Goal: Task Accomplishment & Management: Manage account settings

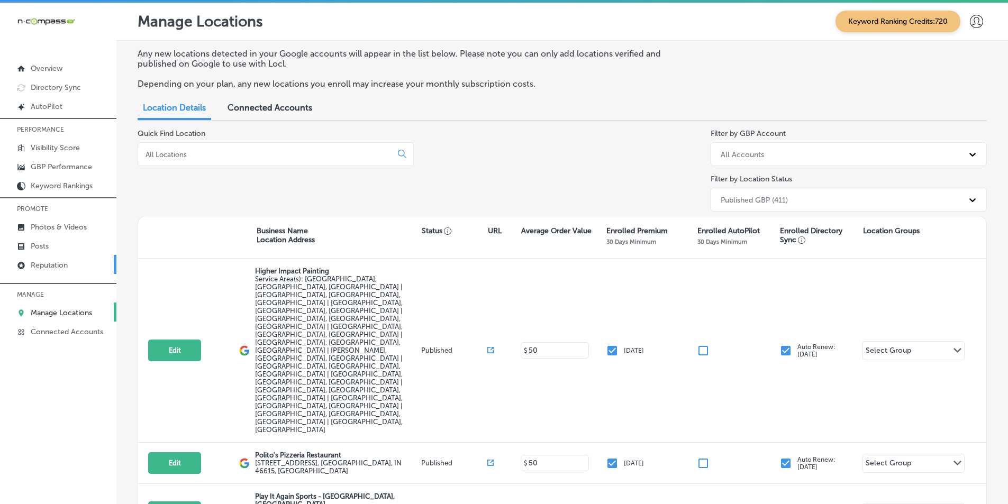
click at [80, 261] on link "Reputation" at bounding box center [58, 264] width 116 height 19
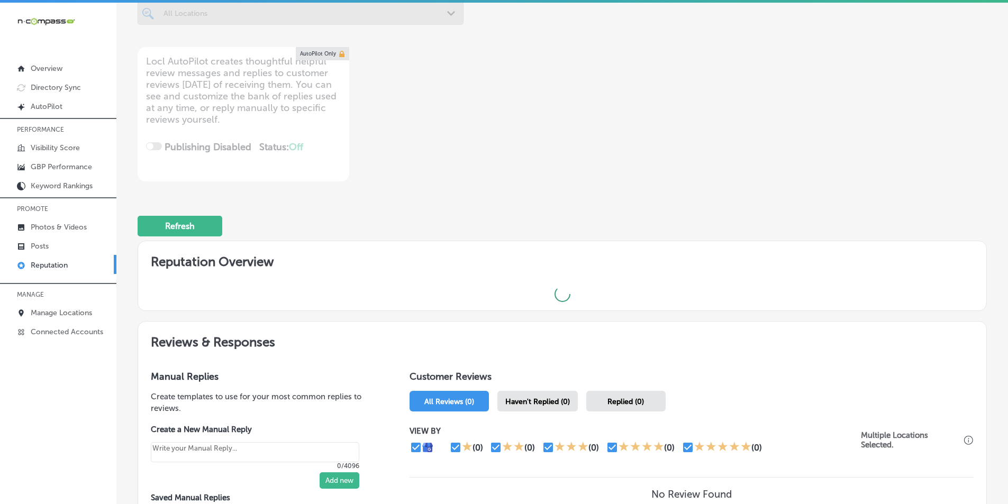
scroll to position [159, 0]
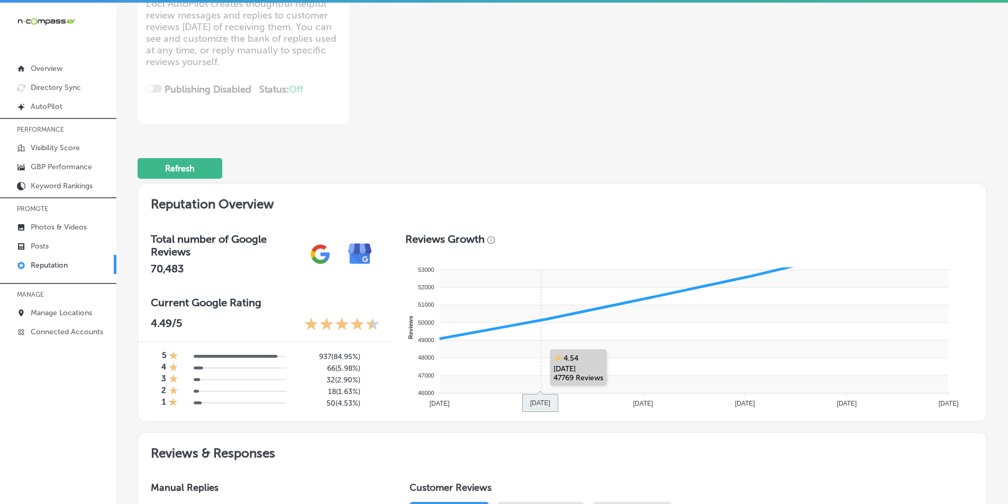
click at [533, 344] on rect at bounding box center [693, 348] width 509 height 17
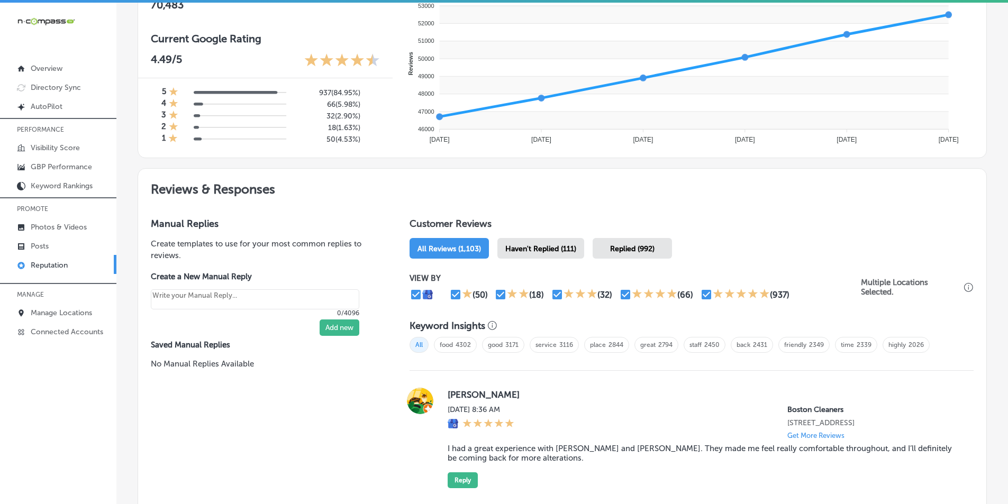
scroll to position [423, 0]
click at [542, 245] on span "Haven't Replied (111)" at bounding box center [541, 248] width 71 height 9
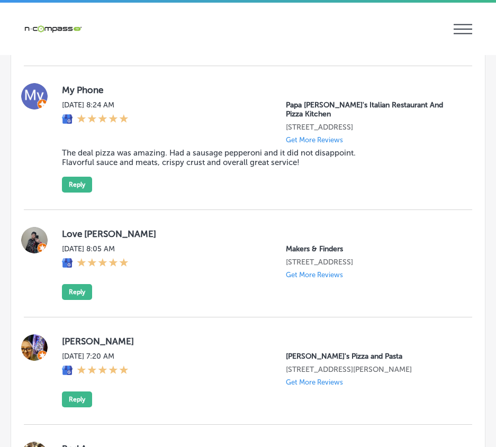
scroll to position [1429, 0]
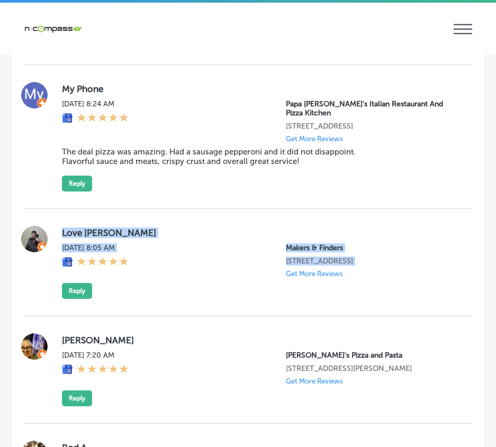
drag, startPoint x: 63, startPoint y: 222, endPoint x: 268, endPoint y: 306, distance: 221.5
click at [268, 306] on div "Love Jay Mon, Sep 22, 2025 8:05 AM Makers & Finders 1120 S Main St. Suite 110 L…" at bounding box center [248, 262] width 448 height 107
copy div "Love Jay Mon, Sep 22, 2025 8:05 AM Makers & Finders 1120 S Main St. Suite 110 L…"
click at [141, 299] on div "Love Jay Mon, Sep 22, 2025 8:05 AM Makers & Finders 1120 S Main St. Suite 110 L…" at bounding box center [258, 262] width 393 height 73
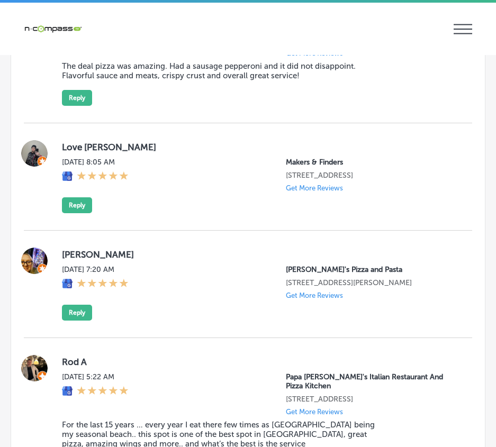
scroll to position [1482, 0]
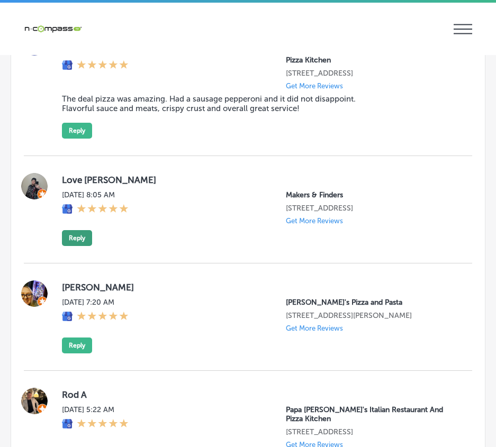
click at [79, 246] on button "Reply" at bounding box center [77, 238] width 30 height 16
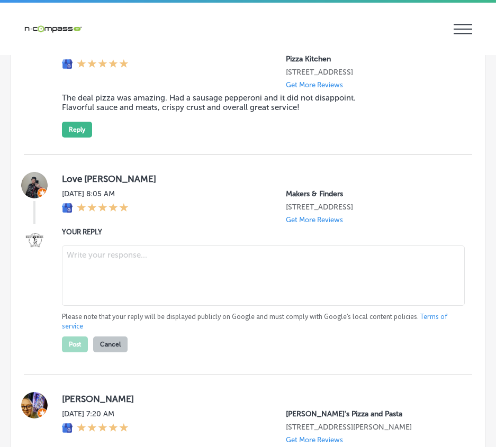
type textarea "x"
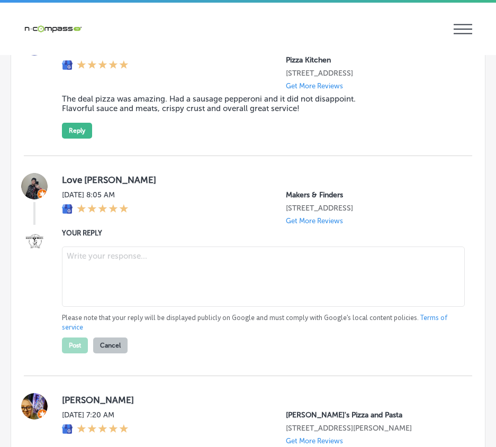
click at [94, 276] on textarea at bounding box center [263, 277] width 403 height 60
paste textarea "Hi Love Jay, thank you for taking the time to leave a review! We’d love to hear…"
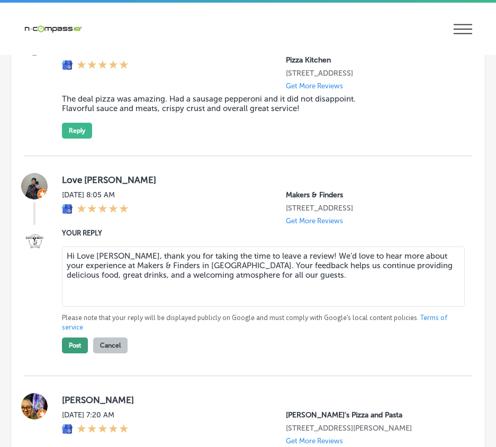
type textarea "Hi Love Jay, thank you for taking the time to leave a review! We’d love to hear…"
click at [77, 351] on button "Post" at bounding box center [75, 346] width 26 height 16
type textarea "x"
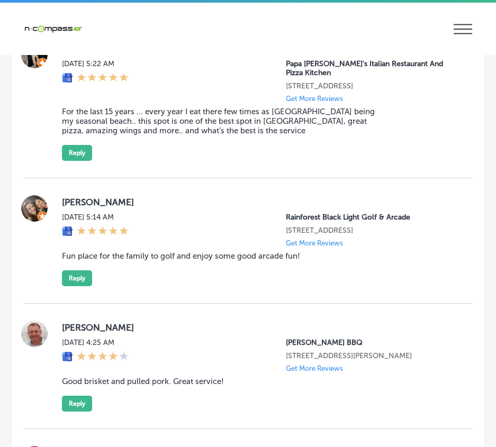
scroll to position [1746, 0]
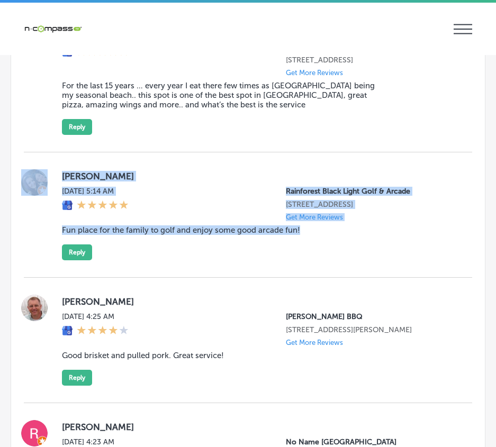
drag, startPoint x: 53, startPoint y: 165, endPoint x: 324, endPoint y: 253, distance: 285.3
click at [324, 253] on div "Melissa Lively Mon, Sep 22, 2025 5:14 AM Rainforest Black Light Golf & Arcade 1…" at bounding box center [248, 214] width 448 height 125
copy div "Melissa Lively Mon, Sep 22, 2025 5:14 AM Rainforest Black Light Golf & Arcade 1…"
click at [75, 254] on button "Reply" at bounding box center [77, 253] width 30 height 16
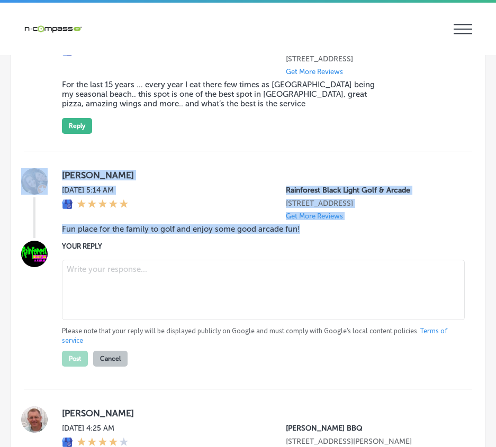
scroll to position [1745, 0]
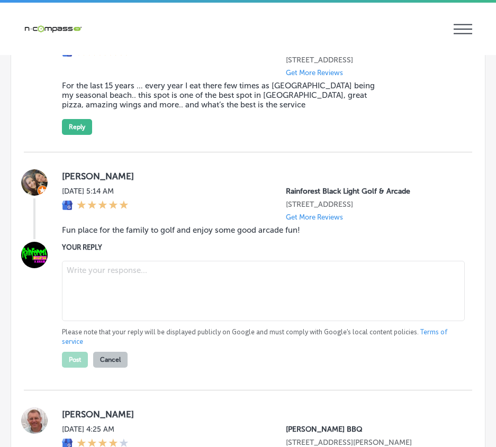
click at [88, 271] on textarea at bounding box center [263, 291] width 403 height 60
paste textarea "Thank you, Melissa, for the wonderful review! We’re so glad to hear that you an…"
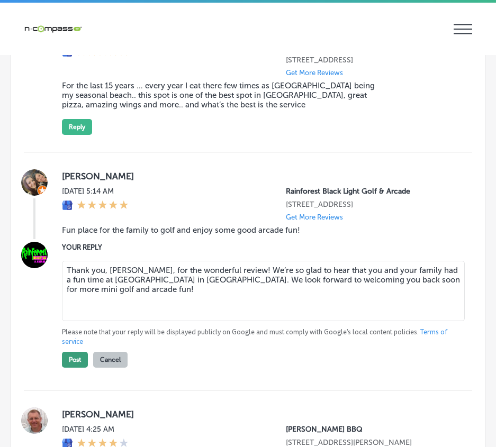
type textarea "Thank you, Melissa, for the wonderful review! We’re so glad to hear that you an…"
click at [75, 359] on button "Post" at bounding box center [75, 360] width 26 height 16
type textarea "x"
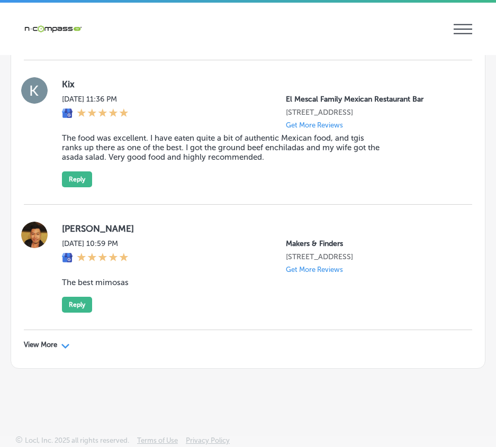
scroll to position [3441, 0]
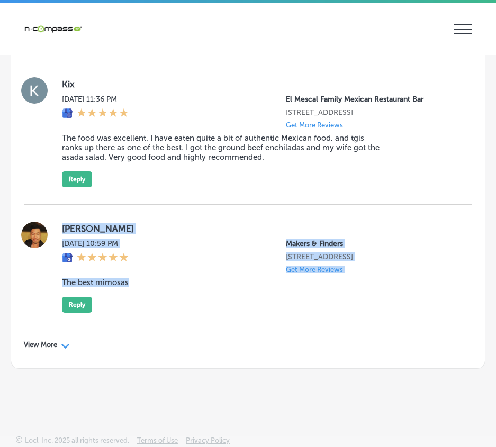
drag, startPoint x: 60, startPoint y: 214, endPoint x: 184, endPoint y: 290, distance: 145.9
click at [184, 290] on div "Tim Chow Sun, Sep 21, 2025 10:59 PM Makers & Finders 2120 Festival Plaza Drive …" at bounding box center [248, 267] width 448 height 91
copy div "Tim Chow Sun, Sep 21, 2025 10:59 PM Makers & Finders 2120 Festival Plaza Drive …"
click at [75, 302] on button "Reply" at bounding box center [77, 305] width 30 height 16
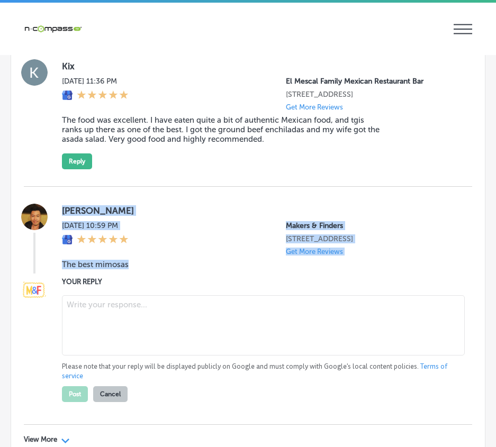
scroll to position [3440, 0]
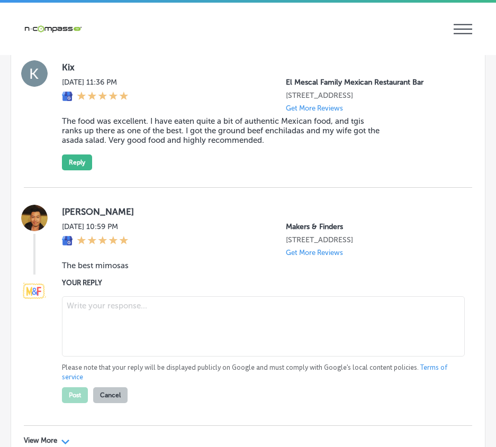
click at [91, 319] on textarea at bounding box center [263, 326] width 403 height 60
paste textarea "Thank you, Tim, for the great review! We're so glad to hear you enjoyed our mim…"
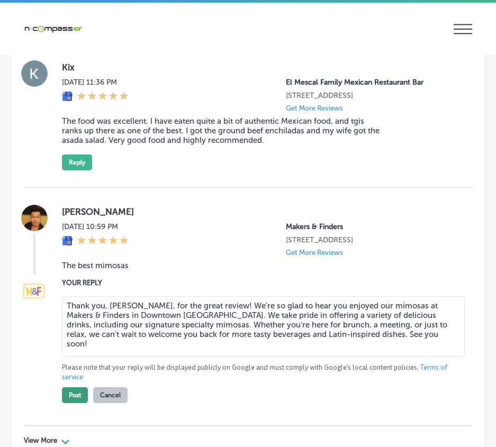
type textarea "Thank you, Tim, for the great review! We're so glad to hear you enjoyed our mim…"
click at [79, 403] on button "Post" at bounding box center [75, 395] width 26 height 16
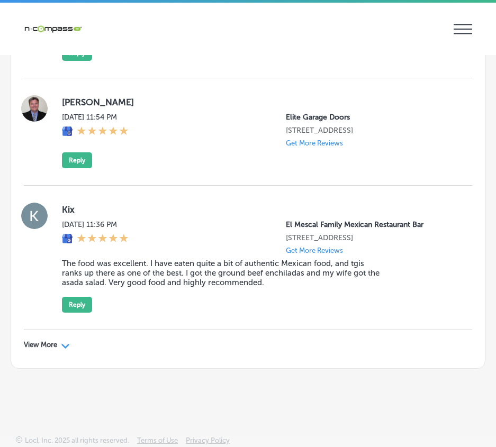
click at [63, 342] on div "Path Created with Sketch." at bounding box center [65, 345] width 8 height 8
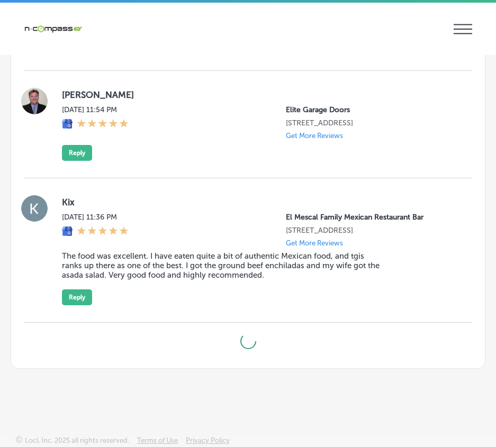
scroll to position [3313, 0]
type textarea "x"
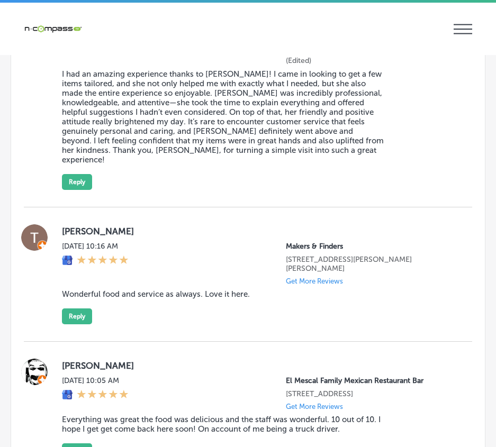
scroll to position [3811, 0]
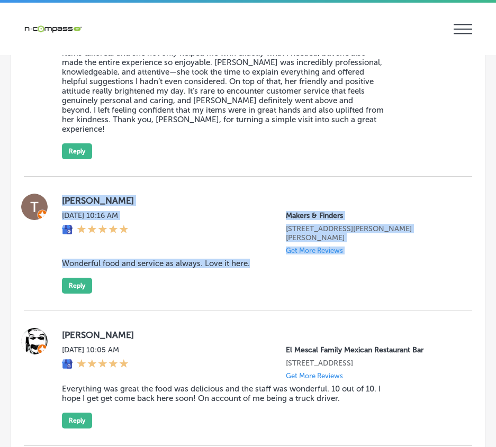
drag, startPoint x: 61, startPoint y: 208, endPoint x: 273, endPoint y: 299, distance: 229.8
click at [273, 299] on div "Thomas Kenny Sun, Sep 21, 2025 10:16 AM Makers & Finders 75 S Valle Verde Dr #2…" at bounding box center [248, 244] width 448 height 134
copy div "Thomas Kenny Sun, Sep 21, 2025 10:16 AM Makers & Finders 75 S Valle Verde Dr #2…"
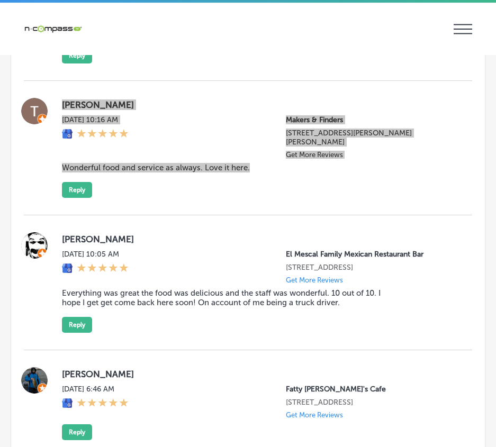
scroll to position [3917, 0]
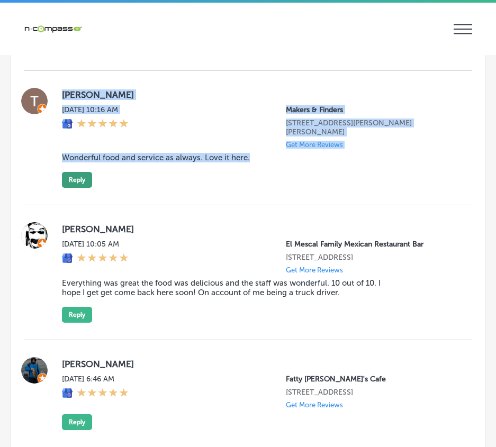
click at [81, 188] on button "Reply" at bounding box center [77, 180] width 30 height 16
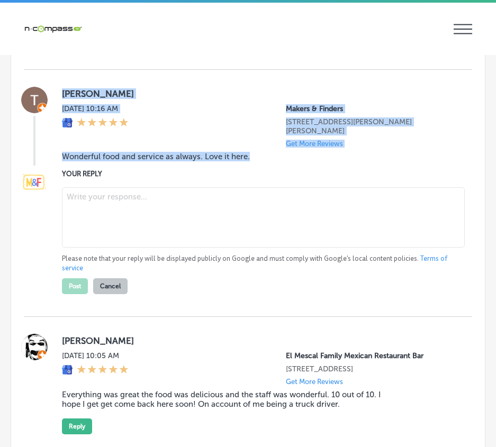
scroll to position [3916, 0]
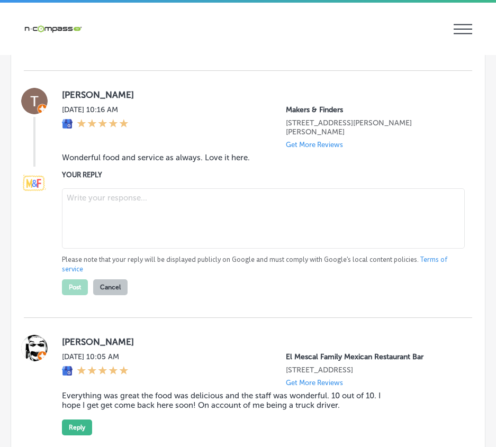
click at [80, 212] on textarea at bounding box center [263, 218] width 403 height 60
paste textarea "Thank you, Thomas, for the wonderful review! We're so happy to hear that you en…"
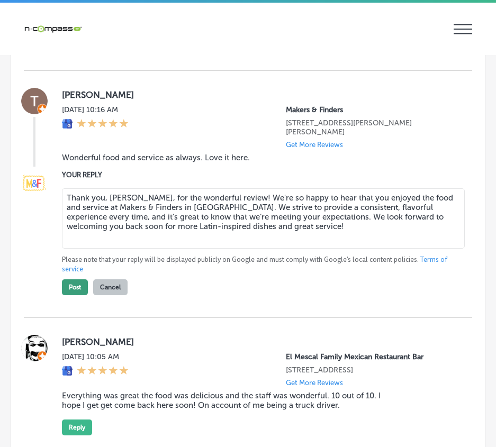
type textarea "Thank you, Thomas, for the wonderful review! We're so happy to hear that you en…"
click at [70, 295] on button "Post" at bounding box center [75, 288] width 26 height 16
type textarea "x"
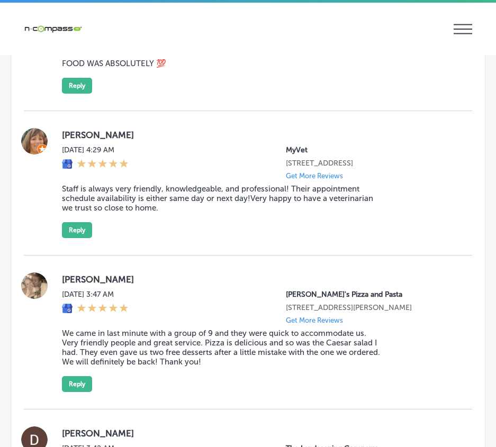
scroll to position [4816, 0]
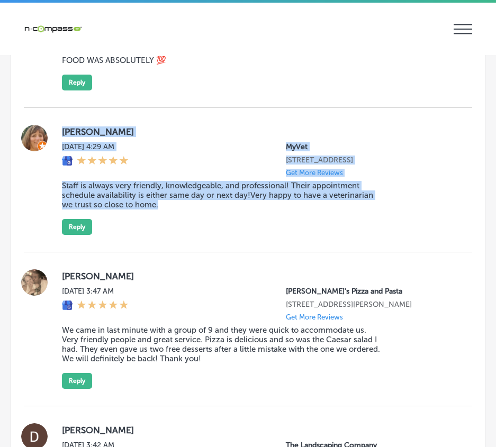
drag, startPoint x: 57, startPoint y: 151, endPoint x: 165, endPoint y: 254, distance: 149.0
click at [165, 253] on div "Lisa C. Sun, Sep 21, 2025 4:29 AM MyVet 620 Grassfield Pkwy Suite 150 Chesapeak…" at bounding box center [248, 180] width 448 height 145
copy div "Lisa C. Sun, Sep 21, 2025 4:29 AM MyVet 620 Grassfield Pkwy Suite 150 Chesapeak…"
click at [75, 235] on button "Reply" at bounding box center [77, 227] width 30 height 16
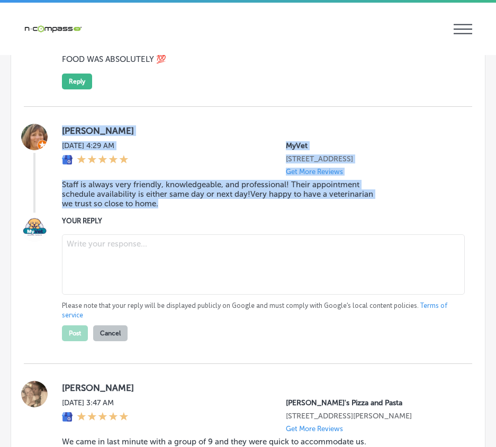
scroll to position [4815, 0]
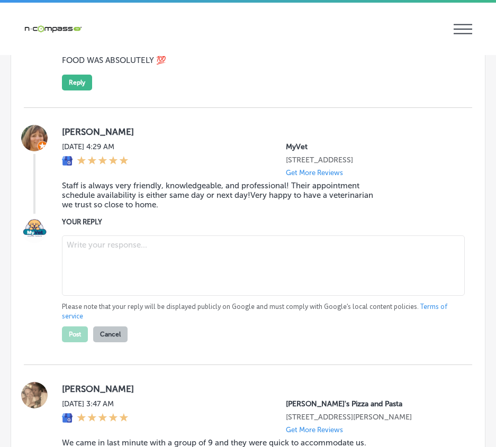
click at [80, 289] on textarea at bounding box center [263, 266] width 403 height 60
paste textarea "Thank you, Lisa, for your wonderful review! We’re so glad to hear that you’ve h…"
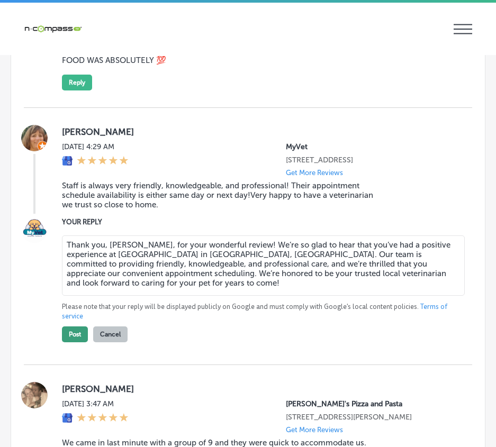
type textarea "Thank you, Lisa, for your wonderful review! We’re so glad to hear that you’ve h…"
click at [75, 342] on button "Post" at bounding box center [75, 335] width 26 height 16
type textarea "x"
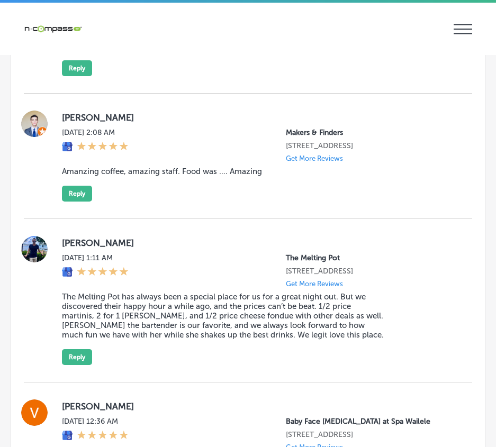
scroll to position [5661, 0]
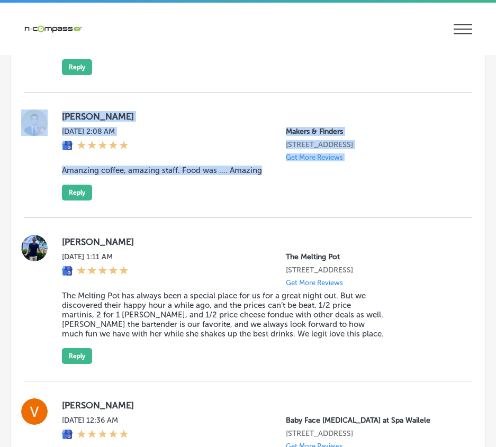
drag, startPoint x: 49, startPoint y: 144, endPoint x: 293, endPoint y: 257, distance: 269.0
click at [293, 218] on div "Landon Green Sun, Sep 21, 2025 2:08 AM Makers & Finders 2120 Festival Plaza Dri…" at bounding box center [248, 155] width 448 height 125
copy div "Landon Green Sun, Sep 21, 2025 2:08 AM Makers & Finders 2120 Festival Plaza Dri…"
click at [77, 201] on button "Reply" at bounding box center [77, 193] width 30 height 16
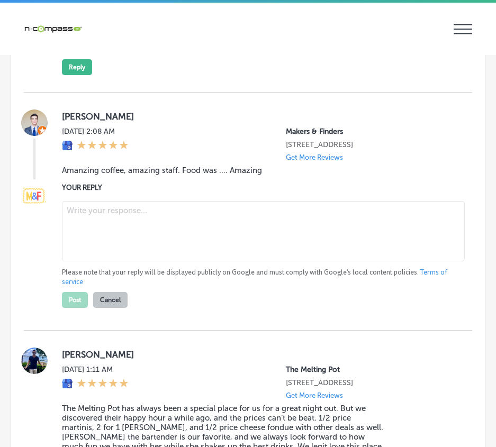
click at [73, 257] on textarea at bounding box center [263, 231] width 403 height 60
paste textarea "Thank you, Landon, for the fantastic review! We're thrilled to hear that you lo…"
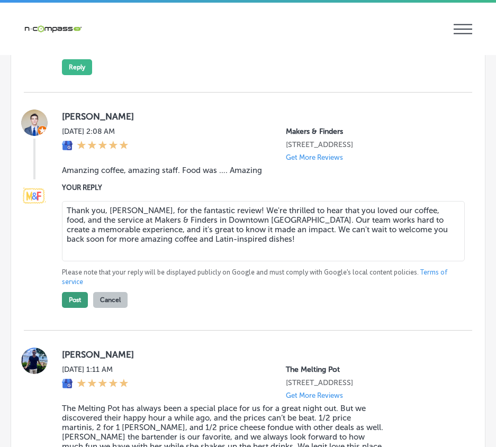
type textarea "Thank you, Landon, for the fantastic review! We're thrilled to hear that you lo…"
click at [75, 308] on button "Post" at bounding box center [75, 300] width 26 height 16
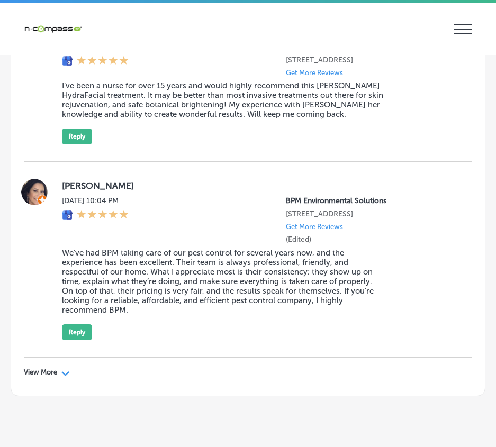
scroll to position [5973, 0]
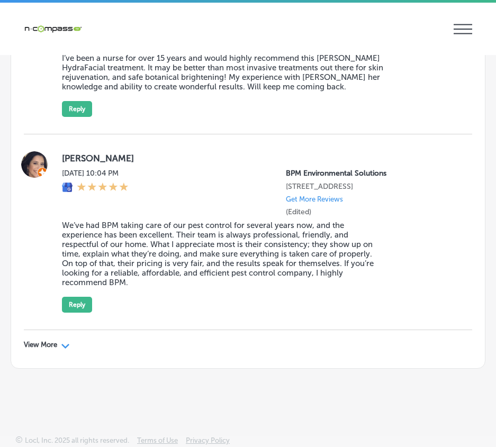
click at [63, 345] on polygon at bounding box center [65, 346] width 8 height 5
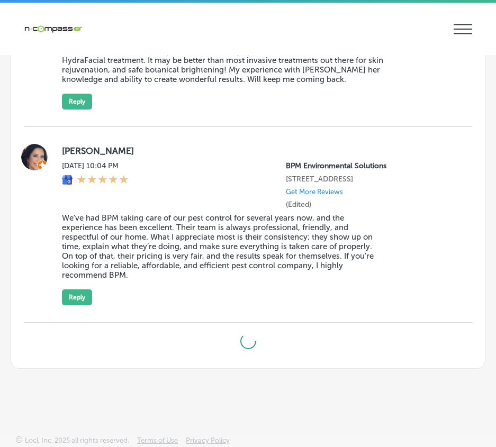
type textarea "x"
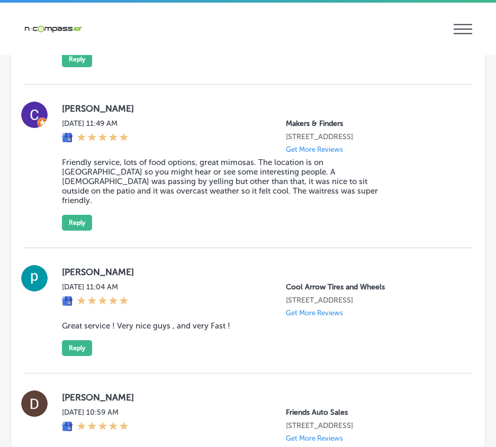
scroll to position [6714, 0]
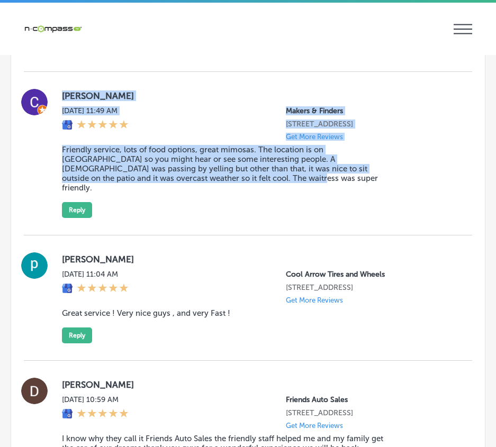
drag, startPoint x: 57, startPoint y: 148, endPoint x: 194, endPoint y: 241, distance: 165.5
click at [194, 218] on div "Christina Fuentes Sat, Sep 20, 2025 11:49 AM Makers & Finders 1120 S Main St. S…" at bounding box center [248, 153] width 448 height 129
copy div "Christina Fuentes Sat, Sep 20, 2025 11:49 AM Makers & Finders 1120 S Main St. S…"
click at [74, 218] on button "Reply" at bounding box center [77, 210] width 30 height 16
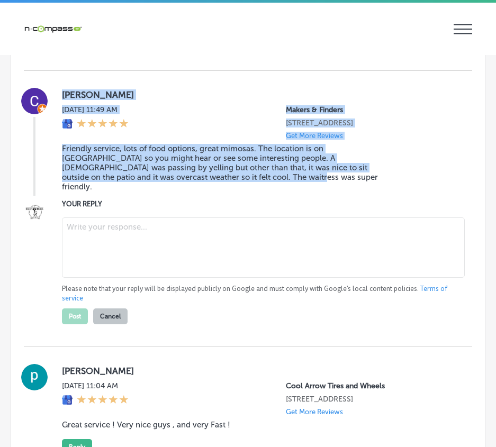
scroll to position [6713, 0]
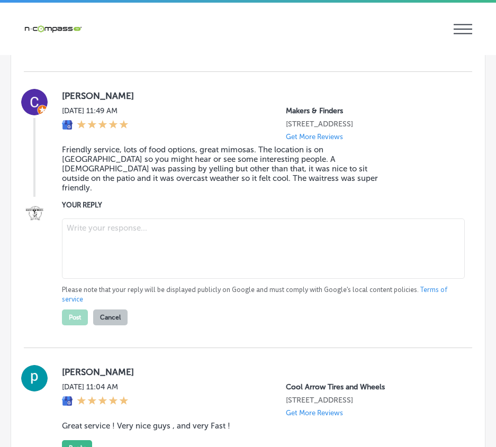
click at [82, 279] on textarea at bounding box center [263, 249] width 403 height 60
paste textarea "Thank you, Christina, for the thoughtful review! We're so glad to hear that you…"
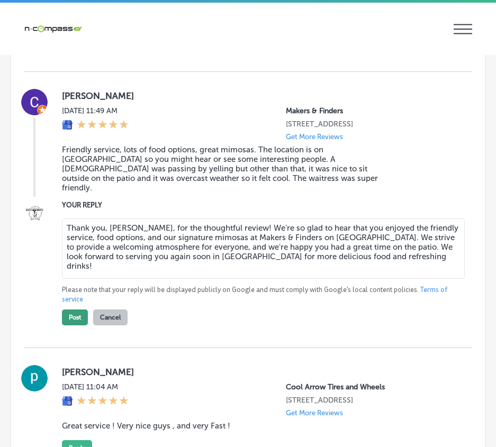
type textarea "Thank you, Christina, for the thoughtful review! We're so glad to hear that you…"
click at [75, 326] on button "Post" at bounding box center [75, 318] width 26 height 16
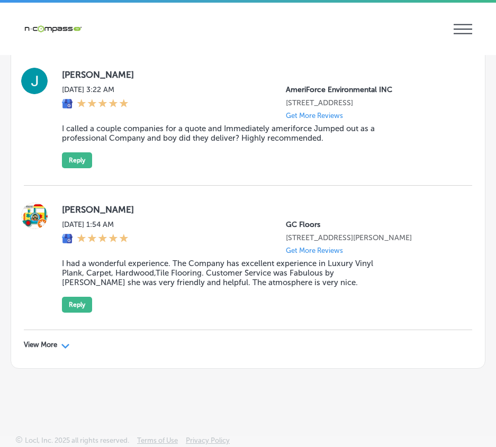
scroll to position [8837, 0]
click at [57, 345] on p "View More" at bounding box center [40, 345] width 33 height 8
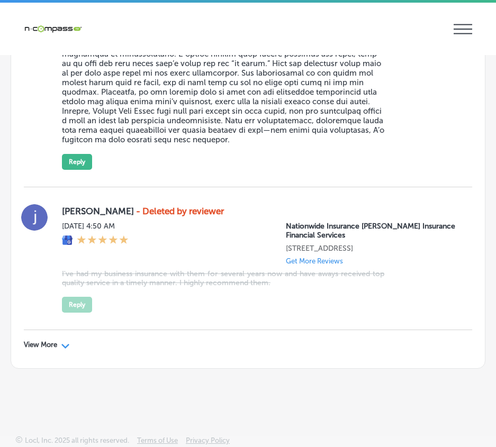
scroll to position [12195, 0]
click at [63, 346] on icon "Path Created with Sketch." at bounding box center [65, 346] width 8 height 5
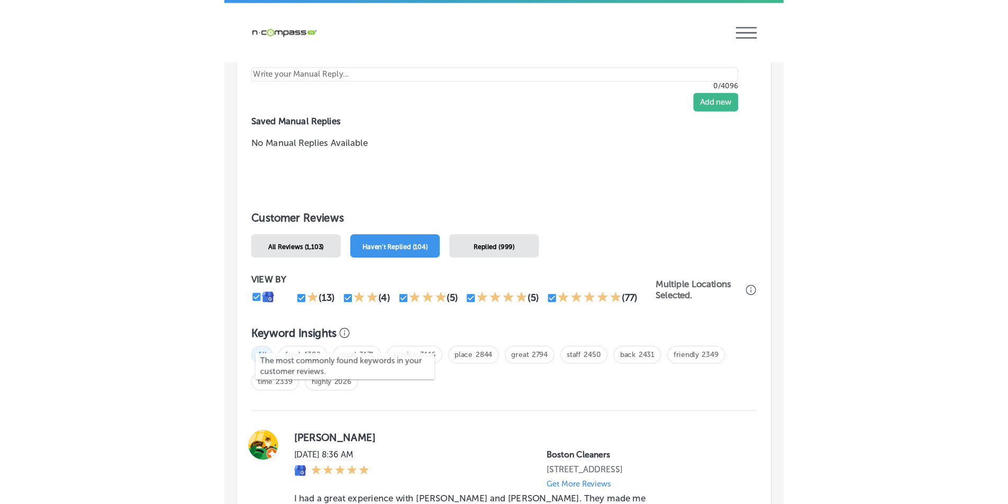
scroll to position [972, 0]
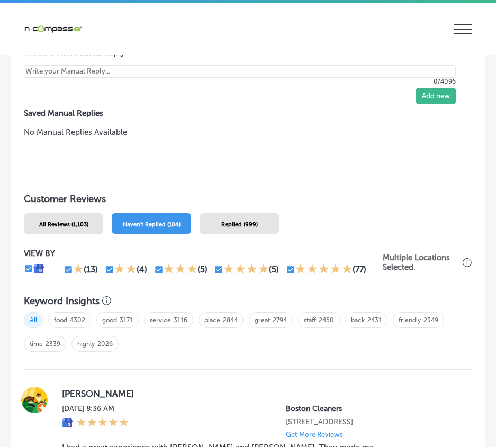
type textarea "x"
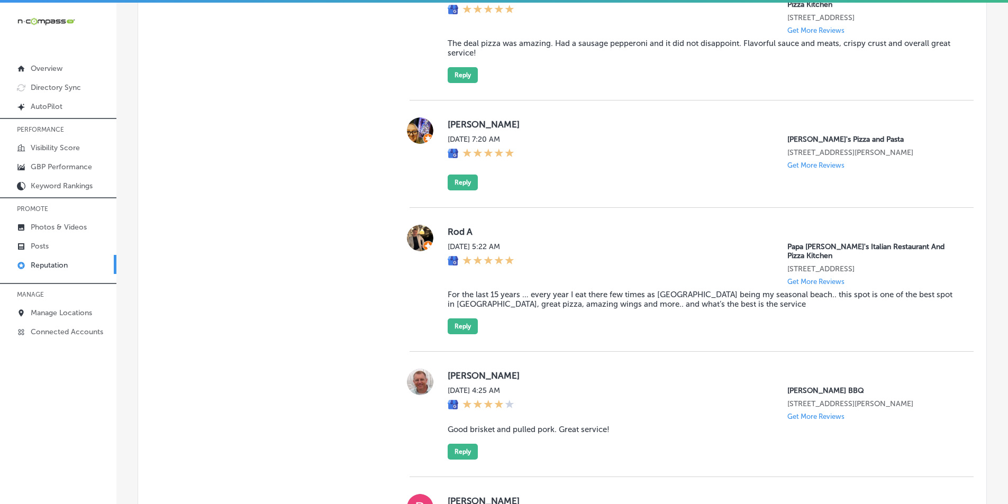
scroll to position [962, 0]
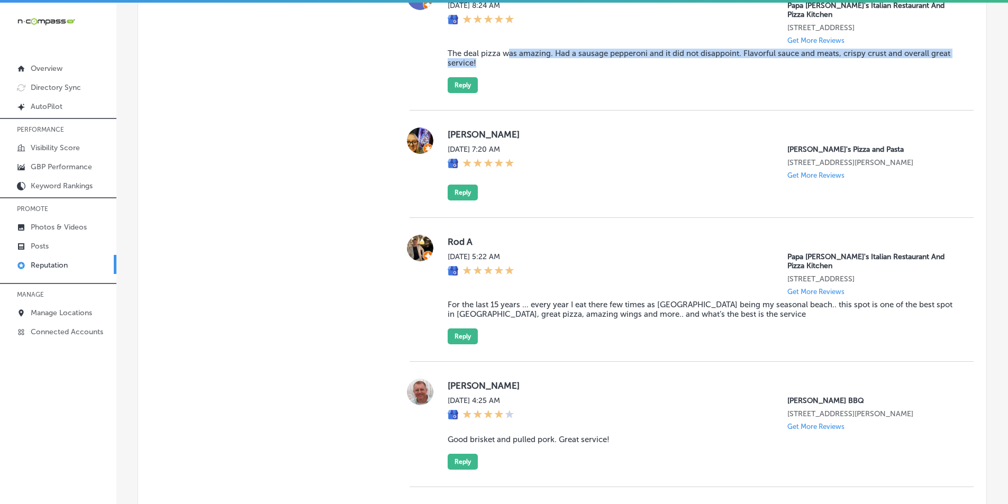
click at [515, 75] on div "My Phone Mon, Sep 22, 2025 8:24 AM Papa Vito's Italian Restaurant And Pizza Kit…" at bounding box center [702, 39] width 509 height 110
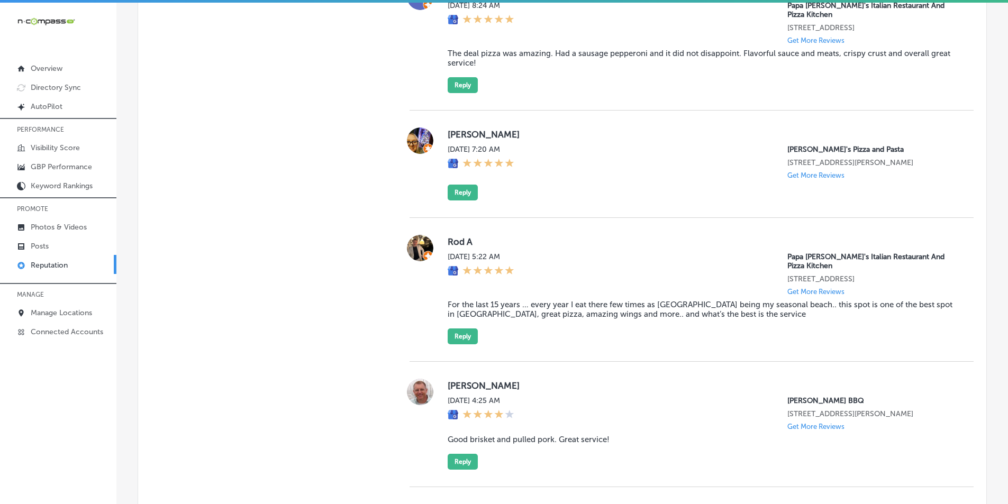
drag, startPoint x: 567, startPoint y: 136, endPoint x: 534, endPoint y: 136, distance: 33.3
click at [534, 136] on div "Chris Flor Mon, Sep 22, 2025 7:20 AM Ronnally's Pizza and Pasta 1560 Woodlane D…" at bounding box center [692, 164] width 564 height 107
click at [71, 226] on p "Photos & Videos" at bounding box center [59, 227] width 56 height 9
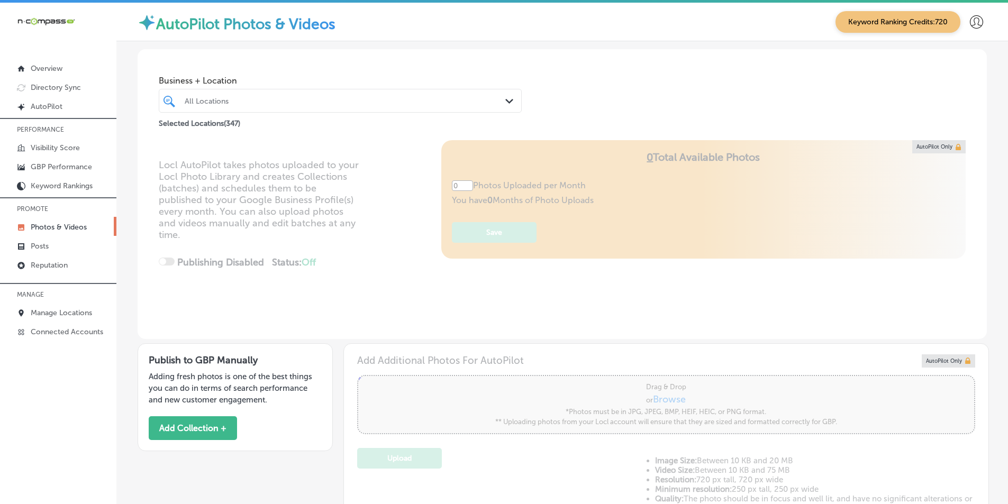
type input "5"
click at [260, 95] on div at bounding box center [325, 101] width 282 height 14
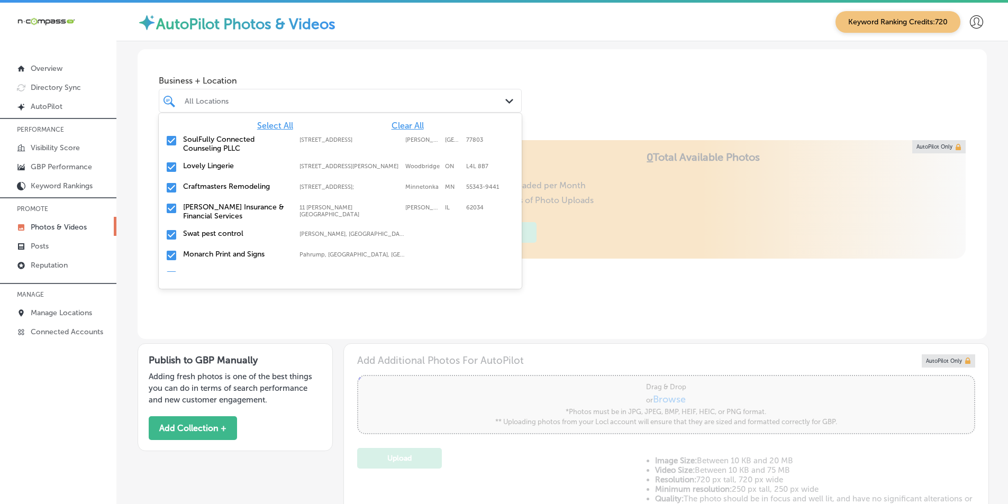
click at [392, 127] on span "Clear All" at bounding box center [408, 126] width 32 height 10
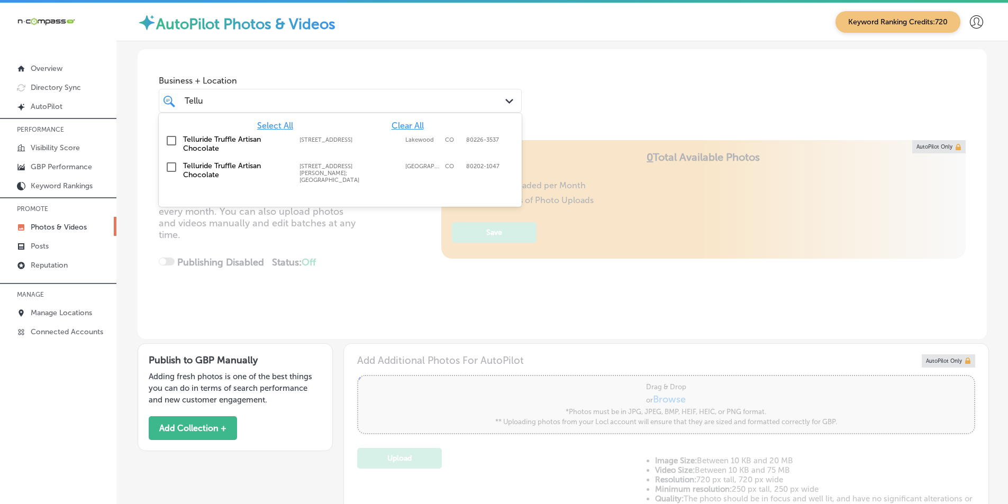
type input "Tellu"
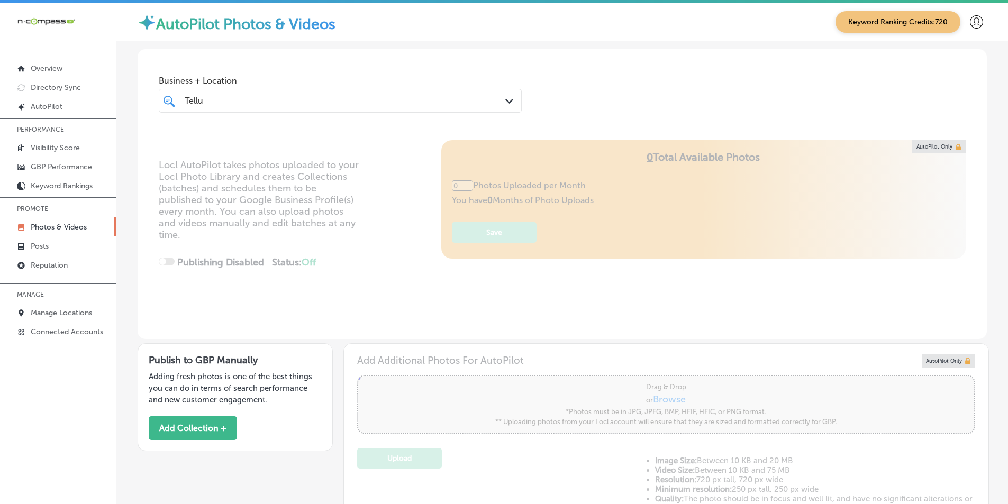
click at [264, 102] on div "Tellu Tellu" at bounding box center [325, 101] width 282 height 14
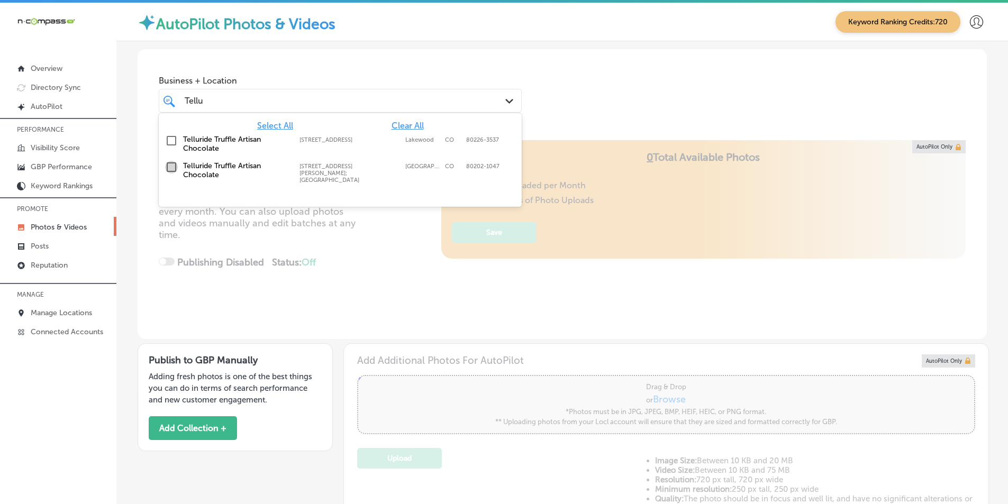
click at [170, 167] on input "checkbox" at bounding box center [171, 167] width 13 height 13
click at [370, 248] on div "Locl AutoPilot takes photos uploaded to your Locl Photo Library and creates Col…" at bounding box center [563, 239] width 850 height 199
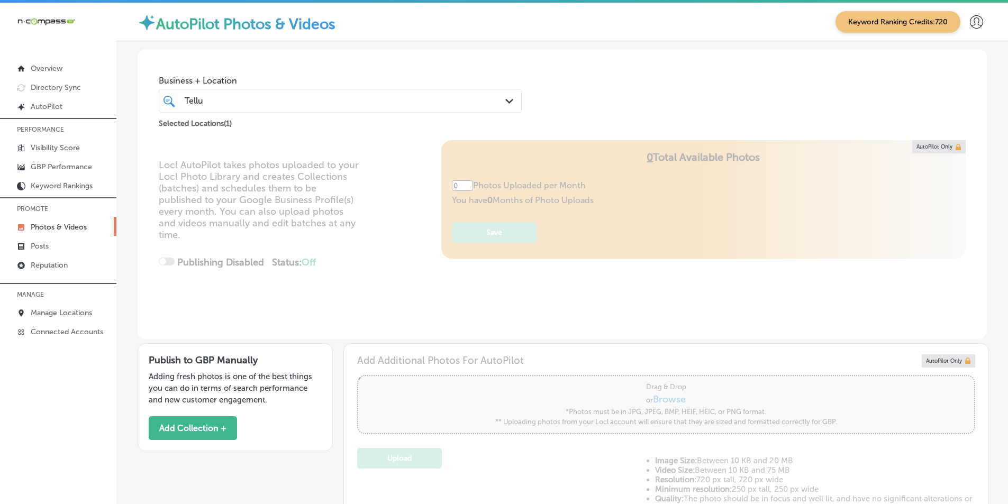
type input "5"
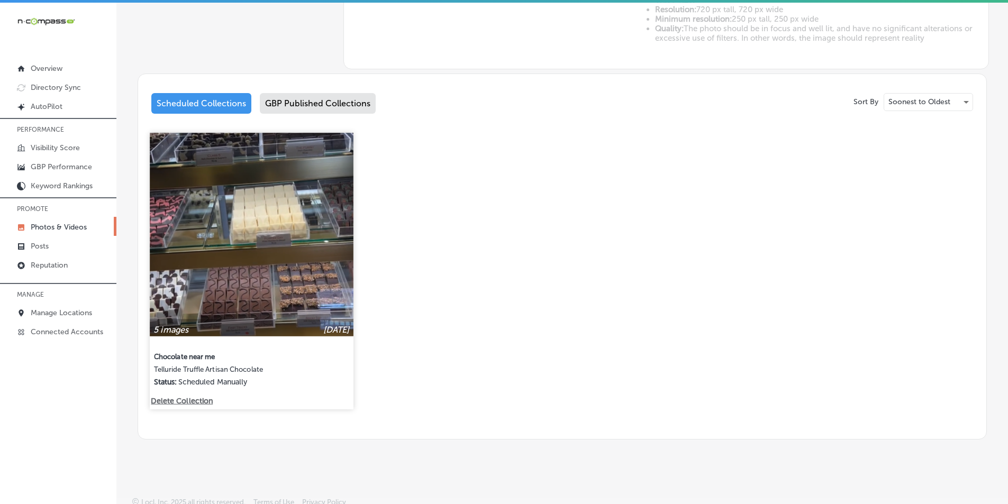
scroll to position [473, 0]
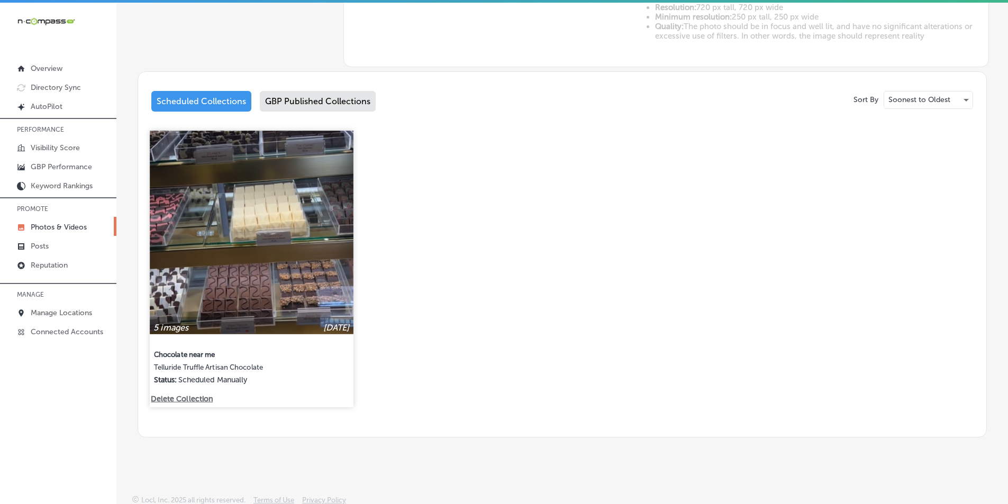
click at [256, 265] on img at bounding box center [251, 232] width 203 height 203
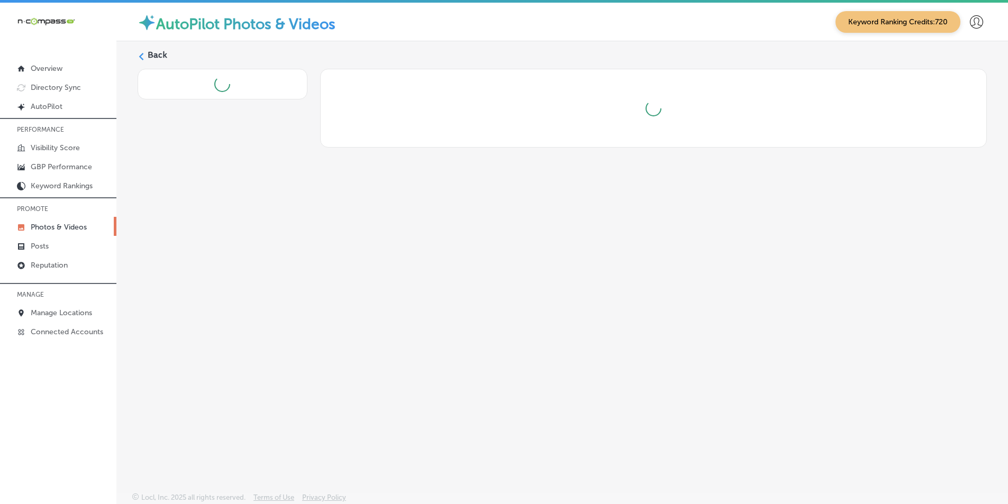
click at [256, 265] on div "Back" at bounding box center [562, 242] width 892 height 402
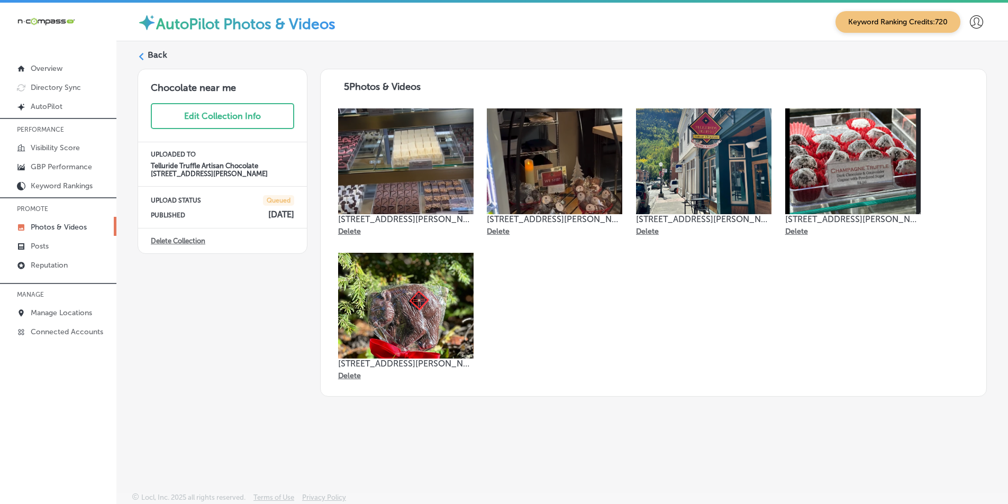
click at [143, 54] on icon at bounding box center [141, 56] width 7 height 7
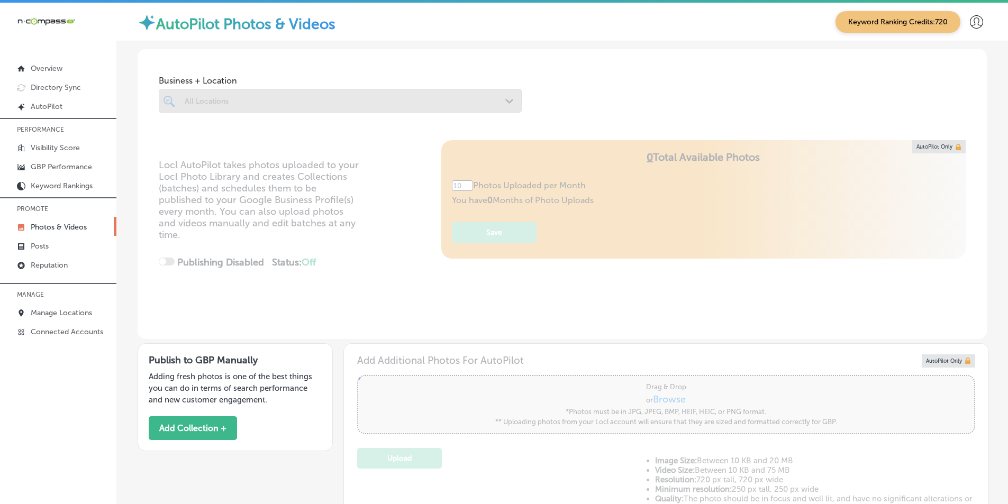
click at [217, 102] on div at bounding box center [340, 101] width 363 height 24
type input "5"
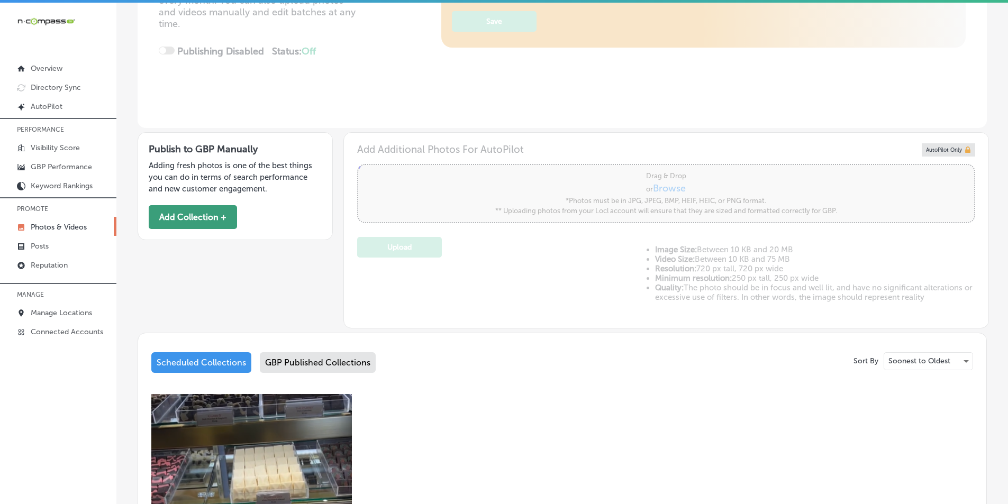
scroll to position [212, 0]
click at [197, 212] on button "Add Collection +" at bounding box center [193, 217] width 88 height 24
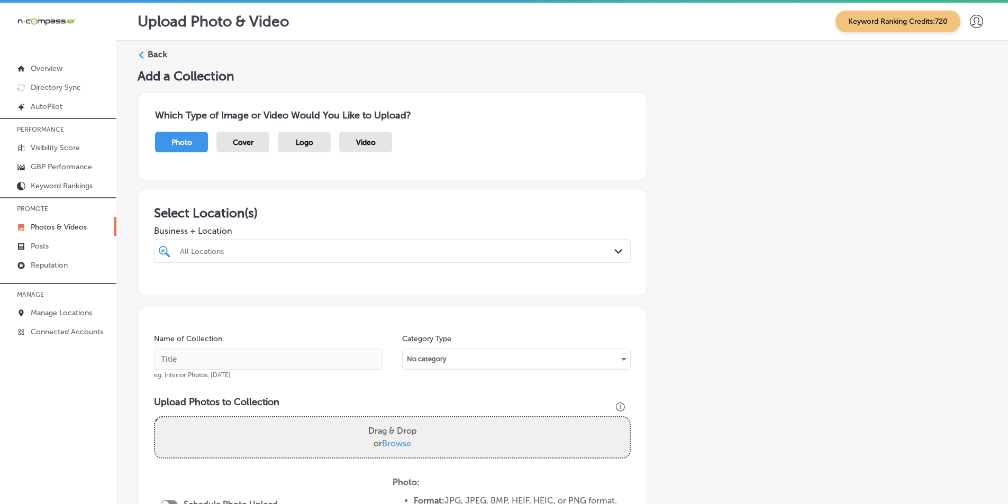
click at [265, 248] on div "All Locations" at bounding box center [398, 251] width 436 height 9
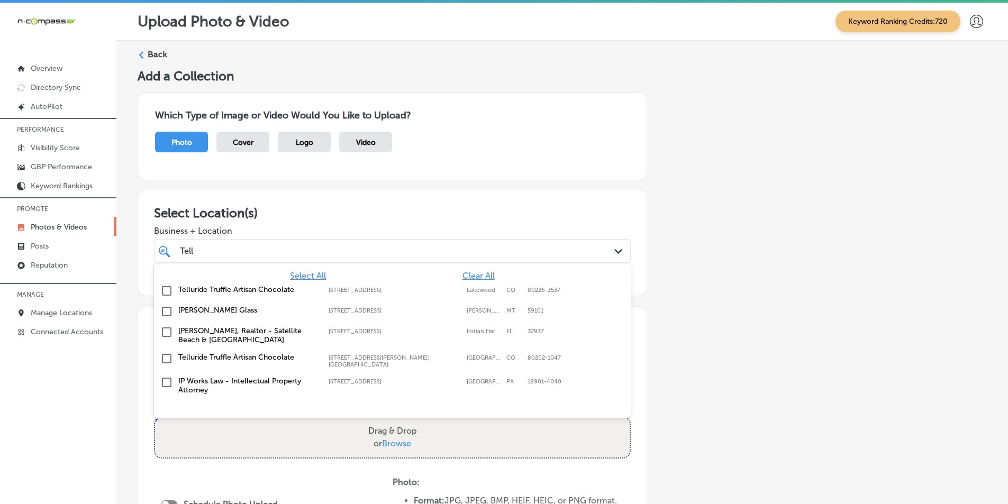
click at [167, 359] on input "checkbox" at bounding box center [166, 359] width 13 height 13
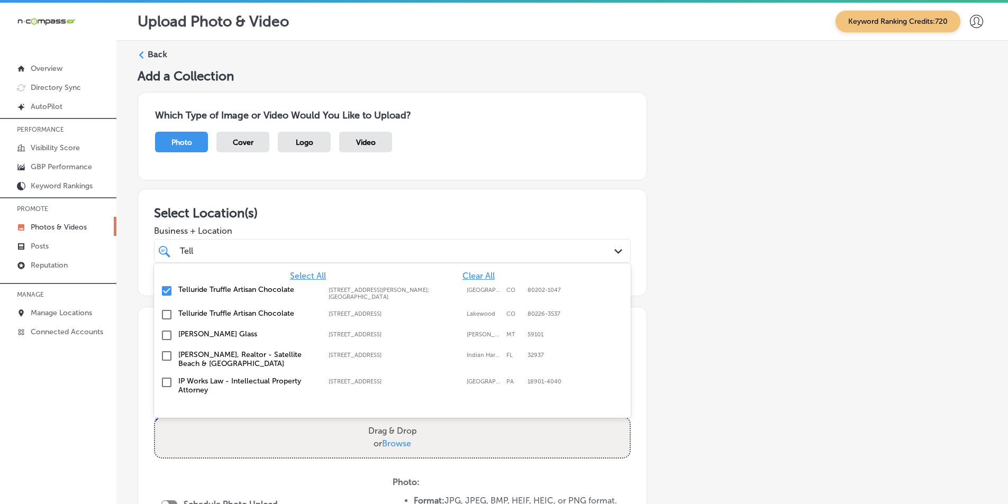
type input "Tell"
click at [641, 391] on div "Name of Collection eg. Interior Photos, March 2020 Category Type No category Up…" at bounding box center [393, 469] width 510 height 324
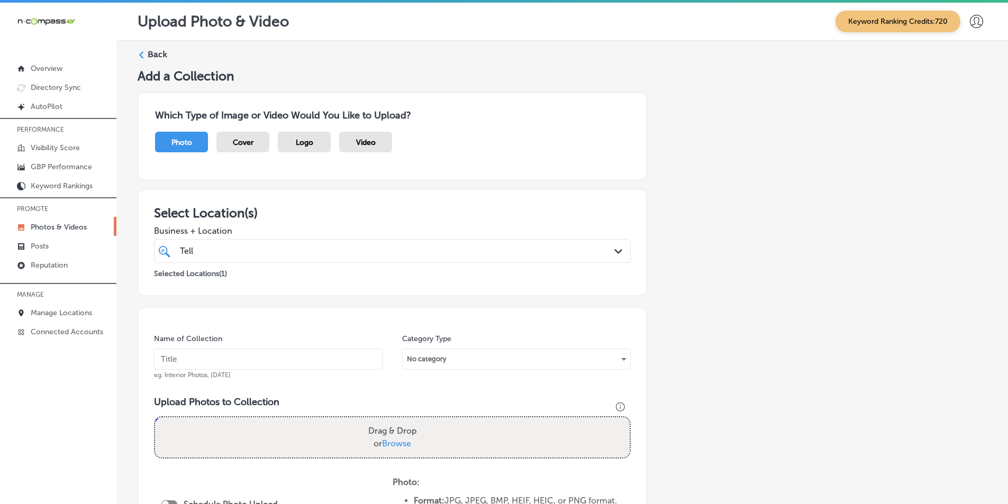
click at [195, 360] on input "text" at bounding box center [268, 359] width 229 height 21
paste input "truffle"
type input "truffle"
click at [207, 438] on div "Drag & Drop or Browse" at bounding box center [392, 438] width 475 height 40
click at [155, 418] on input "Drag & Drop or Browse" at bounding box center [392, 419] width 475 height 3
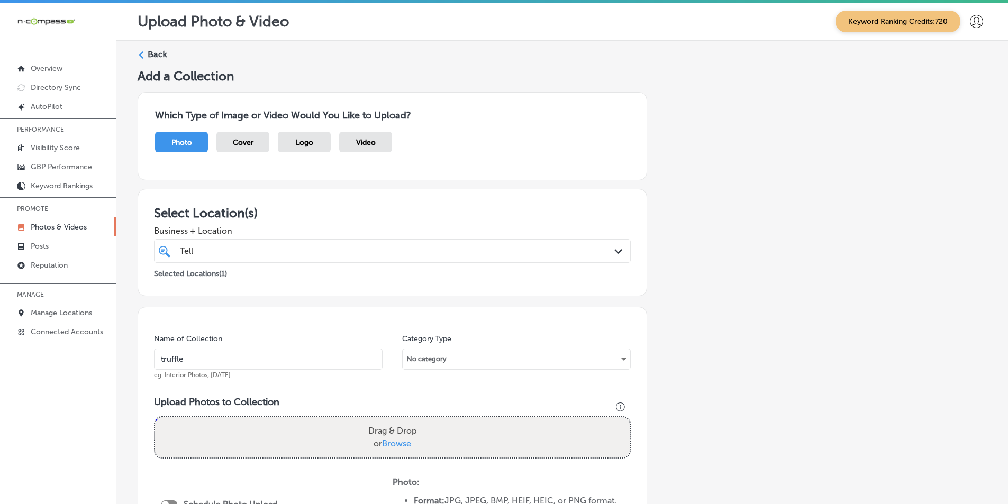
type input "C:\fakepath\Screenshot 2025-09-22 220228.png"
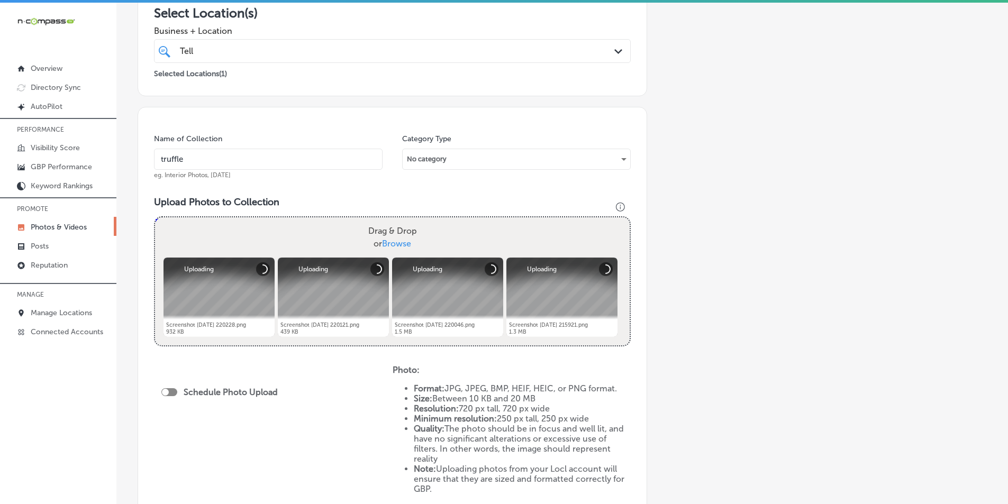
scroll to position [212, 0]
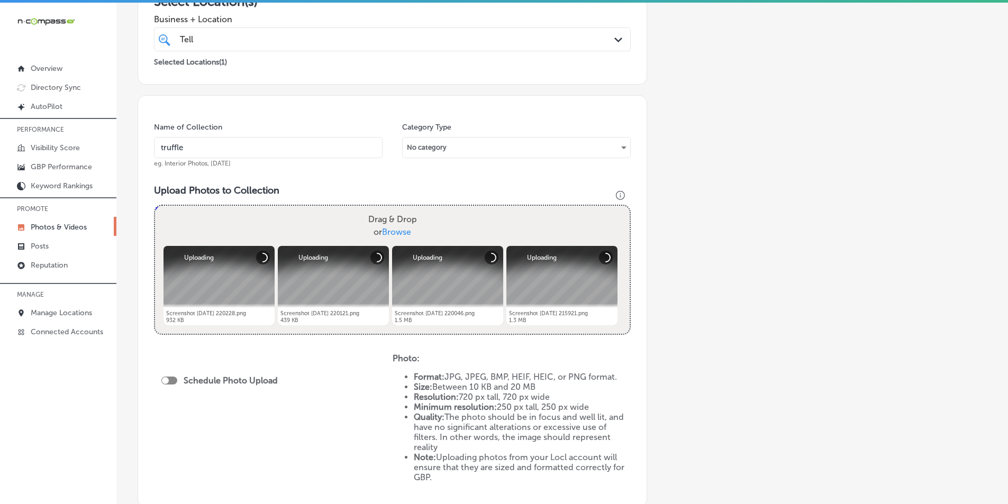
click at [249, 221] on div "Drag & Drop or Browse" at bounding box center [392, 226] width 475 height 40
click at [155, 206] on input "Drag & Drop or Browse" at bounding box center [392, 207] width 475 height 3
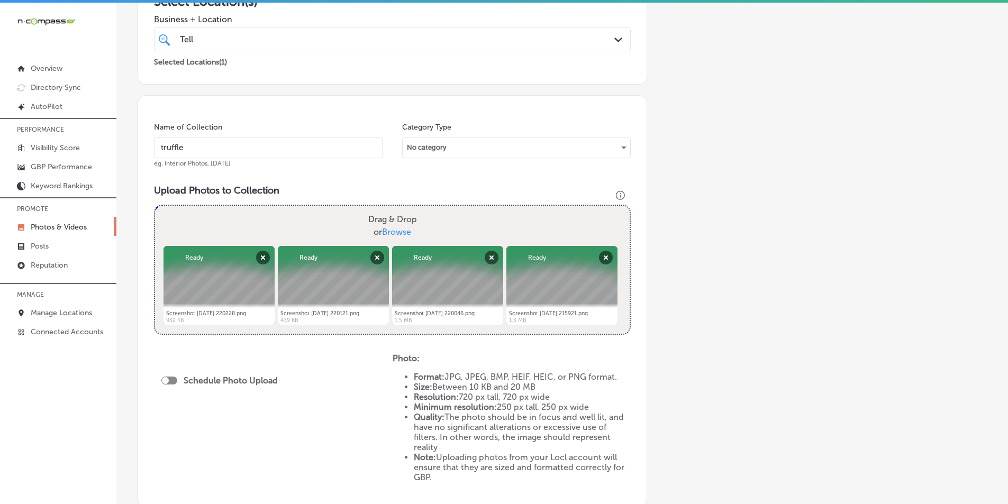
type input "C:\fakepath\Screenshot 2025-09-22 215824.png"
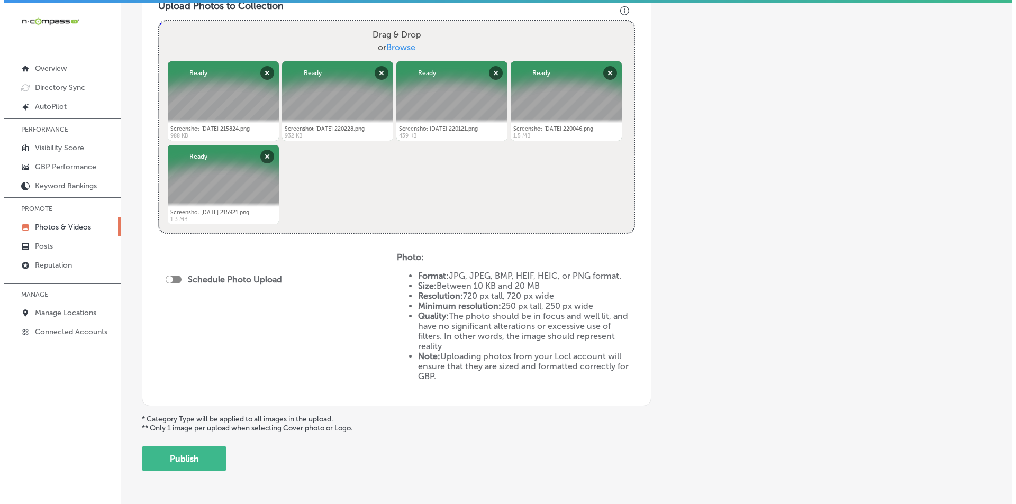
scroll to position [423, 0]
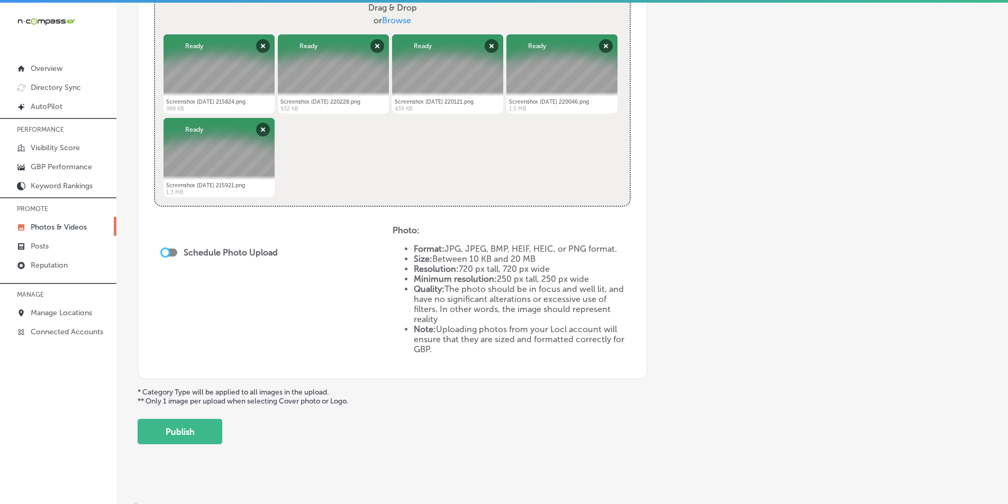
click at [164, 250] on div at bounding box center [165, 252] width 7 height 7
checkbox input "true"
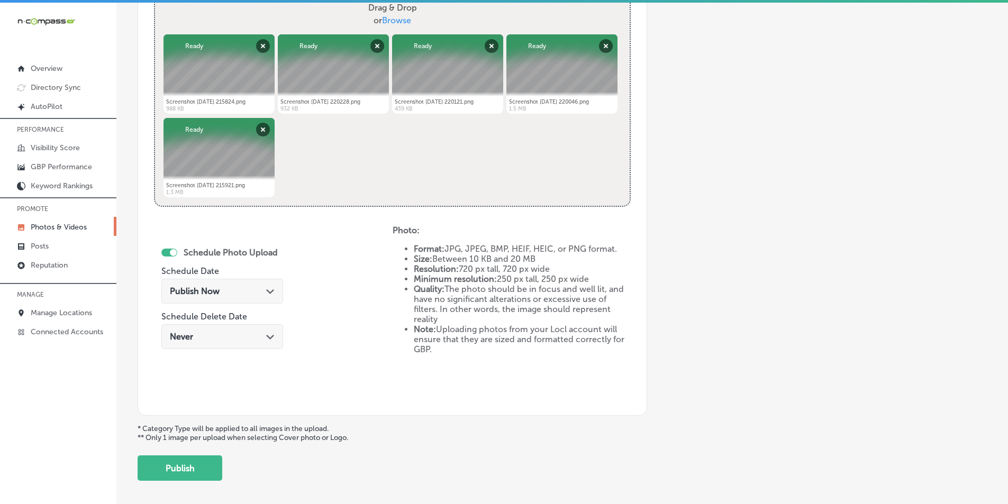
click at [255, 287] on div "Publish Now Path Created with Sketch." at bounding box center [222, 291] width 105 height 10
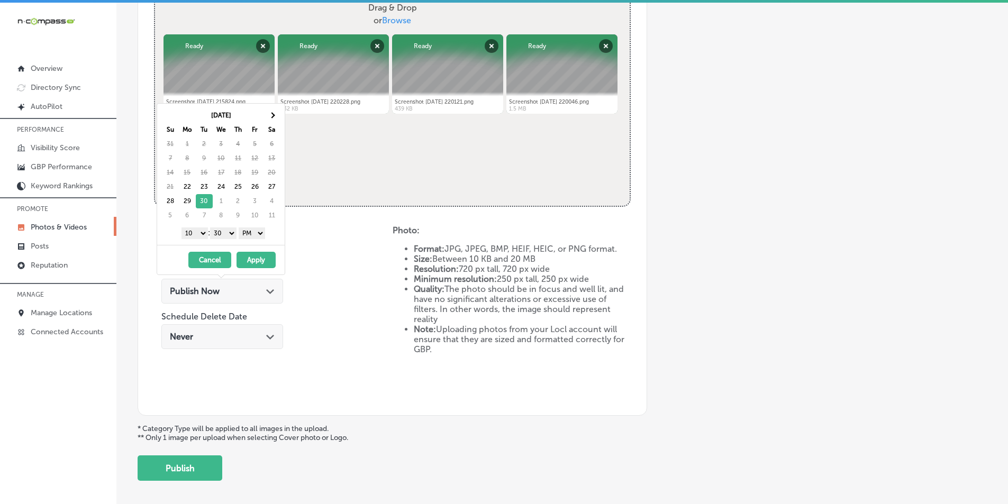
click at [200, 233] on select "1 2 3 4 5 6 7 8 9 10 11 12" at bounding box center [195, 234] width 26 height 12
click at [235, 234] on select "00 10 20 30 40 50" at bounding box center [223, 234] width 26 height 12
click at [245, 259] on button "Apply" at bounding box center [256, 260] width 39 height 16
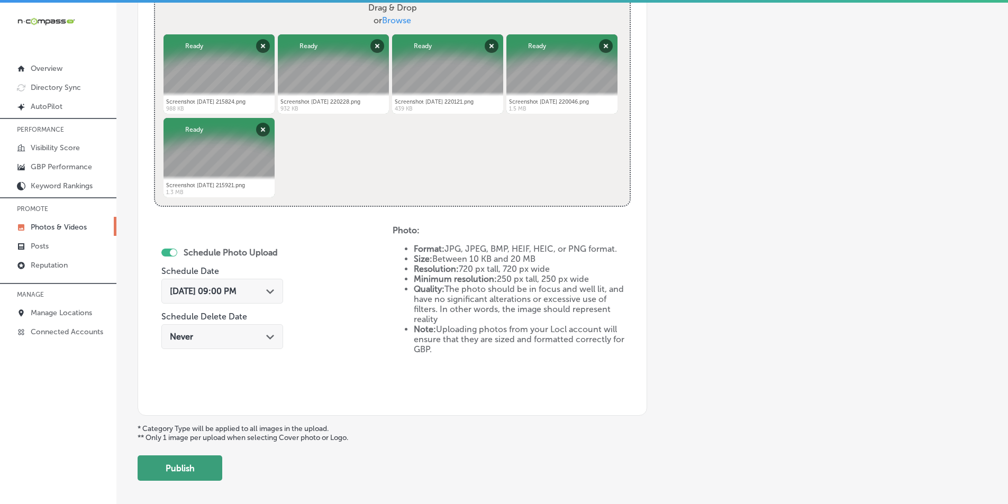
click at [183, 464] on button "Publish" at bounding box center [180, 468] width 85 height 25
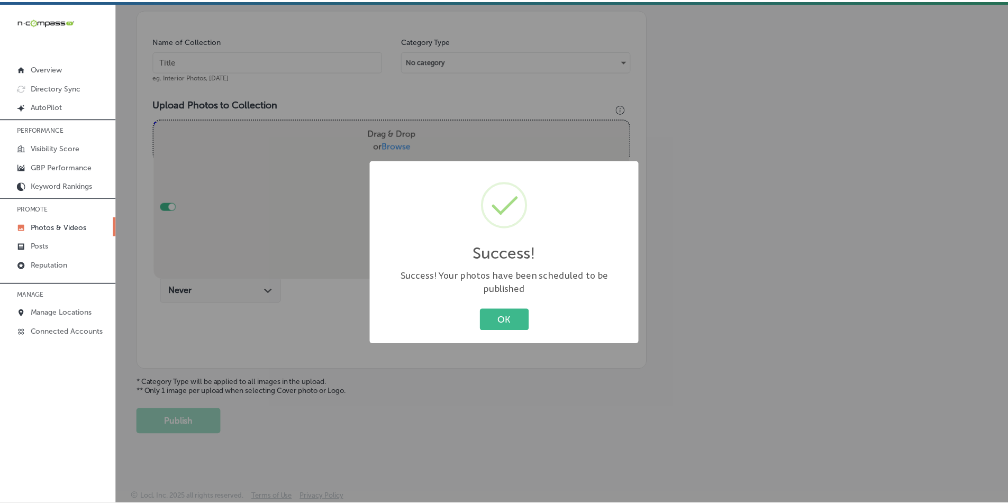
scroll to position [298, 0]
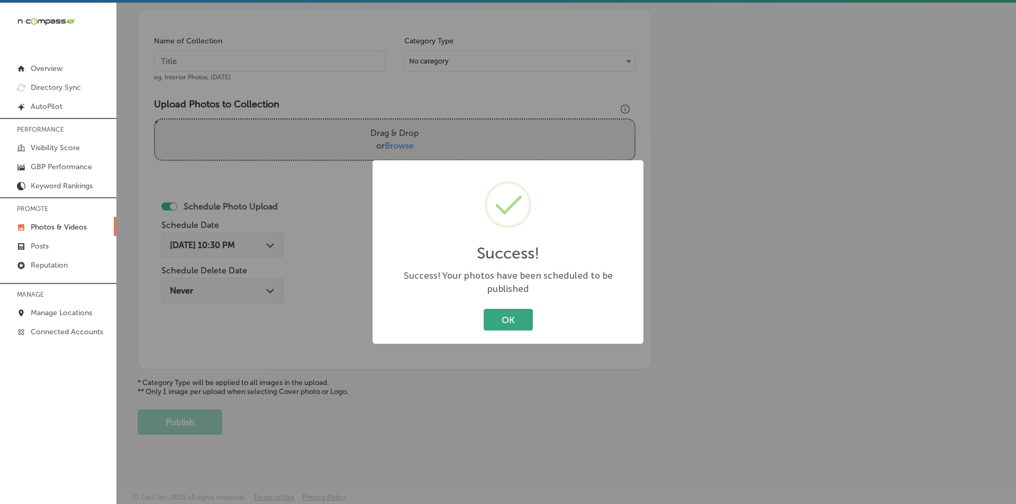
click at [504, 310] on button "OK" at bounding box center [508, 320] width 49 height 22
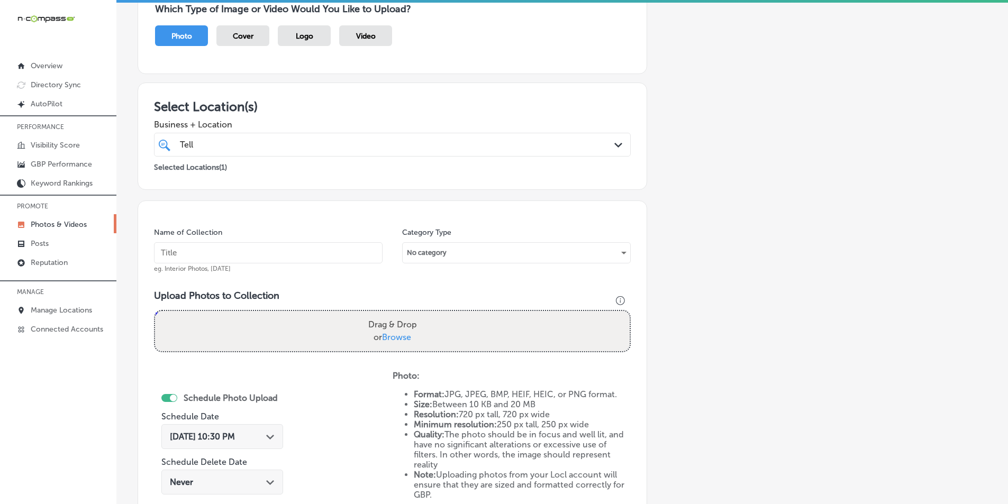
scroll to position [106, 0]
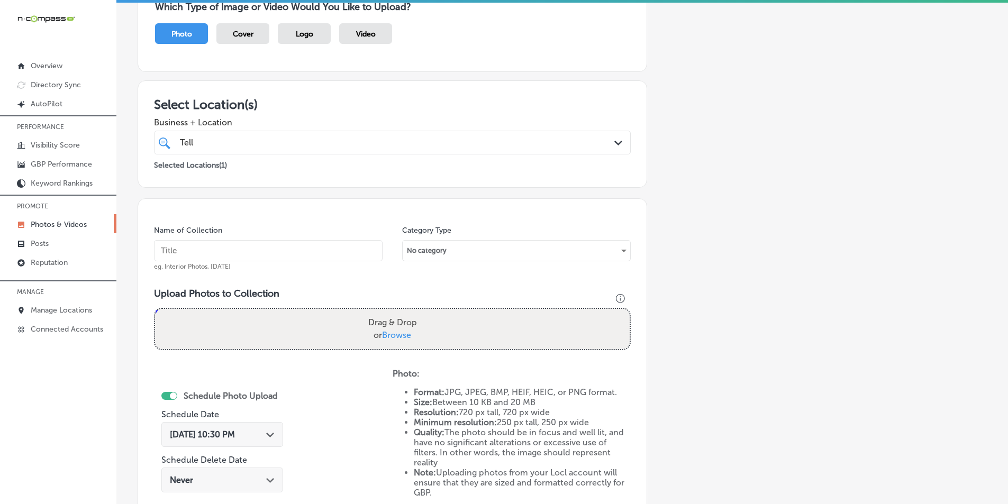
click at [249, 318] on div "Drag & Drop or Browse" at bounding box center [392, 329] width 475 height 40
click at [155, 309] on input "Drag & Drop or Browse" at bounding box center [392, 310] width 475 height 3
click at [207, 254] on input "text" at bounding box center [268, 250] width 229 height 21
click at [182, 247] on input "text" at bounding box center [268, 250] width 229 height 21
paste input "truffles"
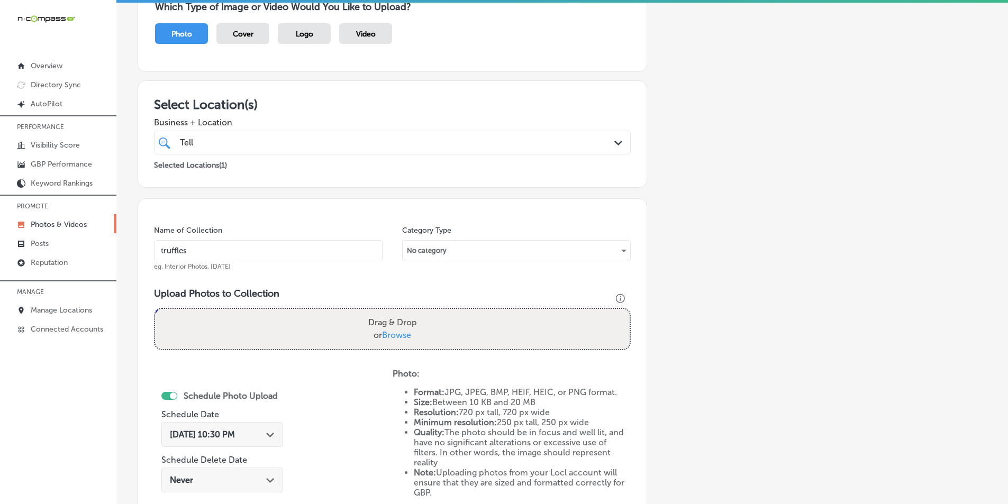
type input "truffles"
click at [186, 321] on div "Drag & Drop or Browse" at bounding box center [392, 329] width 475 height 40
click at [155, 309] on input "Drag & Drop or Browse" at bounding box center [392, 310] width 475 height 3
type input "C:\fakepath\Screenshot 2025-09-22 215824.png"
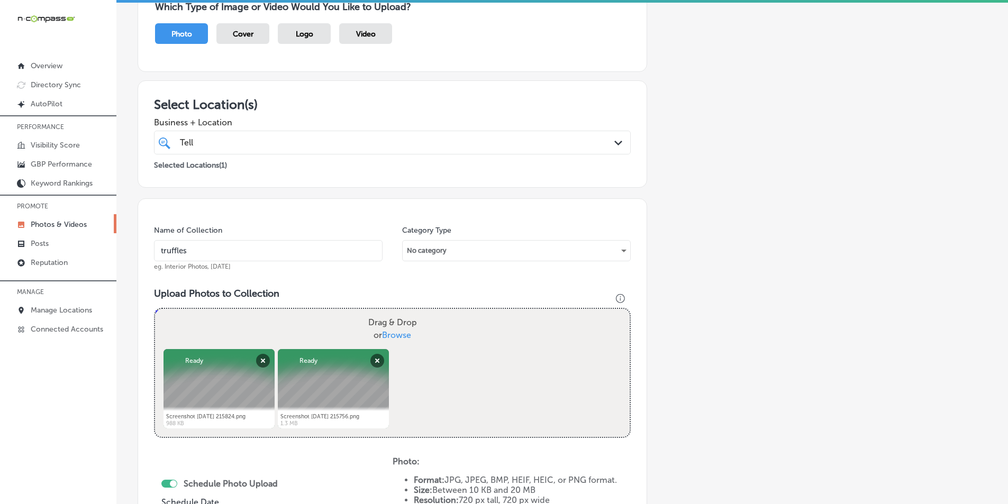
click at [175, 326] on div "Drag & Drop or Browse" at bounding box center [392, 329] width 475 height 40
click at [155, 309] on input "Drag & Drop or Browse" at bounding box center [392, 310] width 475 height 3
type input "C:\fakepath\Screenshot 2025-09-22 215708.png"
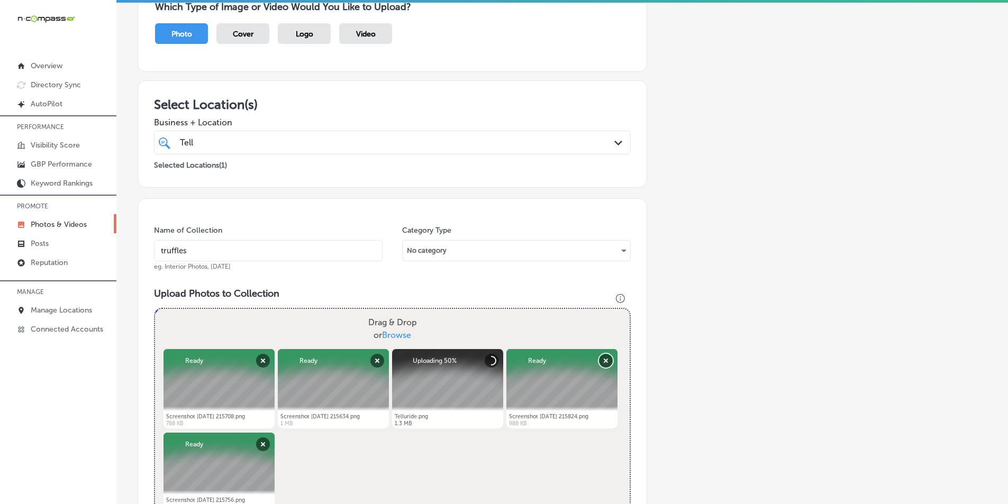
click at [608, 363] on button "Remove" at bounding box center [606, 361] width 14 height 14
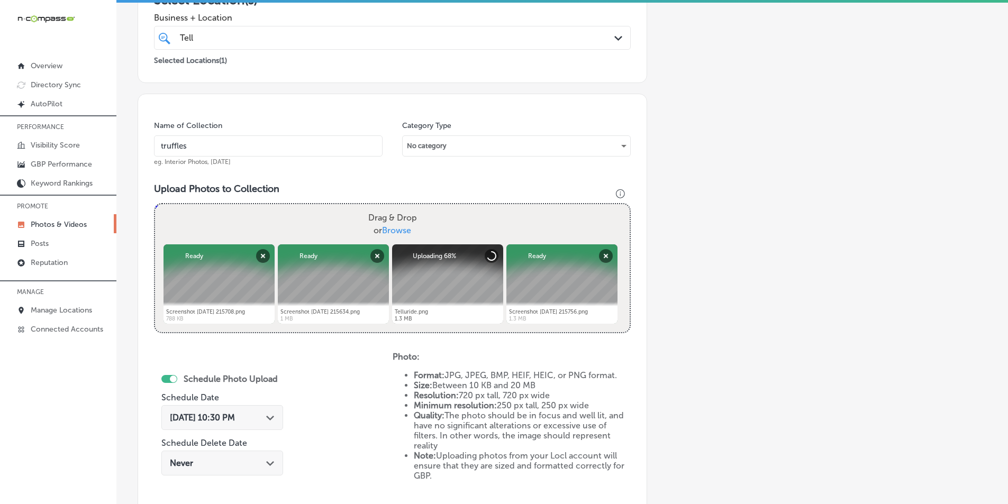
scroll to position [212, 0]
click at [293, 233] on div "Drag & Drop or Browse" at bounding box center [392, 223] width 475 height 40
click at [155, 203] on input "Drag & Drop or Browse" at bounding box center [392, 204] width 475 height 3
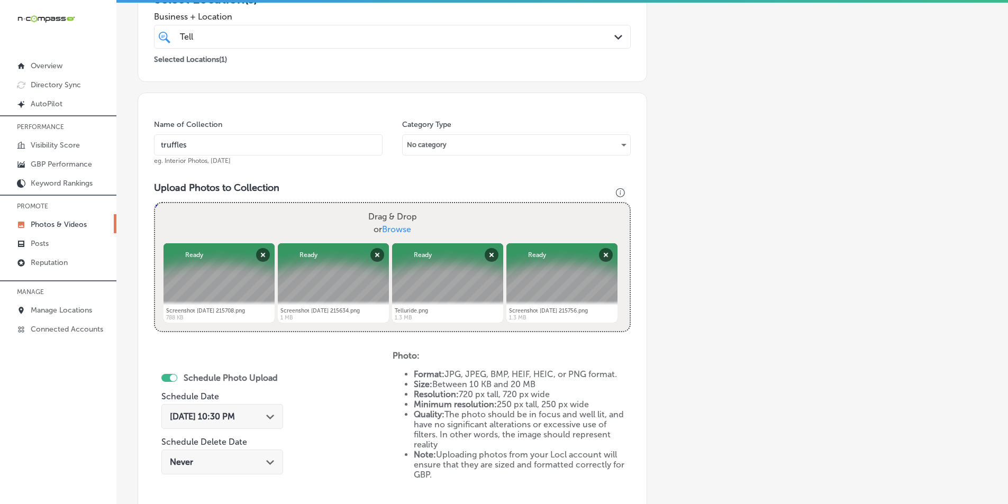
type input "C:\fakepath\Screenshot 2025-09-22 220847.png"
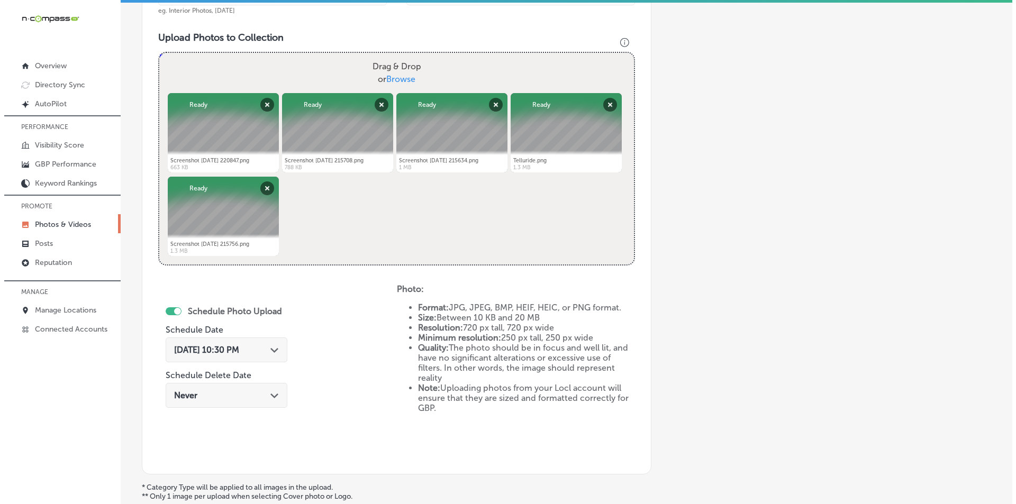
scroll to position [470, 0]
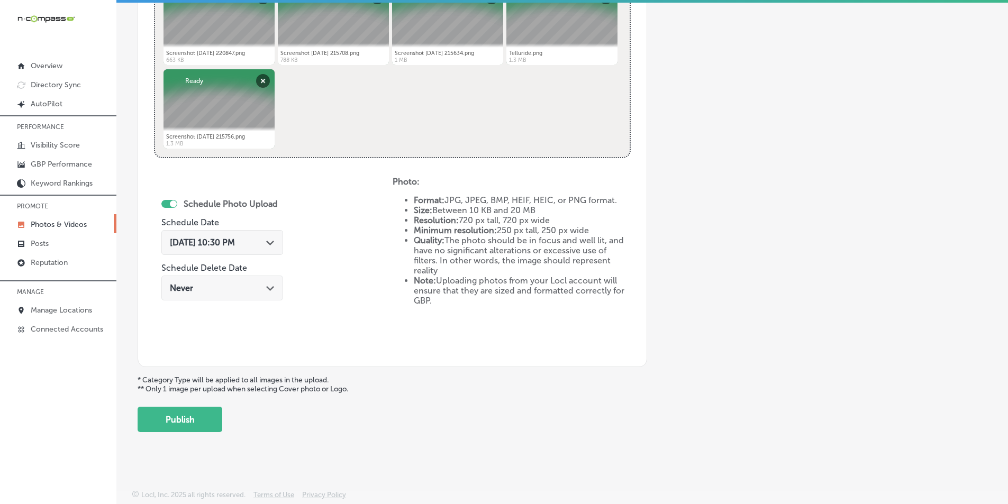
click at [275, 239] on div "Path Created with Sketch." at bounding box center [270, 242] width 8 height 8
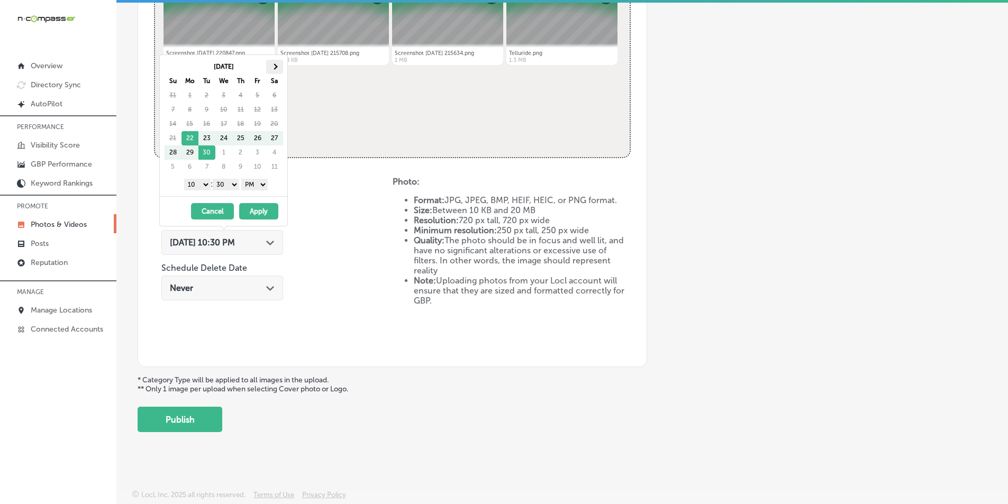
click at [273, 65] on th at bounding box center [274, 67] width 17 height 14
click at [201, 186] on select "1 2 3 4 5 6 7 8 9 10 11 12" at bounding box center [197, 185] width 26 height 12
click at [234, 183] on select "00 10 20 30 40 50" at bounding box center [226, 185] width 26 height 12
click at [261, 209] on button "Apply" at bounding box center [258, 211] width 39 height 16
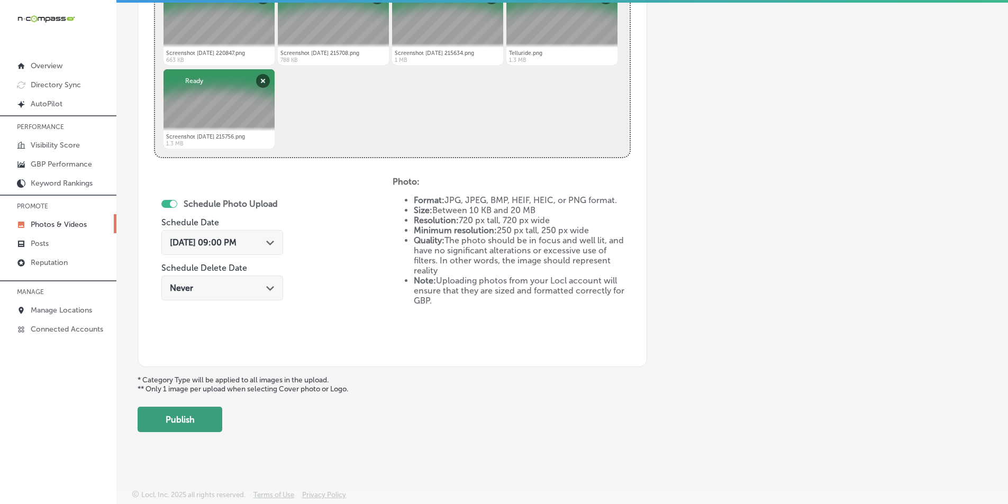
click at [196, 418] on button "Publish" at bounding box center [180, 419] width 85 height 25
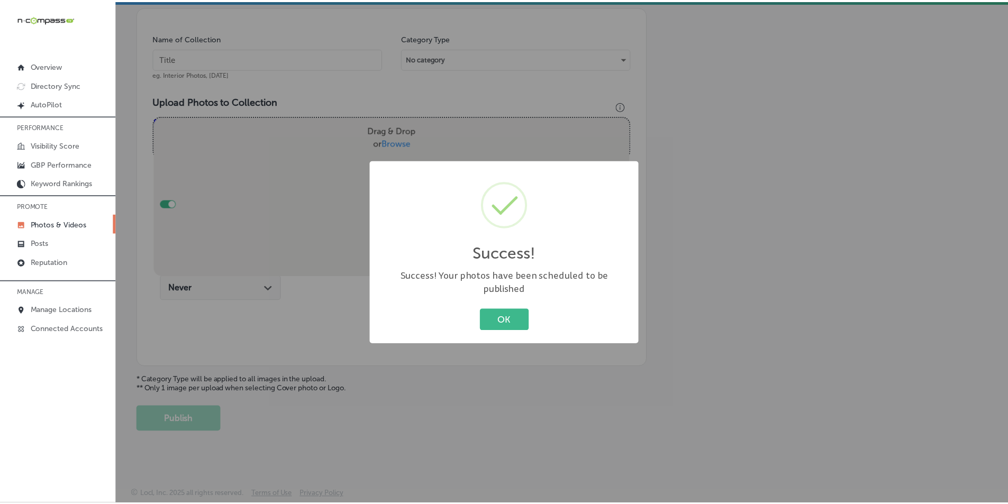
scroll to position [298, 0]
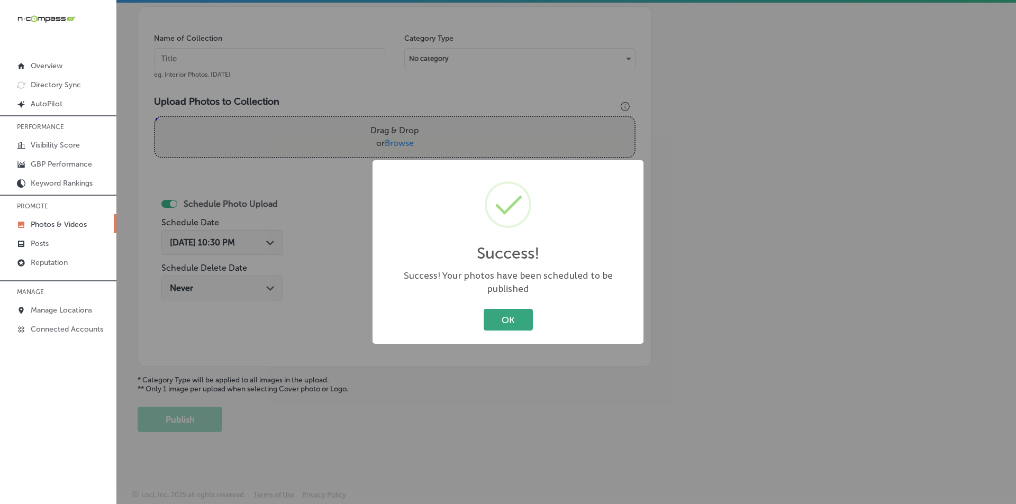
click at [501, 309] on button "OK" at bounding box center [508, 320] width 49 height 22
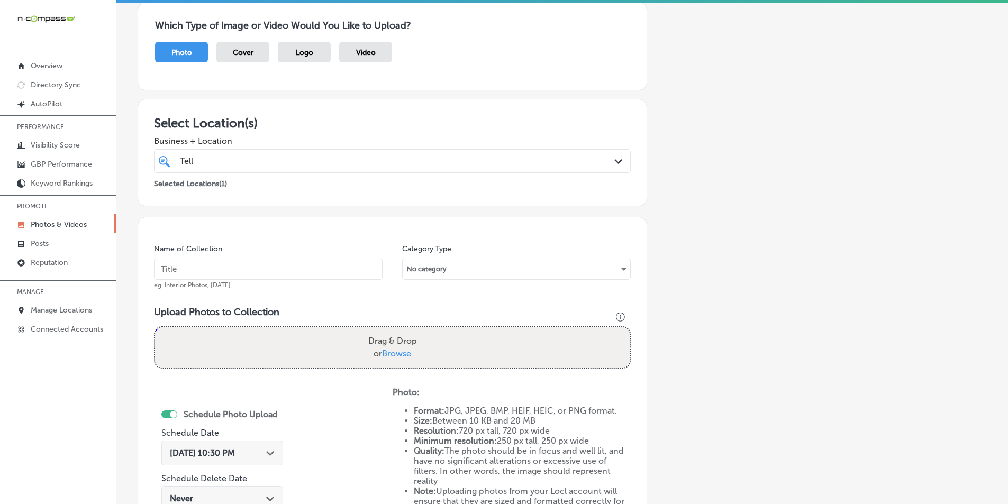
scroll to position [0, 0]
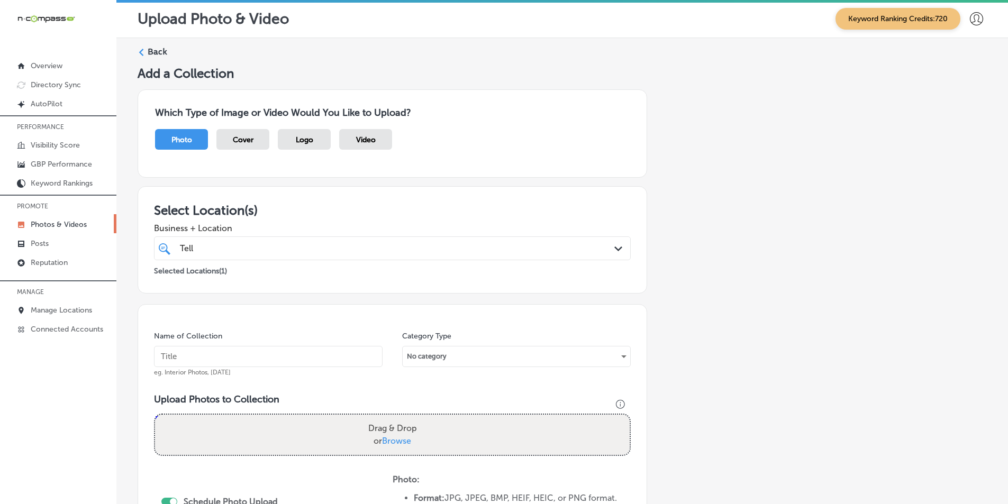
click at [152, 49] on label "Back" at bounding box center [158, 52] width 20 height 12
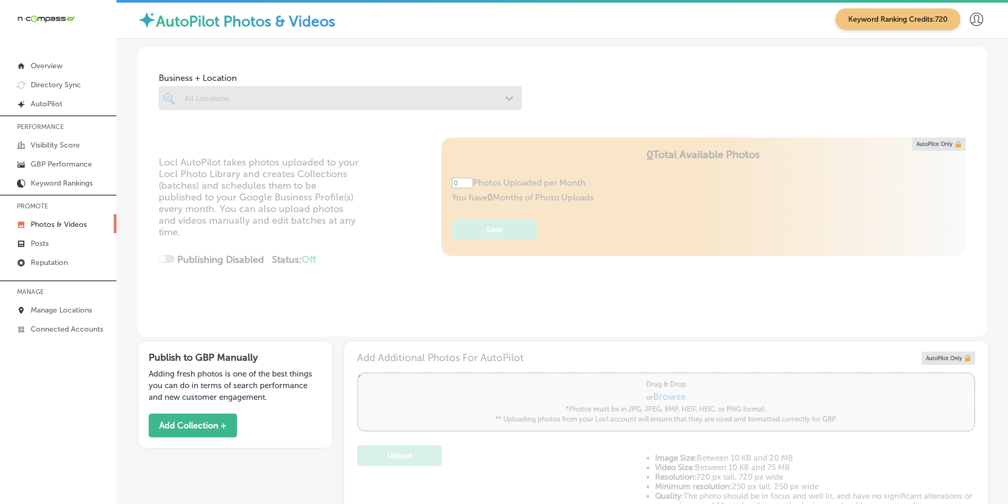
type input "5"
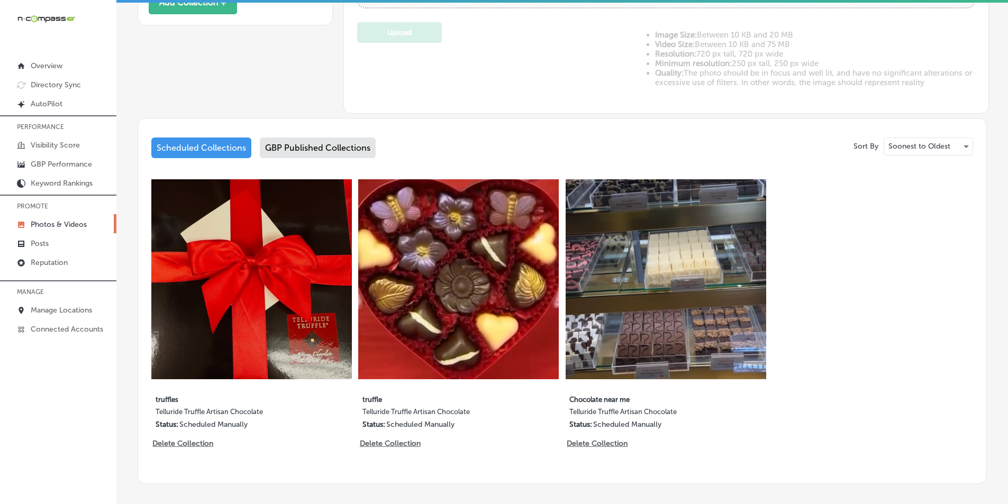
scroll to position [473, 0]
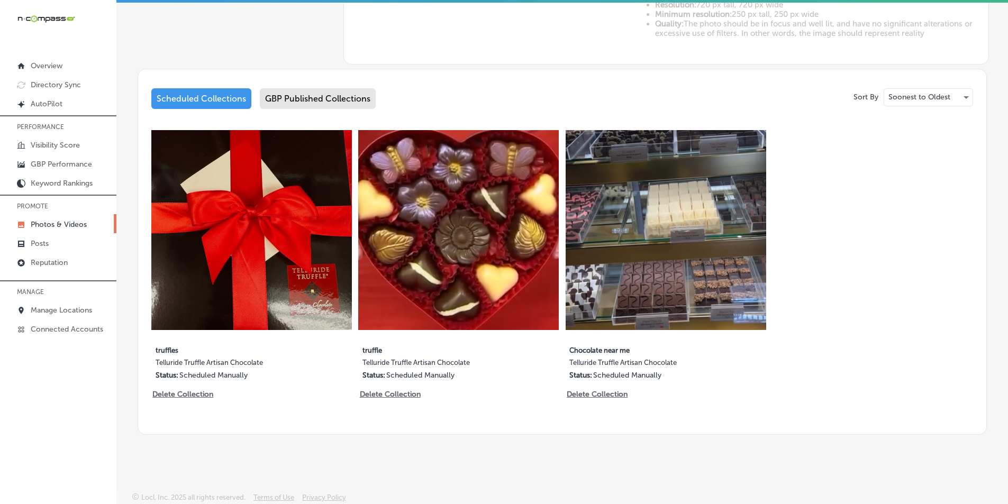
click at [336, 101] on div "GBP Published Collections" at bounding box center [318, 98] width 116 height 21
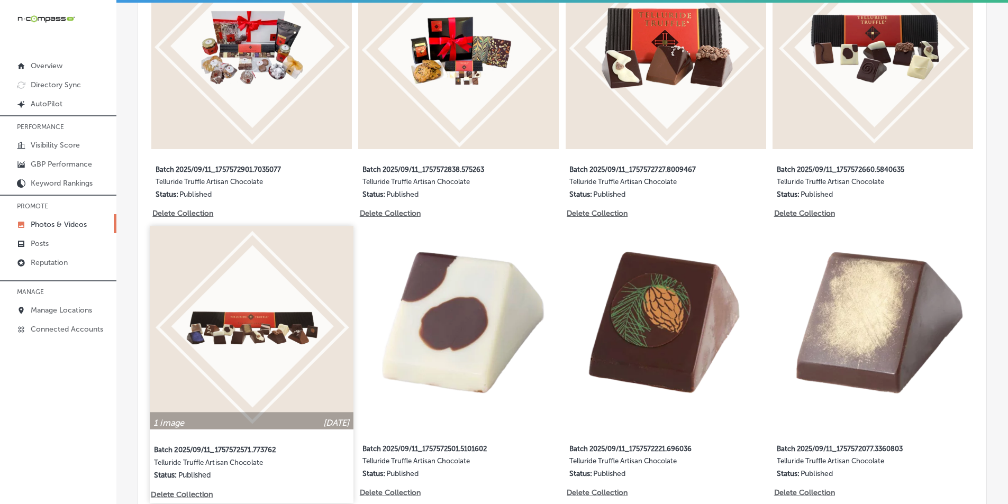
scroll to position [1214, 0]
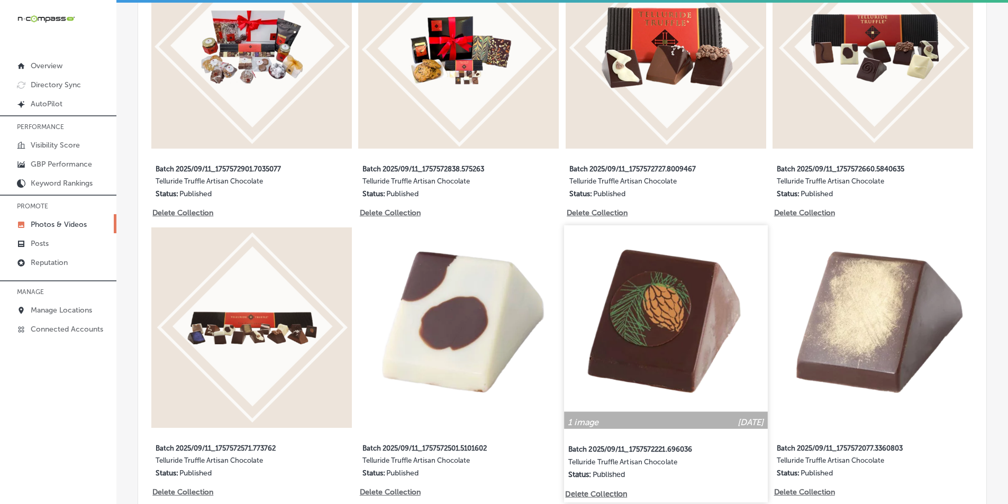
click at [629, 354] on img at bounding box center [665, 327] width 203 height 203
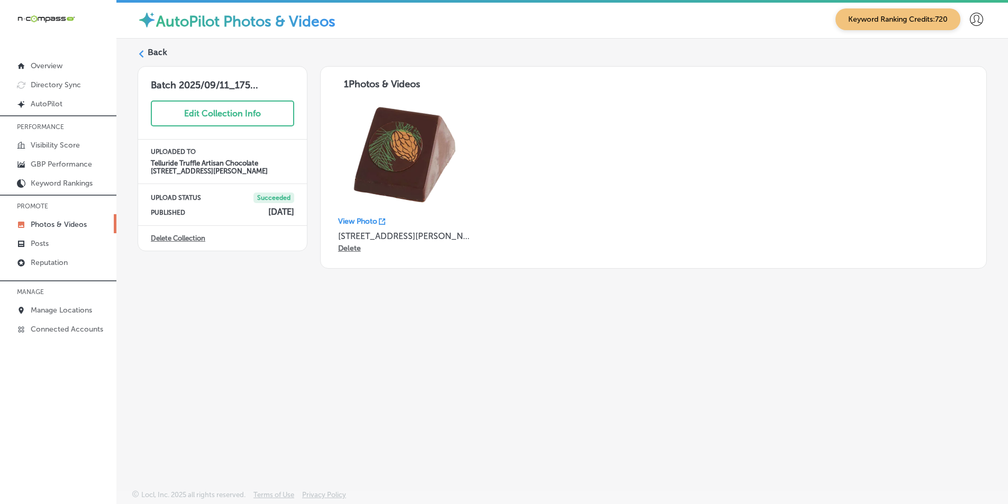
click at [151, 54] on label "Back" at bounding box center [158, 53] width 20 height 12
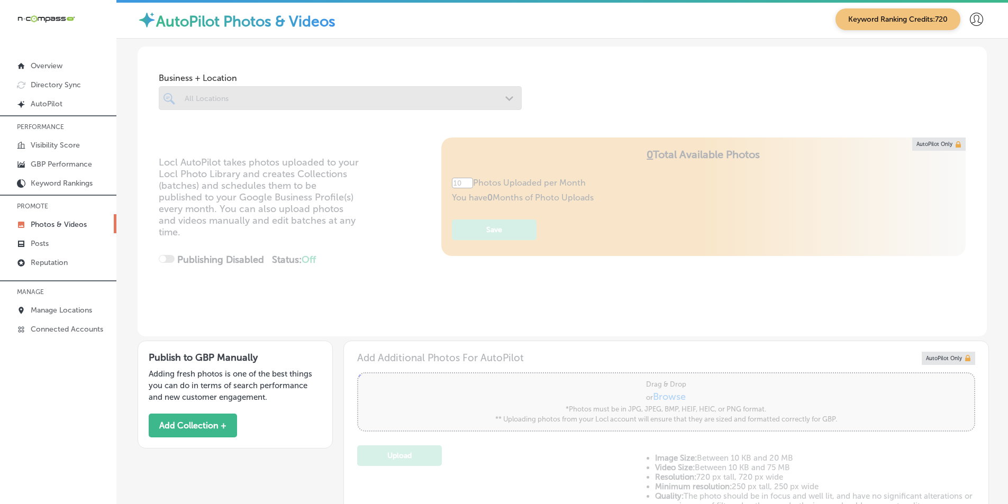
type input "5"
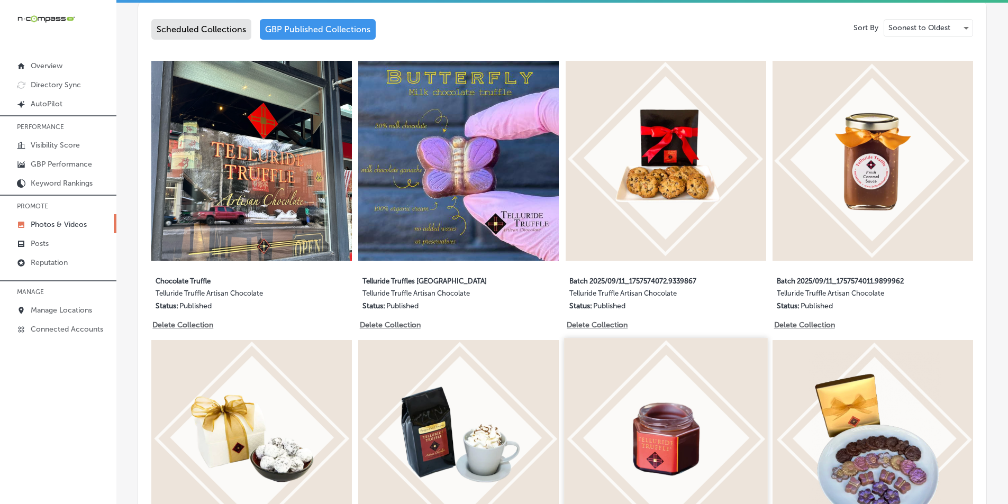
scroll to position [582, 0]
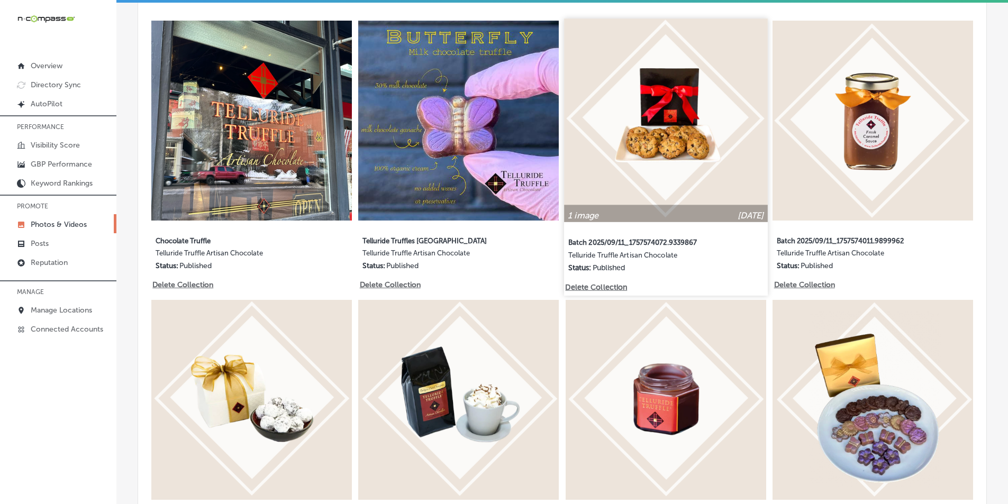
click at [668, 154] on img at bounding box center [665, 120] width 203 height 203
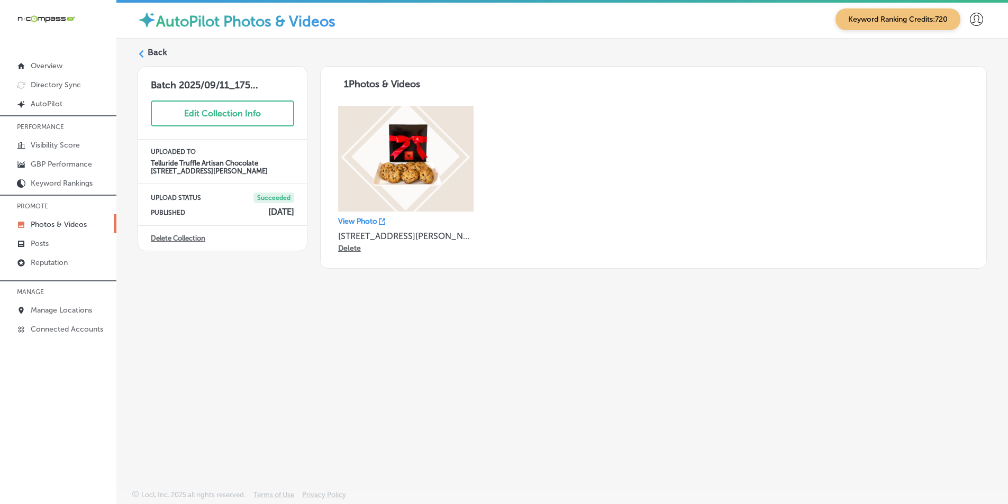
click at [150, 52] on label "Back" at bounding box center [158, 53] width 20 height 12
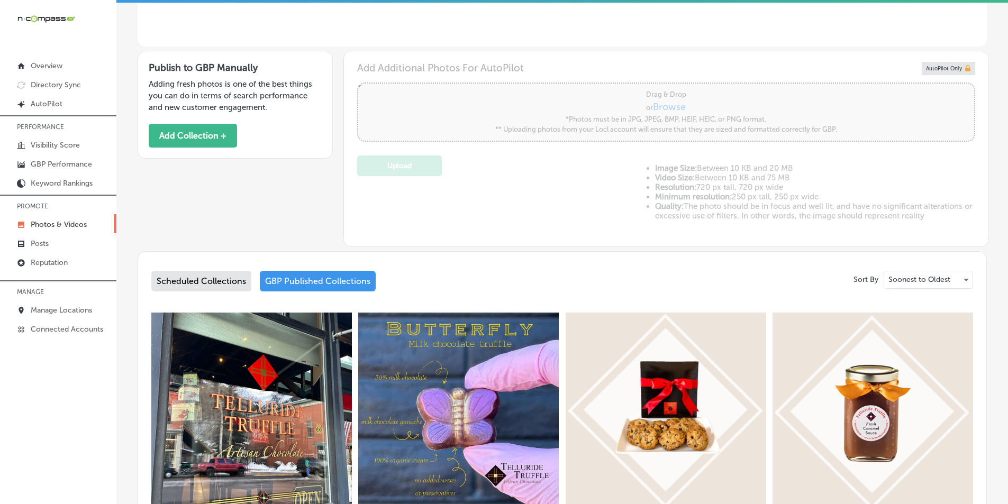
type input "5"
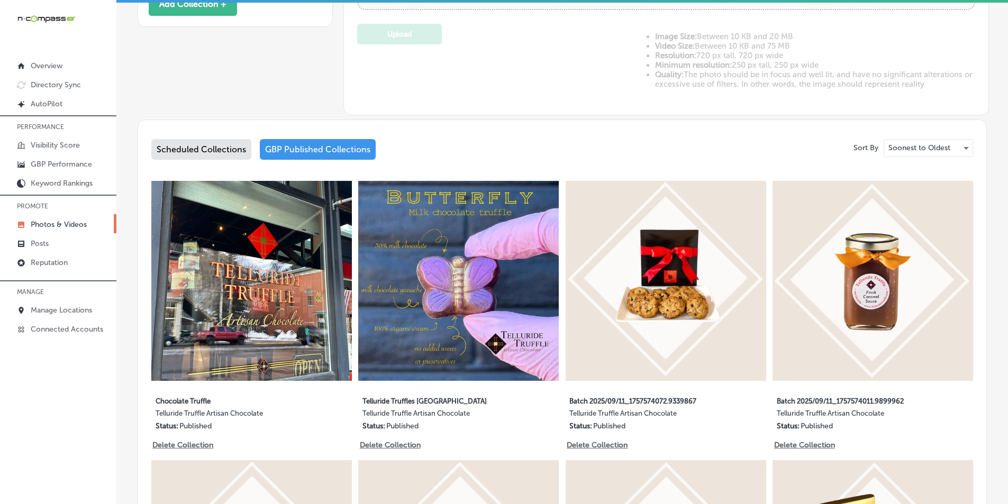
scroll to position [423, 0]
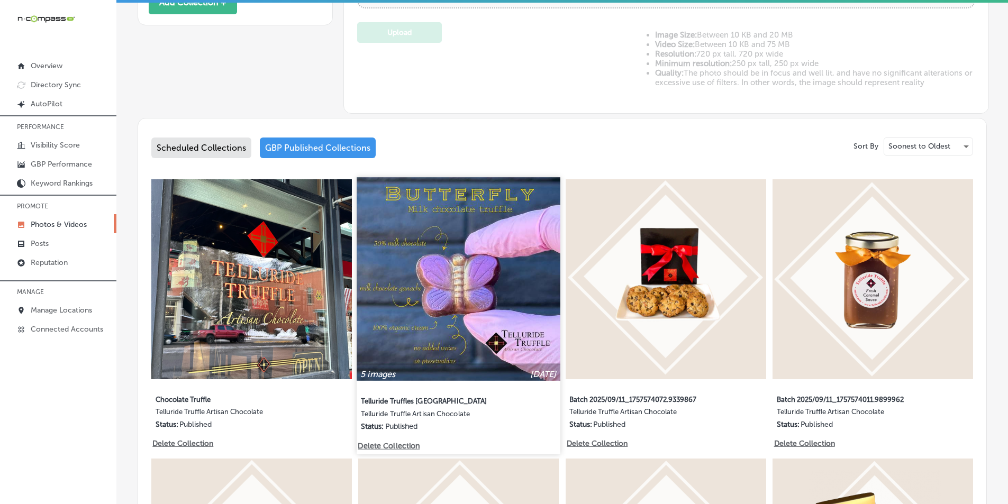
click at [471, 284] on img at bounding box center [458, 278] width 203 height 203
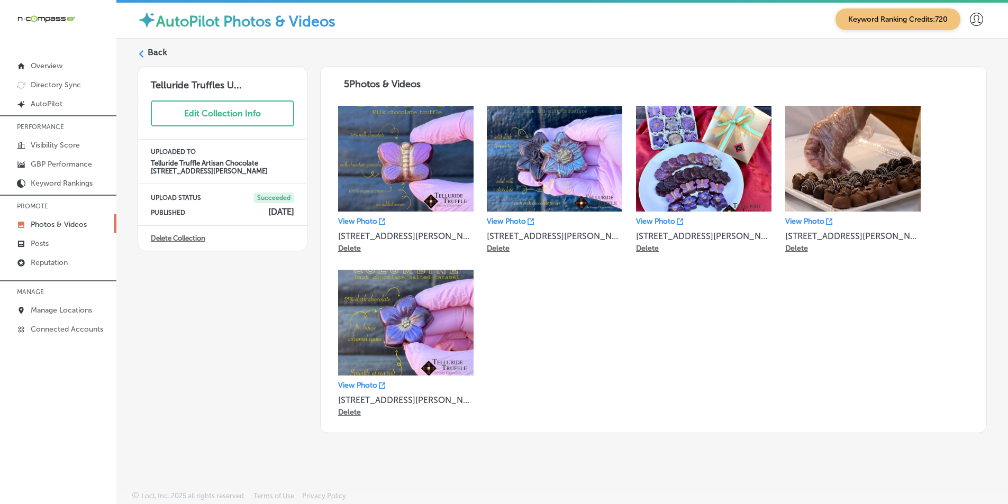
click at [147, 53] on div "Back" at bounding box center [563, 57] width 850 height 20
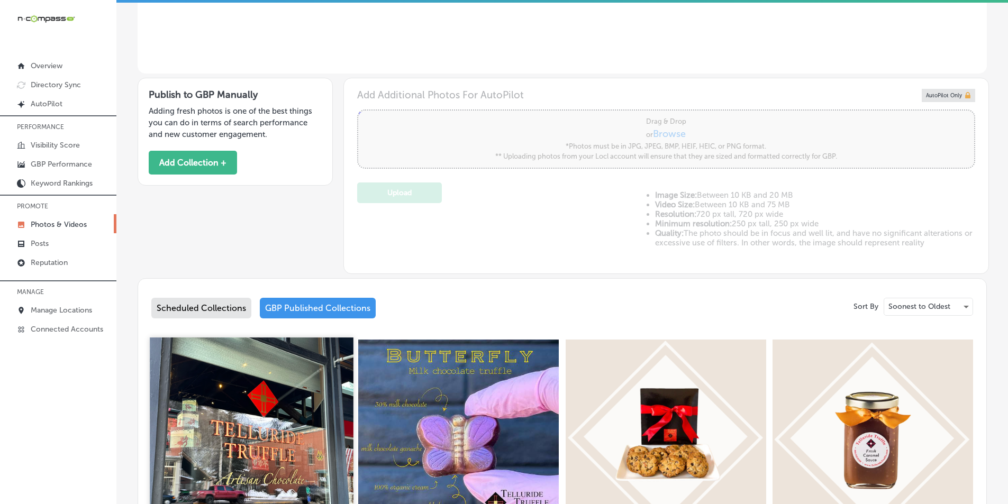
scroll to position [265, 0]
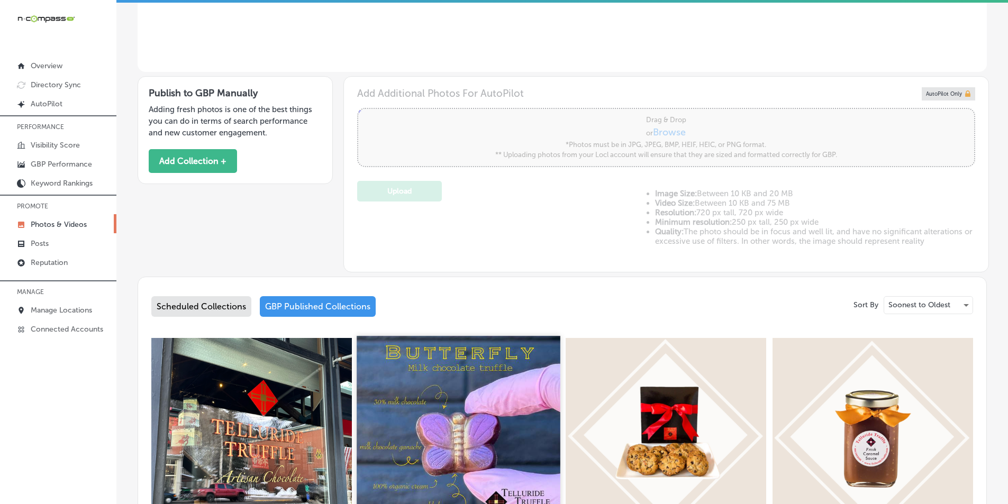
type input "5"
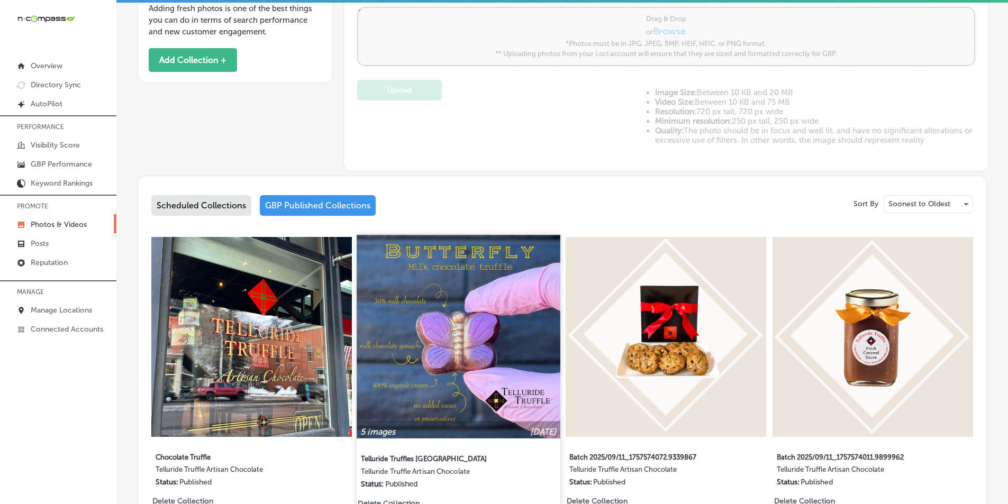
scroll to position [423, 0]
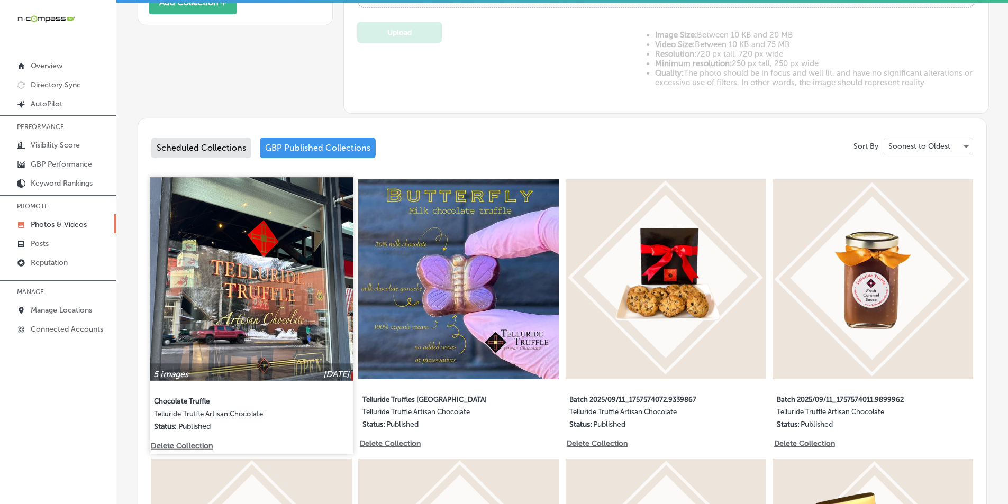
click at [271, 347] on img at bounding box center [251, 278] width 203 height 203
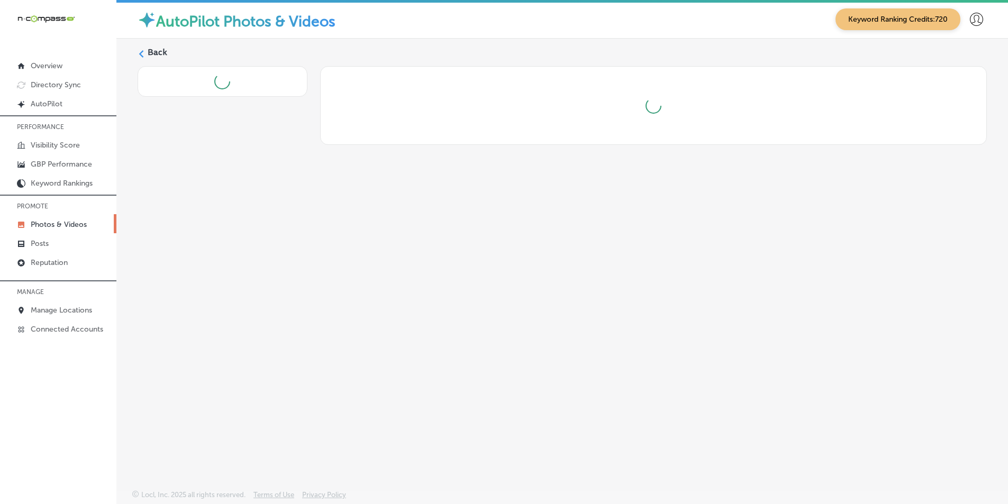
click at [271, 347] on div "Back" at bounding box center [562, 240] width 892 height 402
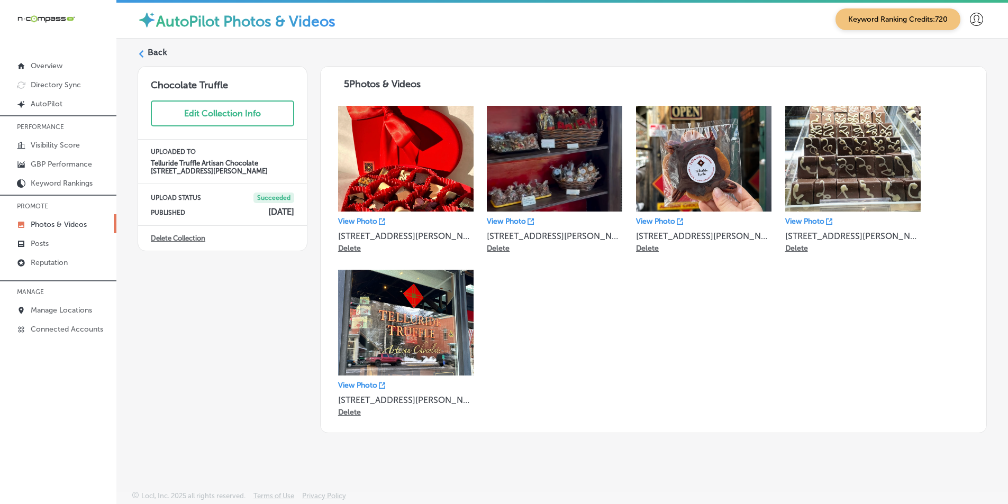
click at [140, 52] on icon at bounding box center [141, 53] width 7 height 7
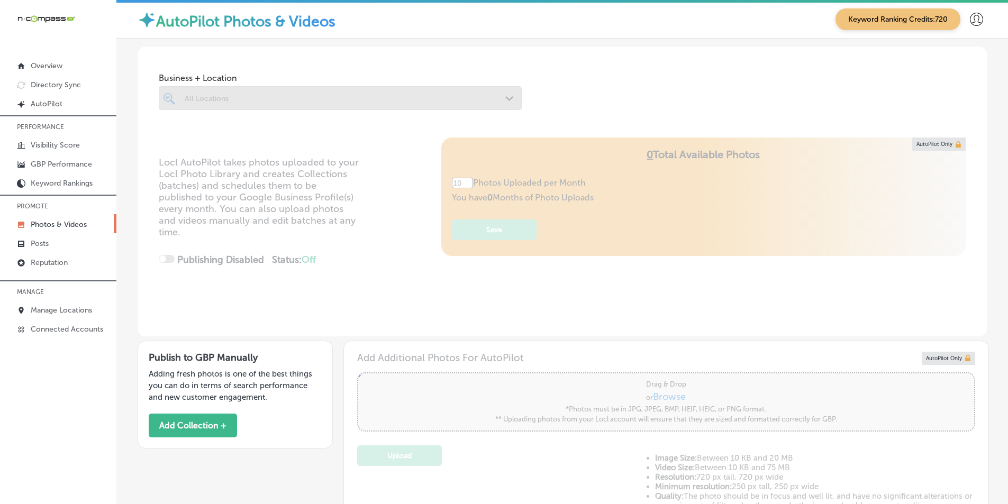
type input "5"
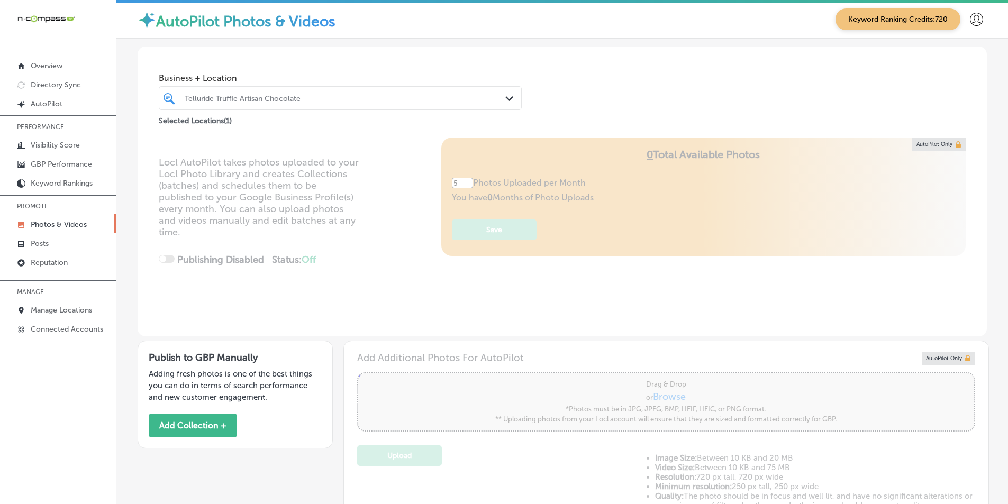
click at [309, 103] on div at bounding box center [325, 98] width 282 height 14
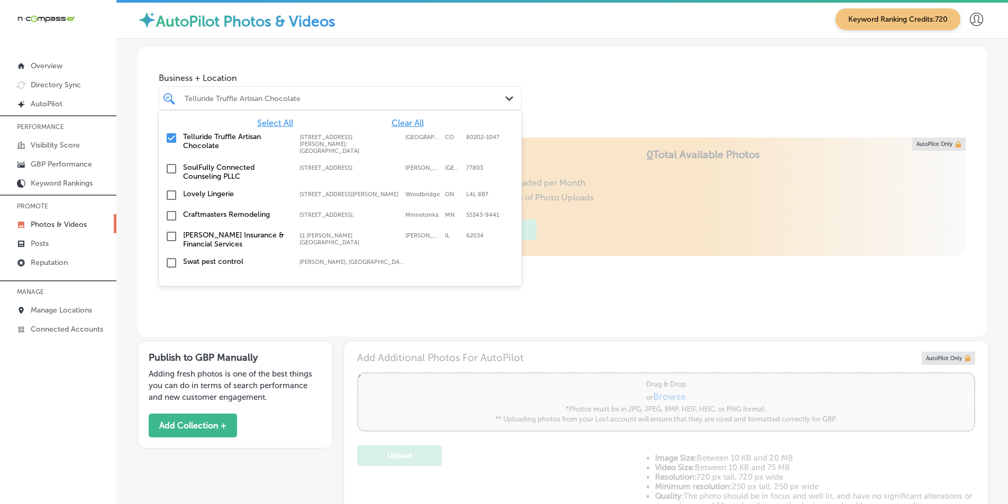
click at [170, 135] on input "checkbox" at bounding box center [171, 138] width 13 height 13
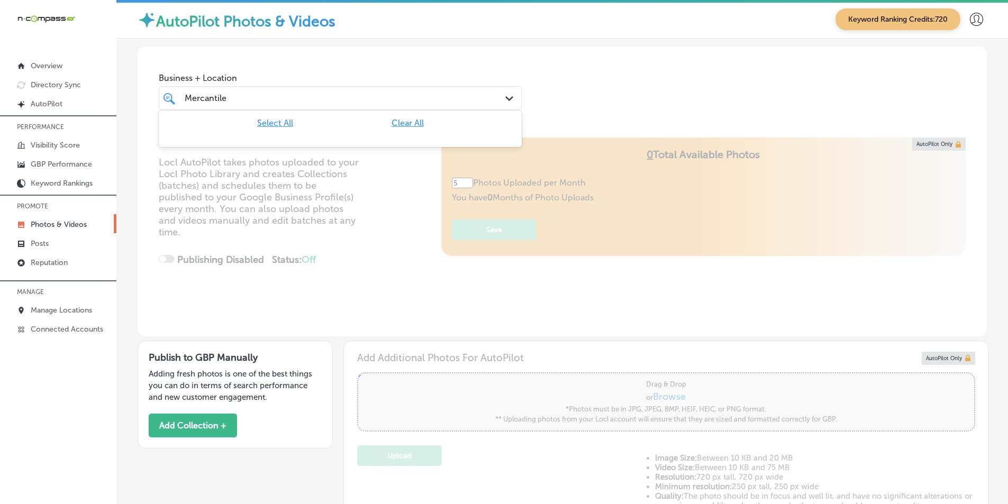
click at [185, 96] on input "Mercantile" at bounding box center [206, 98] width 42 height 10
type input "The Mercantile"
type input "0"
click at [251, 93] on div "The Mercantile The Mercantile" at bounding box center [325, 98] width 282 height 14
click at [273, 96] on div "The Mercantile The Mercantile" at bounding box center [325, 98] width 282 height 14
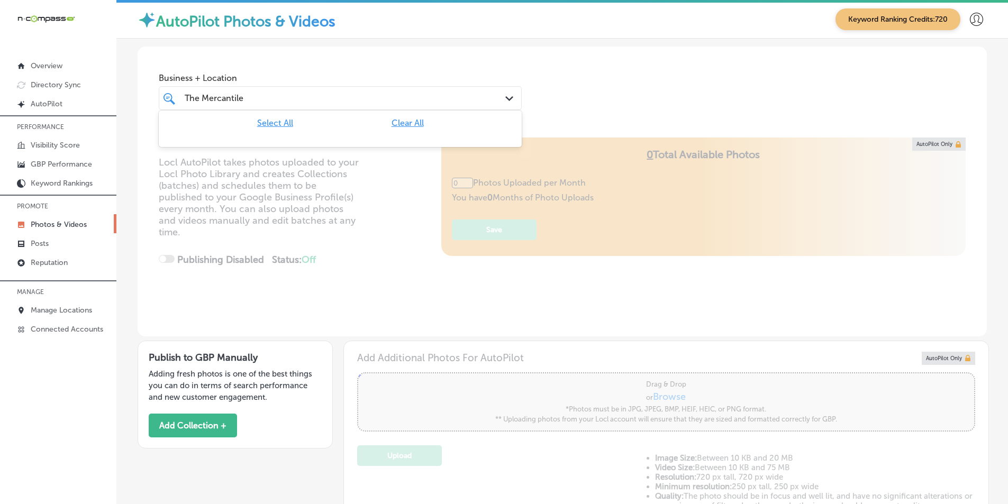
click at [266, 95] on div "The Mercantile The Mercantile" at bounding box center [325, 98] width 282 height 14
click at [247, 95] on div "The Mercantile The Mercantile" at bounding box center [325, 98] width 282 height 14
drag, startPoint x: 244, startPoint y: 97, endPoint x: 195, endPoint y: 100, distance: 48.2
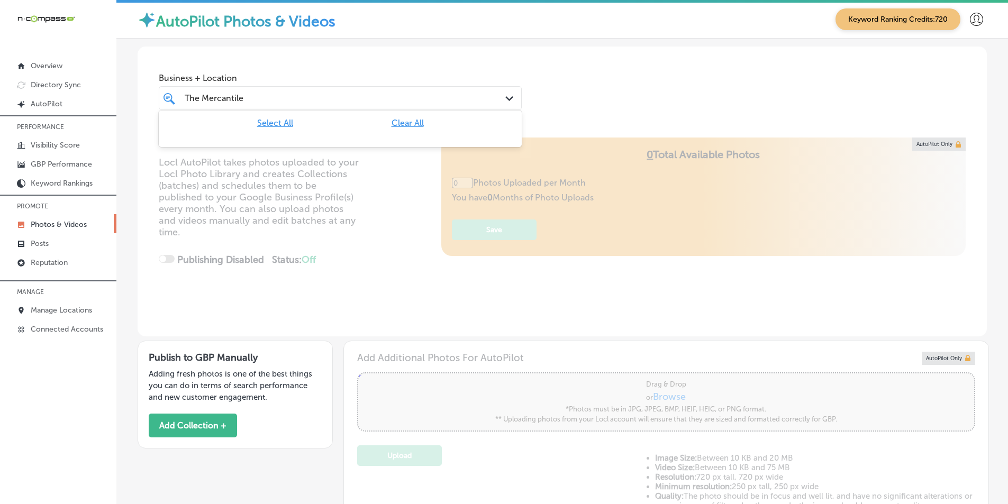
click at [195, 100] on div "The Mercantile The Mercantile" at bounding box center [325, 98] width 282 height 14
drag, startPoint x: 186, startPoint y: 96, endPoint x: 272, endPoint y: 104, distance: 86.7
click at [273, 104] on div "The Mercantile The Mercantile" at bounding box center [325, 98] width 282 height 14
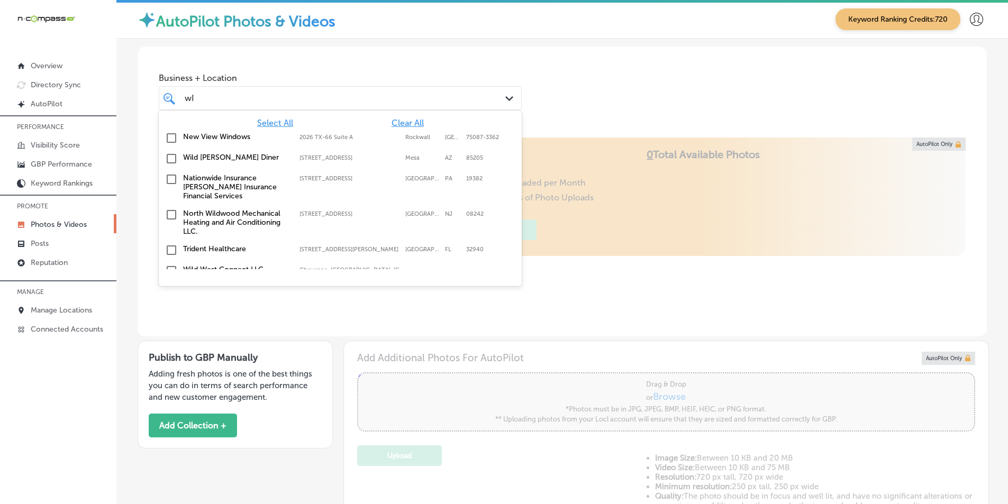
type input "w"
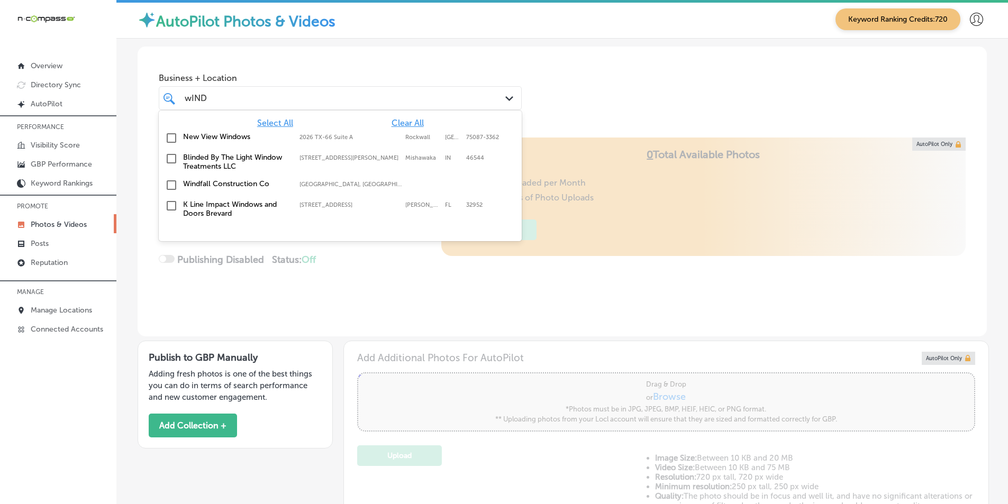
click at [172, 183] on input "checkbox" at bounding box center [171, 185] width 13 height 13
type input "wIND"
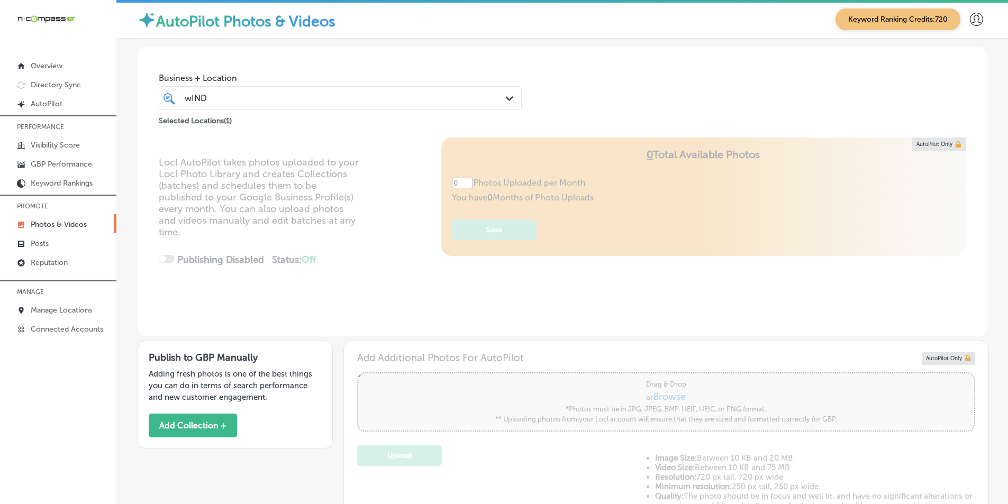
click at [333, 271] on div "Locl AutoPilot takes photos uploaded to your Locl Photo Library and creates Col…" at bounding box center [563, 237] width 850 height 199
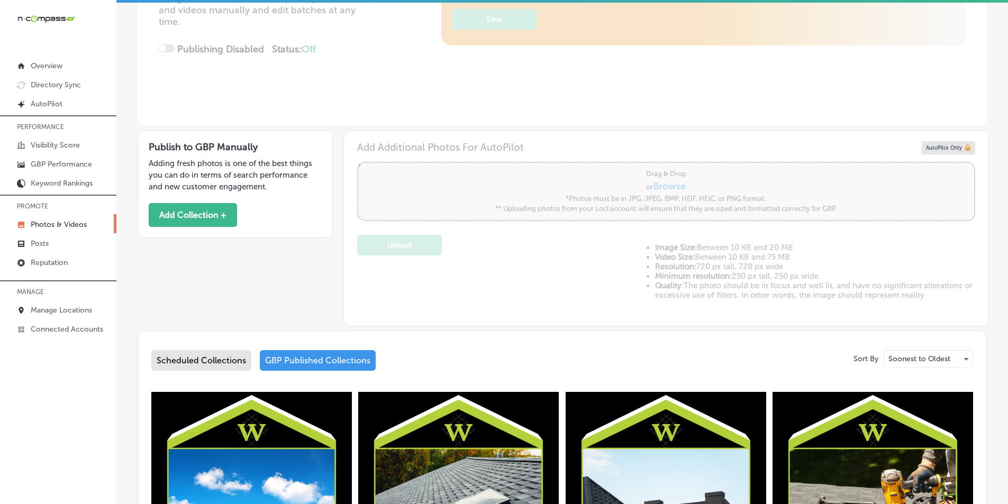
type input "5"
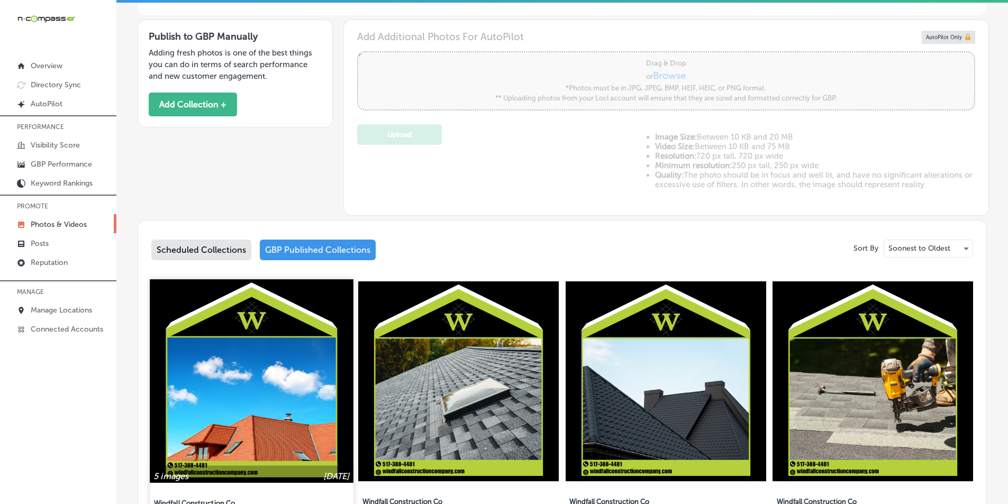
scroll to position [324, 0]
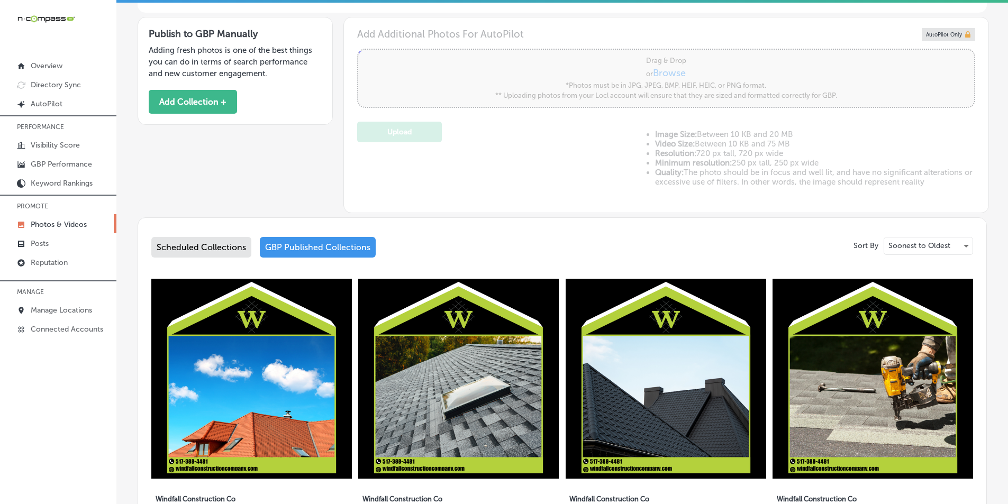
click at [204, 241] on div "Scheduled Collections" at bounding box center [201, 247] width 100 height 21
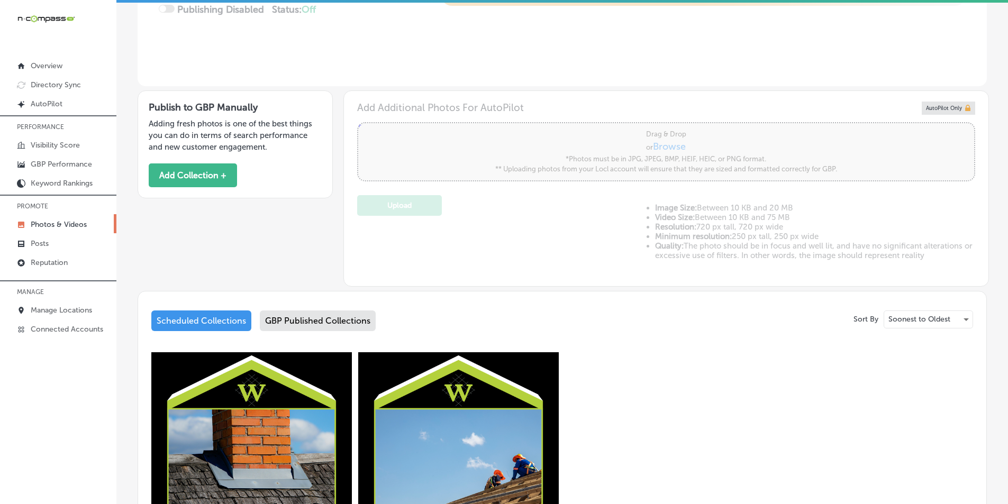
scroll to position [420, 0]
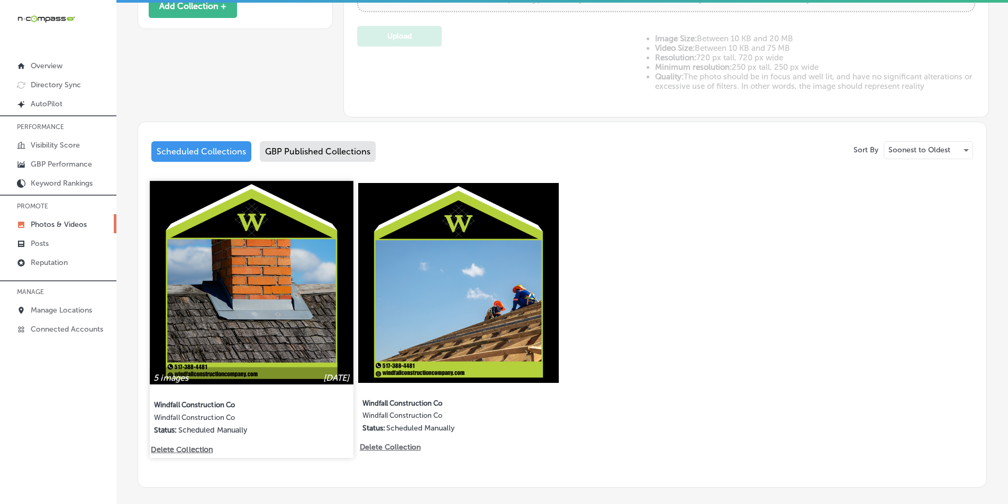
click at [241, 300] on img at bounding box center [251, 282] width 203 height 203
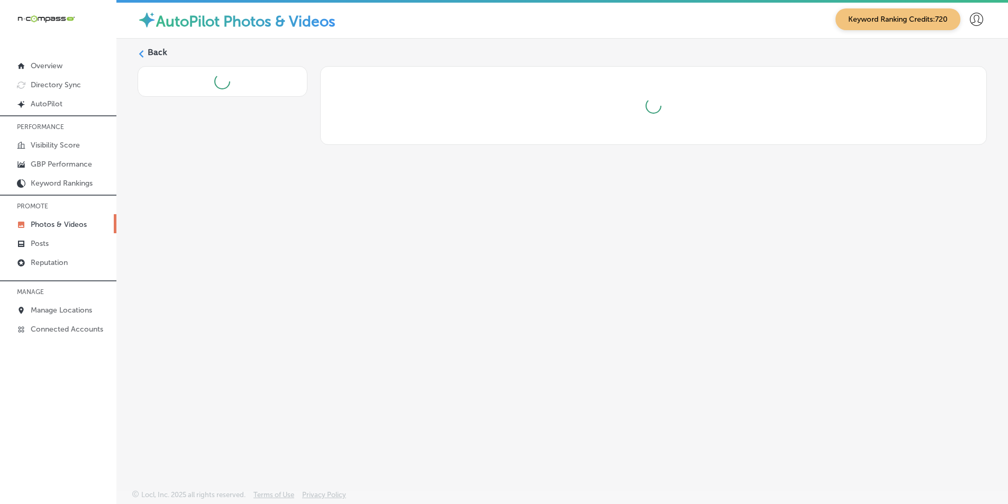
click at [241, 300] on div "Back" at bounding box center [562, 240] width 892 height 402
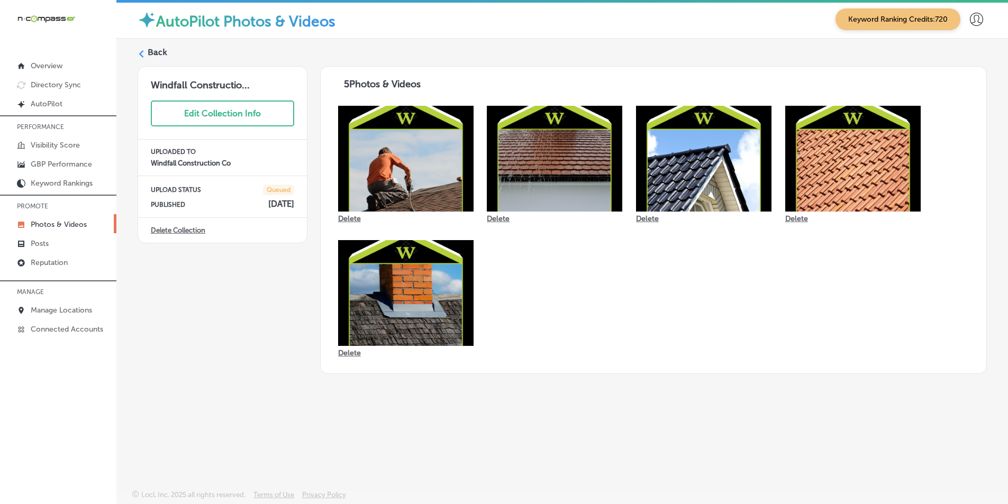
click at [148, 51] on label "Back" at bounding box center [158, 53] width 20 height 12
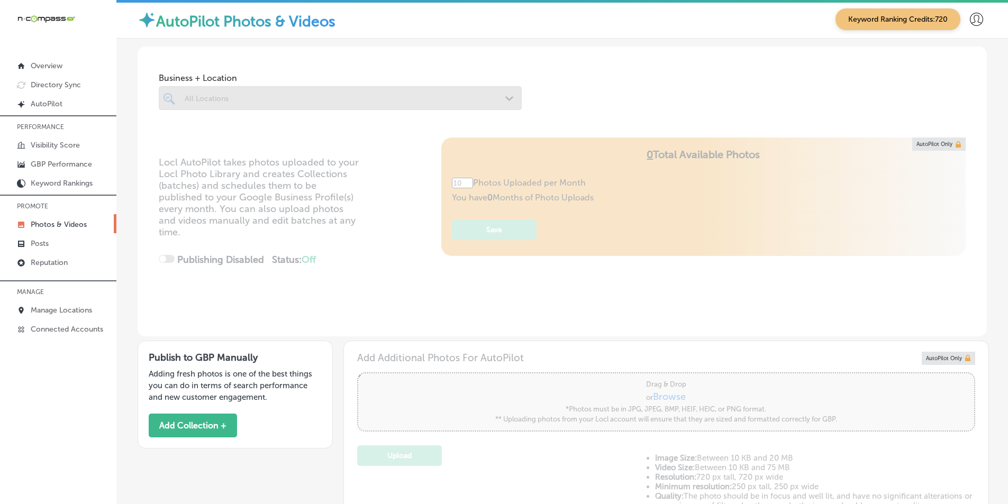
type input "5"
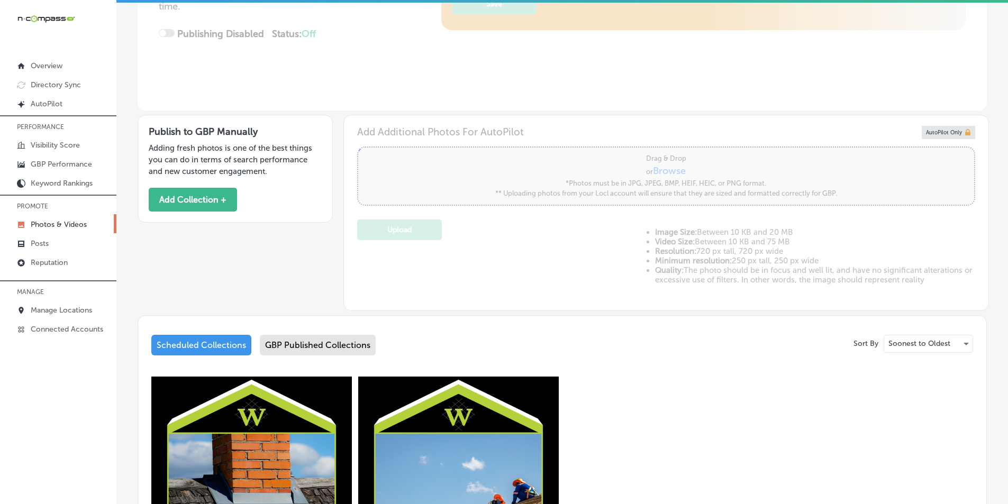
scroll to position [212, 0]
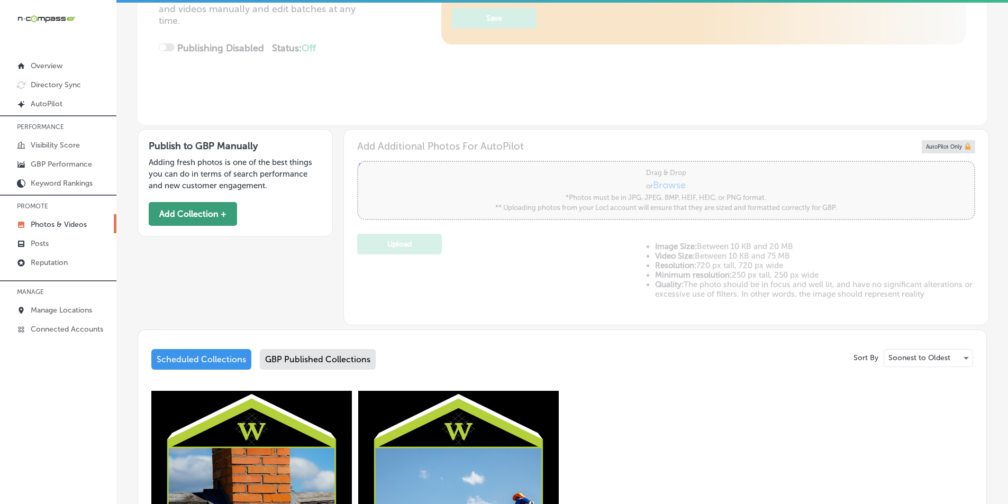
click at [208, 213] on button "Add Collection +" at bounding box center [193, 214] width 88 height 24
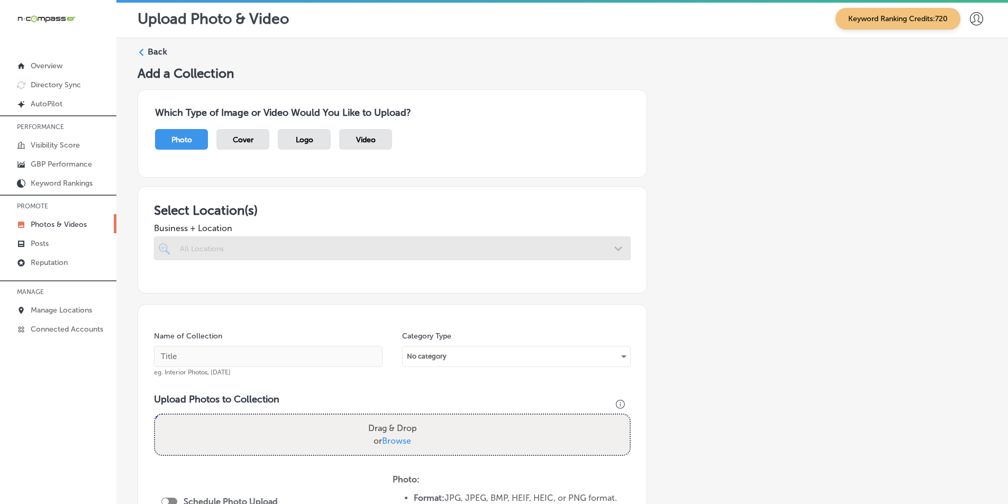
click at [257, 240] on div at bounding box center [392, 249] width 477 height 24
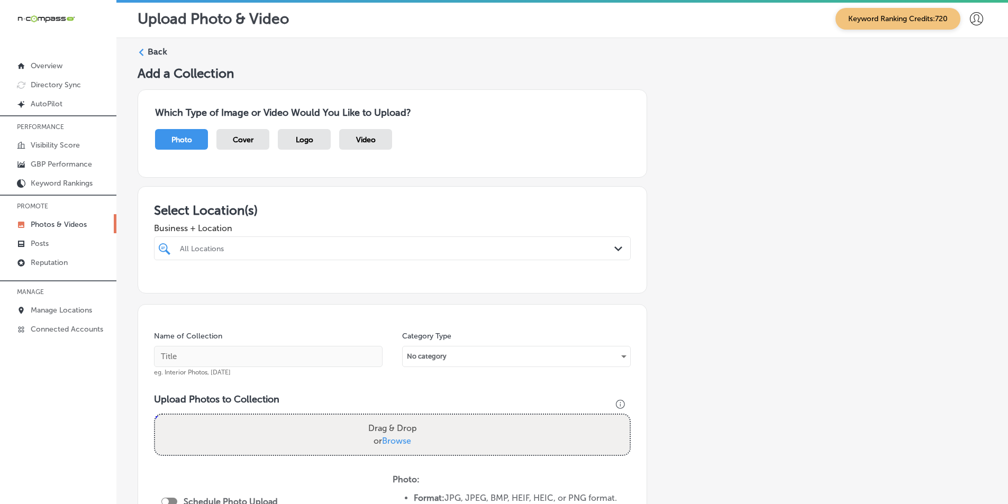
drag, startPoint x: 230, startPoint y: 247, endPoint x: 212, endPoint y: 247, distance: 18.0
click at [229, 247] on div "All Locations" at bounding box center [398, 248] width 436 height 9
click at [168, 289] on input "checkbox" at bounding box center [166, 288] width 13 height 13
type input "Windfall"
click at [328, 327] on div "Name of Collection eg. Interior Photos, March 2020 Category Type No category Up…" at bounding box center [393, 466] width 510 height 324
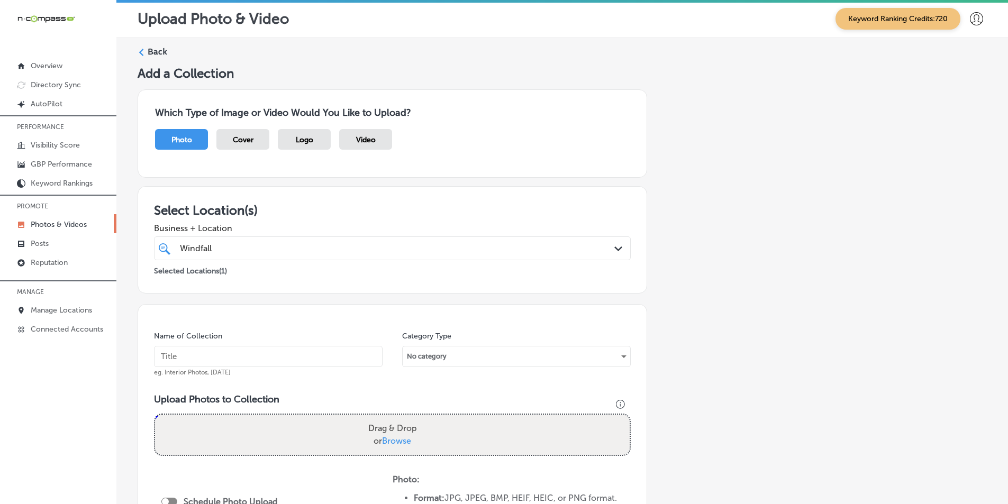
click at [194, 351] on input "text" at bounding box center [268, 356] width 229 height 21
paste input "windfall construction company"
type input "windfall construction company"
click at [201, 427] on div "Drag & Drop or Browse" at bounding box center [392, 435] width 475 height 40
click at [155, 415] on input "Drag & Drop or Browse" at bounding box center [392, 416] width 475 height 3
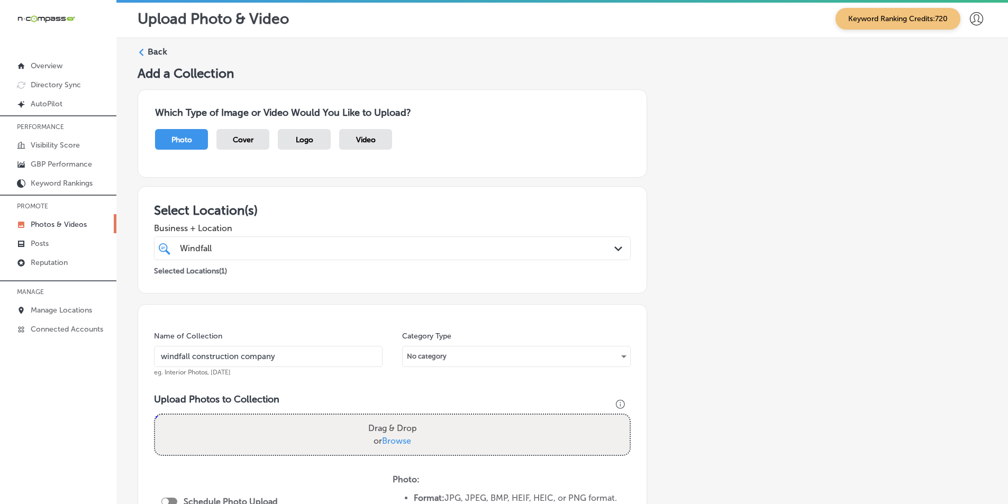
type input "C:\fakepath\2.png"
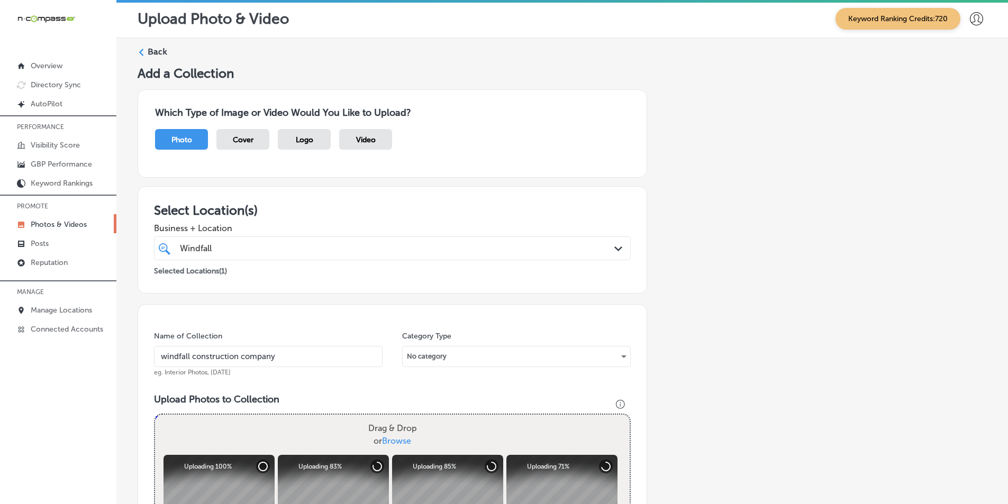
scroll to position [106, 0]
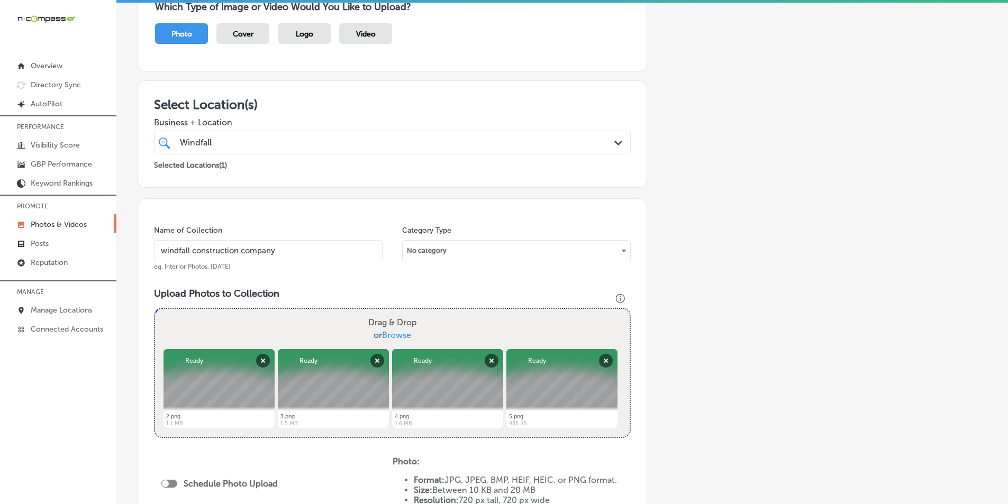
drag, startPoint x: 285, startPoint y: 332, endPoint x: 259, endPoint y: 329, distance: 26.2
click at [259, 329] on div "Drag & Drop or Browse" at bounding box center [392, 329] width 475 height 40
click at [155, 309] on input "Drag & Drop or Browse" at bounding box center [392, 310] width 475 height 3
type input "C:\fakepath\6.png"
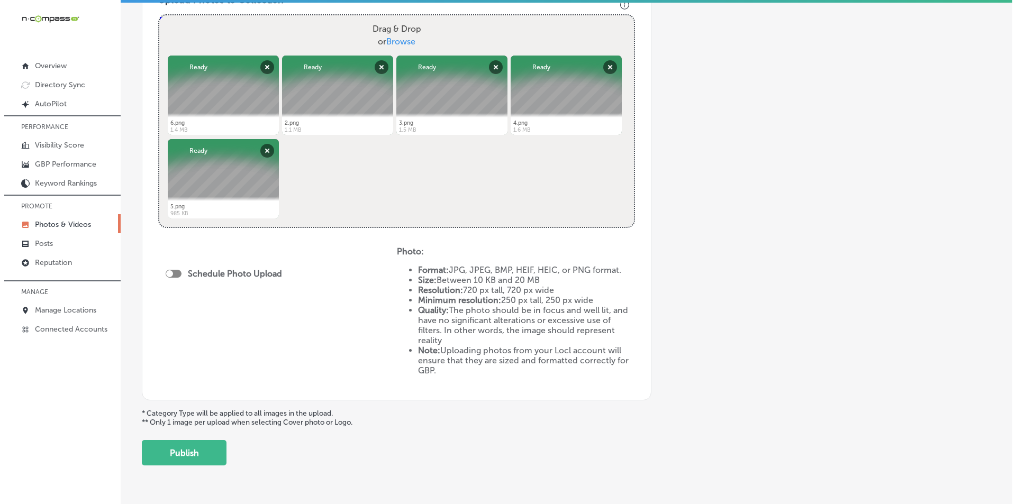
scroll to position [423, 0]
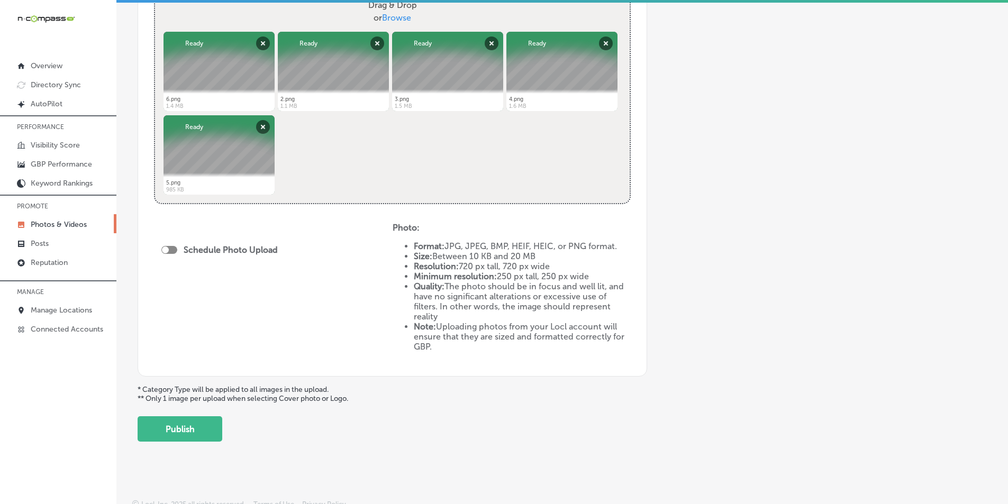
click at [169, 249] on div at bounding box center [169, 250] width 16 height 8
checkbox input "true"
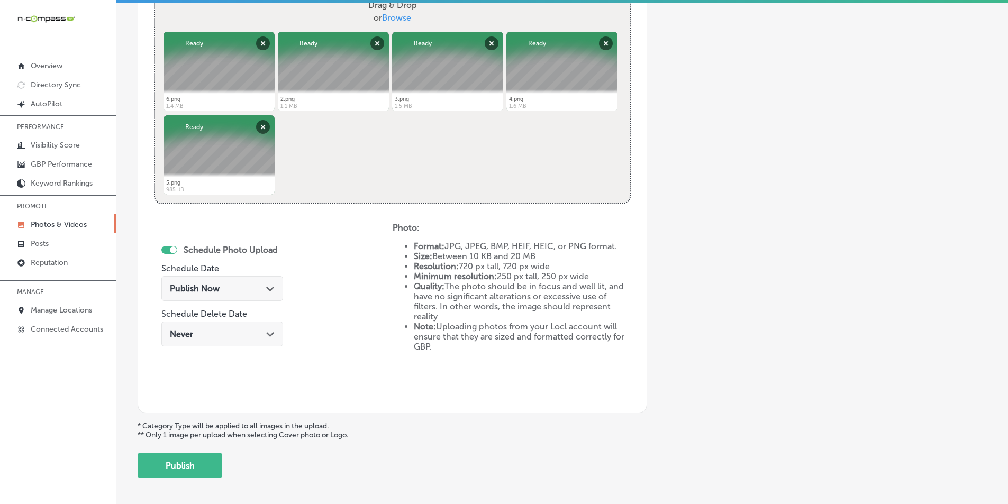
click at [259, 284] on div "Publish Now Path Created with Sketch." at bounding box center [222, 289] width 105 height 10
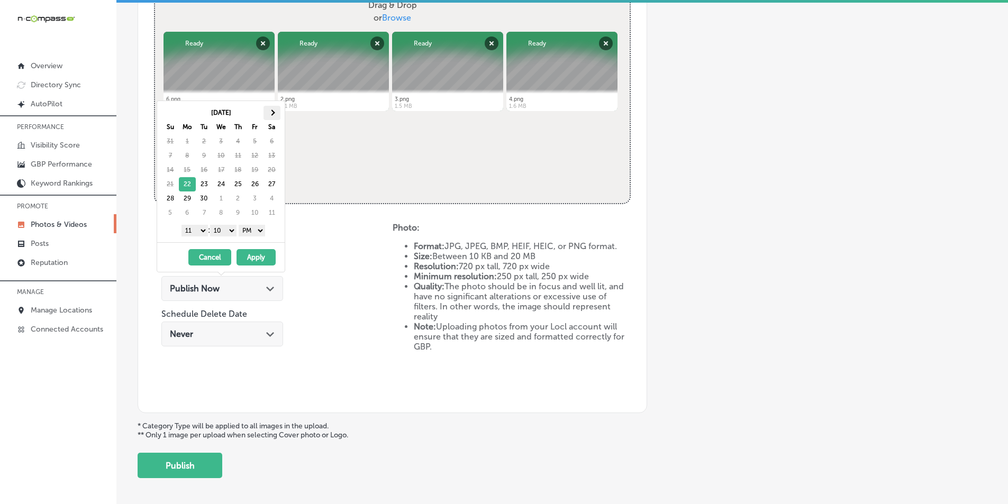
click at [273, 114] on span at bounding box center [272, 113] width 6 height 6
click at [201, 227] on select "1 2 3 4 5 6 7 8 9 10 11 12" at bounding box center [195, 231] width 26 height 12
click at [235, 228] on select "00 10 20 30 40 50" at bounding box center [223, 231] width 26 height 12
click at [249, 256] on button "Apply" at bounding box center [256, 257] width 39 height 16
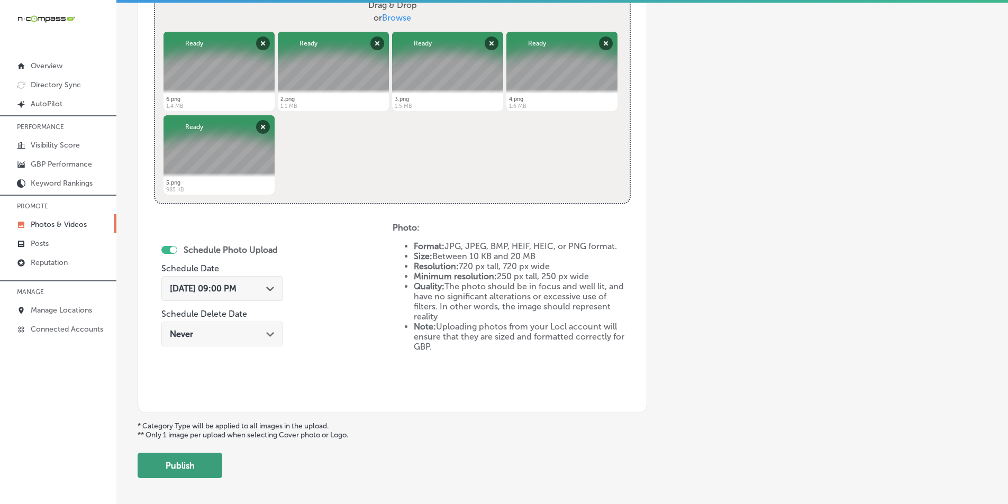
click at [189, 470] on button "Publish" at bounding box center [180, 465] width 85 height 25
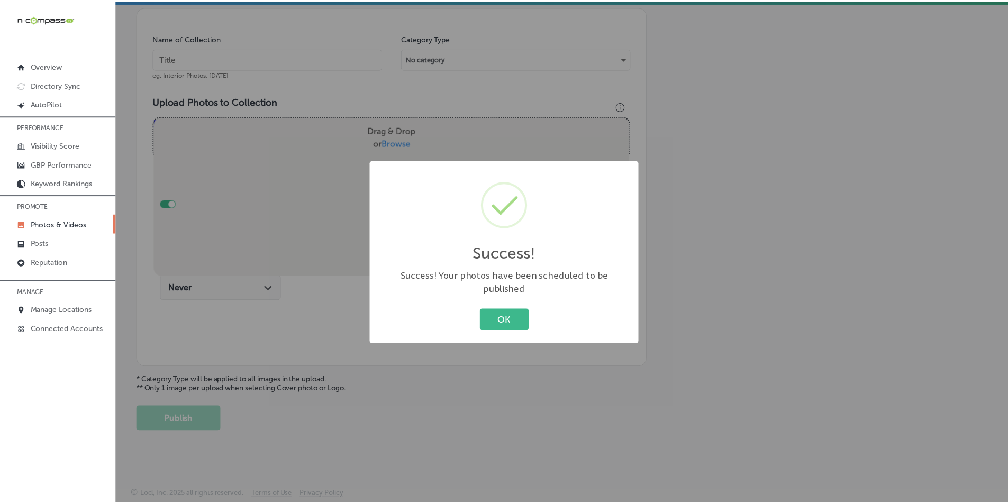
scroll to position [298, 0]
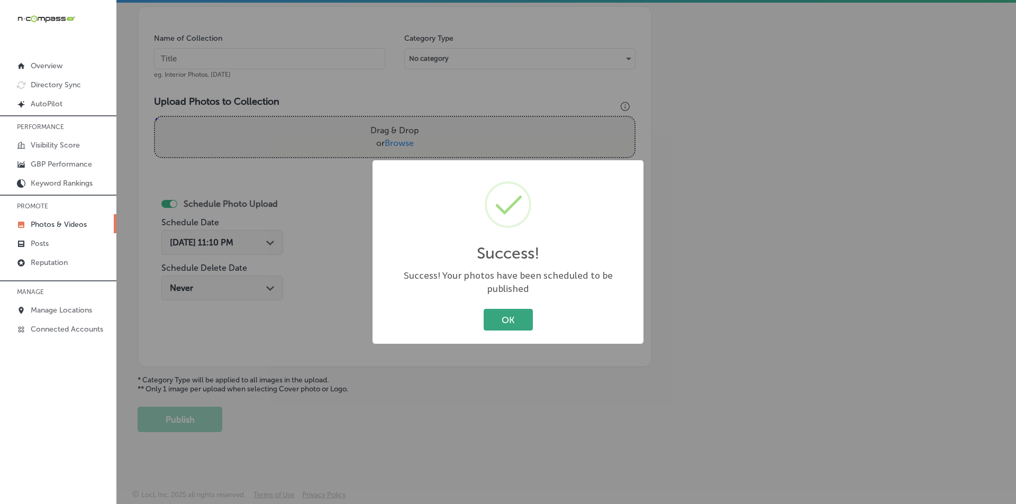
click at [501, 312] on button "OK" at bounding box center [508, 320] width 49 height 22
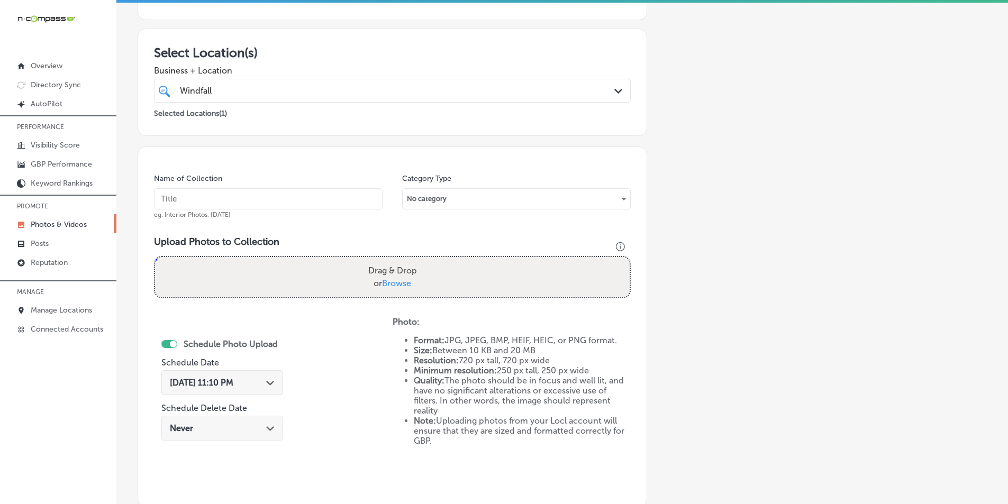
scroll to position [159, 0]
click at [181, 196] on input "text" at bounding box center [268, 197] width 229 height 21
drag, startPoint x: 180, startPoint y: 197, endPoint x: 169, endPoint y: 193, distance: 11.4
click at [169, 193] on input "text" at bounding box center [268, 197] width 229 height 21
paste input "residential construction on gull lake"
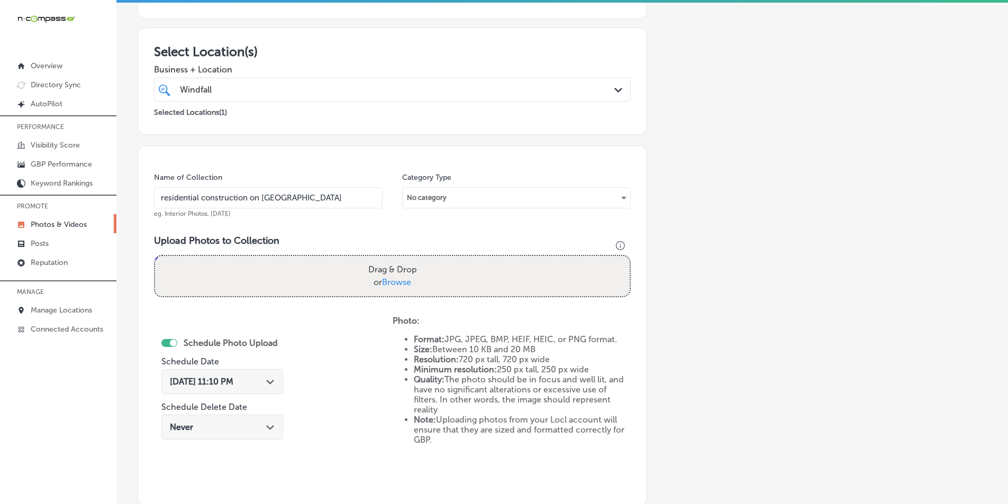
type input "residential construction on gull lake"
click at [223, 263] on div "Drag & Drop or Browse" at bounding box center [392, 276] width 475 height 40
click at [155, 256] on input "Drag & Drop or Browse" at bounding box center [392, 257] width 475 height 3
type input "C:\fakepath\7.png"
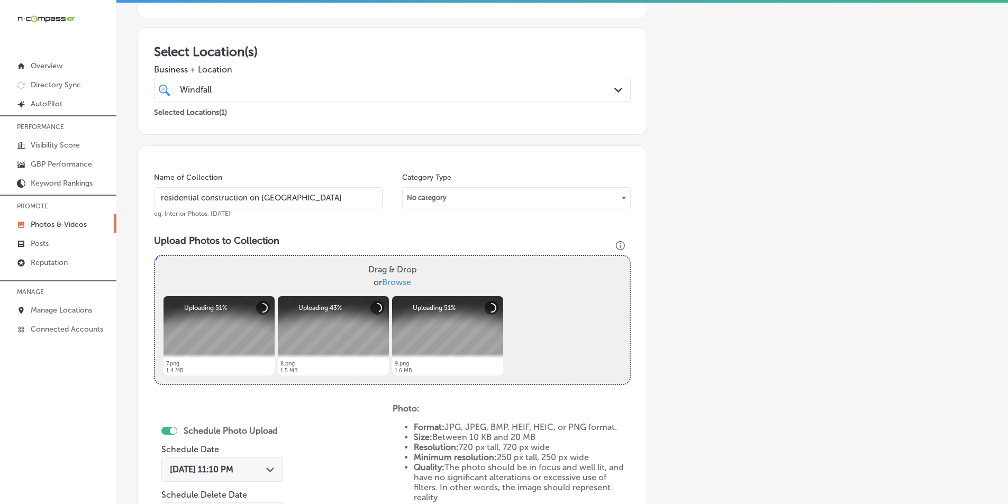
click at [211, 273] on div "Drag & Drop or Browse" at bounding box center [392, 276] width 475 height 40
click at [155, 256] on input "Drag & Drop or Browse" at bounding box center [392, 257] width 475 height 3
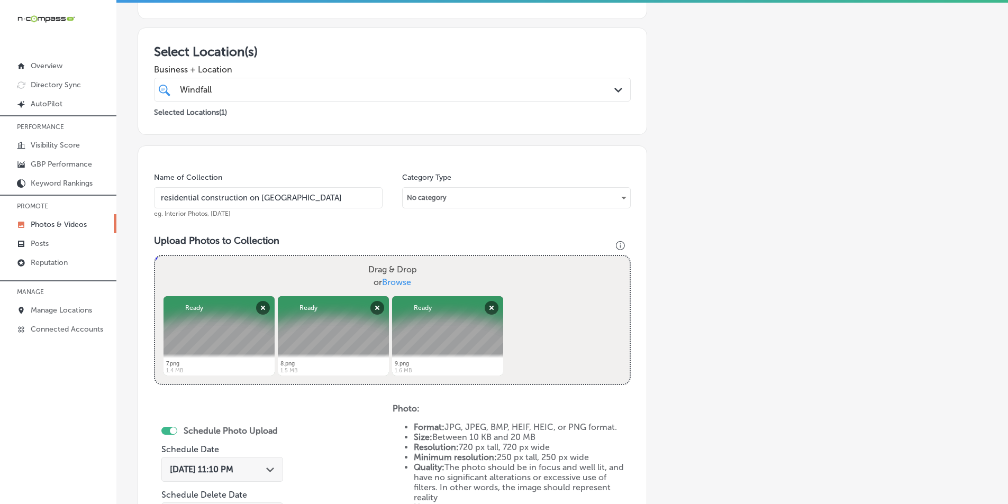
type input "C:\fakepath\10.png"
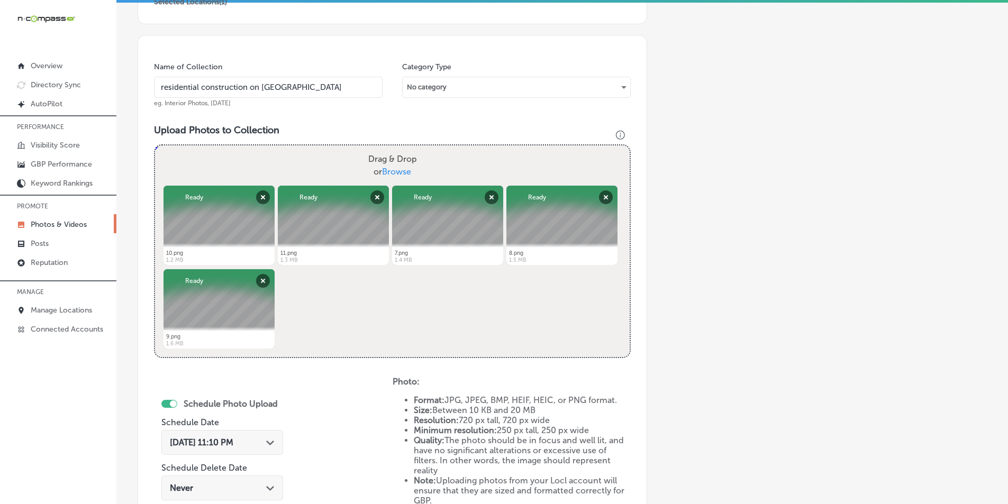
scroll to position [371, 0]
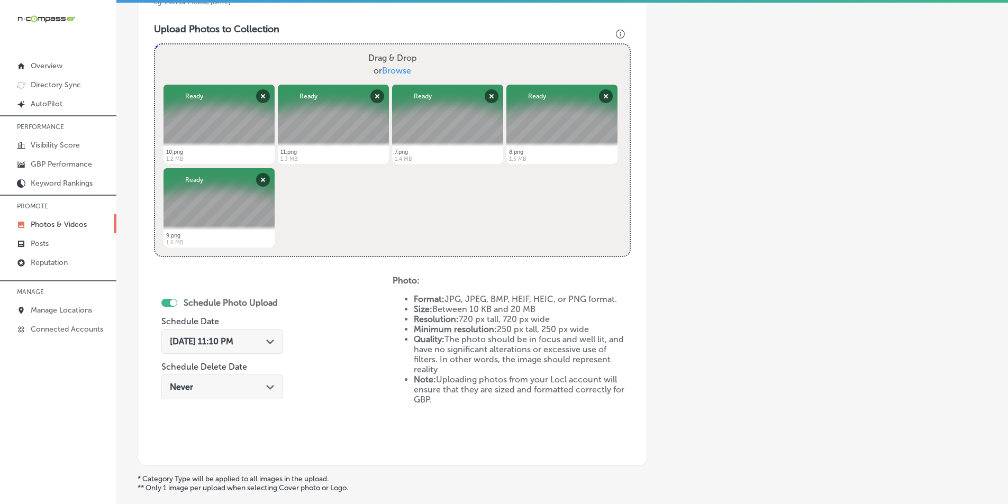
click at [270, 341] on icon "Path Created with Sketch." at bounding box center [270, 342] width 8 height 5
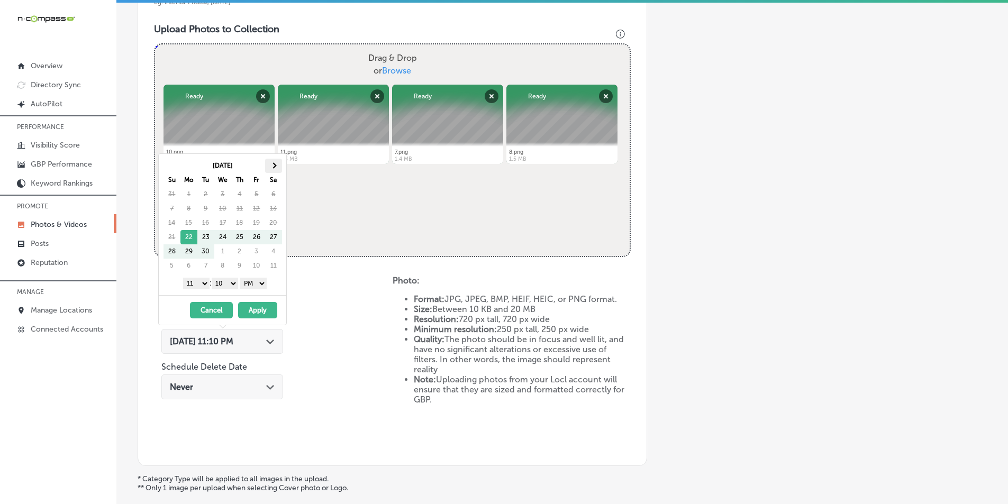
click at [276, 168] on th at bounding box center [273, 166] width 17 height 14
click at [202, 284] on select "1 2 3 4 5 6 7 8 9 10 11 12" at bounding box center [196, 284] width 26 height 12
click at [235, 283] on select "00 10 20 30 40 50" at bounding box center [225, 284] width 26 height 12
click at [259, 306] on button "Apply" at bounding box center [257, 310] width 39 height 16
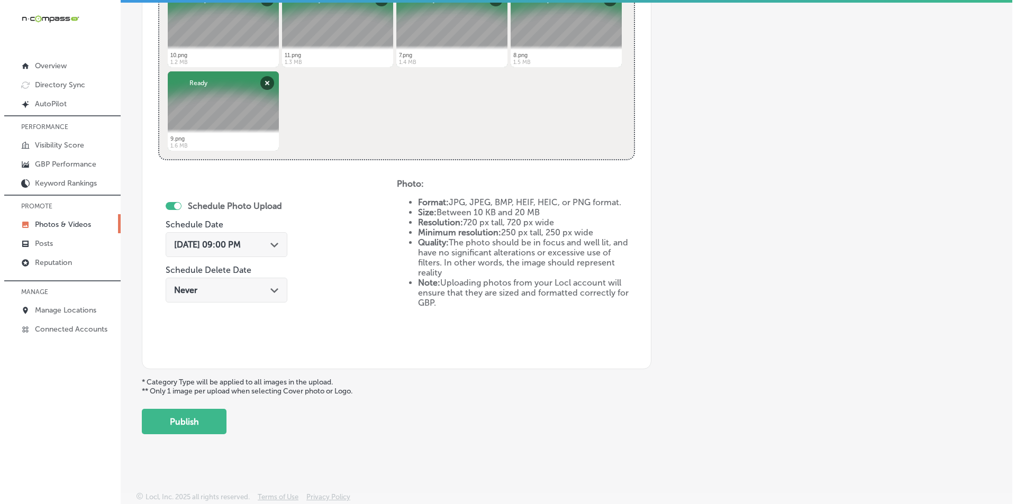
scroll to position [470, 0]
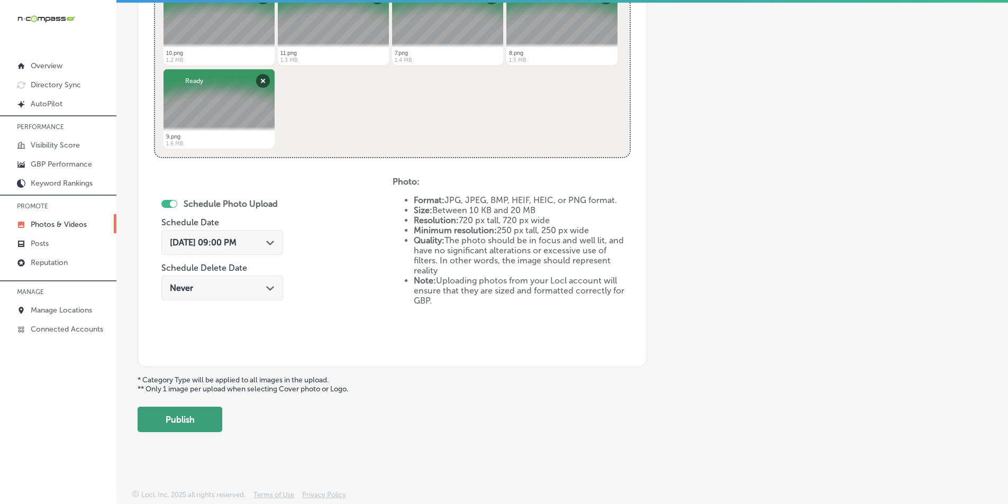
click at [185, 417] on button "Publish" at bounding box center [180, 419] width 85 height 25
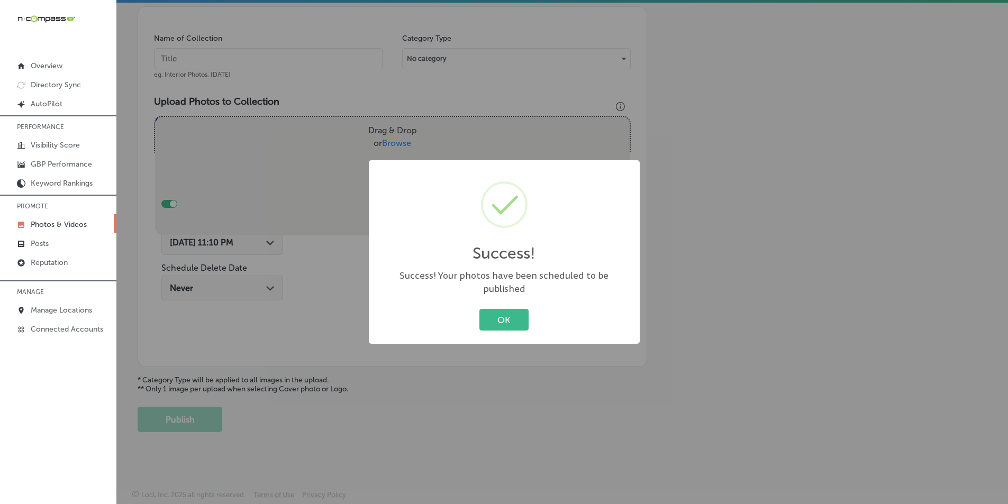
scroll to position [298, 0]
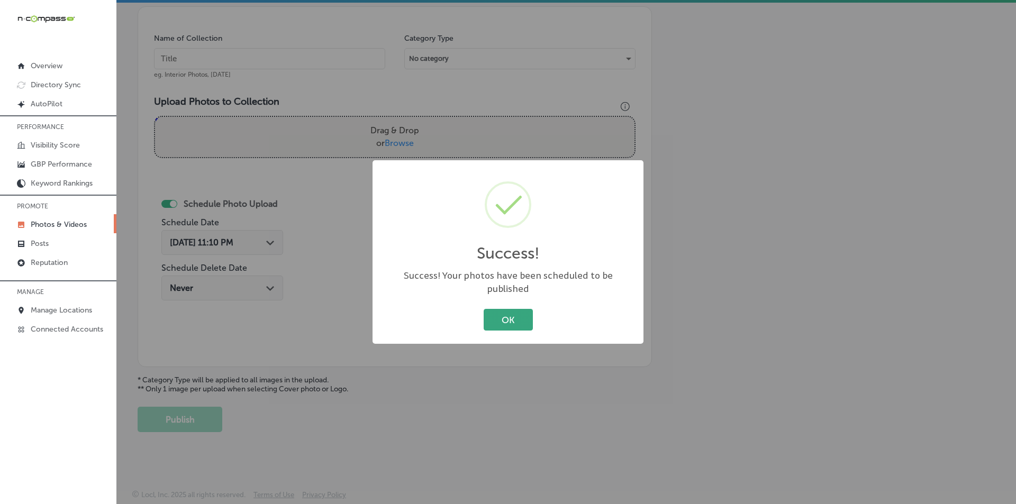
click at [508, 311] on button "OK" at bounding box center [508, 320] width 49 height 22
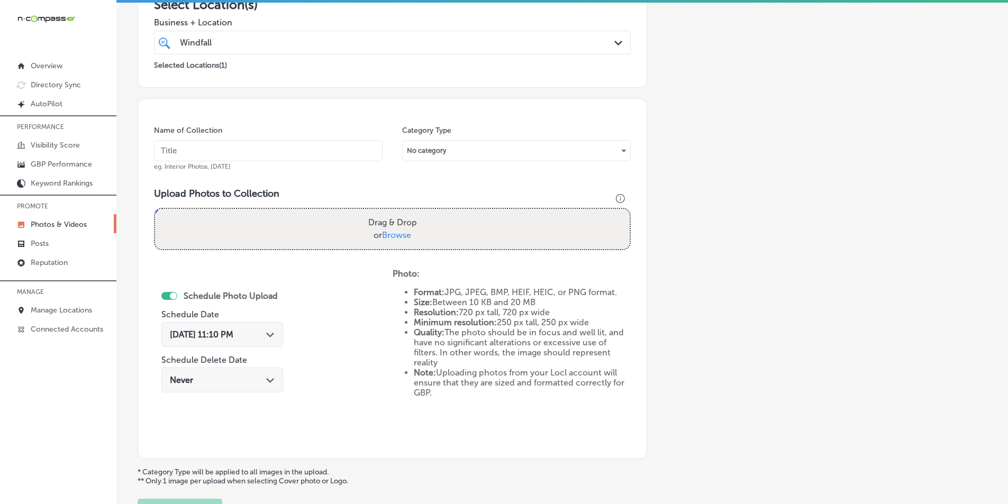
scroll to position [192, 0]
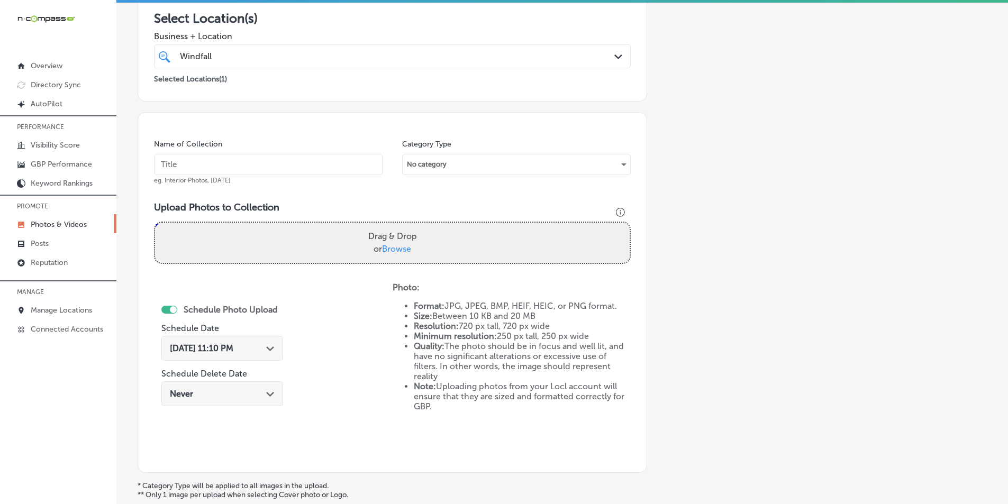
click at [181, 161] on input "text" at bounding box center [268, 164] width 229 height 21
paste input "windfall construction"
type input "windfall construction"
click at [195, 233] on div "Drag & Drop or Browse" at bounding box center [392, 243] width 475 height 40
click at [155, 223] on input "Drag & Drop or Browse" at bounding box center [392, 224] width 475 height 3
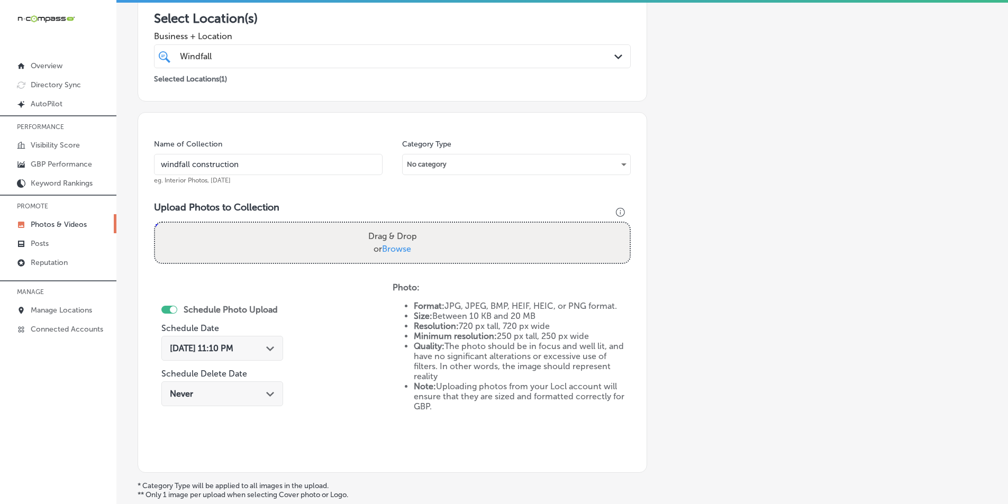
type input "C:\fakepath\12.png"
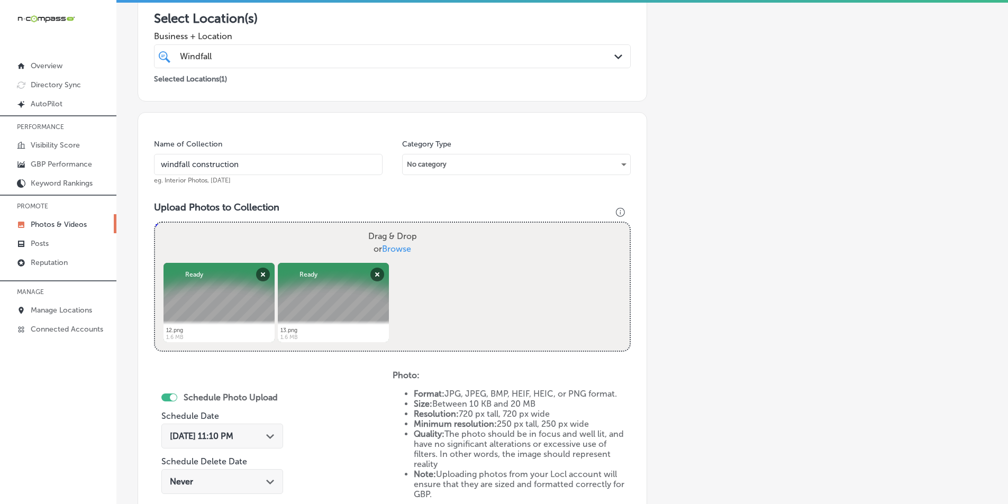
click at [249, 229] on div "Drag & Drop or Browse" at bounding box center [392, 243] width 475 height 40
click at [155, 223] on input "Drag & Drop or Browse" at bounding box center [392, 224] width 475 height 3
type input "C:\fakepath\14.png"
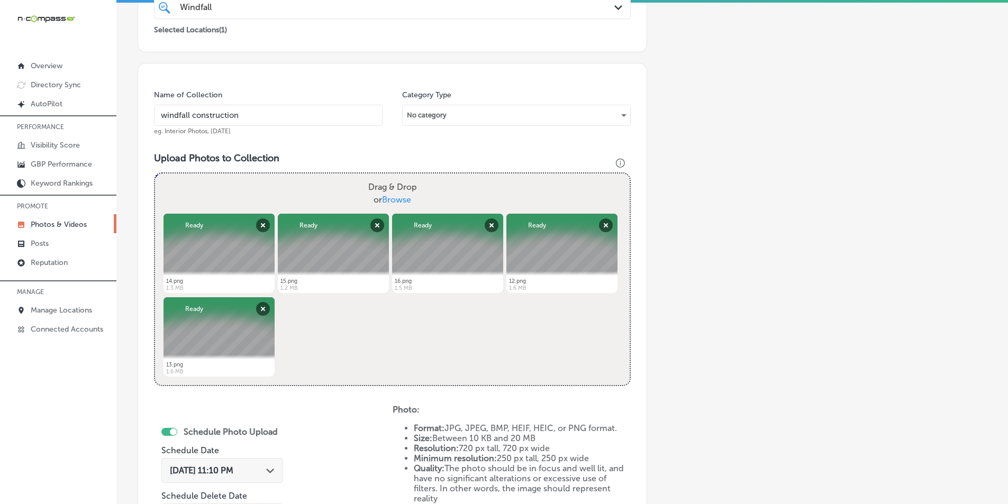
scroll to position [298, 0]
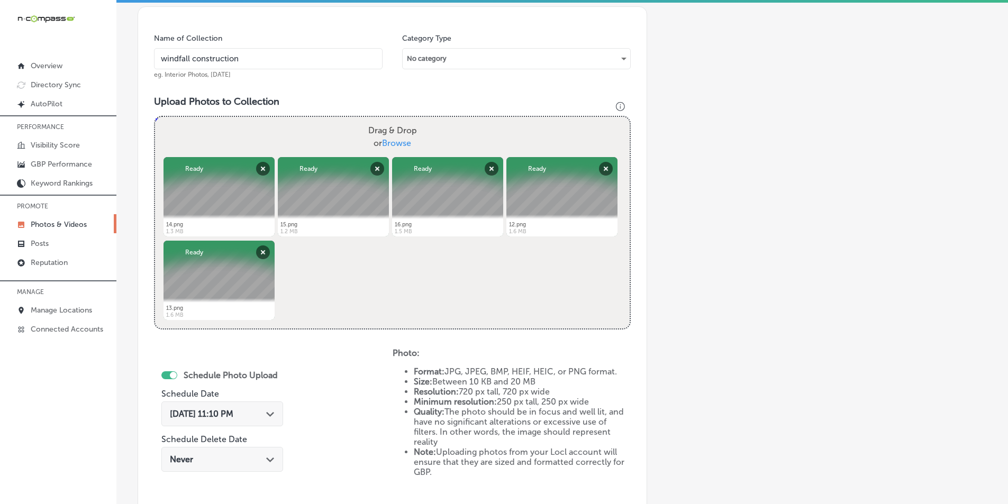
click at [227, 416] on span "Sep 22, 2025 11:10 PM" at bounding box center [202, 414] width 64 height 10
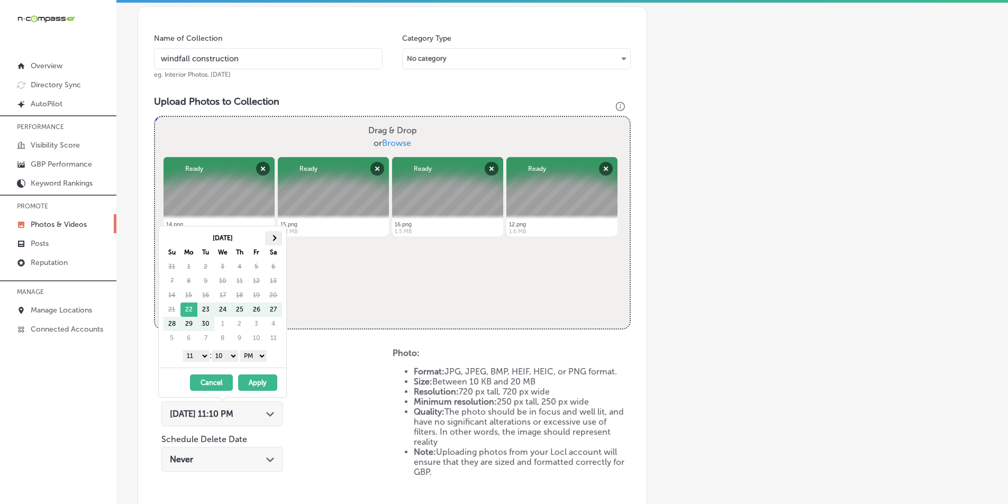
click at [273, 236] on span at bounding box center [274, 238] width 6 height 6
click at [203, 356] on select "1 2 3 4 5 6 7 8 9 10 11 12" at bounding box center [196, 356] width 26 height 12
click at [231, 354] on select "00 10 20 30 40 50" at bounding box center [225, 356] width 26 height 12
click at [256, 382] on button "Apply" at bounding box center [257, 383] width 39 height 16
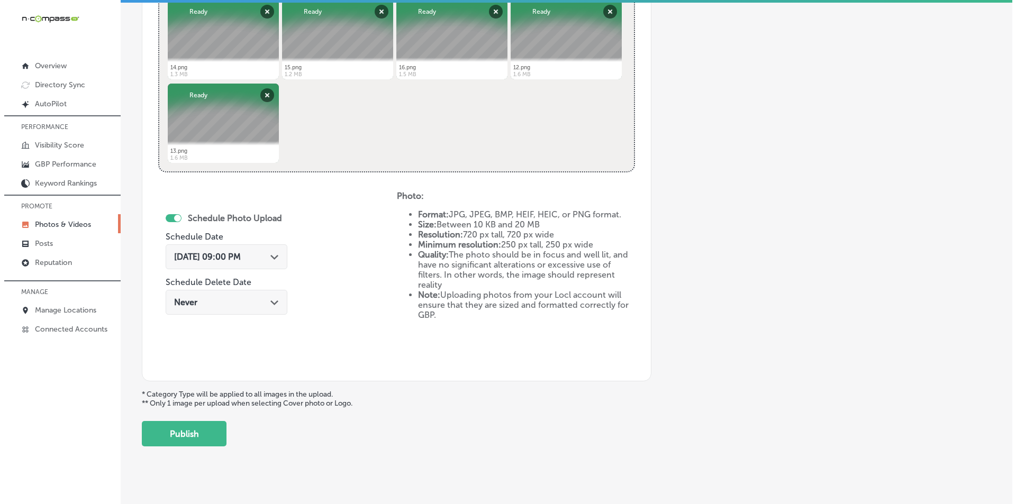
scroll to position [457, 0]
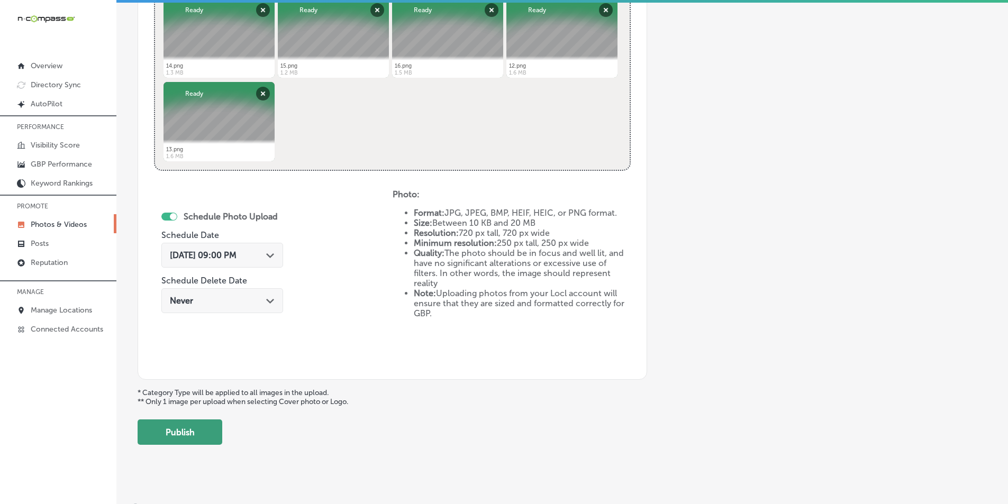
click at [192, 426] on button "Publish" at bounding box center [180, 432] width 85 height 25
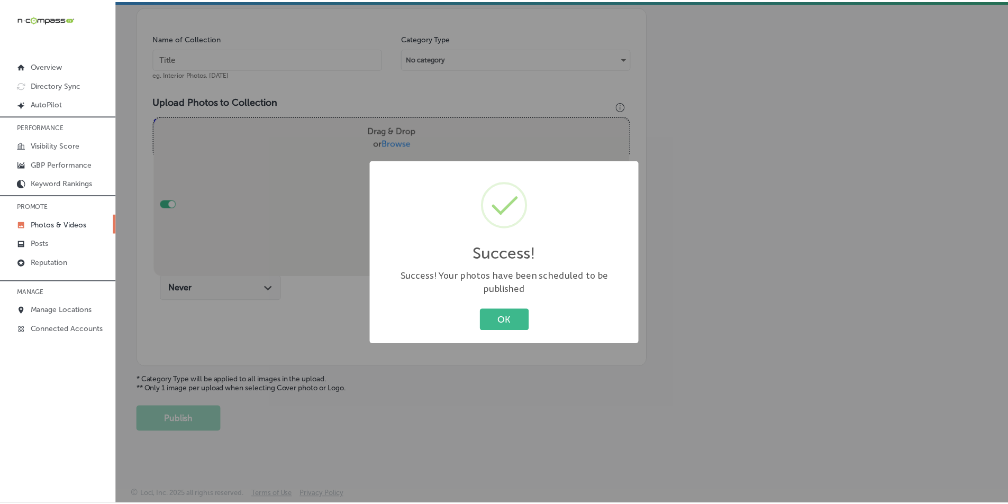
scroll to position [298, 0]
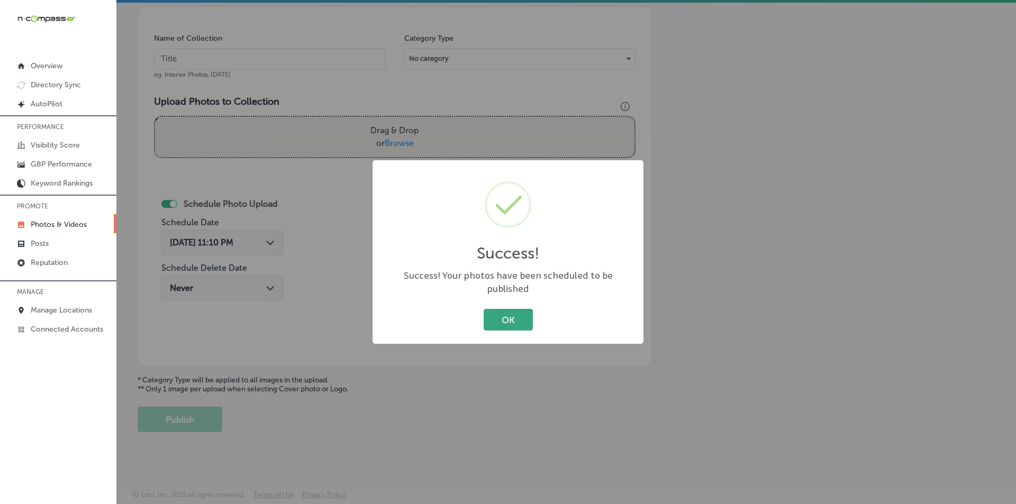
click at [498, 312] on button "OK" at bounding box center [508, 320] width 49 height 22
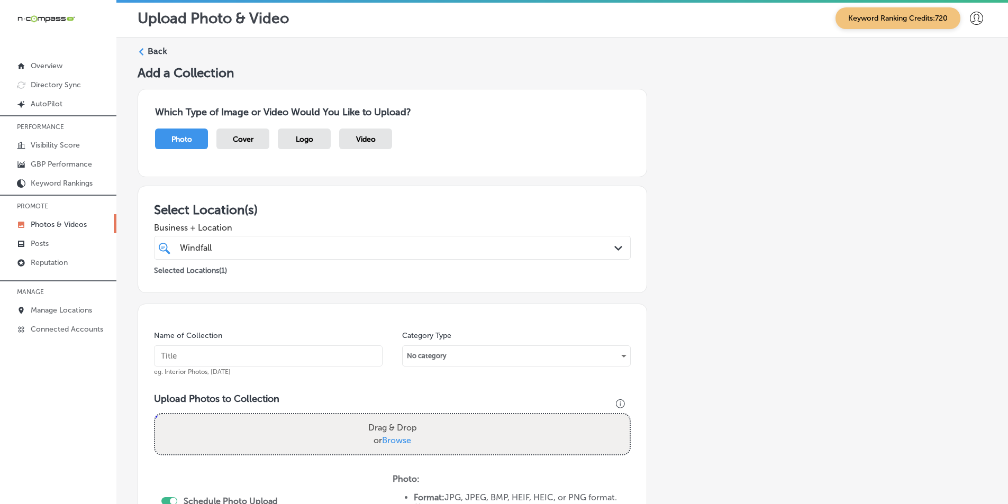
scroll to position [0, 0]
click at [149, 50] on label "Back" at bounding box center [158, 52] width 20 height 12
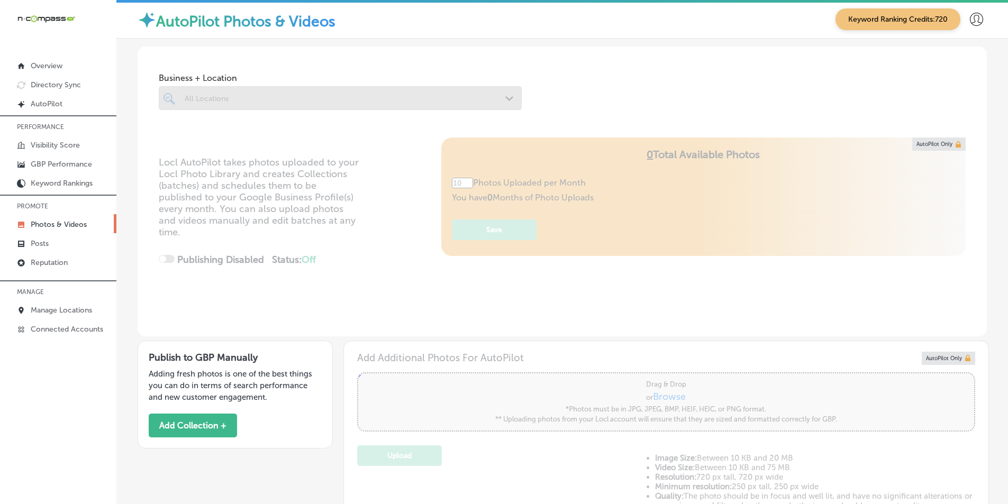
type input "5"
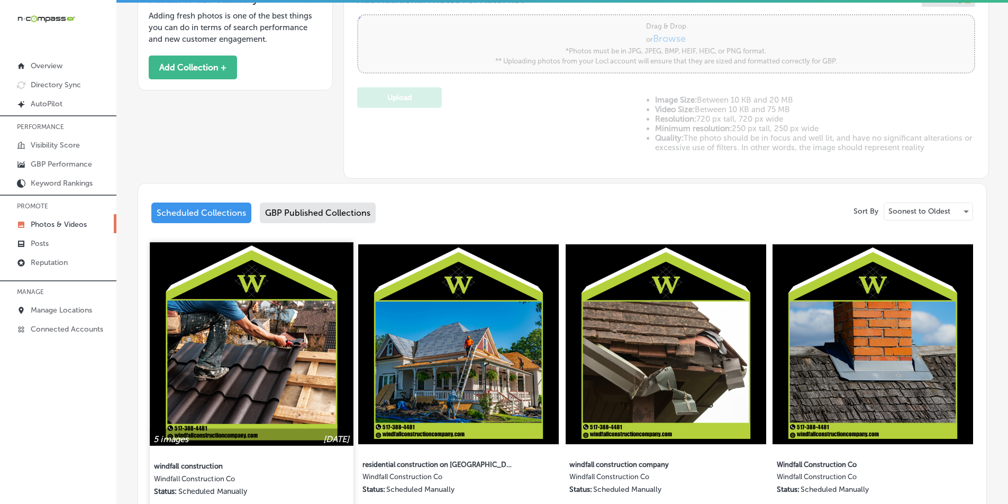
scroll to position [371, 0]
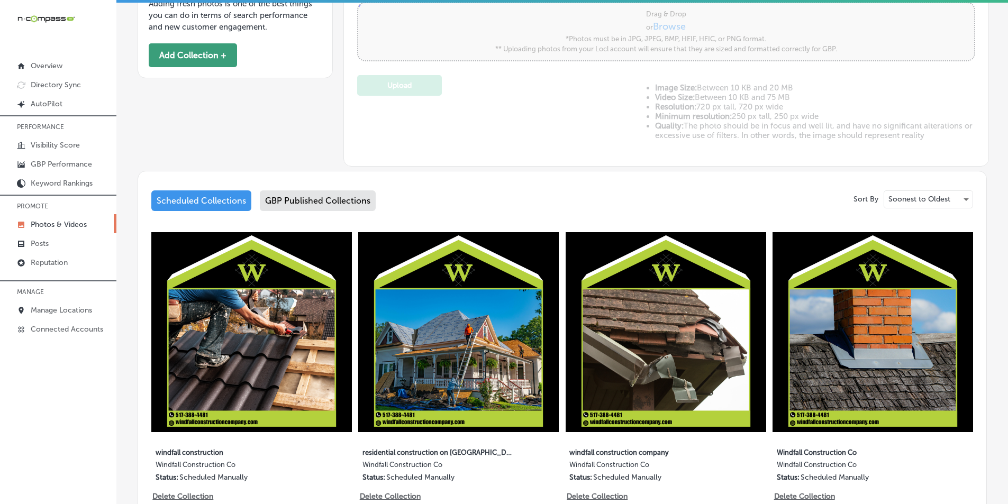
click at [191, 49] on button "Add Collection +" at bounding box center [193, 55] width 88 height 24
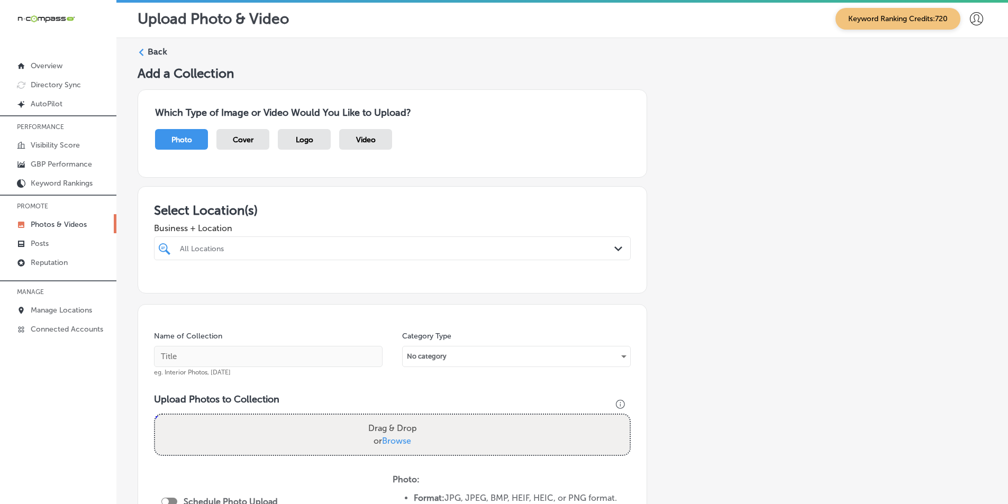
click at [223, 249] on div "All Locations" at bounding box center [398, 248] width 436 height 9
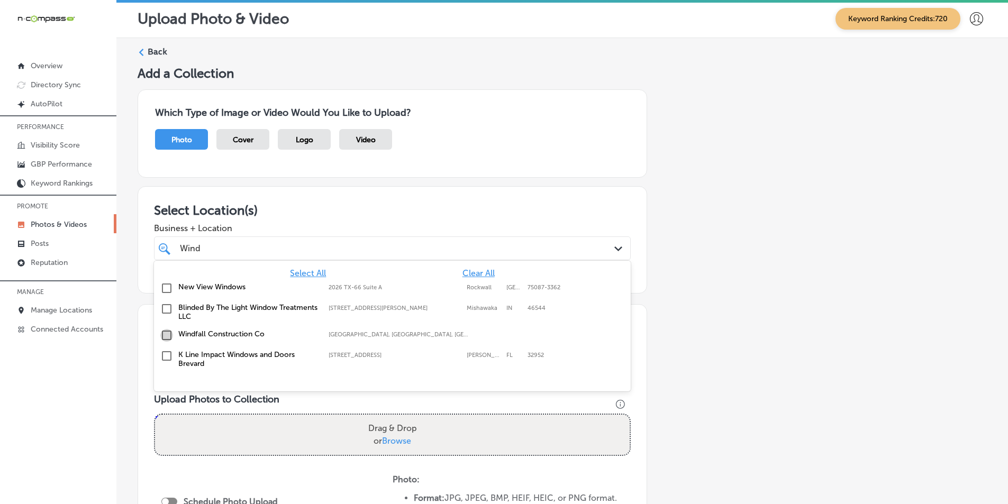
click at [165, 335] on input "checkbox" at bounding box center [166, 335] width 13 height 13
type input "Wind"
click at [668, 260] on div "Add a Collection Which Type of Image or Video Would You Like to Upload? Photo C…" at bounding box center [563, 380] width 850 height 628
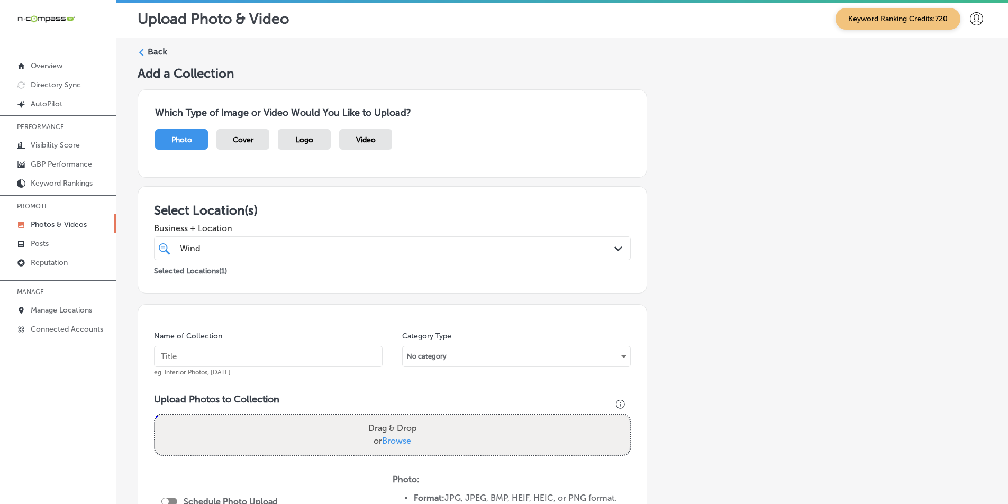
click at [296, 352] on input "text" at bounding box center [268, 356] width 229 height 21
click at [215, 358] on input "text" at bounding box center [268, 356] width 229 height 21
paste input "windfall construction company"
type input "windfall construction company"
click at [188, 429] on div "Drag & Drop or Browse" at bounding box center [392, 435] width 475 height 40
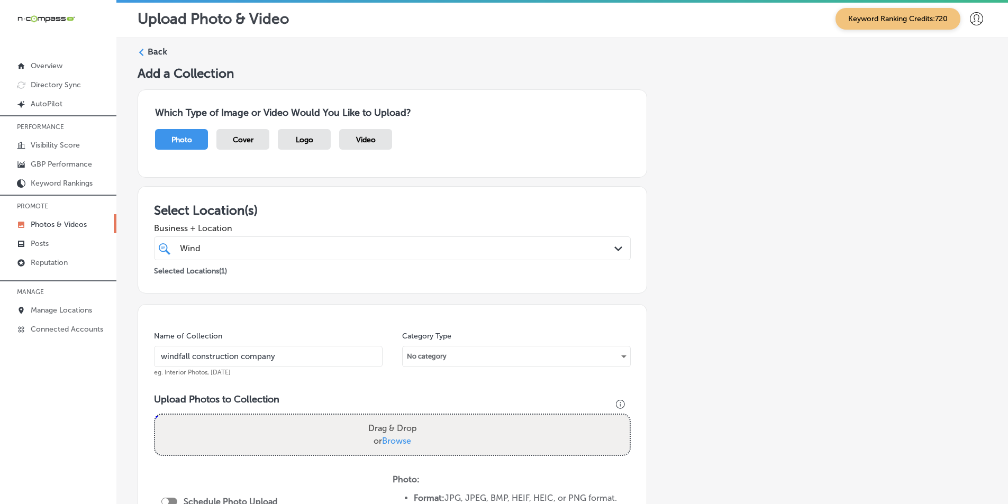
click at [155, 415] on input "Drag & Drop or Browse" at bounding box center [392, 416] width 475 height 3
type input "C:\fakepath\18.png"
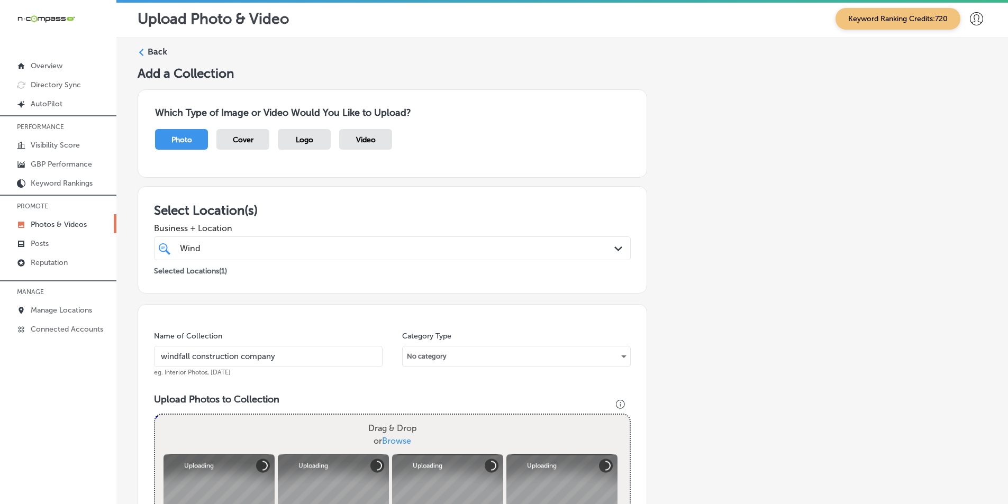
click at [241, 418] on div "Drag & Drop or Browse" at bounding box center [392, 435] width 475 height 40
click at [155, 415] on input "Drag & Drop or Browse" at bounding box center [392, 416] width 475 height 3
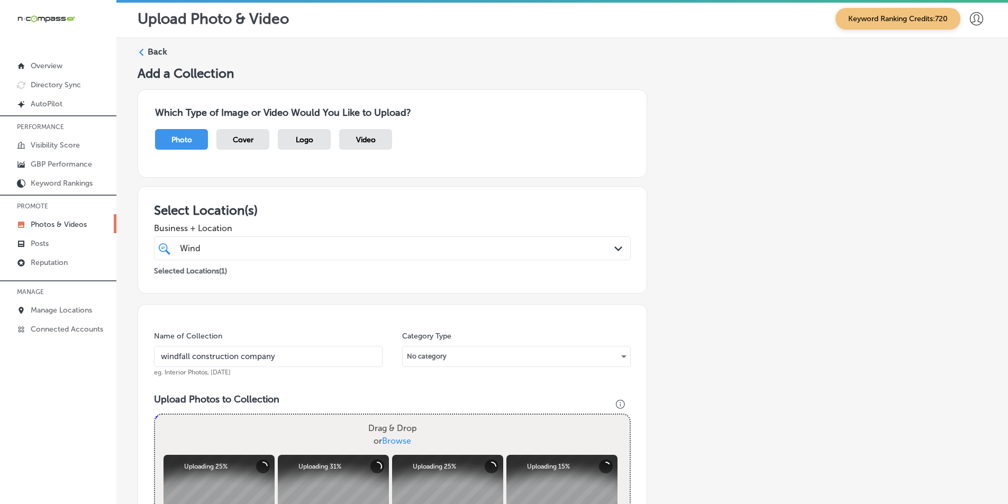
type input "C:\fakepath\17.png"
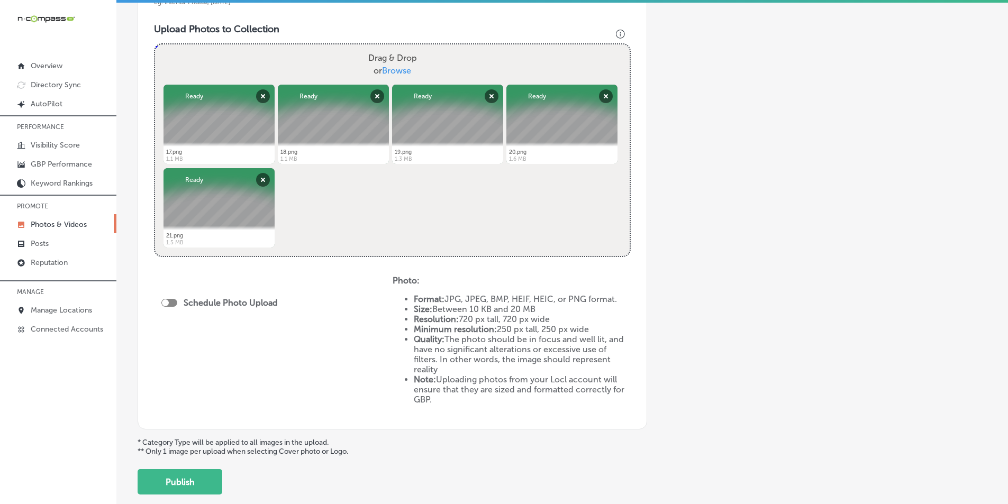
scroll to position [423, 0]
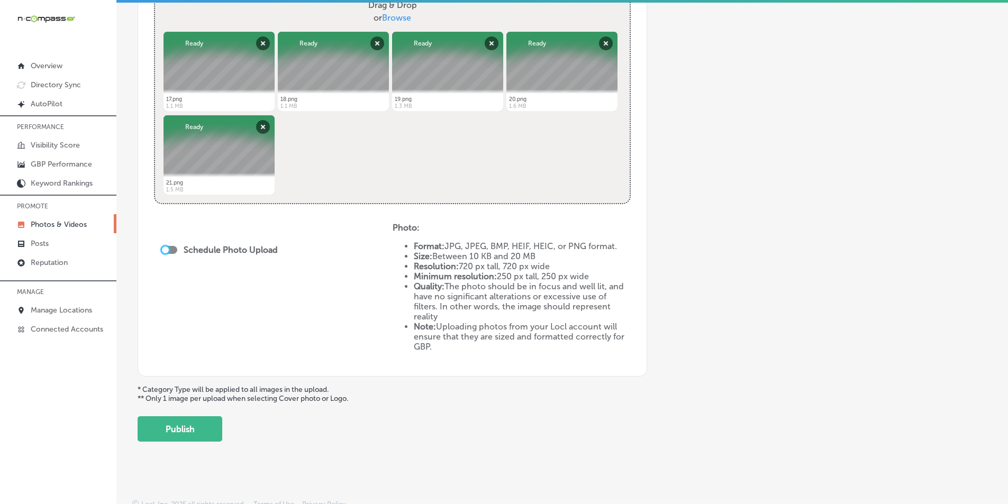
click at [167, 248] on div at bounding box center [165, 250] width 7 height 7
checkbox input "true"
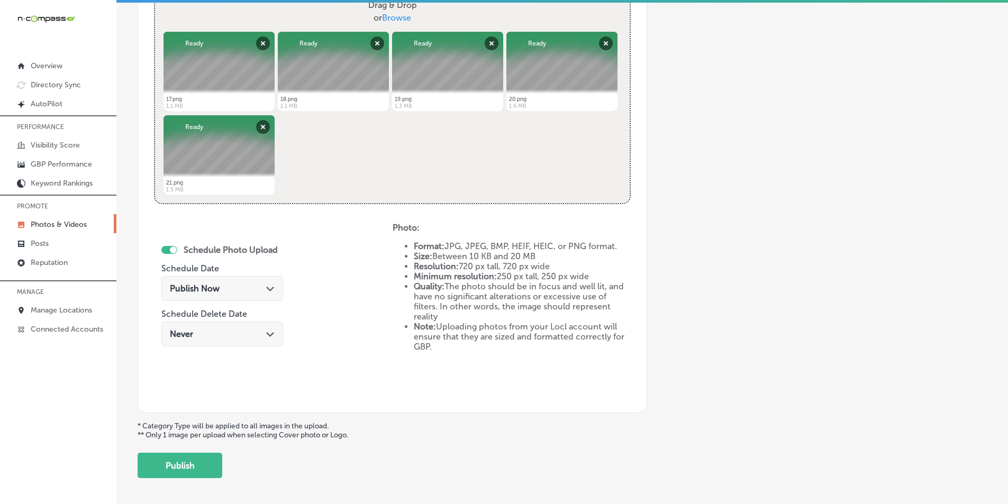
click at [215, 287] on span "Publish Now" at bounding box center [195, 289] width 50 height 10
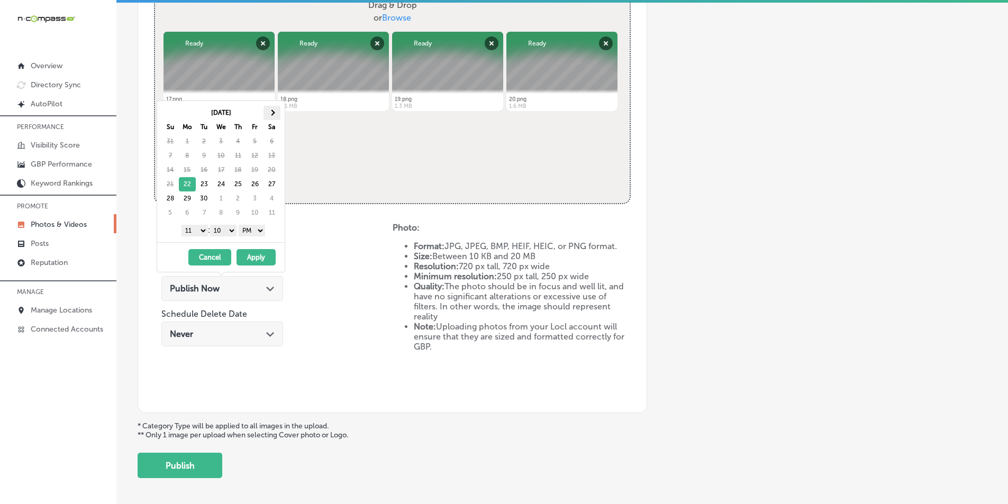
click at [272, 110] on span at bounding box center [272, 113] width 6 height 6
click at [201, 229] on select "1 2 3 4 5 6 7 8 9 10 11 12" at bounding box center [195, 231] width 26 height 12
click at [232, 228] on select "00 10 20 30 40 50" at bounding box center [223, 231] width 26 height 12
click at [251, 256] on button "Apply" at bounding box center [256, 257] width 39 height 16
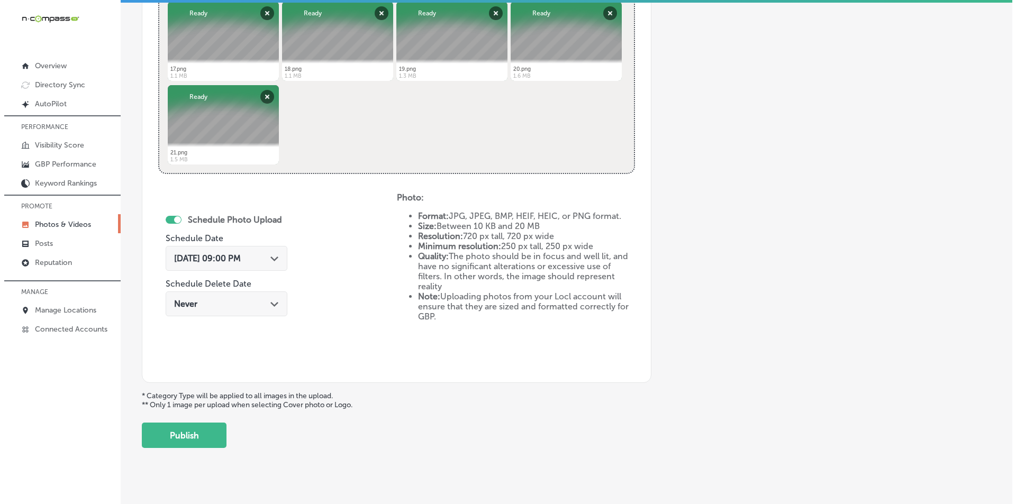
scroll to position [470, 0]
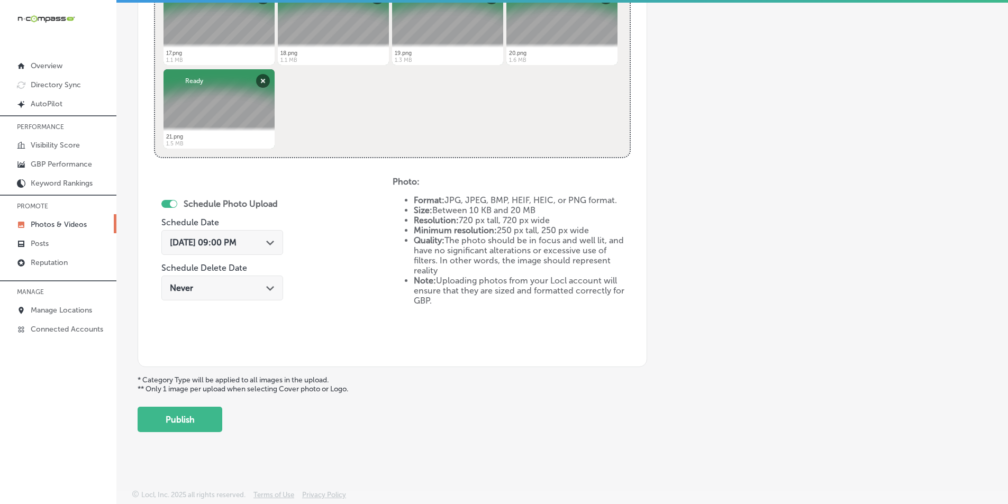
click at [183, 412] on button "Publish" at bounding box center [180, 419] width 85 height 25
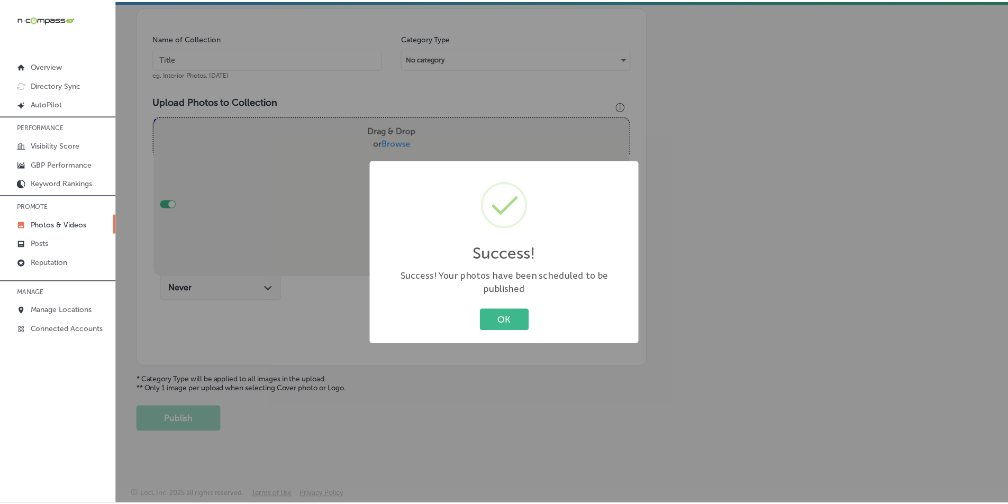
scroll to position [298, 0]
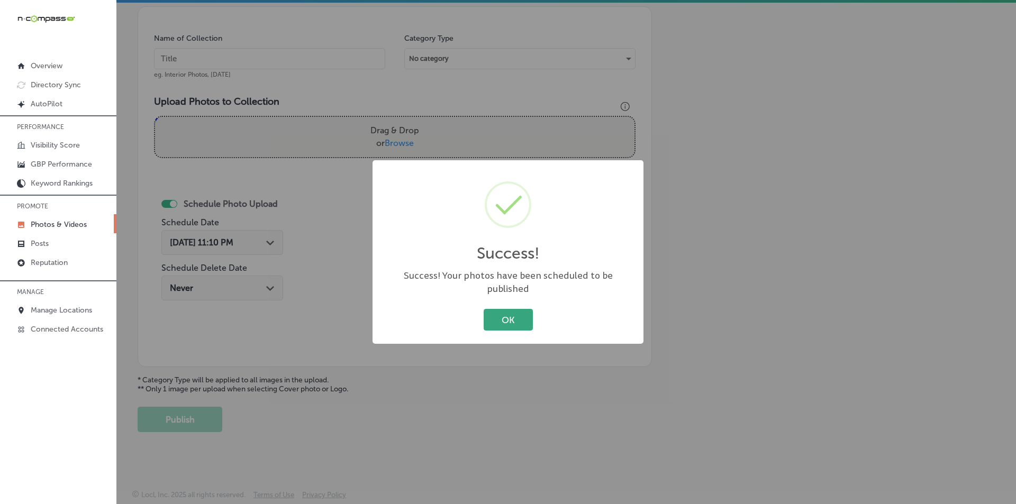
click at [511, 309] on button "OK" at bounding box center [508, 320] width 49 height 22
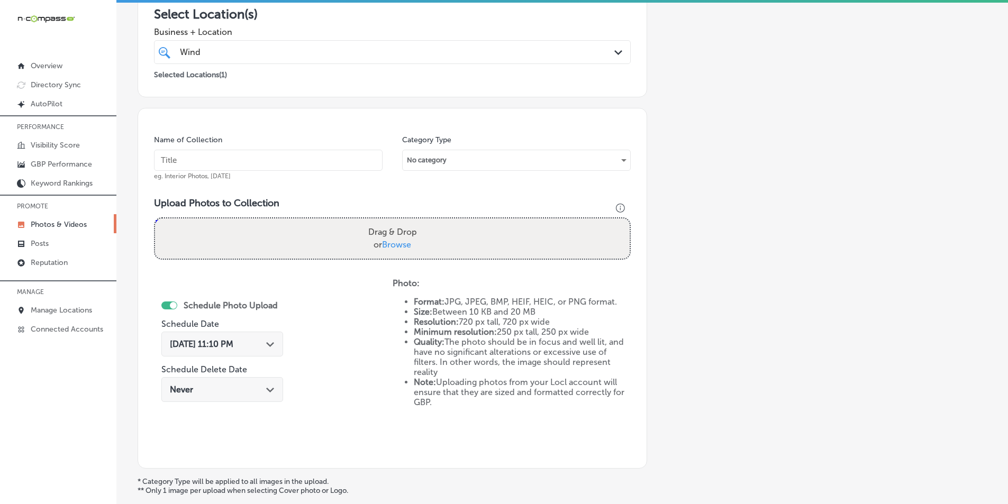
scroll to position [192, 0]
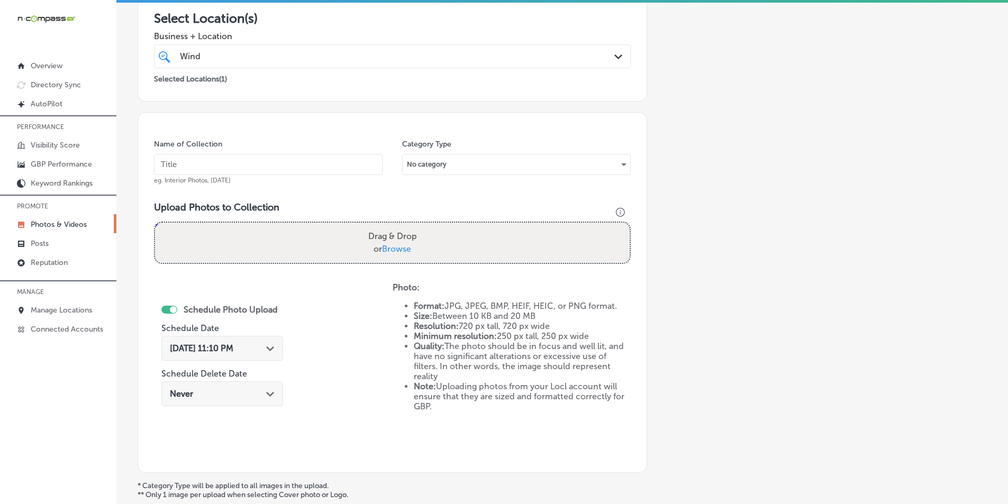
click at [204, 170] on input "text" at bounding box center [268, 164] width 229 height 21
paste input "residential construction on gull lake"
type input "residential construction on gull lake"
click at [202, 239] on div "Drag & Drop or Browse" at bounding box center [392, 243] width 475 height 40
click at [155, 223] on input "Drag & Drop or Browse" at bounding box center [392, 224] width 475 height 3
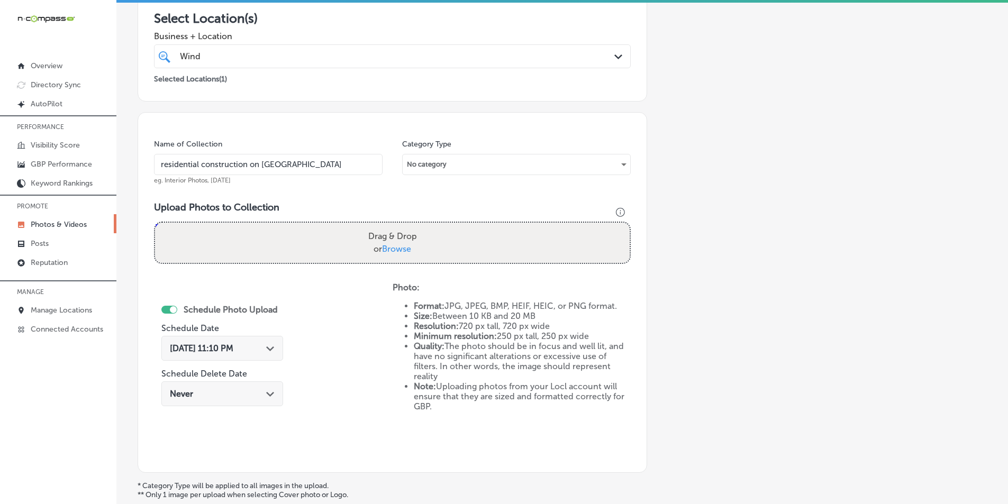
type input "C:\fakepath\22.png"
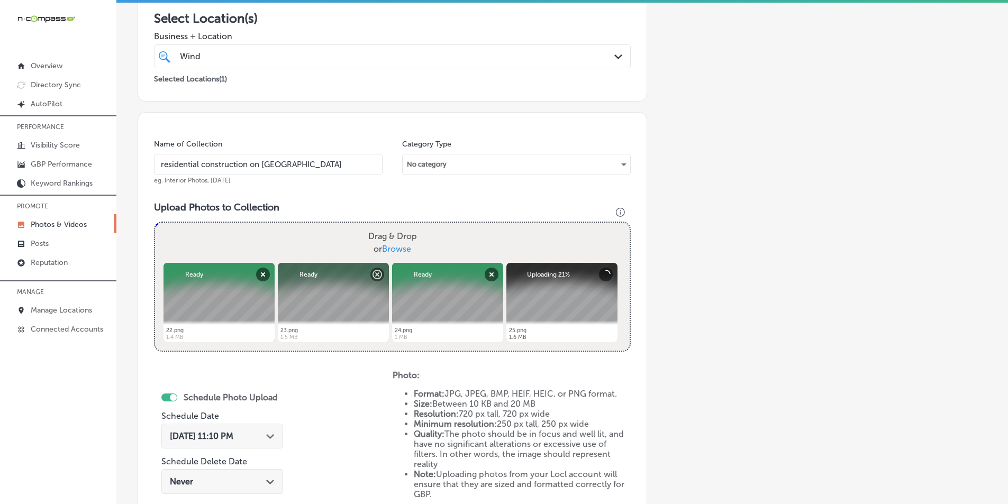
click at [226, 238] on div "Drag & Drop or Browse" at bounding box center [392, 243] width 475 height 40
click at [155, 223] on input "Drag & Drop or Browse" at bounding box center [392, 224] width 475 height 3
type input "C:\fakepath\26.png"
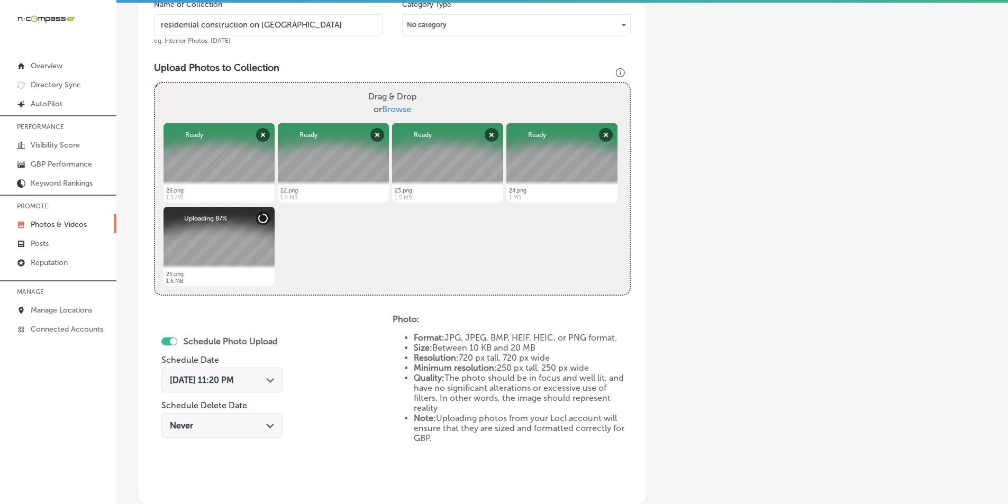
scroll to position [404, 0]
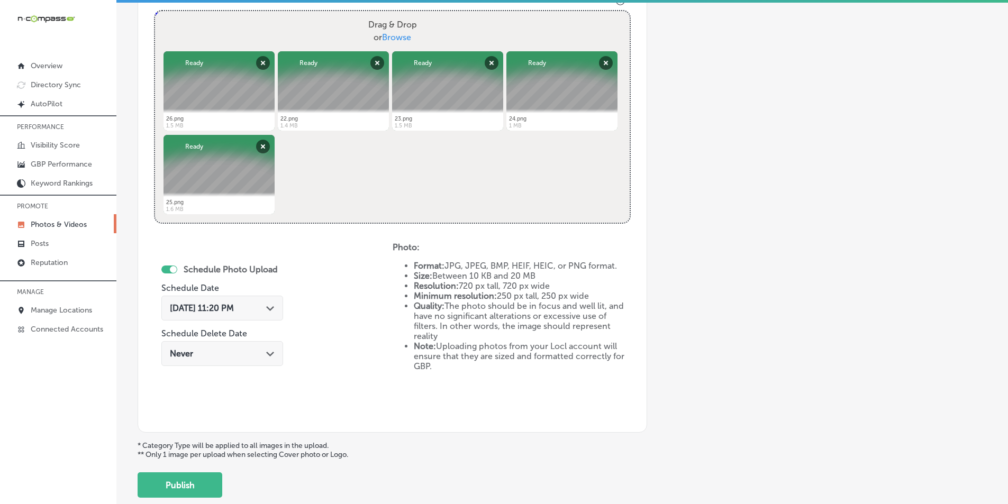
click at [234, 304] on span "Sep 22, 2025 11:20 PM" at bounding box center [202, 308] width 64 height 10
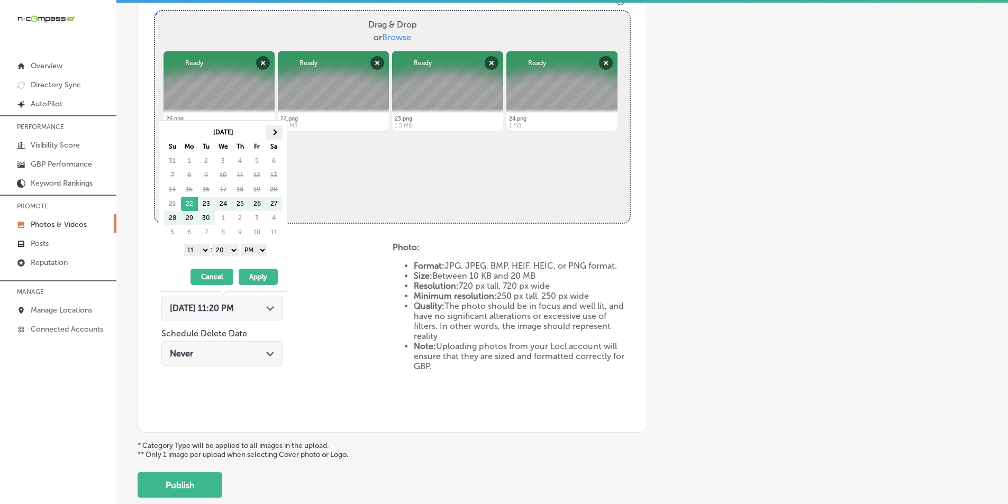
click at [275, 131] on span at bounding box center [274, 132] width 6 height 6
click at [201, 247] on select "1 2 3 4 5 6 7 8 9 10 11 12" at bounding box center [197, 251] width 26 height 12
click at [233, 248] on select "00 10 20 30 40 50" at bounding box center [225, 251] width 26 height 12
click at [255, 275] on button "Apply" at bounding box center [258, 277] width 39 height 16
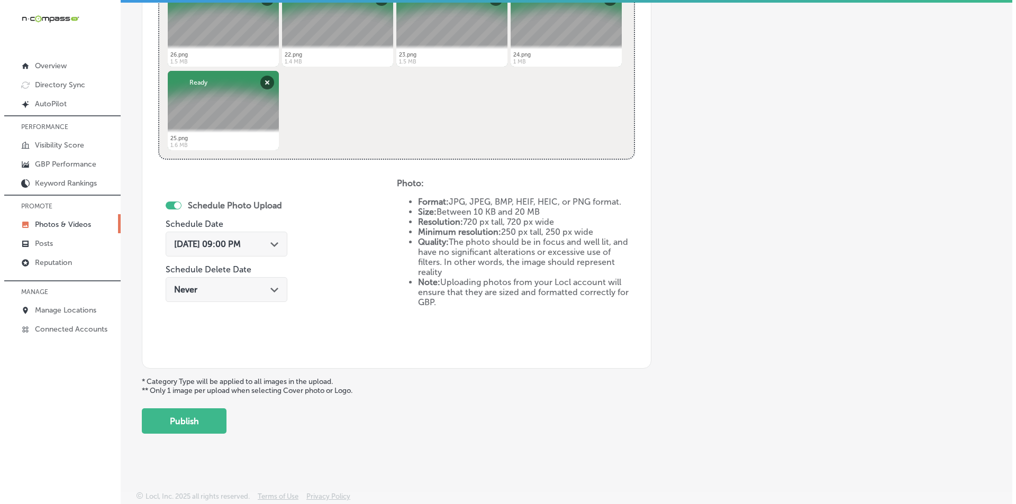
scroll to position [470, 0]
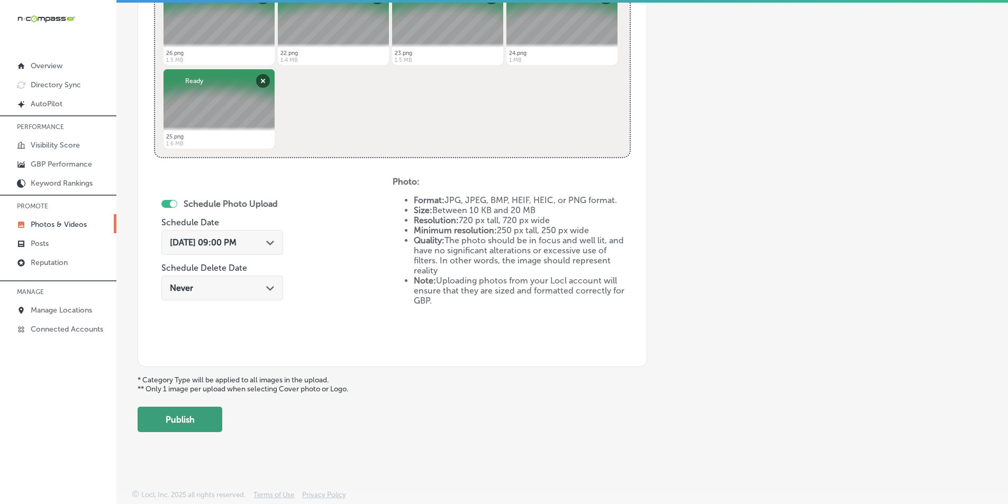
click at [196, 420] on button "Publish" at bounding box center [180, 419] width 85 height 25
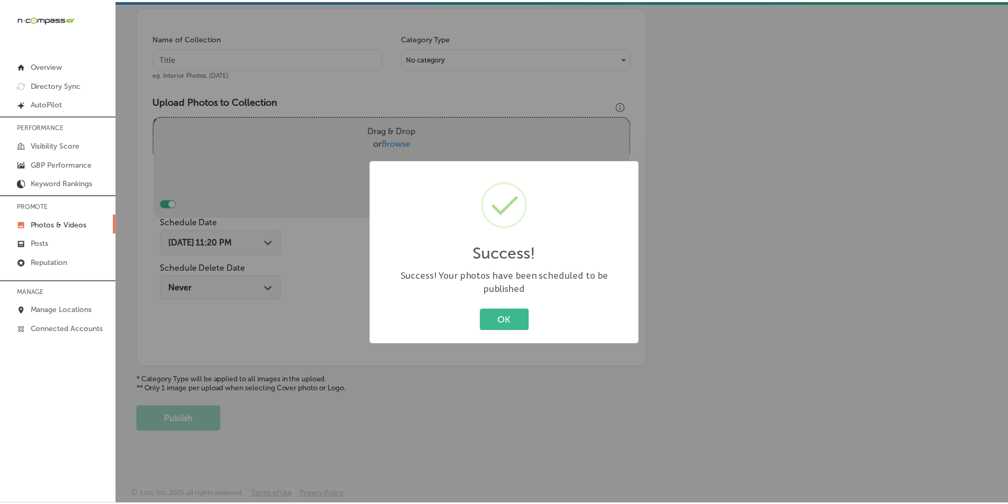
scroll to position [298, 0]
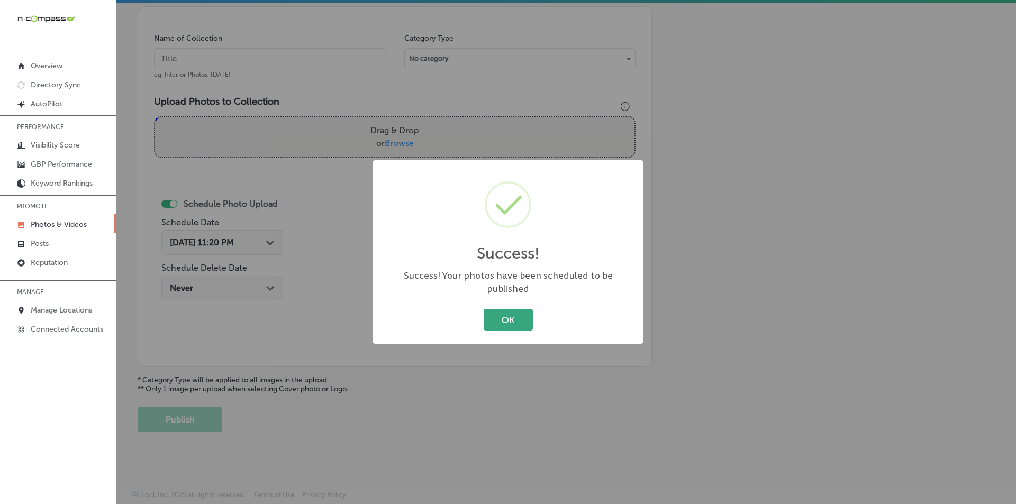
click at [507, 315] on button "OK" at bounding box center [508, 320] width 49 height 22
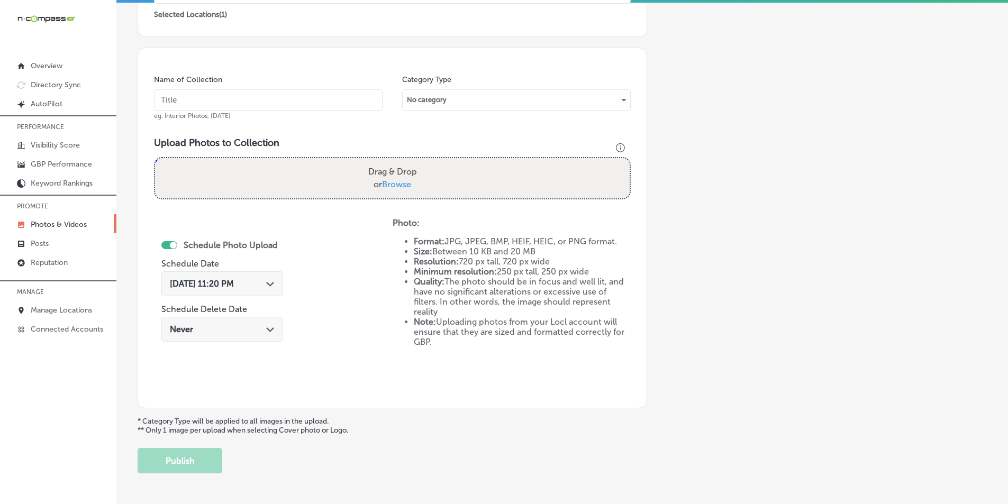
scroll to position [192, 0]
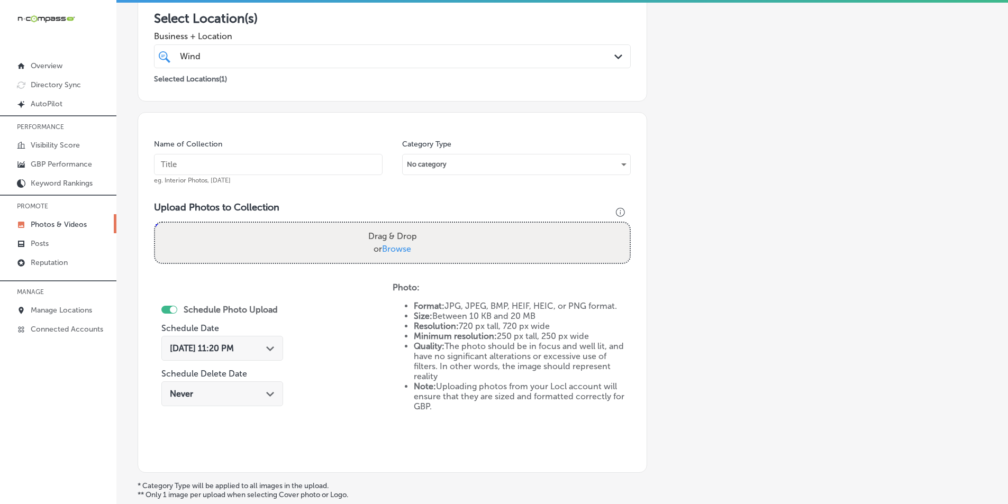
click at [189, 164] on input "text" at bounding box center [268, 164] width 229 height 21
paste input "windfall construction"
type input "windfall construction"
click at [198, 229] on div "Drag & Drop or Browse" at bounding box center [392, 243] width 475 height 40
click at [155, 223] on input "Drag & Drop or Browse" at bounding box center [392, 224] width 475 height 3
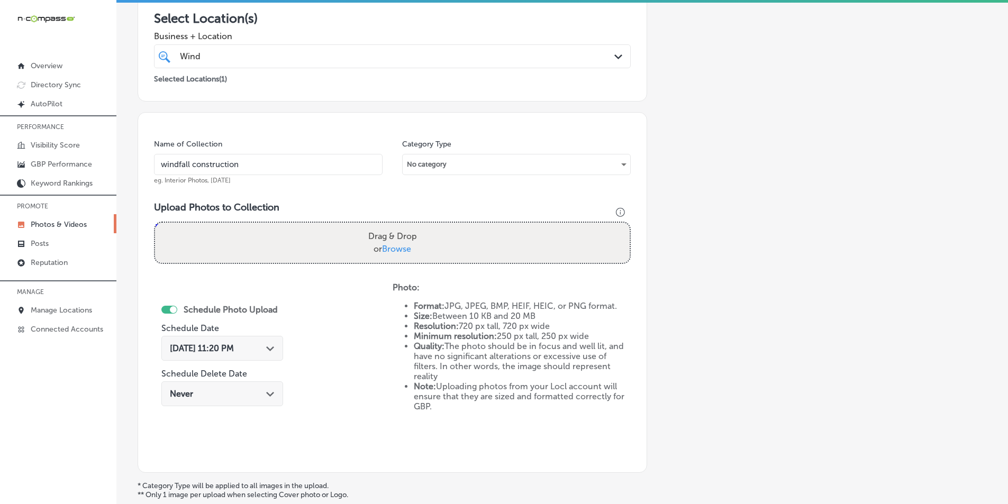
type input "C:\fakepath\27.png"
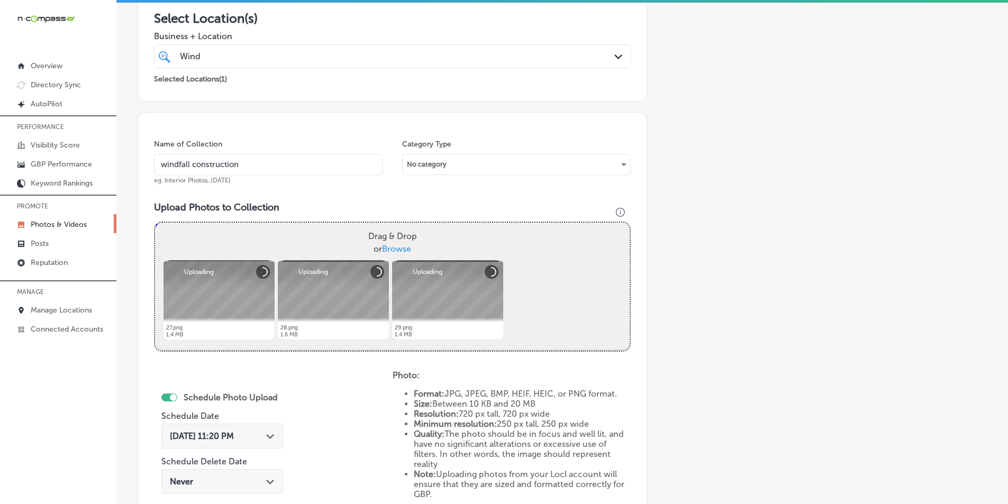
click at [286, 234] on div "Drag & Drop or Browse" at bounding box center [392, 243] width 475 height 40
click at [155, 223] on input "Drag & Drop or Browse" at bounding box center [392, 224] width 475 height 3
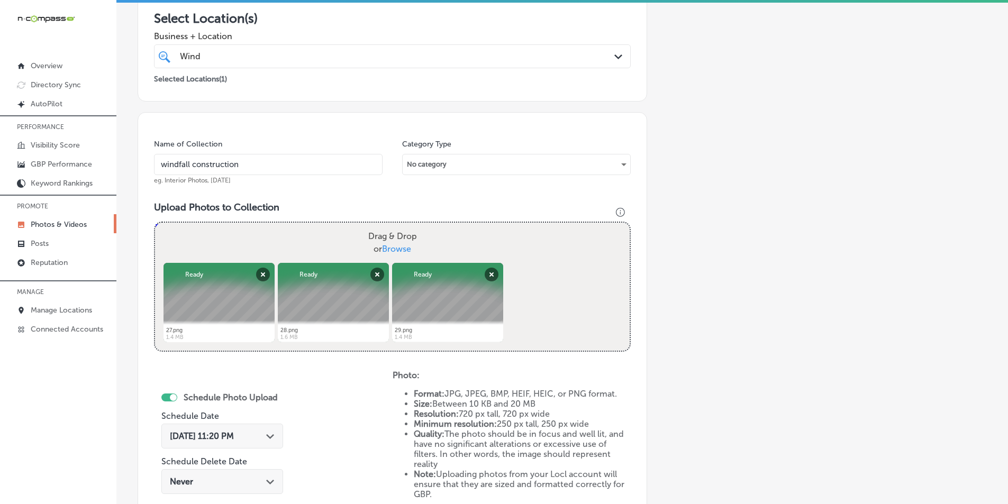
type input "C:\fakepath\30.png"
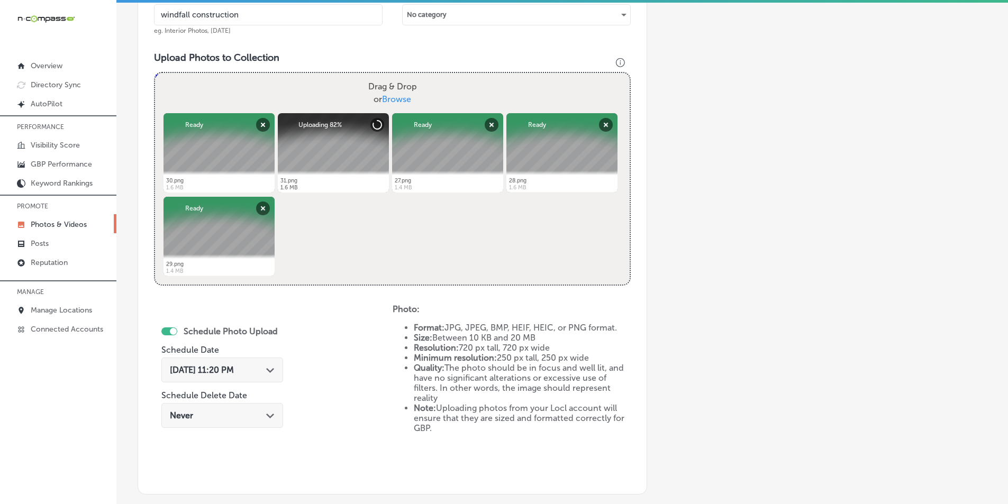
scroll to position [351, 0]
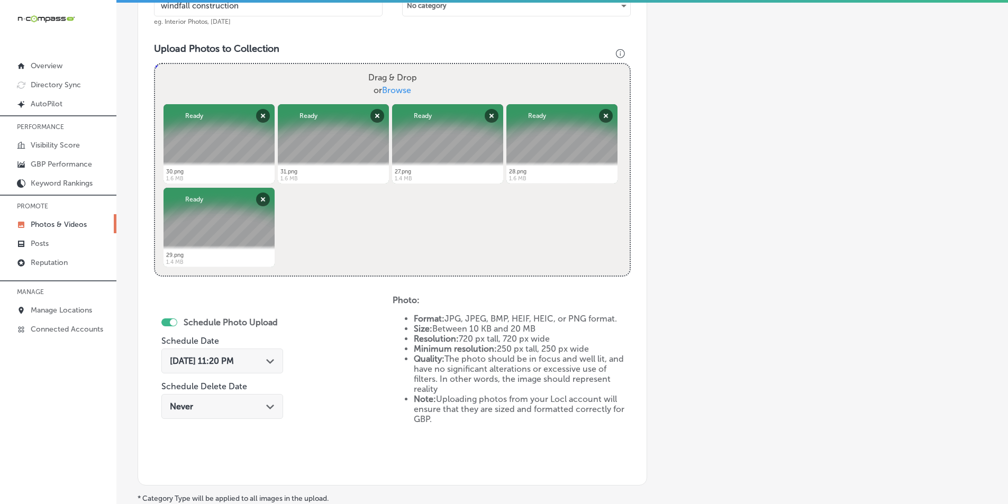
click at [218, 357] on span "Sep 22, 2025 11:20 PM" at bounding box center [202, 361] width 64 height 10
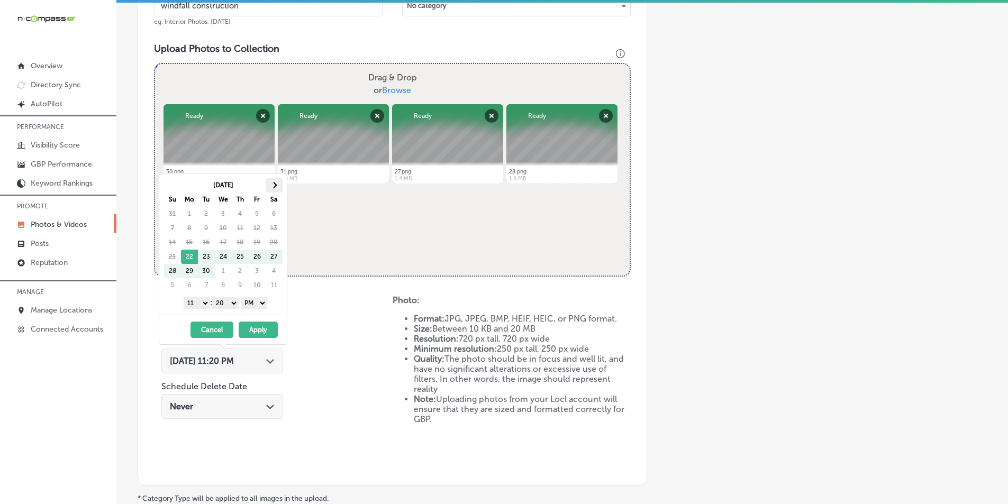
click at [275, 183] on span at bounding box center [274, 185] width 6 height 6
click at [272, 186] on th at bounding box center [274, 185] width 17 height 14
click at [204, 304] on select "1 2 3 4 5 6 7 8 9 10 11 12" at bounding box center [197, 303] width 26 height 12
click at [235, 301] on select "00 10 20 30 40 50" at bounding box center [225, 303] width 26 height 12
click at [258, 328] on button "Apply" at bounding box center [258, 330] width 39 height 16
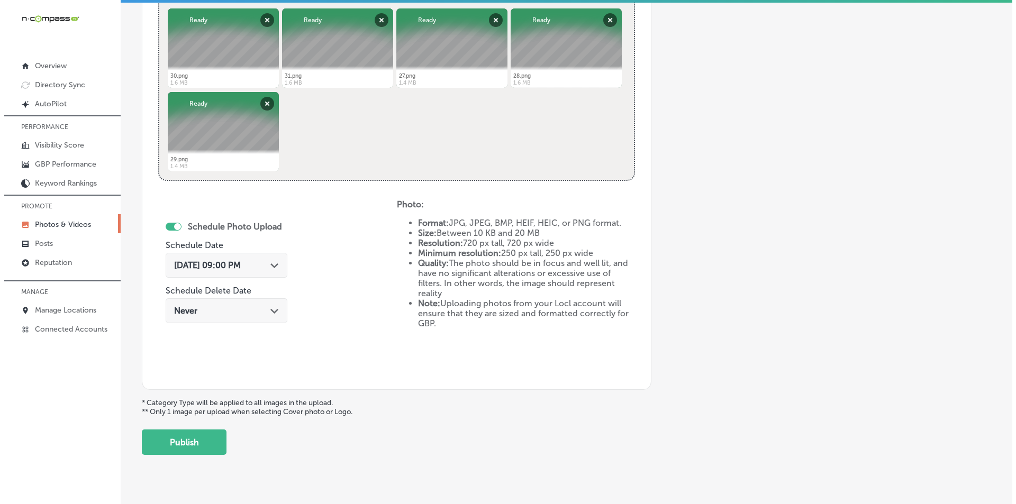
scroll to position [470, 0]
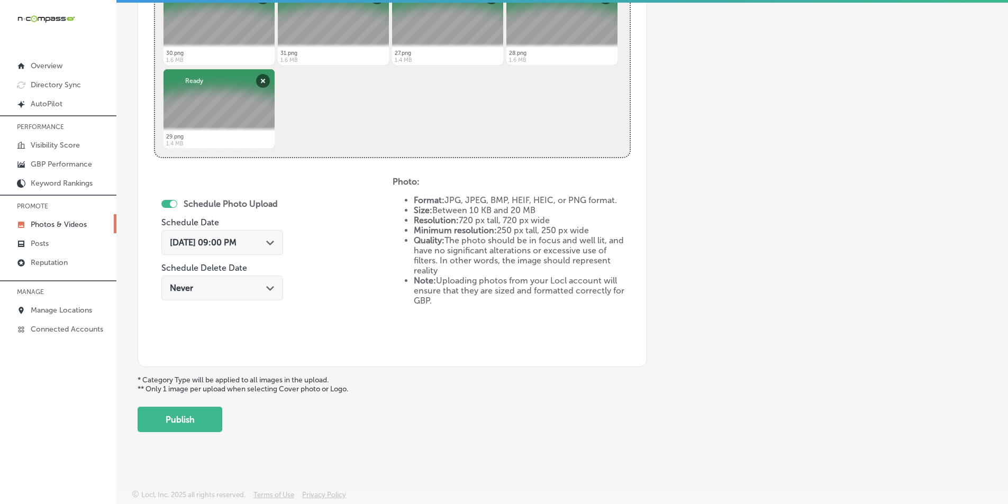
click at [215, 243] on span "[DATE] 09:00 PM" at bounding box center [203, 243] width 67 height 10
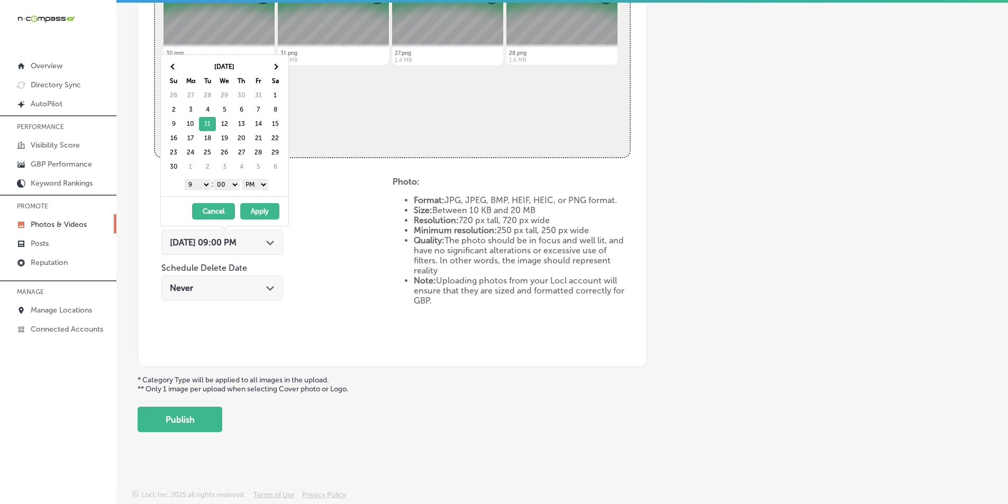
click at [255, 211] on button "Apply" at bounding box center [259, 211] width 39 height 16
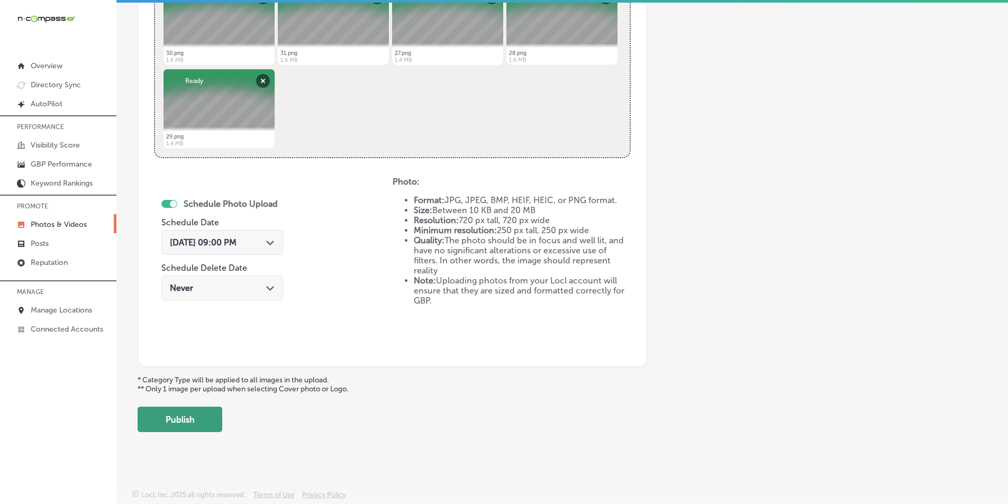
click at [185, 419] on button "Publish" at bounding box center [180, 419] width 85 height 25
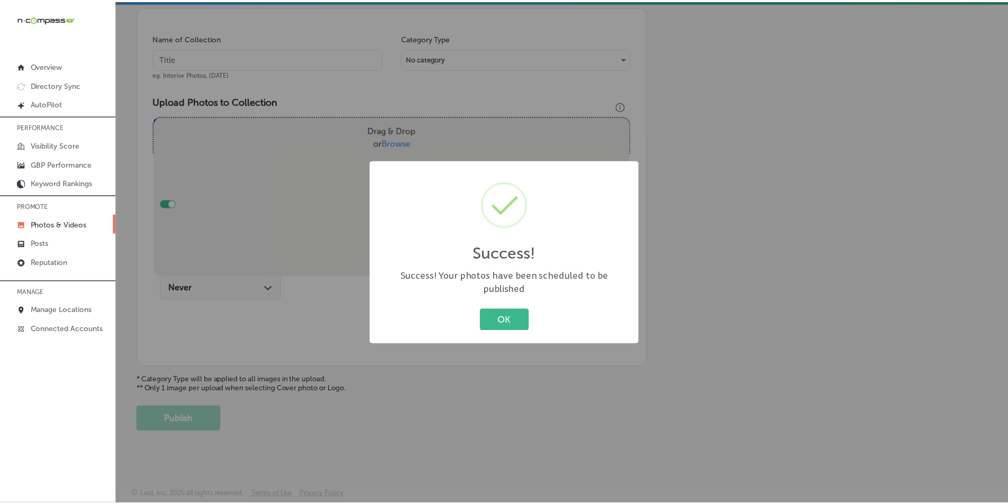
scroll to position [298, 0]
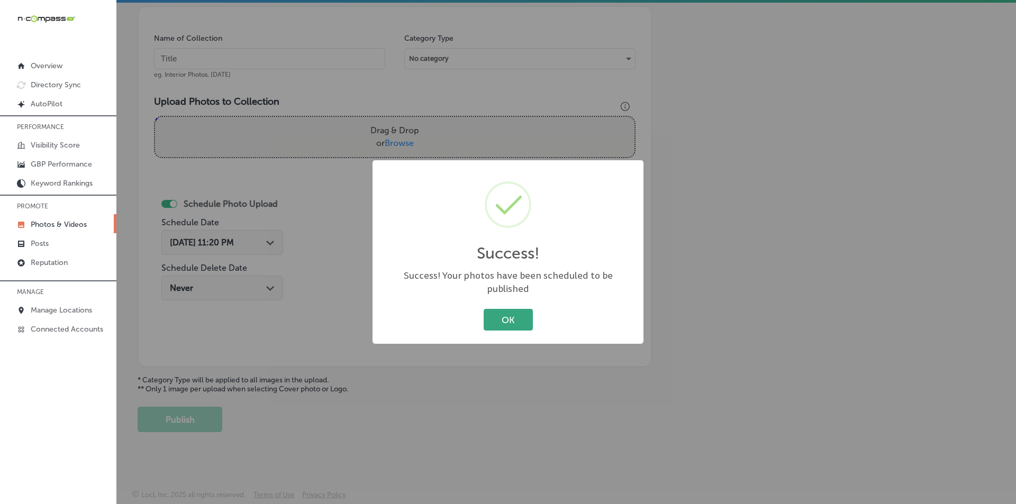
click at [510, 313] on button "OK" at bounding box center [508, 320] width 49 height 22
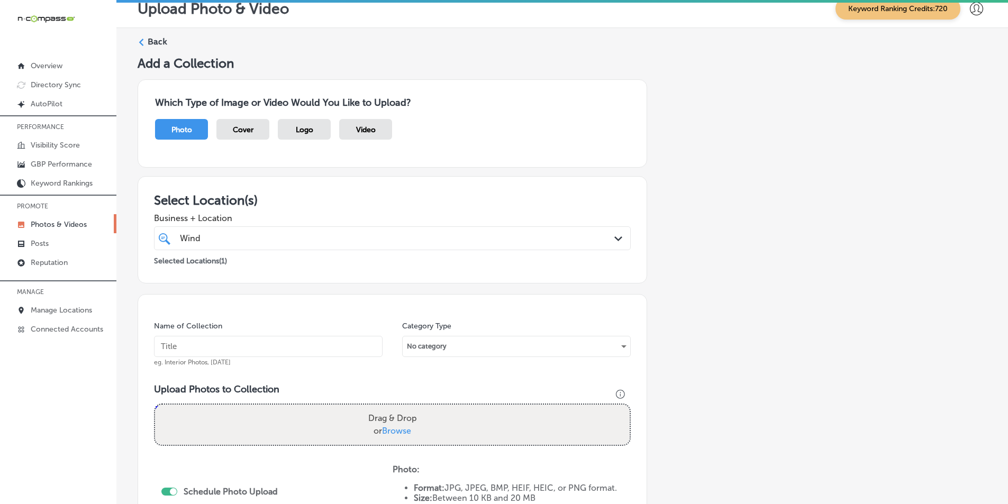
scroll to position [0, 0]
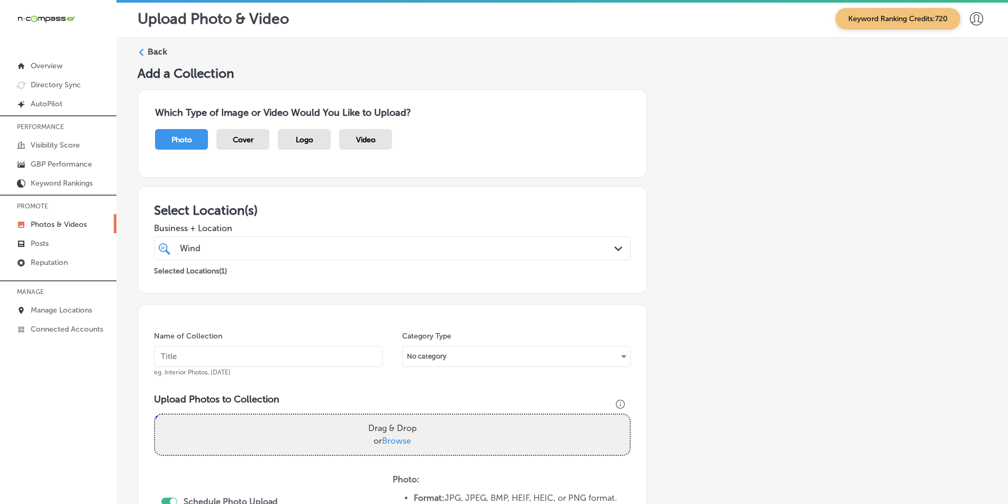
click at [142, 49] on icon at bounding box center [141, 52] width 7 height 7
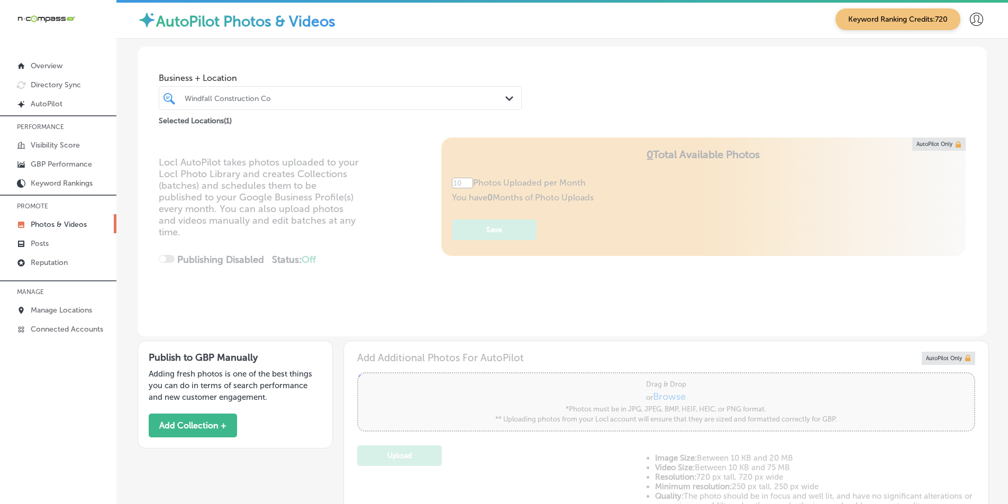
type input "5"
click at [280, 98] on div "Windfall Construction Co" at bounding box center [346, 98] width 322 height 9
drag, startPoint x: 238, startPoint y: 97, endPoint x: 206, endPoint y: 94, distance: 32.4
click at [206, 98] on div "Windfall Construction Co" at bounding box center [346, 98] width 322 height 9
click at [281, 98] on div "Windfall Construction Co" at bounding box center [346, 98] width 322 height 9
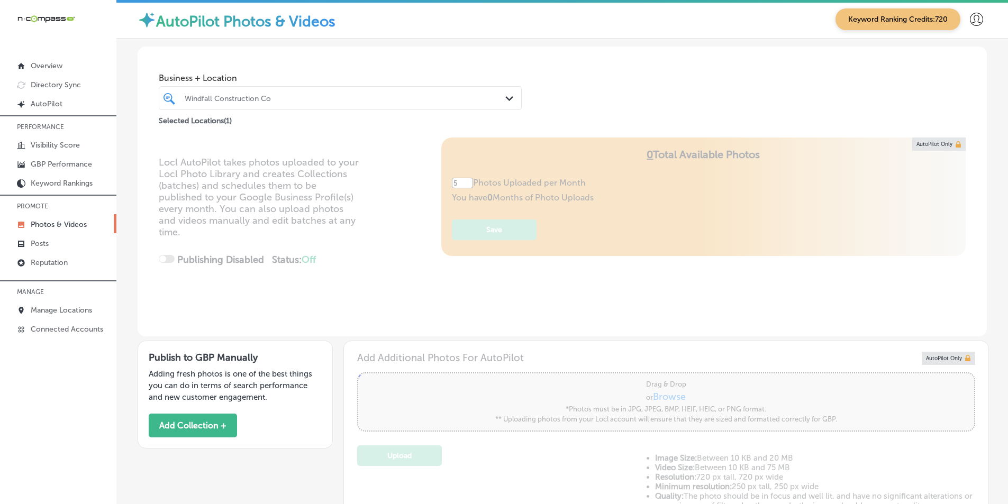
click at [281, 98] on div "Windfall Construction Co" at bounding box center [346, 98] width 322 height 9
click at [280, 96] on div "Windfall Construction Co" at bounding box center [346, 98] width 322 height 9
type input "s"
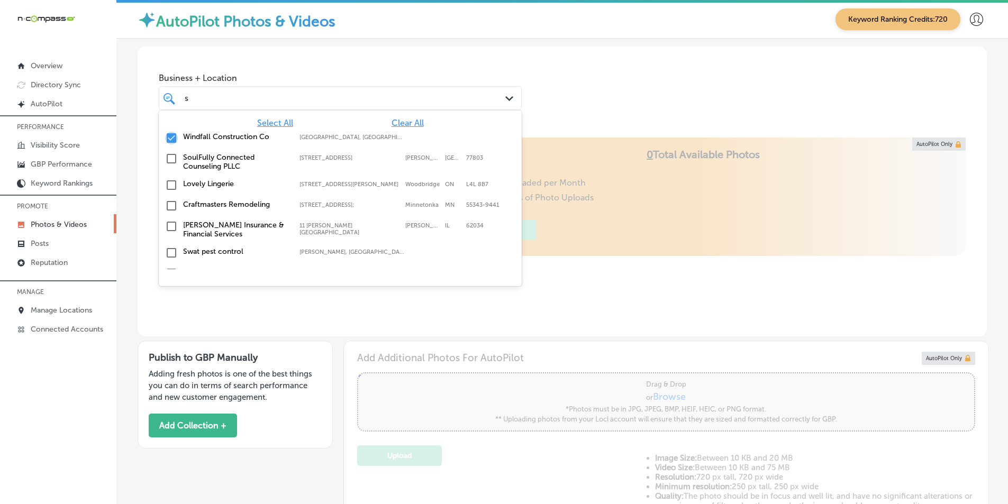
click at [169, 137] on input "checkbox" at bounding box center [171, 138] width 13 height 13
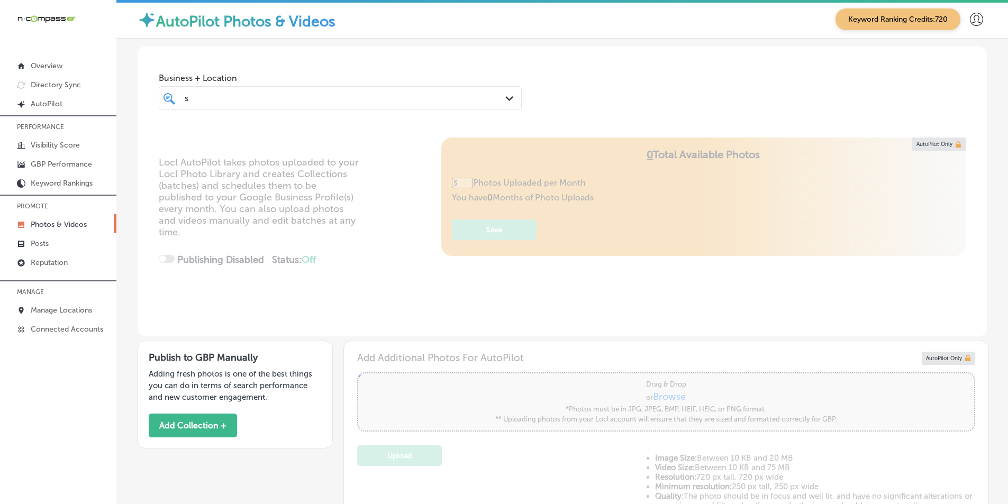
click at [199, 95] on div "s s" at bounding box center [325, 98] width 282 height 14
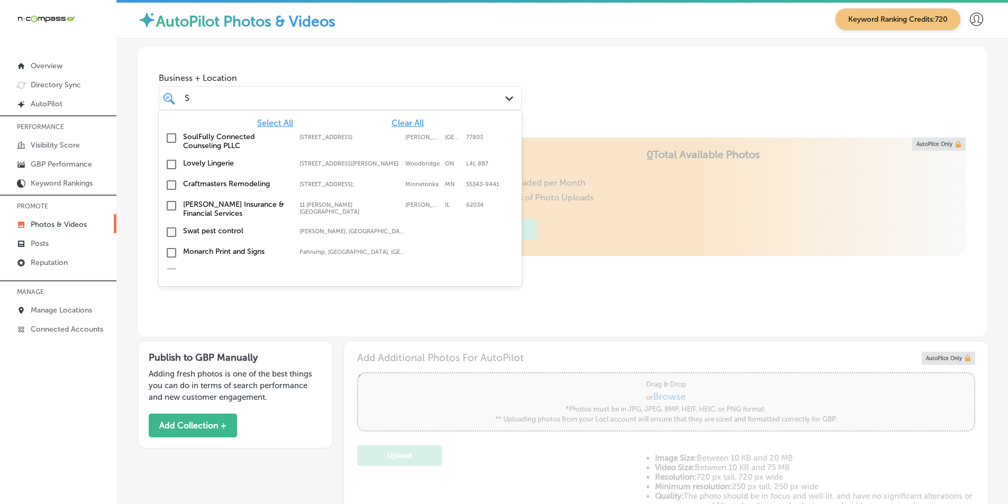
type input "Su"
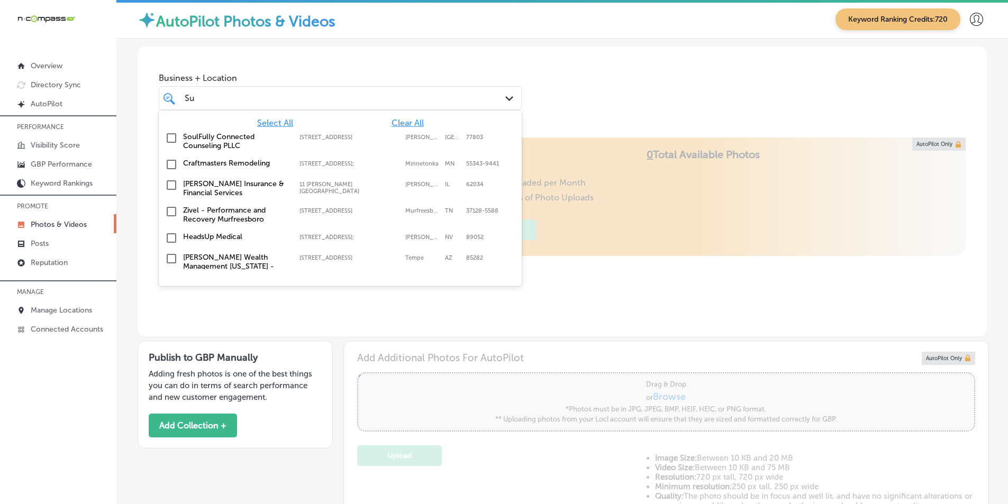
type input "0"
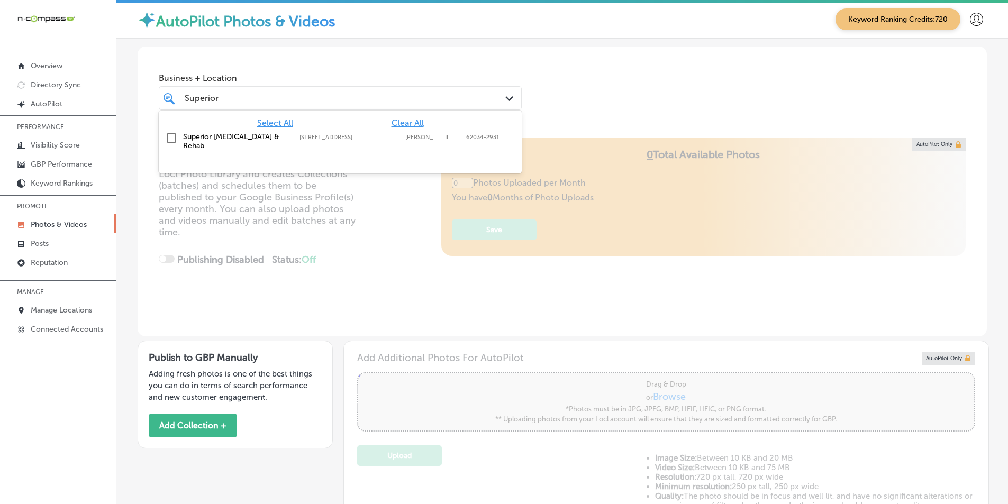
click at [236, 92] on div "Superior Superior" at bounding box center [325, 98] width 282 height 14
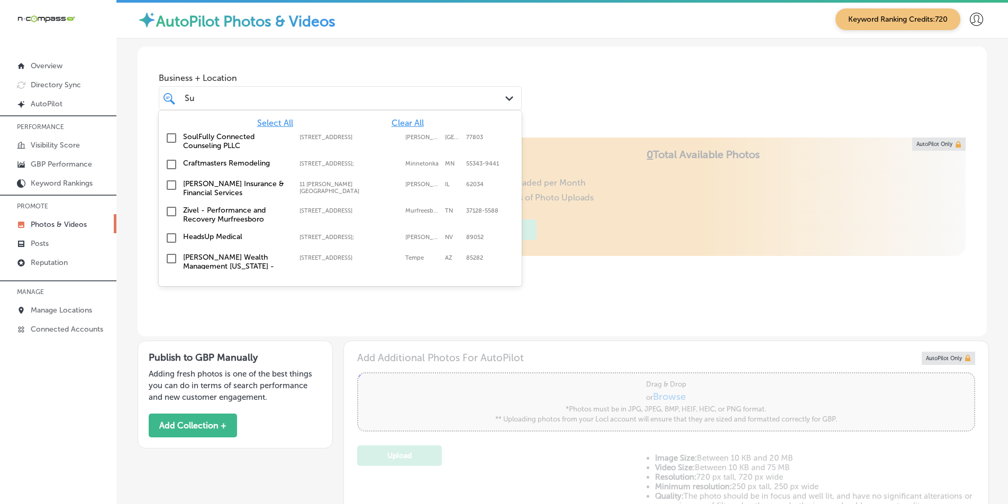
type input "S"
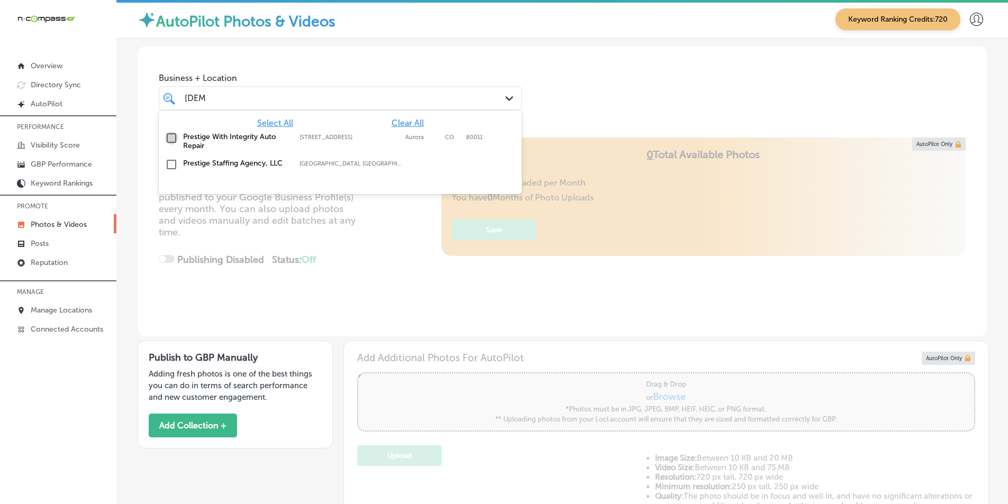
click at [169, 137] on input "checkbox" at bounding box center [171, 138] width 13 height 13
type input "prest"
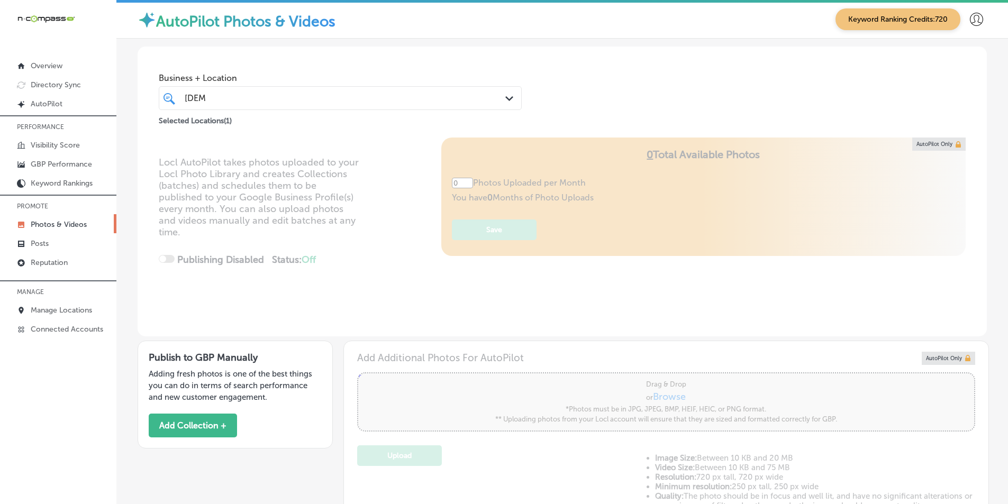
click at [362, 216] on div "Locl AutoPilot takes photos uploaded to your Locl Photo Library and creates Col…" at bounding box center [563, 237] width 850 height 199
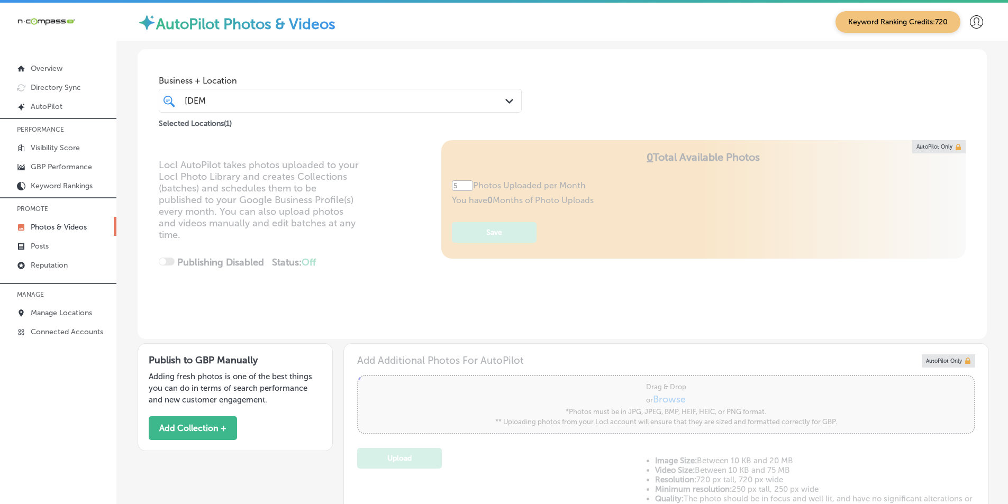
click at [214, 97] on div "prest prest" at bounding box center [325, 101] width 282 height 14
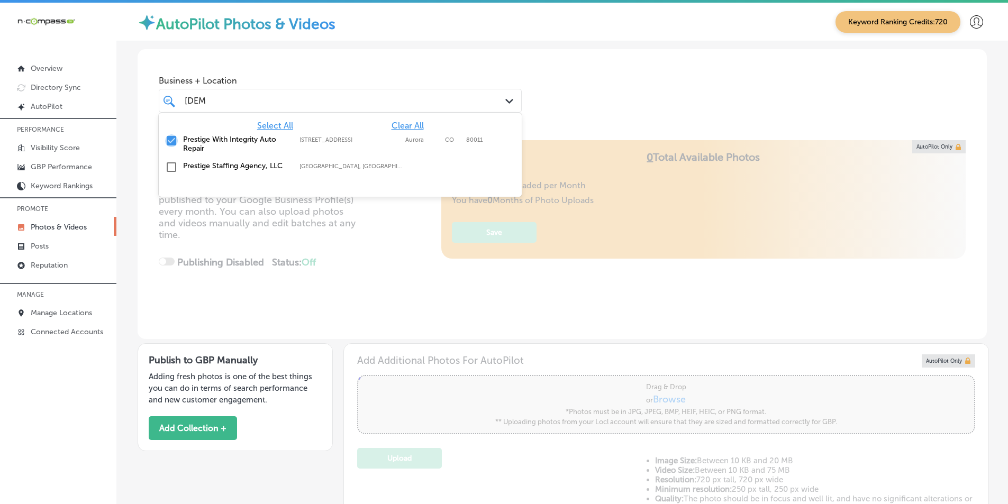
click at [171, 138] on input "checkbox" at bounding box center [171, 140] width 13 height 13
click at [214, 97] on div "prest prest" at bounding box center [325, 101] width 282 height 14
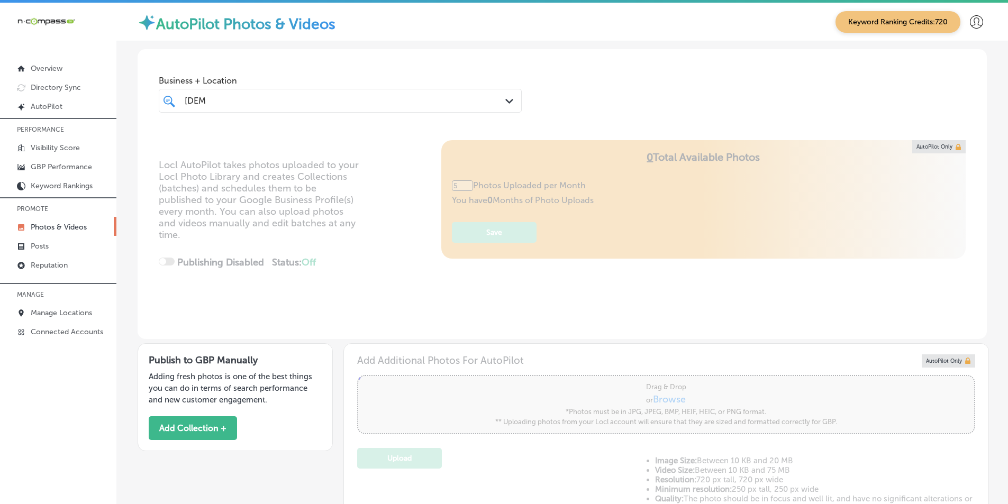
type input "0"
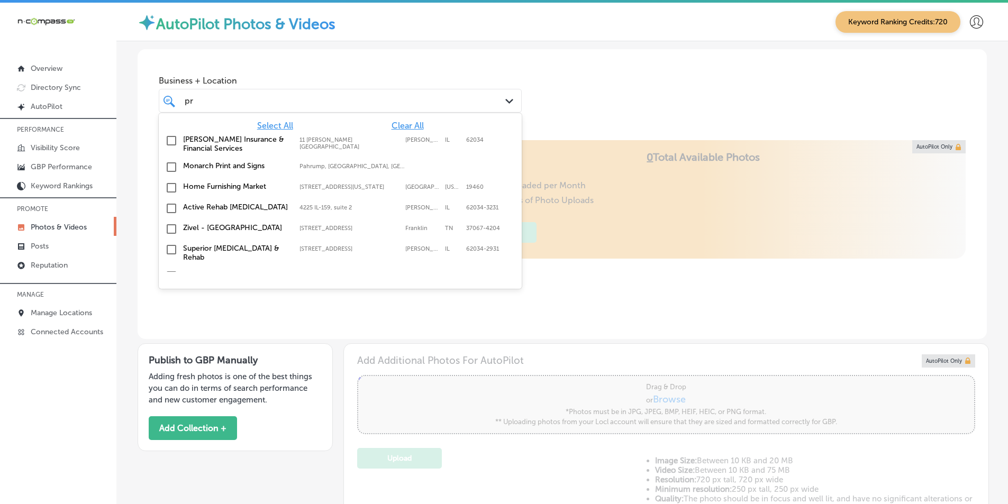
type input "p"
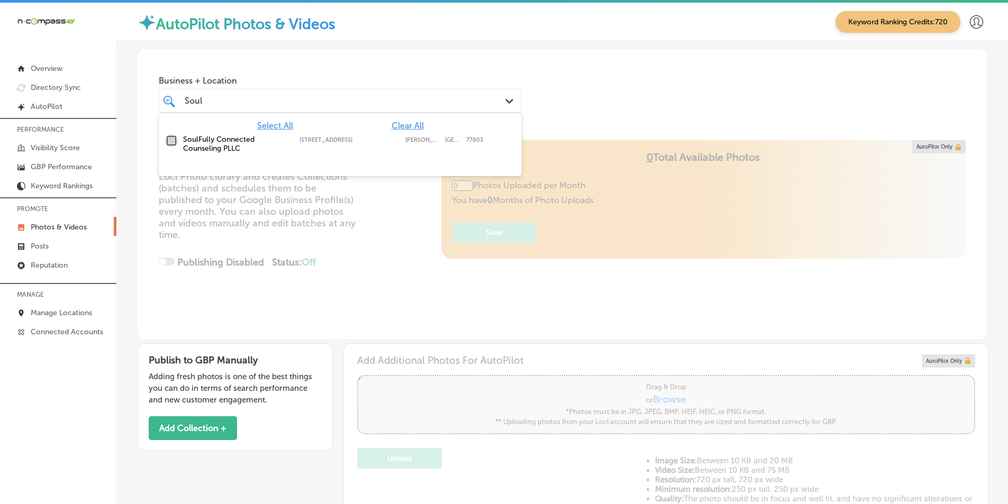
click at [169, 141] on input "checkbox" at bounding box center [171, 140] width 13 height 13
type input "Soul"
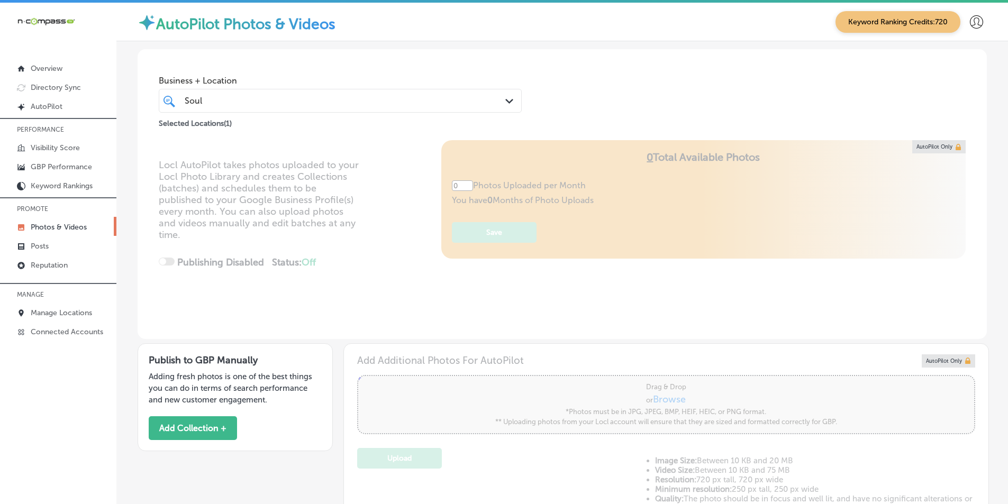
click at [373, 241] on div "Locl AutoPilot takes photos uploaded to your Locl Photo Library and creates Col…" at bounding box center [563, 239] width 850 height 199
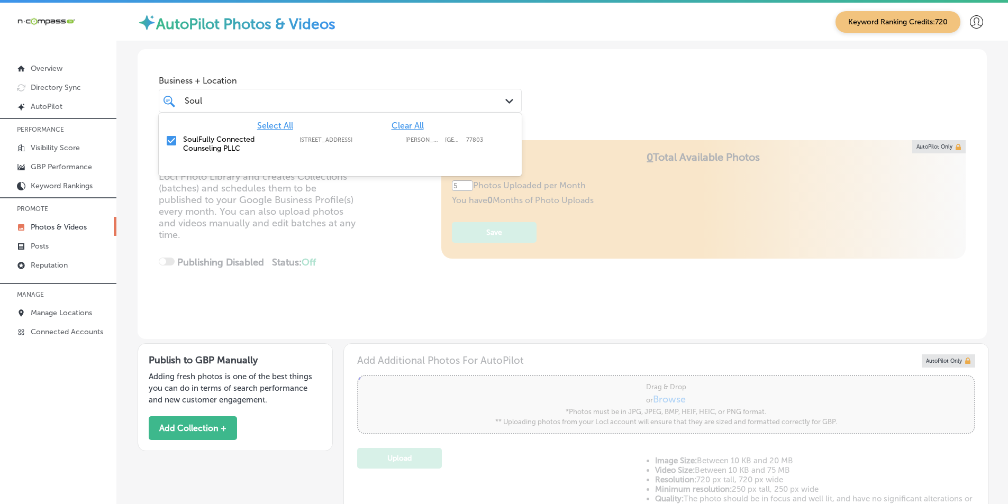
click at [209, 99] on div "Soul Soul" at bounding box center [325, 101] width 282 height 14
click at [172, 138] on input "checkbox" at bounding box center [171, 140] width 13 height 13
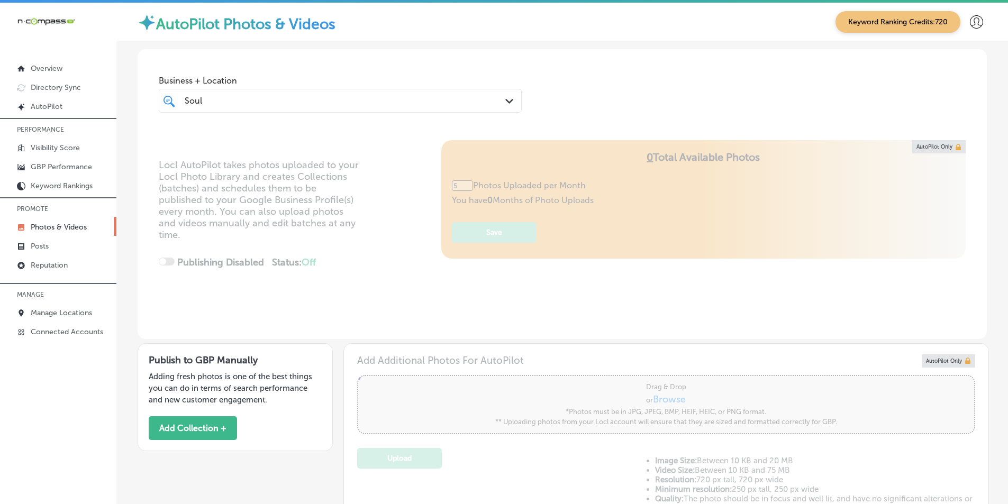
drag, startPoint x: 206, startPoint y: 103, endPoint x: 187, endPoint y: 101, distance: 19.2
click at [187, 101] on div "Soul Soul" at bounding box center [325, 101] width 282 height 14
type input "0"
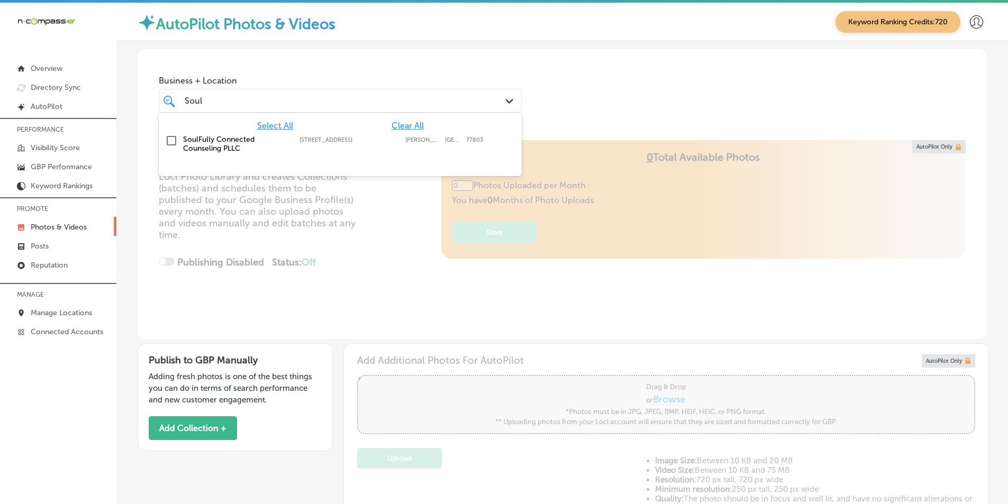
drag, startPoint x: 183, startPoint y: 99, endPoint x: 204, endPoint y: 100, distance: 21.2
click at [204, 100] on div "Soul Soul" at bounding box center [340, 101] width 322 height 16
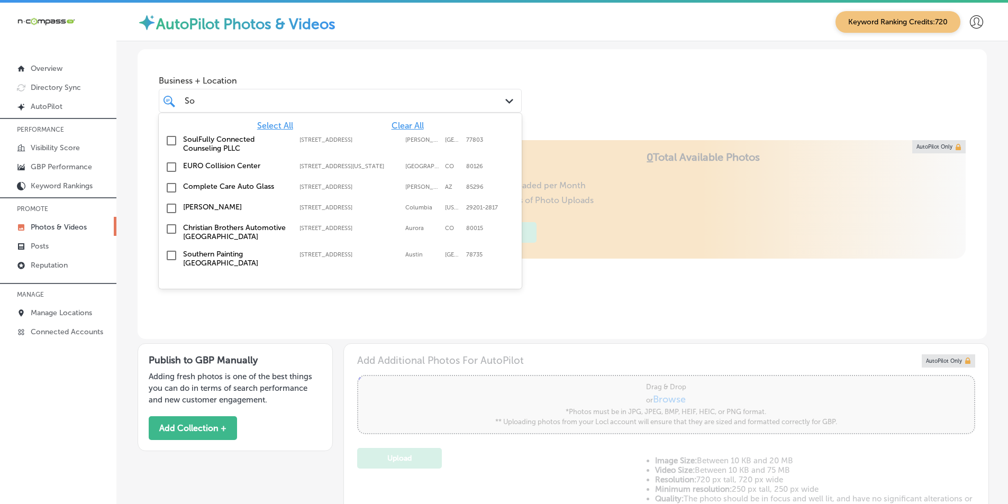
type input "S"
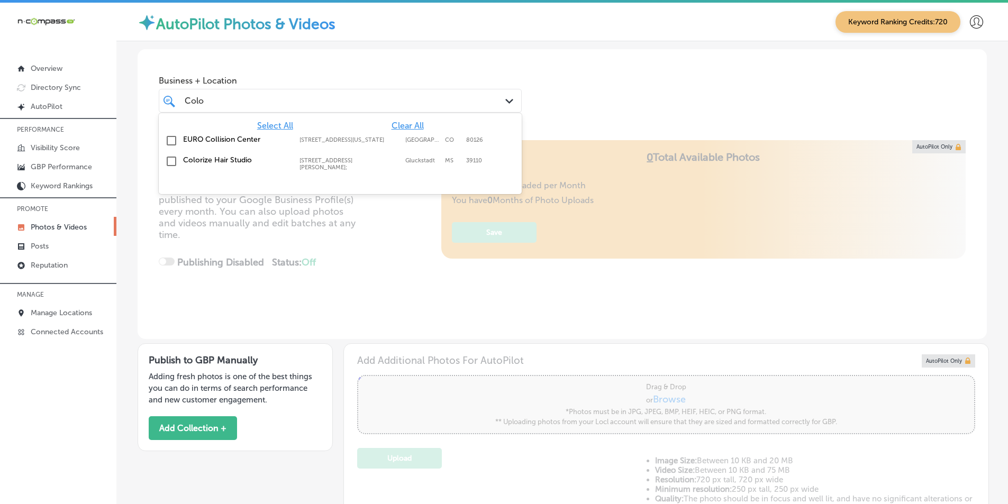
click at [172, 160] on input "checkbox" at bounding box center [171, 161] width 13 height 13
type input "Colo"
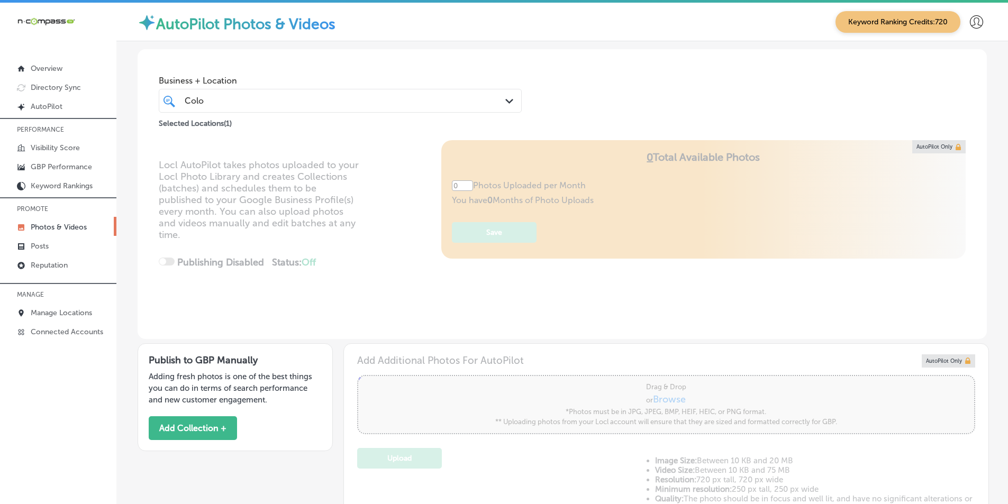
click at [365, 212] on div "Locl AutoPilot takes photos uploaded to your Locl Photo Library and creates Col…" at bounding box center [563, 239] width 850 height 199
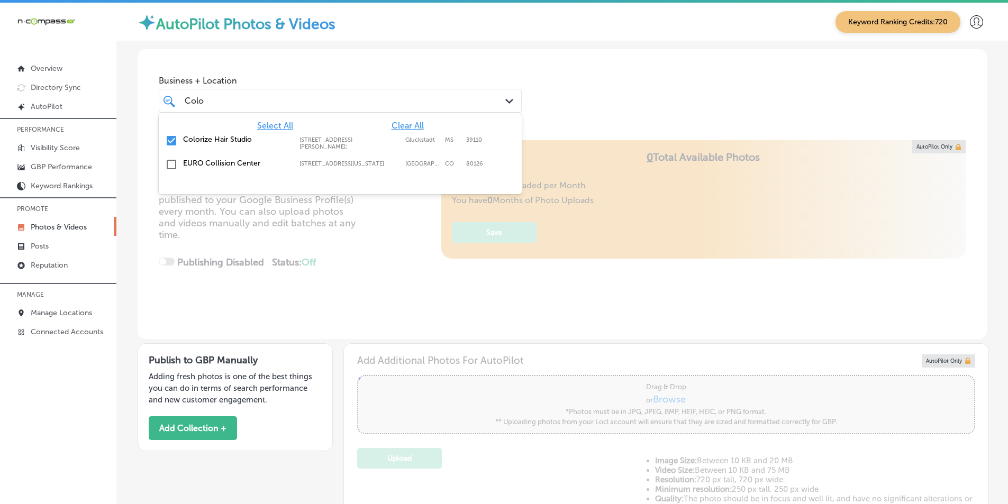
click at [220, 101] on div "Colo Colo" at bounding box center [325, 101] width 282 height 14
click at [172, 138] on input "checkbox" at bounding box center [171, 140] width 13 height 13
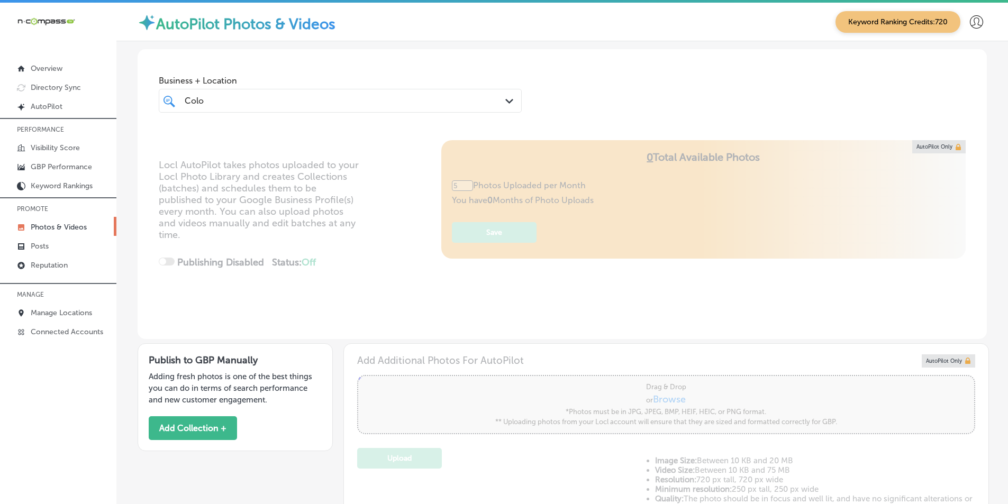
type input "0"
drag, startPoint x: 221, startPoint y: 100, endPoint x: 184, endPoint y: 100, distance: 37.6
click at [184, 100] on div "Colo Colo" at bounding box center [325, 101] width 282 height 14
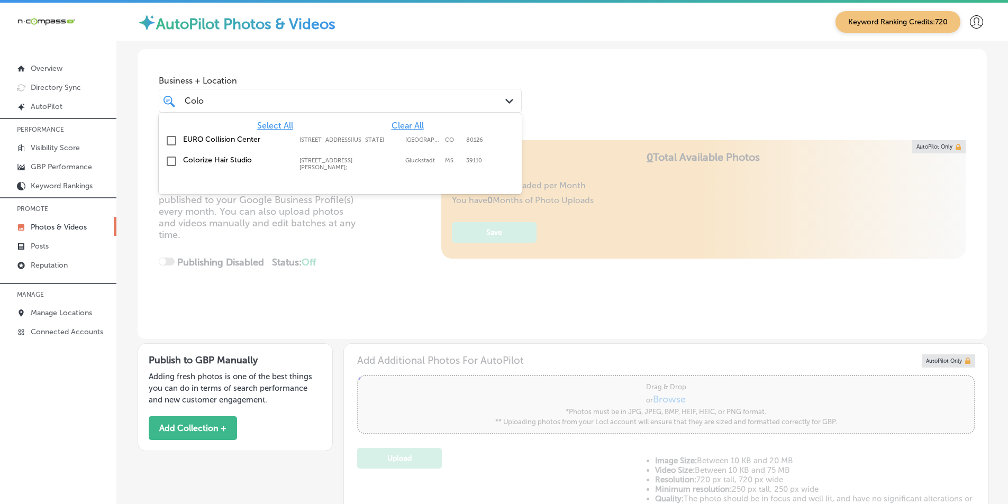
drag, startPoint x: 209, startPoint y: 98, endPoint x: 190, endPoint y: 98, distance: 19.1
click at [190, 98] on div "Colo Colo" at bounding box center [325, 101] width 282 height 14
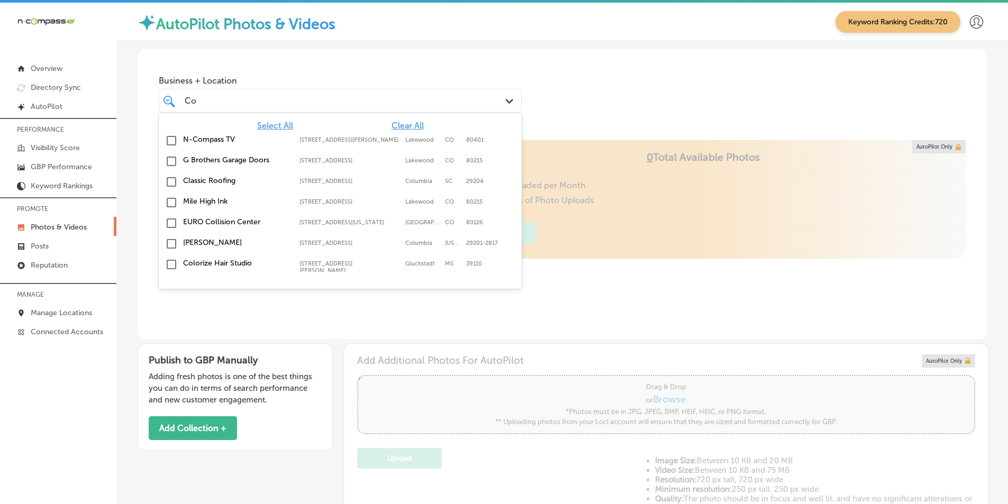
type input "C"
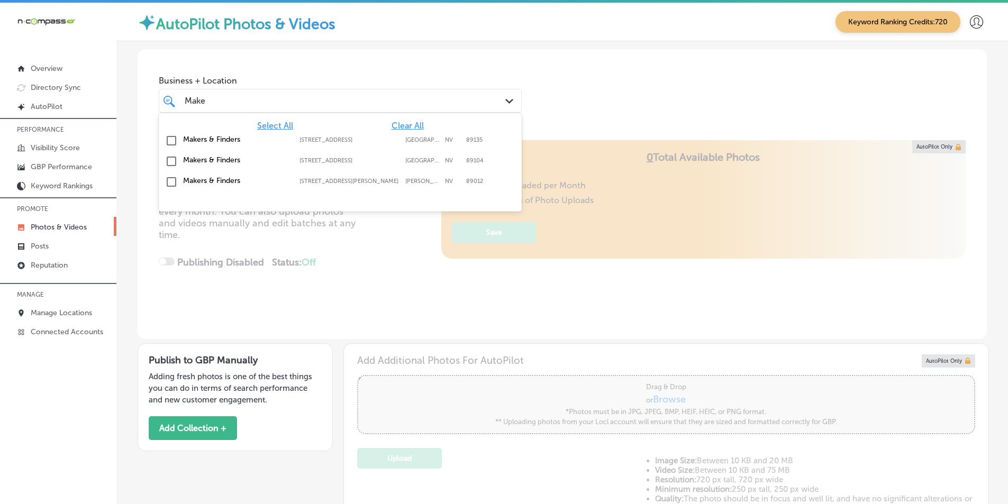
click at [172, 139] on input "checkbox" at bounding box center [171, 140] width 13 height 13
type input "Make"
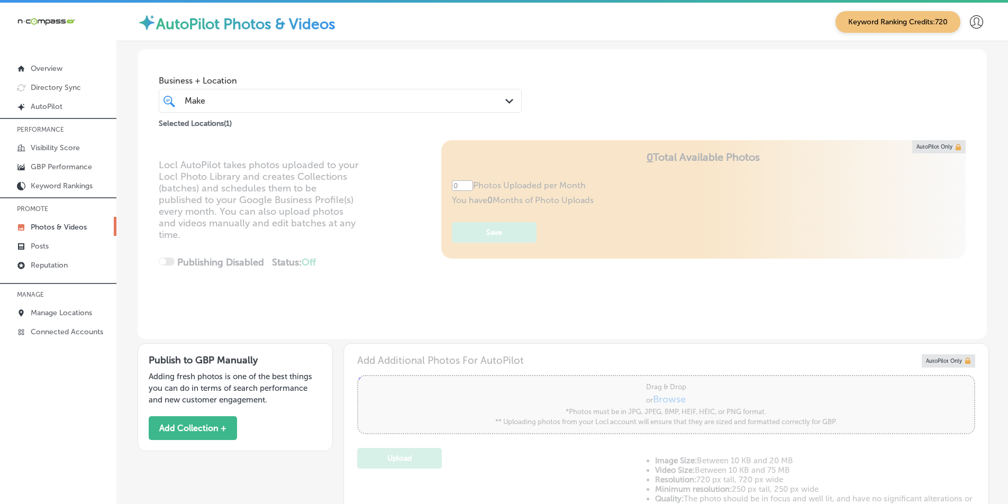
click at [373, 235] on div "Locl AutoPilot takes photos uploaded to your Locl Photo Library and creates Col…" at bounding box center [563, 239] width 850 height 199
type input "5"
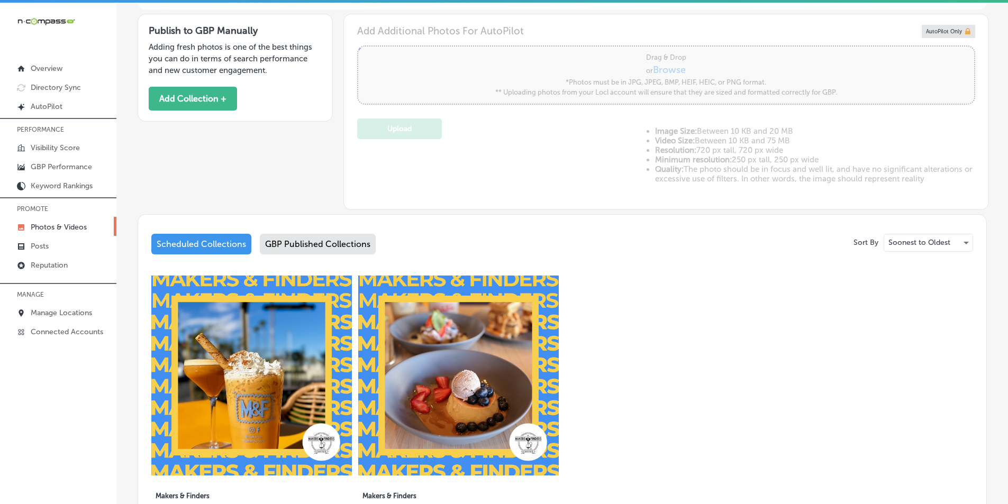
scroll to position [371, 0]
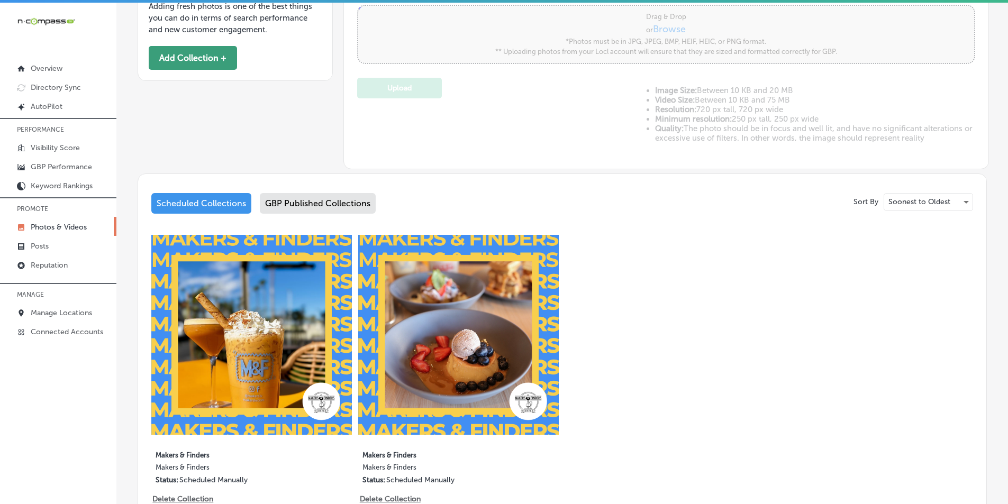
click at [186, 56] on button "Add Collection +" at bounding box center [193, 58] width 88 height 24
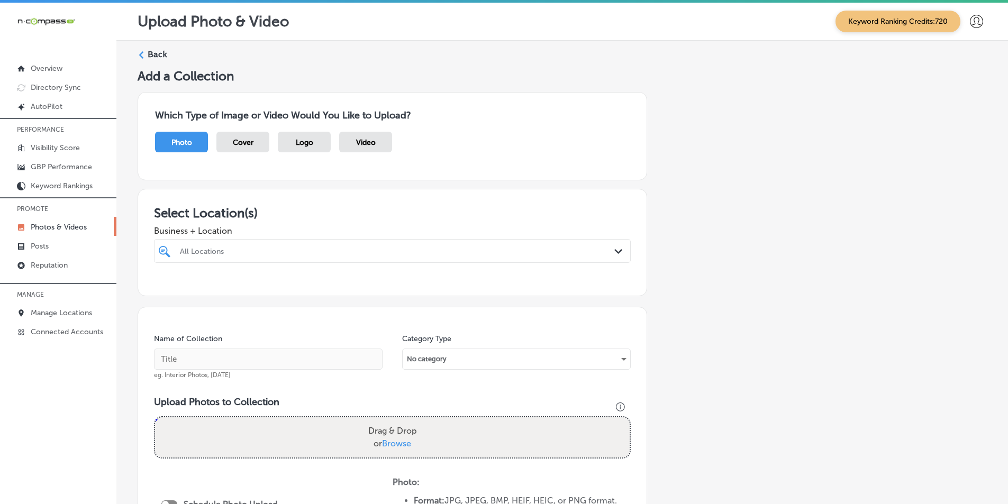
click at [204, 426] on div "Drag & Drop or Browse" at bounding box center [392, 438] width 475 height 40
click at [155, 418] on input "Drag & Drop or Browse" at bounding box center [392, 419] width 475 height 3
click at [205, 248] on div "All Locations" at bounding box center [398, 251] width 436 height 9
click at [246, 428] on div "Drag & Drop or Browse" at bounding box center [392, 438] width 475 height 40
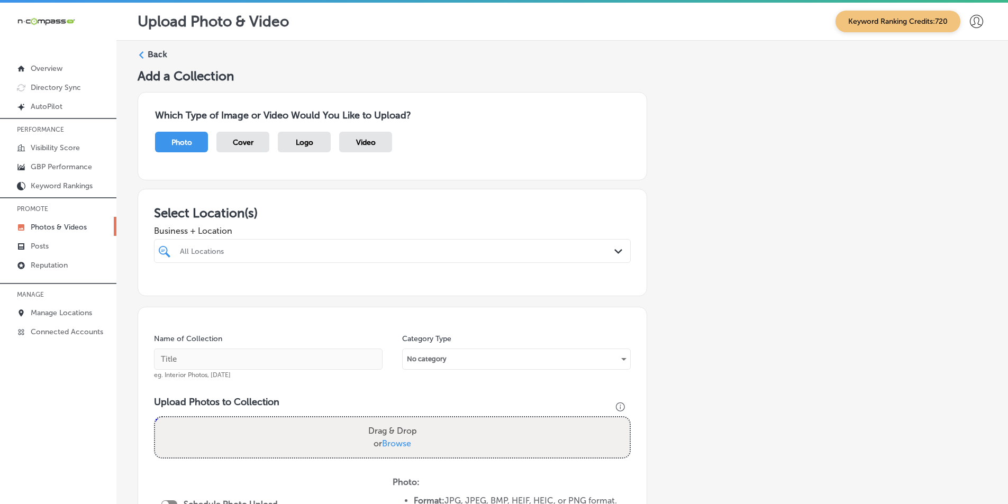
click at [155, 418] on input "Drag & Drop or Browse" at bounding box center [392, 419] width 475 height 3
click at [864, 75] on h5 "Add a Collection" at bounding box center [563, 75] width 850 height 15
click at [217, 240] on div "All Locations Path Created with Sketch." at bounding box center [392, 251] width 477 height 24
click at [207, 246] on div at bounding box center [371, 251] width 384 height 14
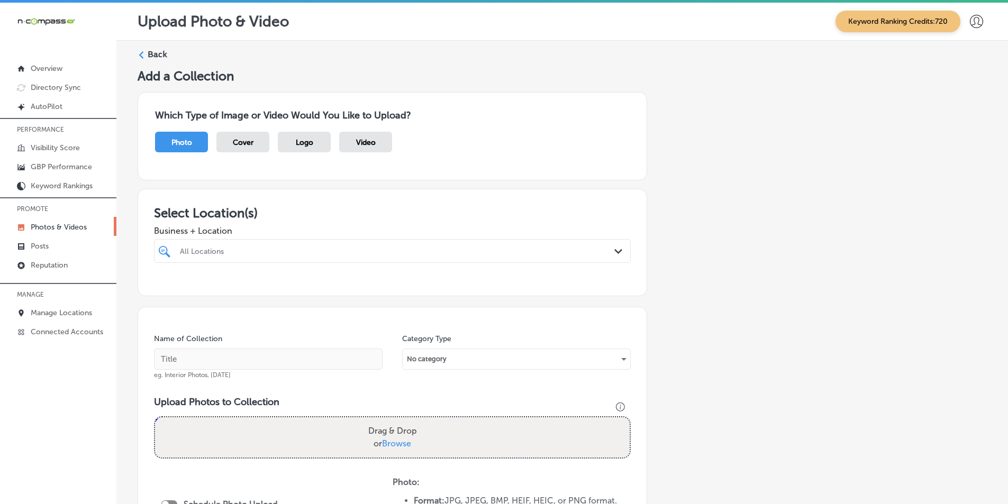
click at [207, 246] on div at bounding box center [371, 251] width 384 height 14
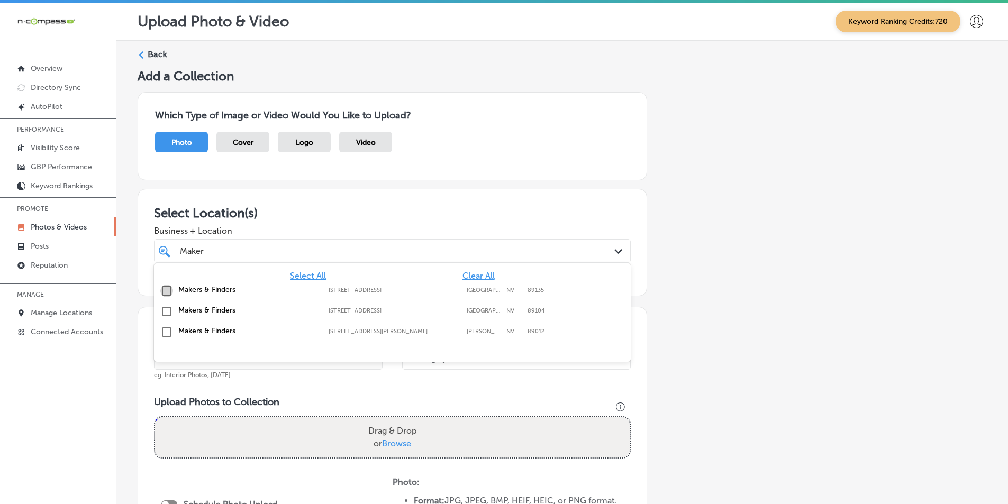
click at [167, 290] on input "checkbox" at bounding box center [166, 291] width 13 height 13
type input "Maker"
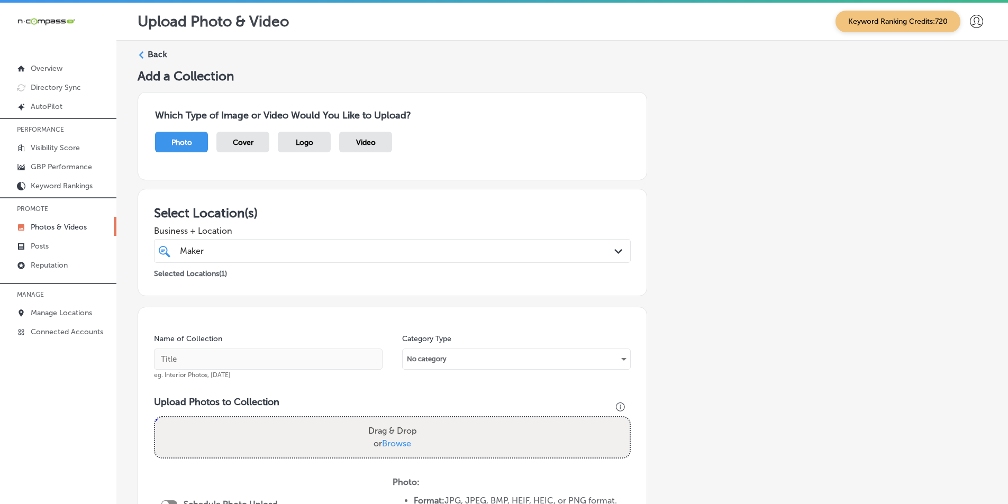
click at [293, 389] on div "Name of Collection eg. Interior Photos, March 2020 Category Type No category Up…" at bounding box center [393, 469] width 510 height 324
click at [277, 359] on input "text" at bounding box center [268, 359] width 229 height 21
paste input "restaurants"
type input "restaurants"
click at [244, 427] on div "Drag & Drop or Browse" at bounding box center [392, 438] width 475 height 40
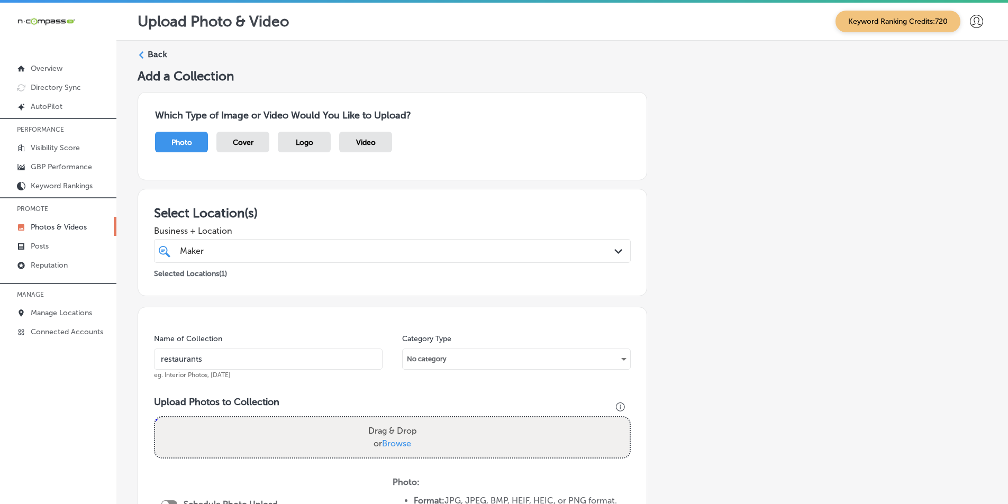
click at [155, 418] on input "Drag & Drop or Browse" at bounding box center [392, 419] width 475 height 3
type input "C:\fakepath\2.png"
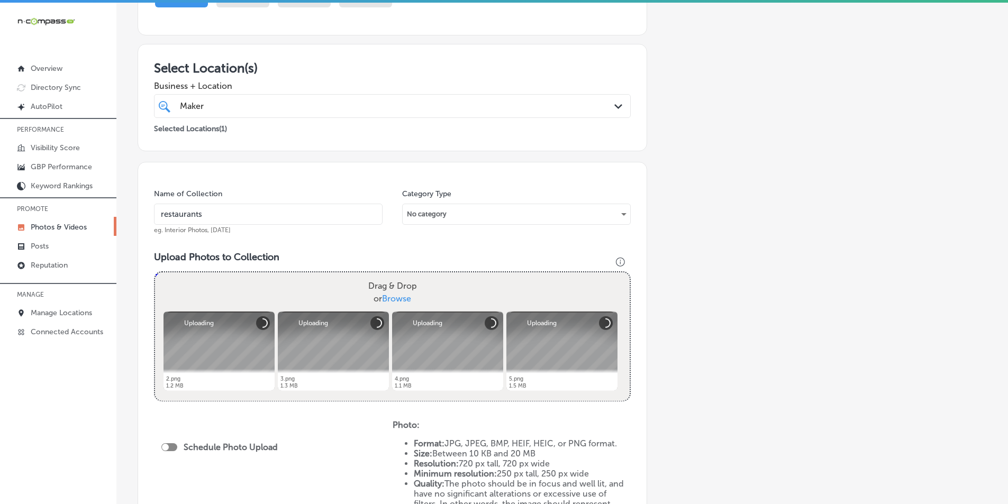
scroll to position [159, 0]
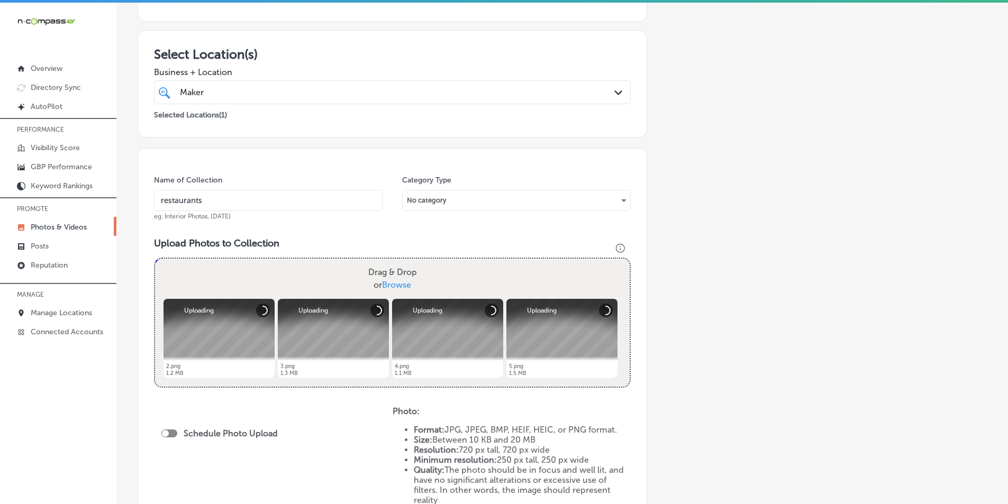
click at [229, 273] on div "Drag & Drop or Browse" at bounding box center [392, 279] width 475 height 40
click at [155, 259] on input "Drag & Drop or Browse" at bounding box center [392, 260] width 475 height 3
type input "C:\fakepath\6.png"
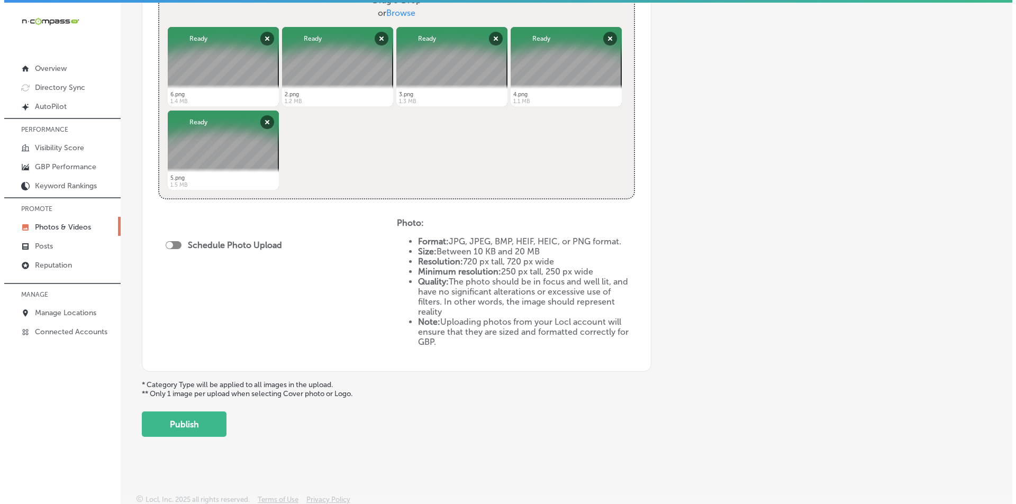
scroll to position [433, 0]
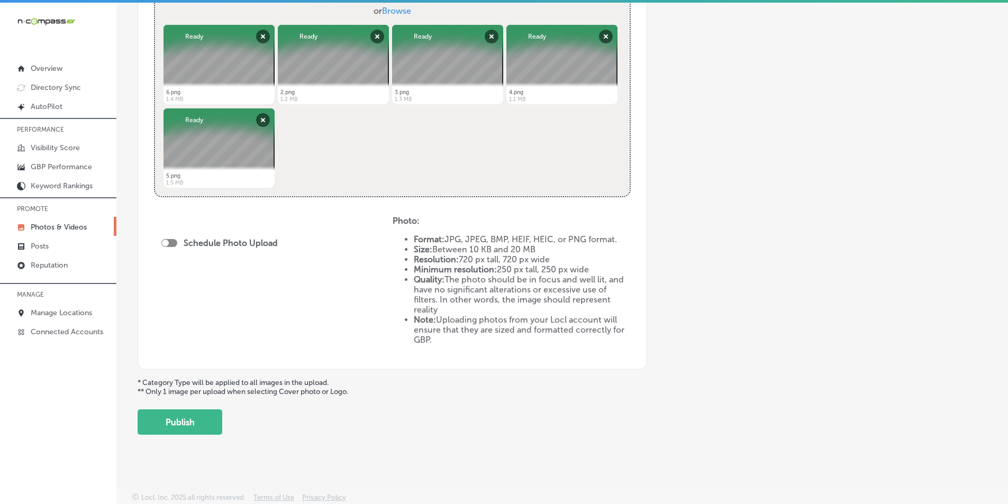
click at [171, 242] on div at bounding box center [169, 243] width 16 height 8
checkbox input "true"
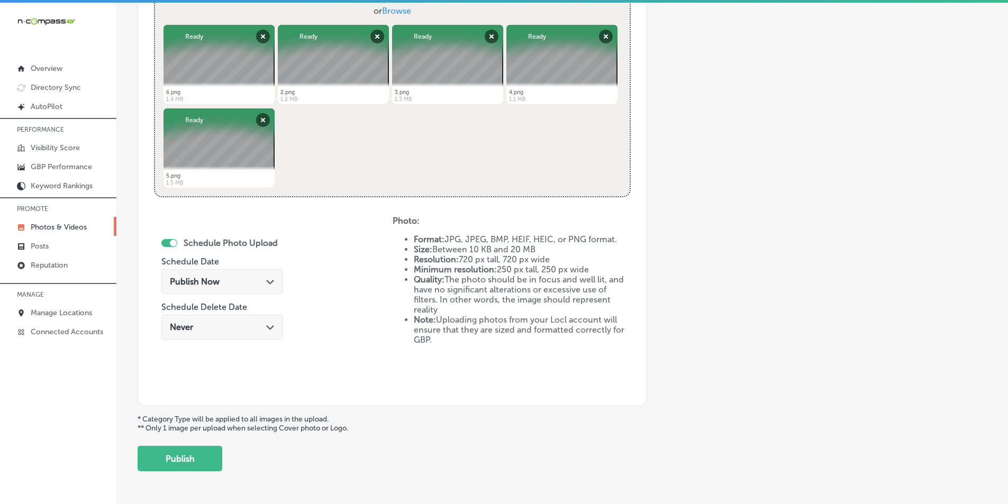
click at [245, 279] on div "Publish Now Path Created with Sketch." at bounding box center [222, 282] width 105 height 10
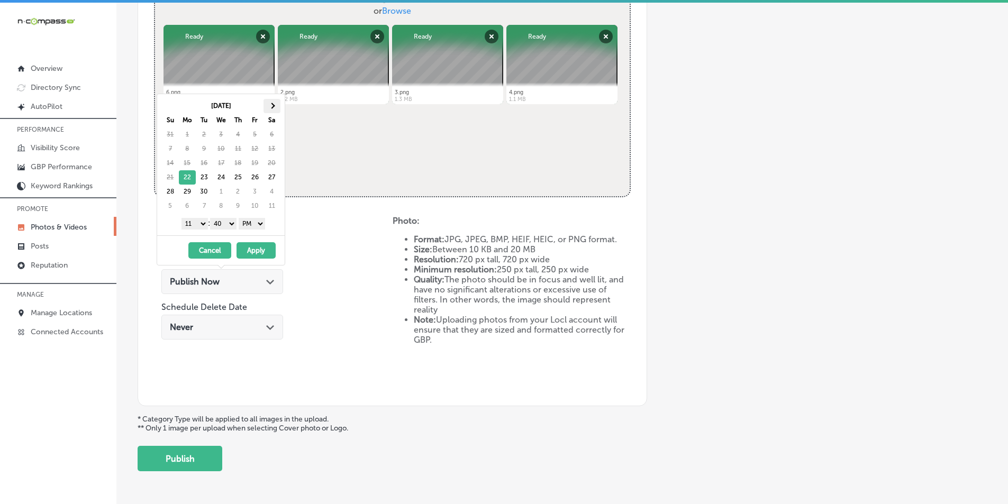
click at [274, 107] on th at bounding box center [272, 106] width 17 height 14
click at [201, 223] on select "1 2 3 4 5 6 7 8 9 10 11 12" at bounding box center [195, 224] width 26 height 12
click at [235, 223] on select "00 10 20 30 40 50" at bounding box center [223, 224] width 26 height 12
click at [252, 248] on button "Apply" at bounding box center [256, 250] width 39 height 16
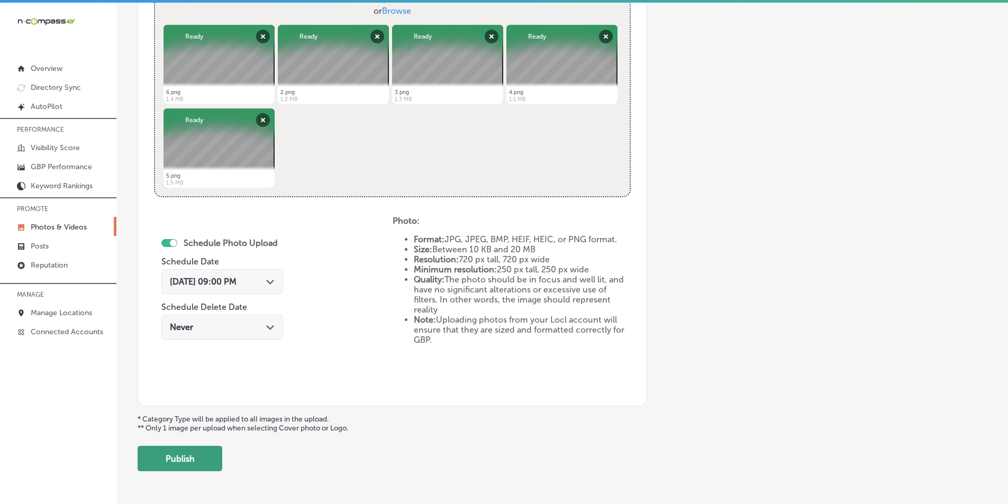
click at [170, 458] on button "Publish" at bounding box center [180, 458] width 85 height 25
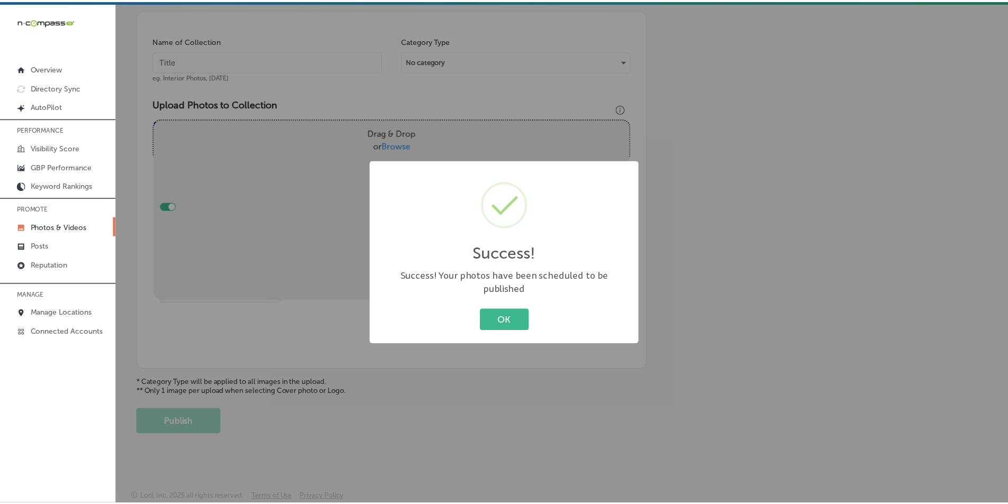
scroll to position [298, 0]
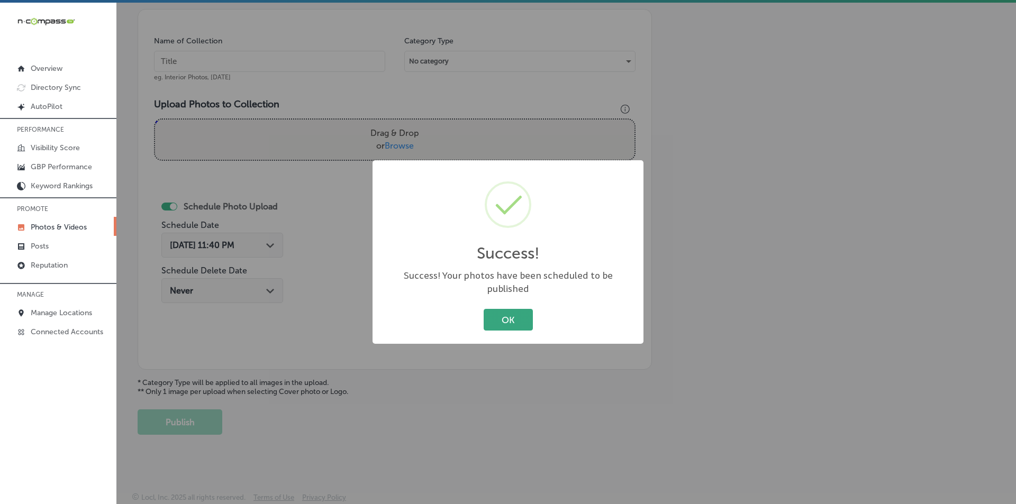
click at [494, 314] on button "OK" at bounding box center [508, 320] width 49 height 22
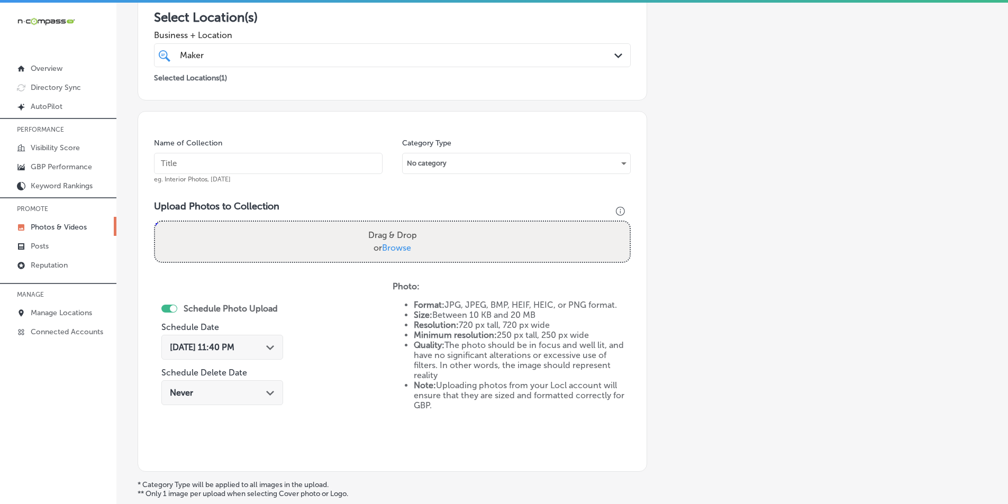
scroll to position [192, 0]
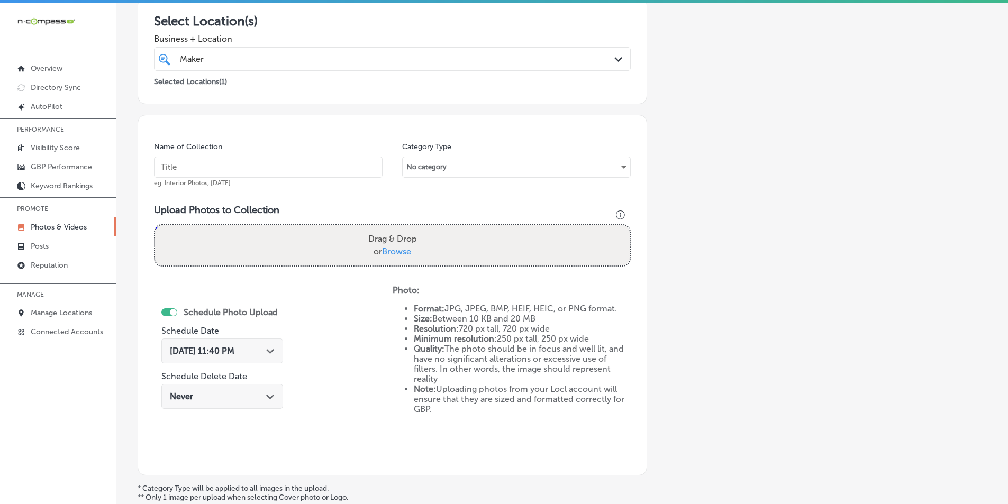
click at [190, 169] on input "text" at bounding box center [268, 167] width 229 height 21
paste input "makers and finders"
type input "makers and finders"
click at [210, 235] on div "Drag & Drop or Browse" at bounding box center [392, 246] width 475 height 40
click at [155, 226] on input "Drag & Drop or Browse" at bounding box center [392, 227] width 475 height 3
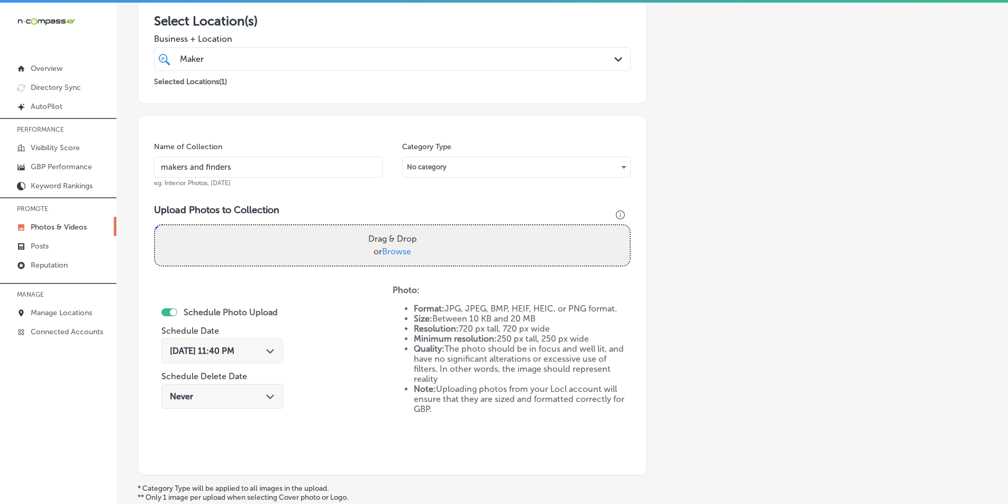
type input "C:\fakepath\7.png"
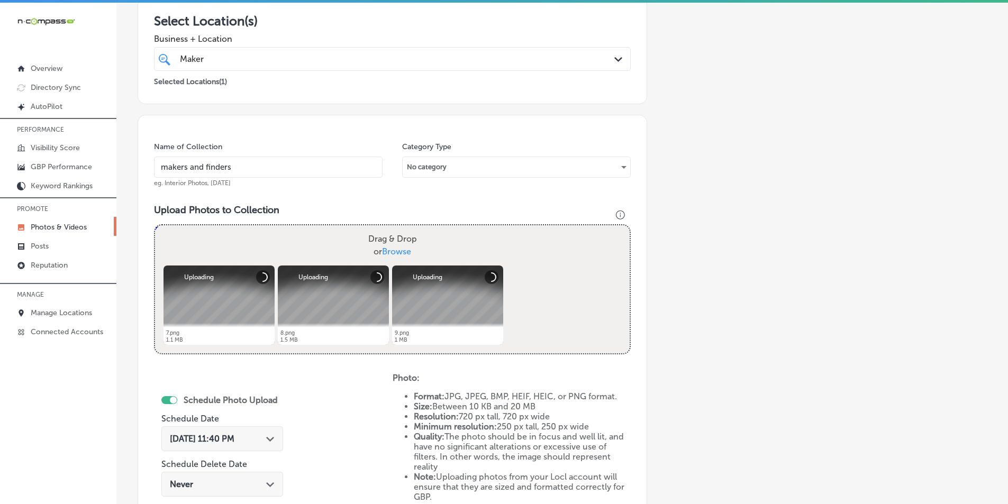
click at [242, 240] on div "Drag & Drop or Browse" at bounding box center [392, 246] width 475 height 40
click at [155, 226] on input "Drag & Drop or Browse" at bounding box center [392, 227] width 475 height 3
type input "C:\fakepath\10.png"
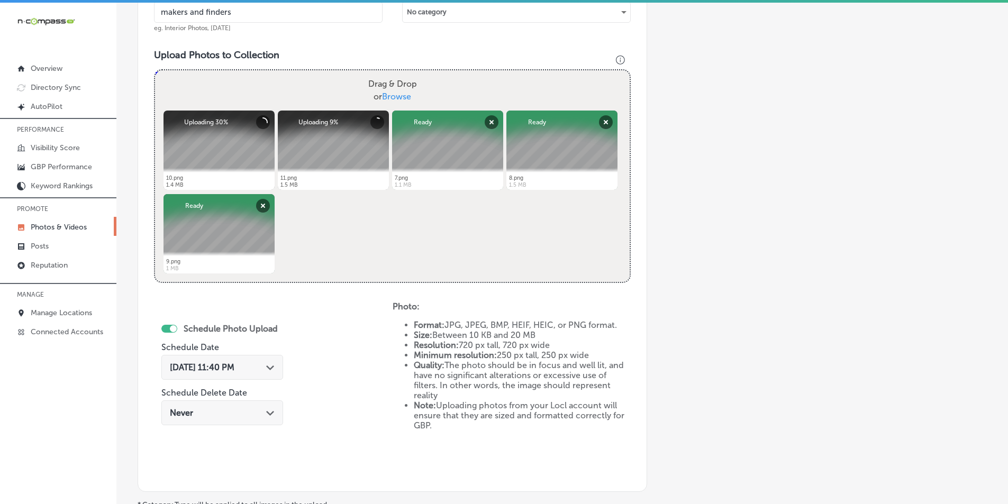
scroll to position [351, 0]
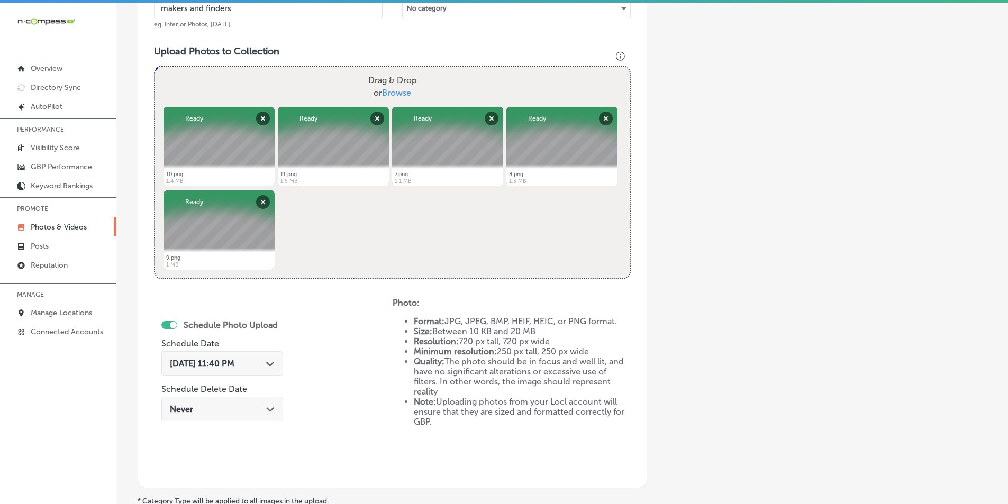
click at [273, 363] on icon "Path Created with Sketch." at bounding box center [270, 364] width 8 height 5
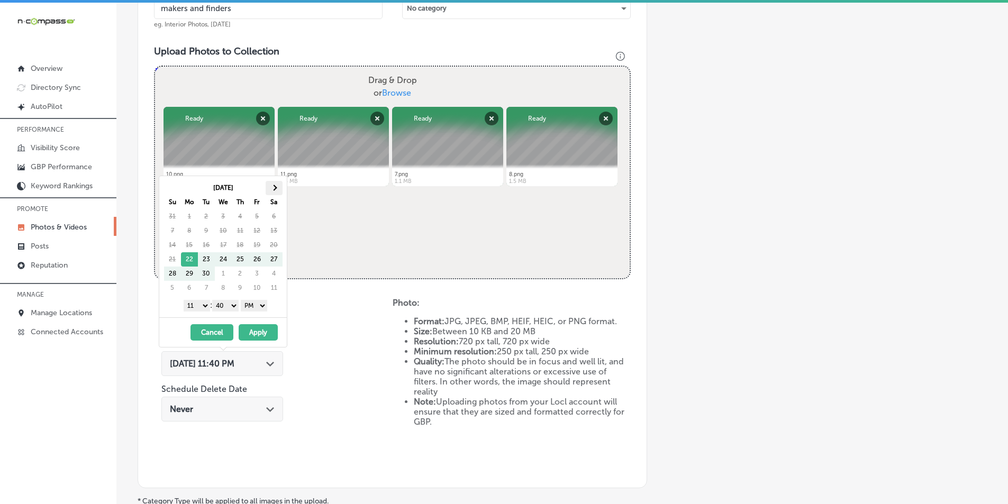
click at [274, 187] on span at bounding box center [274, 188] width 6 height 6
click at [204, 306] on select "1 2 3 4 5 6 7 8 9 10 11 12" at bounding box center [197, 306] width 26 height 12
click at [233, 307] on select "00 10 20 30 40 50" at bounding box center [225, 306] width 26 height 12
click at [256, 330] on button "Apply" at bounding box center [258, 332] width 39 height 16
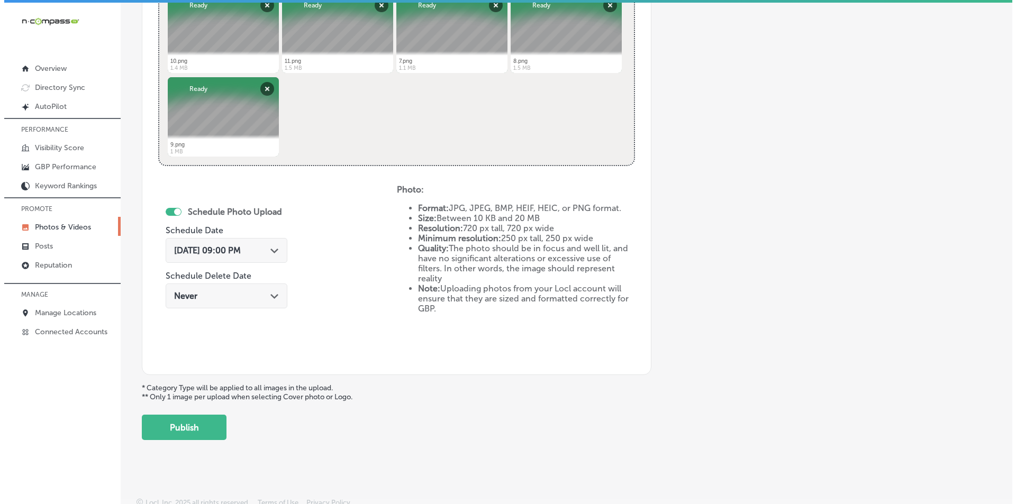
scroll to position [470, 0]
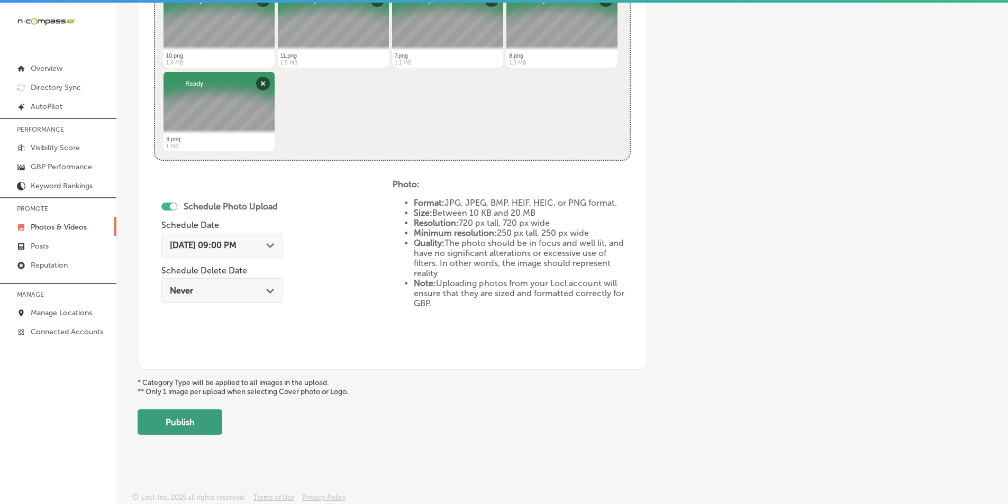
click at [191, 414] on button "Publish" at bounding box center [180, 422] width 85 height 25
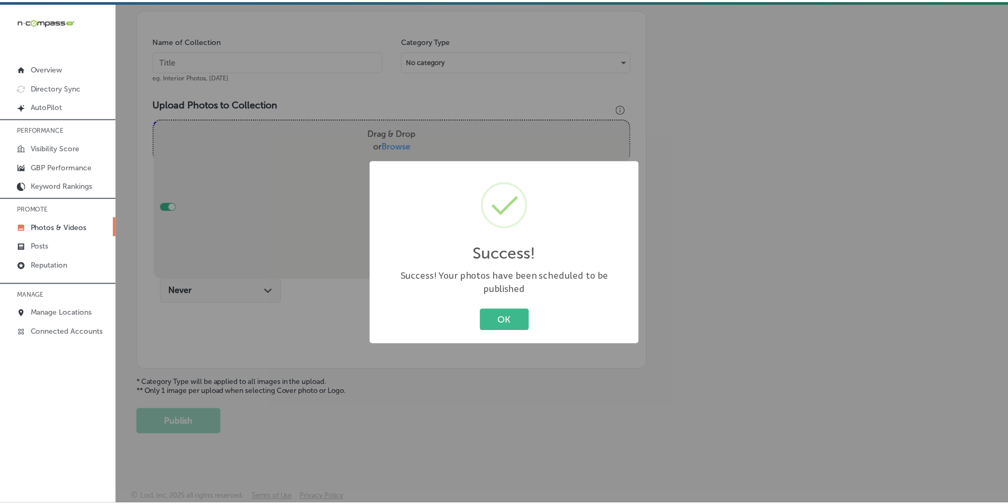
scroll to position [298, 0]
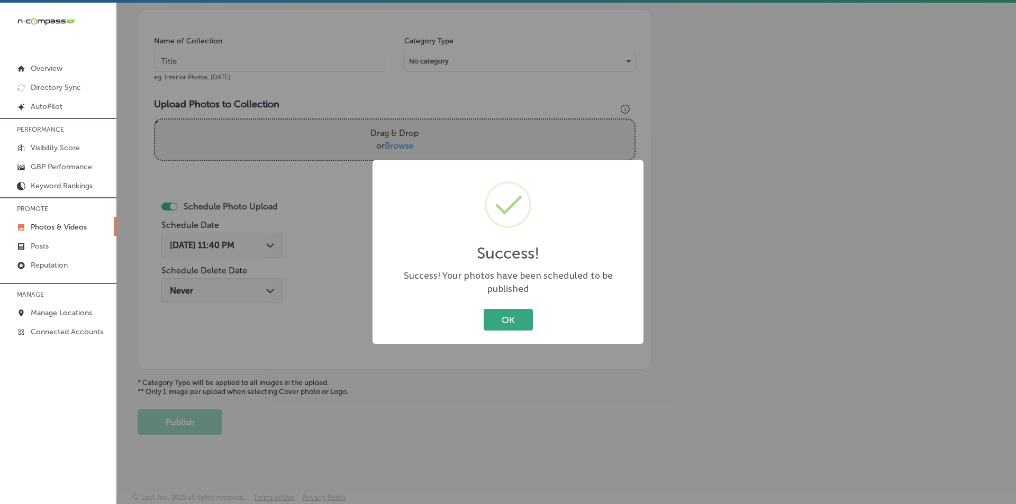
click at [504, 311] on button "OK" at bounding box center [508, 320] width 49 height 22
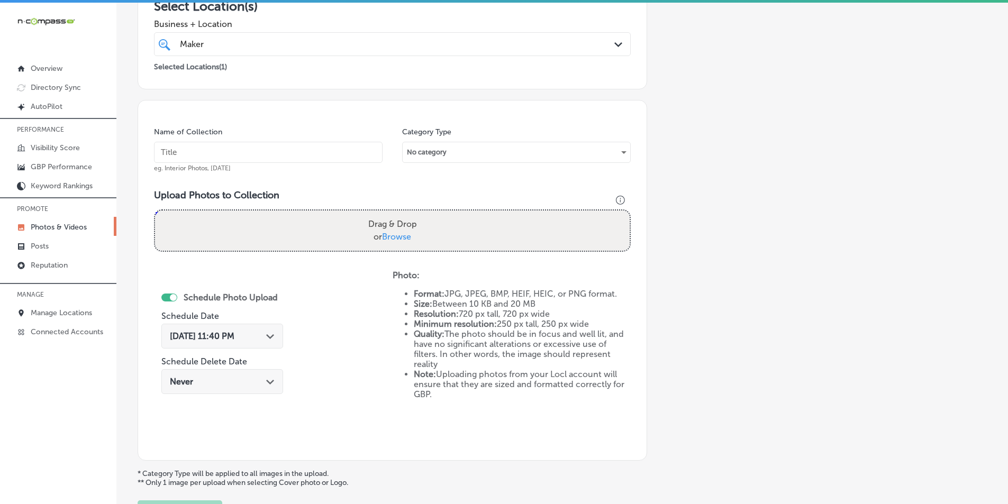
scroll to position [245, 0]
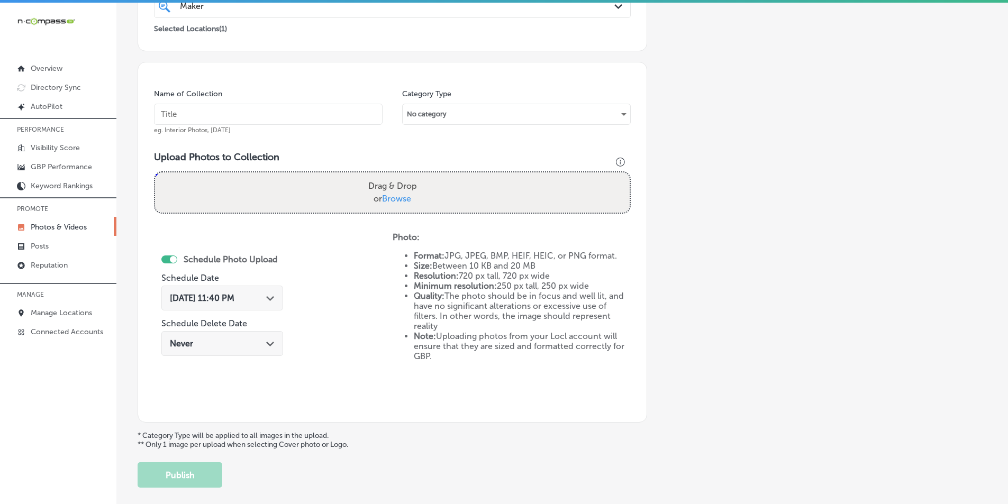
click at [538, 149] on div "Name of Collection eg. Interior Photos, March 2020 Category Type No category Up…" at bounding box center [393, 242] width 510 height 361
click at [265, 109] on input "text" at bounding box center [268, 114] width 229 height 21
paste input "coffee"
type input "coffee"
click at [231, 184] on div "Drag & Drop or Browse" at bounding box center [392, 193] width 475 height 40
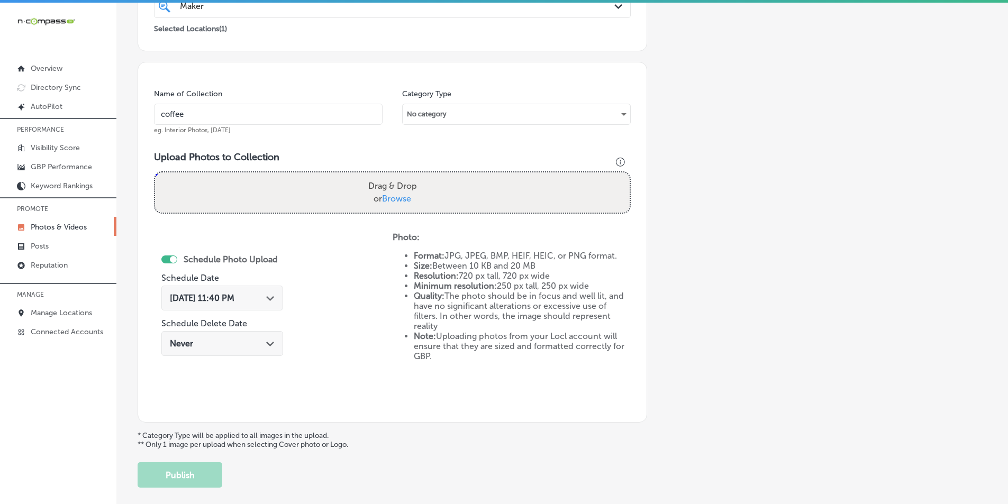
click at [155, 173] on input "Drag & Drop or Browse" at bounding box center [392, 174] width 475 height 3
type input "C:\fakepath\12.png"
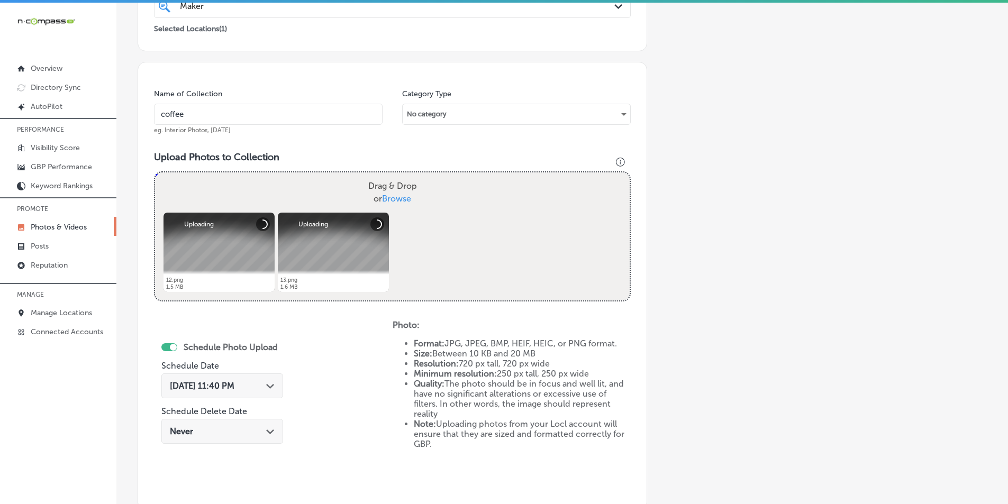
click at [259, 183] on div "Drag & Drop or Browse" at bounding box center [392, 193] width 475 height 40
click at [155, 173] on input "Drag & Drop or Browse" at bounding box center [392, 174] width 475 height 3
type input "C:\fakepath\14.png"
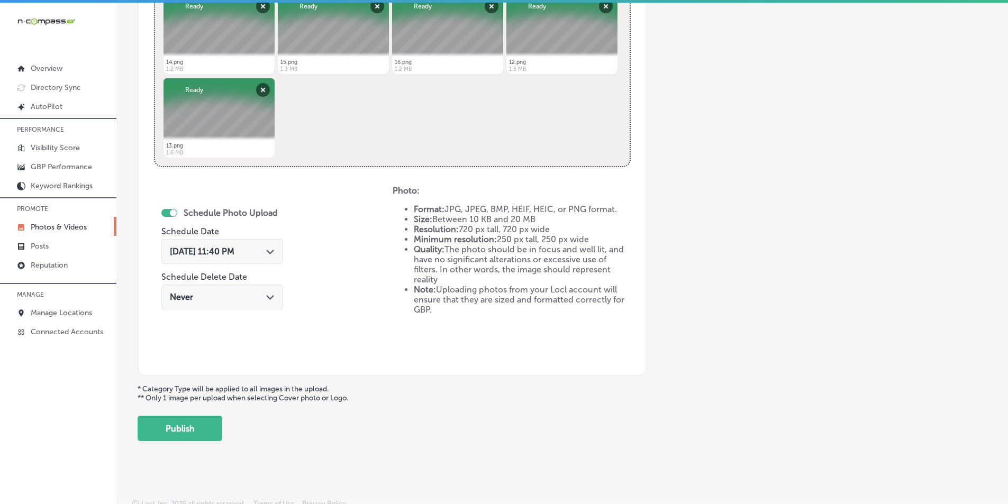
scroll to position [470, 0]
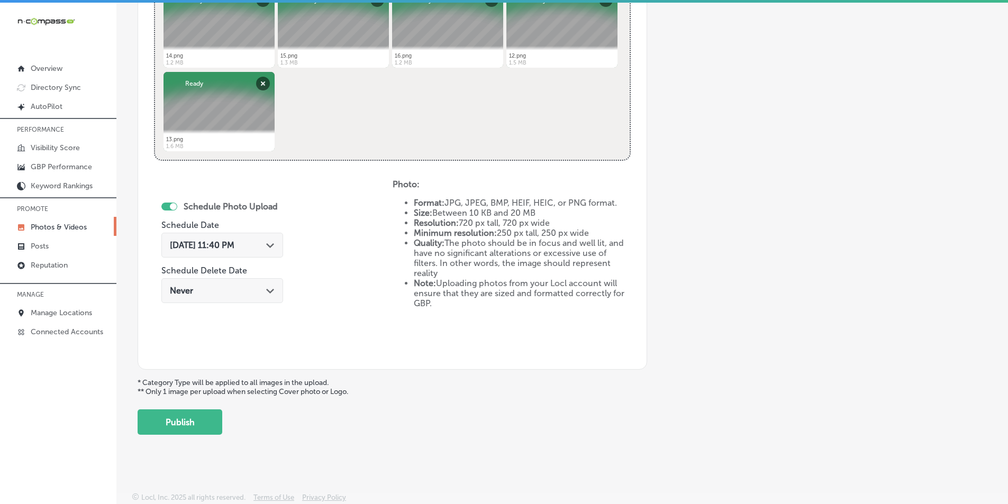
click at [267, 249] on div "Sep 22, 2025 11:40 PM Path Created with Sketch." at bounding box center [222, 245] width 105 height 10
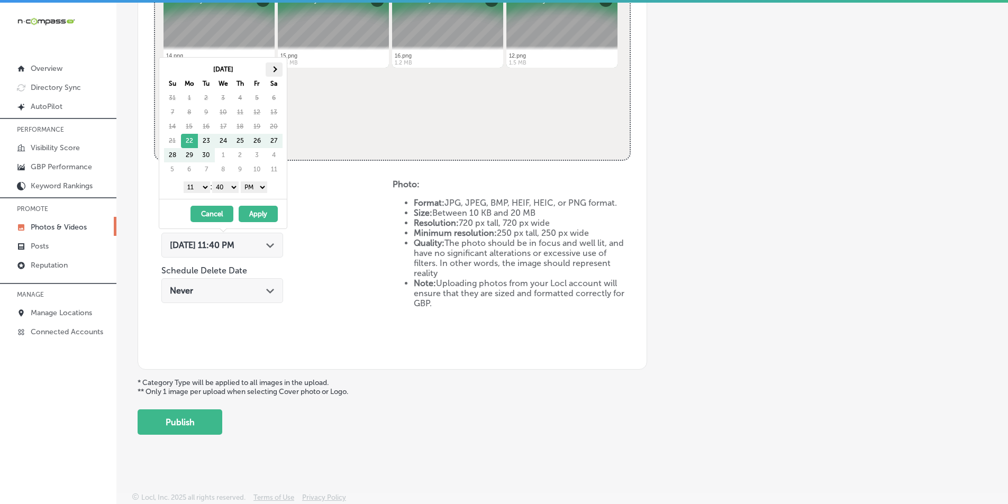
click at [275, 70] on span at bounding box center [274, 69] width 6 height 6
click at [201, 188] on select "1 2 3 4 5 6 7 8 9 10 11 12" at bounding box center [197, 188] width 26 height 12
click at [237, 187] on select "00 10 20 30 40 50" at bounding box center [225, 188] width 26 height 12
click at [263, 213] on button "Apply" at bounding box center [258, 214] width 39 height 16
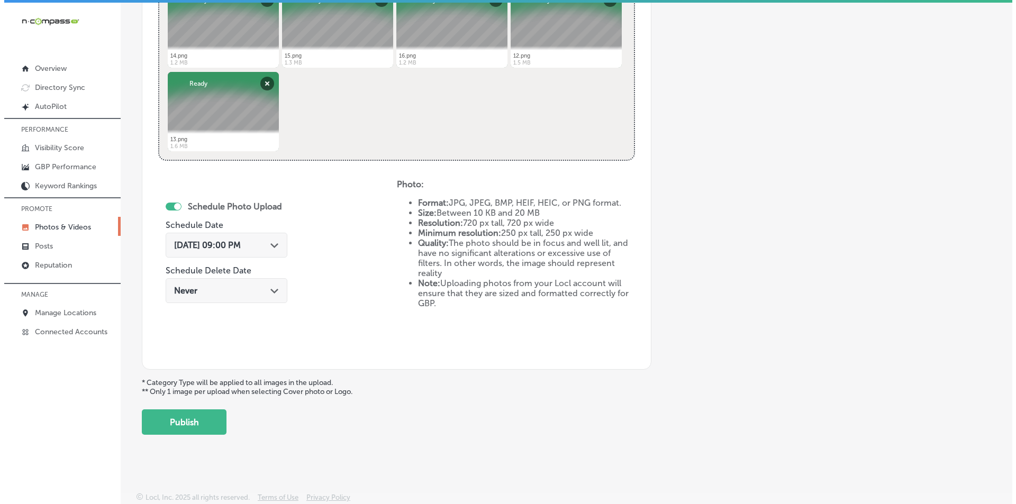
scroll to position [3, 0]
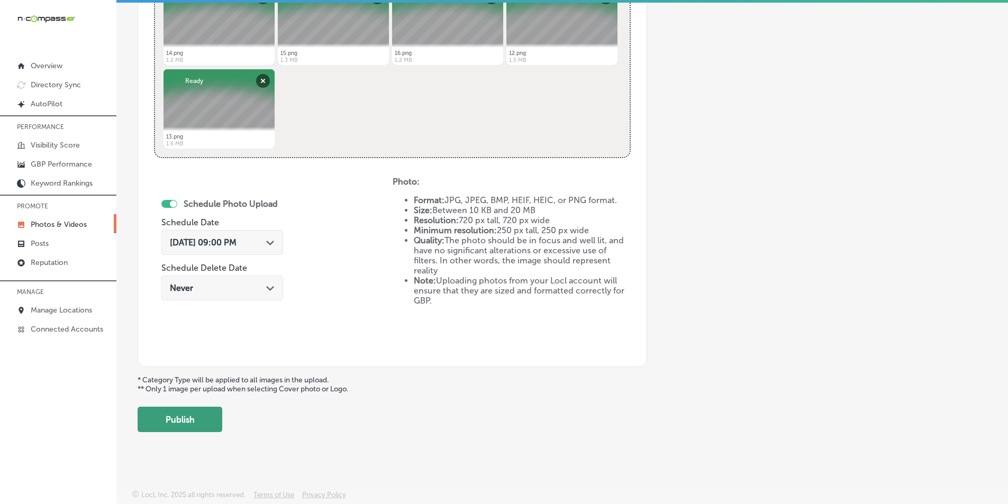
click at [178, 412] on button "Publish" at bounding box center [180, 419] width 85 height 25
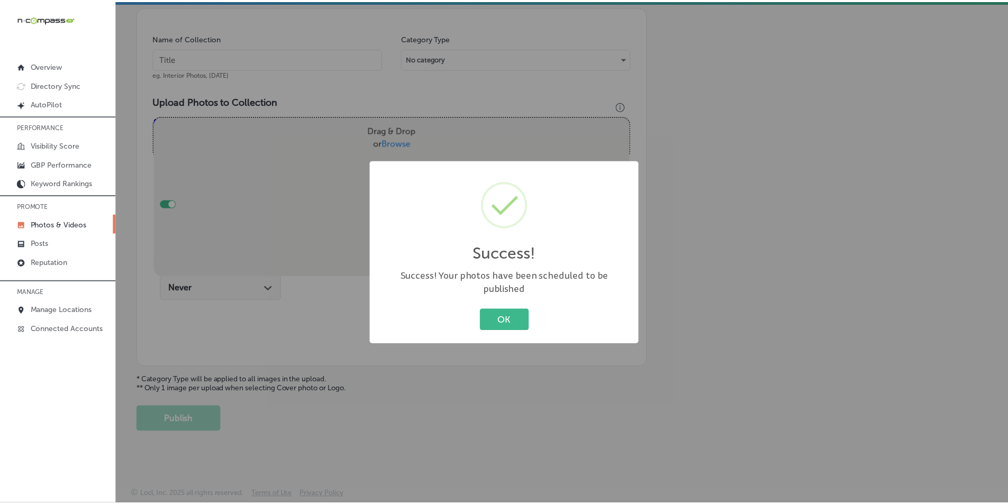
scroll to position [298, 0]
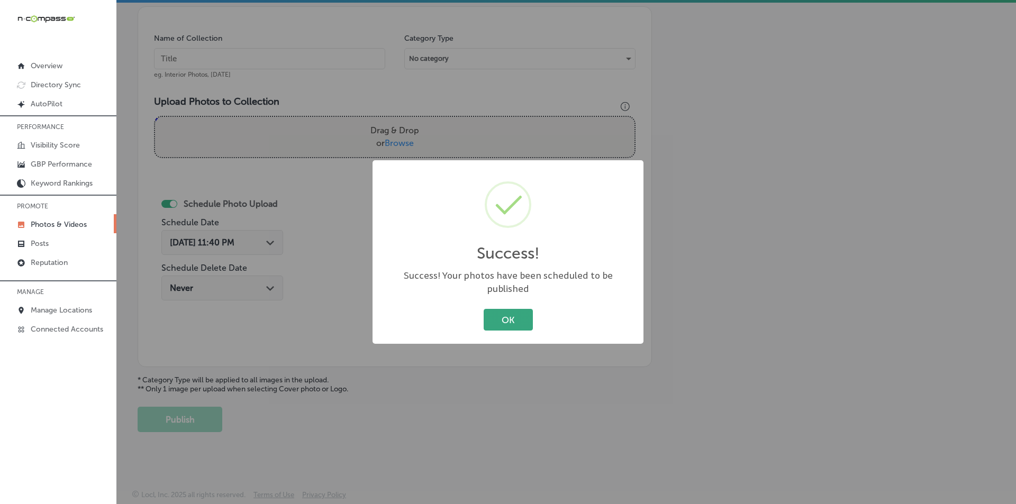
click at [498, 309] on button "OK" at bounding box center [508, 320] width 49 height 22
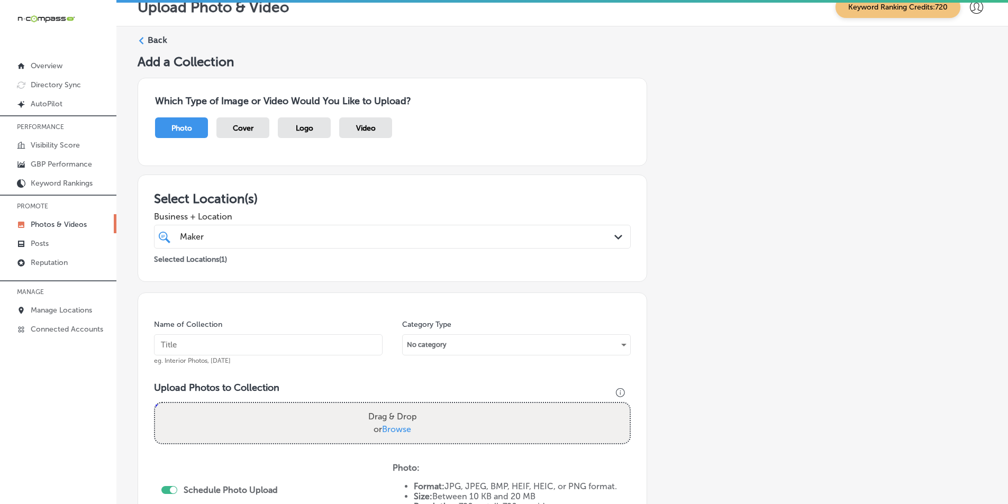
scroll to position [0, 0]
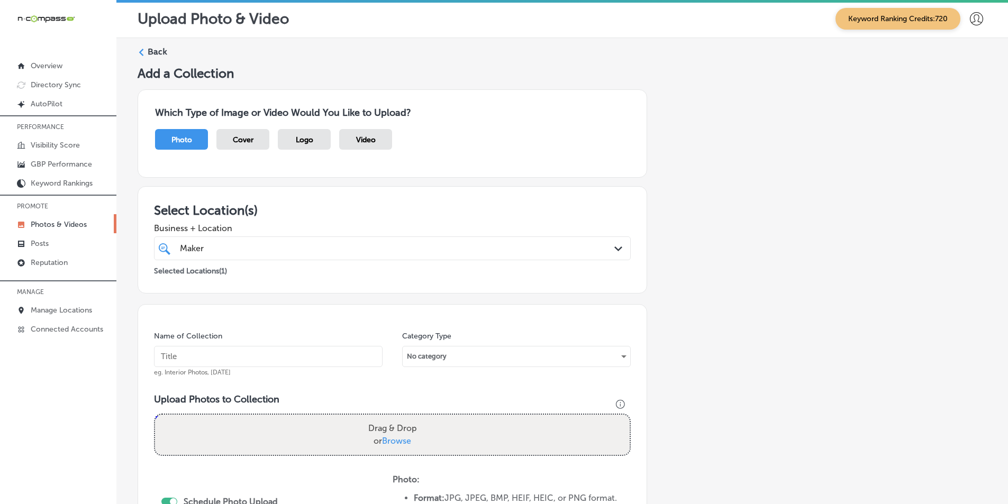
click at [145, 50] on icon at bounding box center [141, 52] width 7 height 7
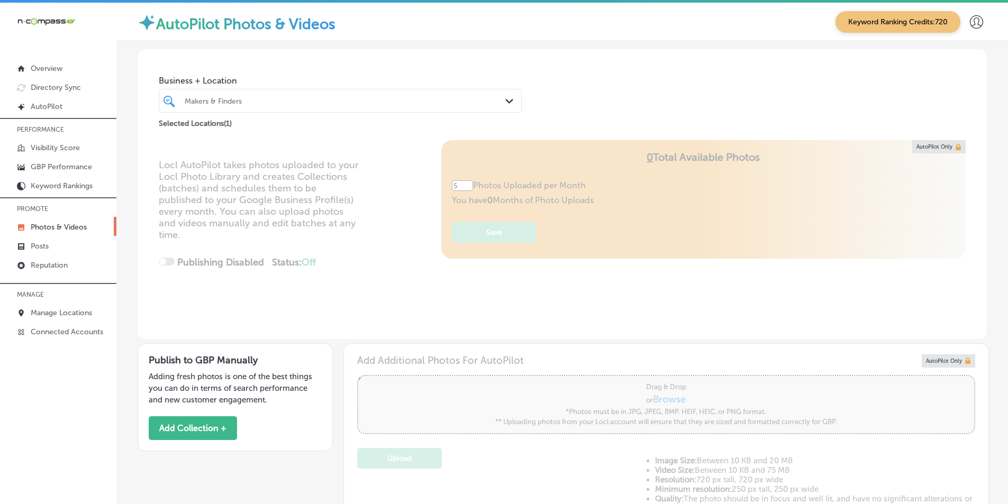
click at [242, 96] on div at bounding box center [325, 101] width 282 height 14
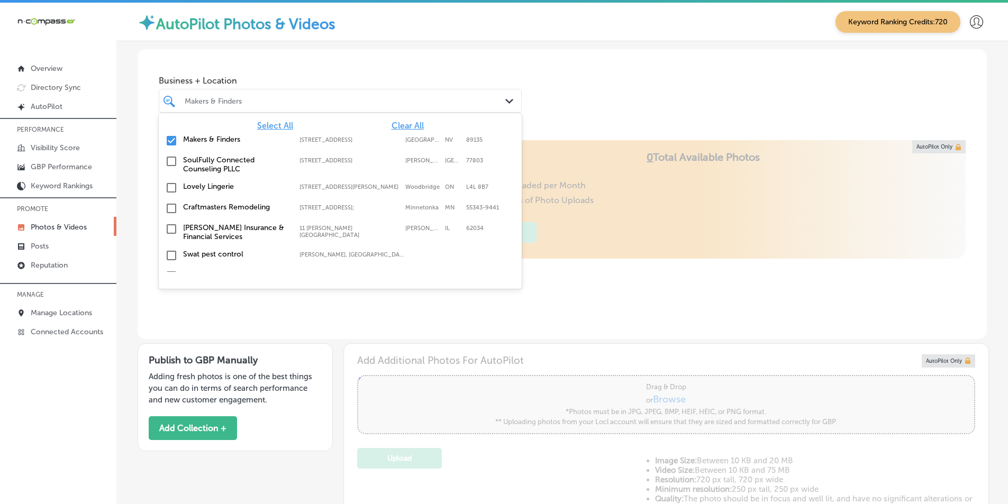
click at [170, 138] on input "checkbox" at bounding box center [171, 140] width 13 height 13
click at [218, 92] on div "Makers & Finders Path Created with Sketch." at bounding box center [340, 101] width 363 height 24
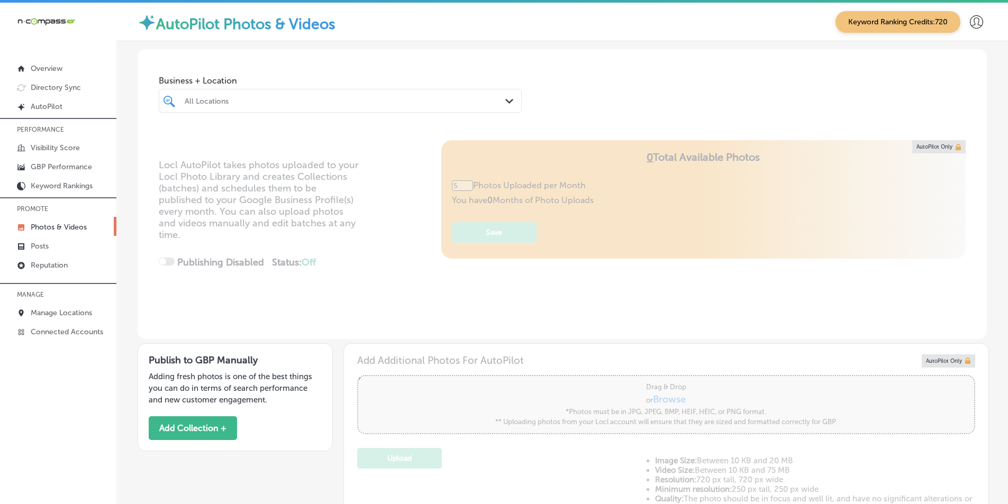
type input "0"
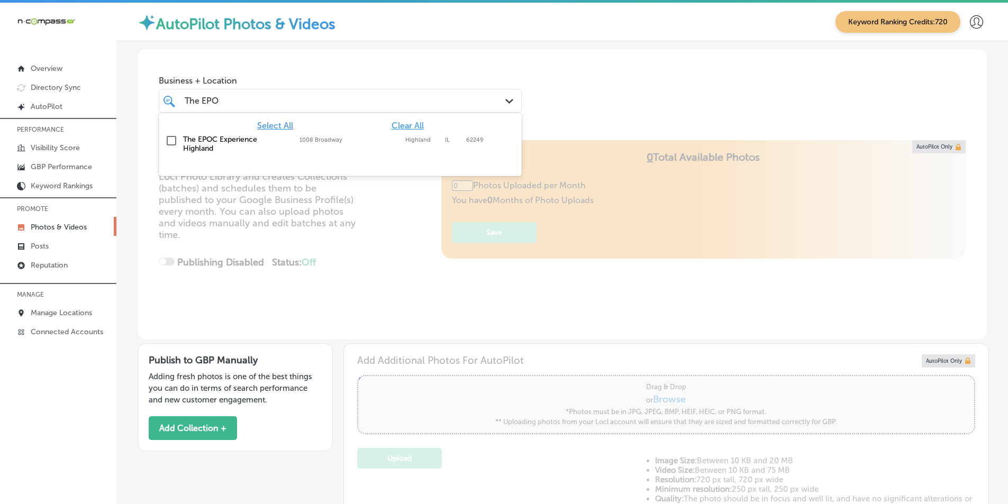
click at [174, 139] on input "checkbox" at bounding box center [171, 140] width 13 height 13
type input "The EPO"
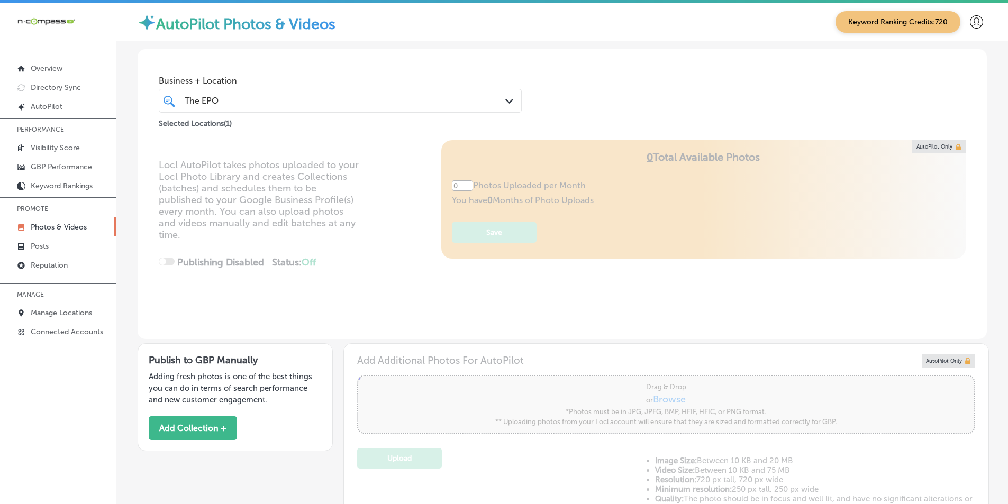
click at [373, 218] on div "Locl AutoPilot takes photos uploaded to your Locl Photo Library and creates Col…" at bounding box center [563, 239] width 850 height 199
type input "5"
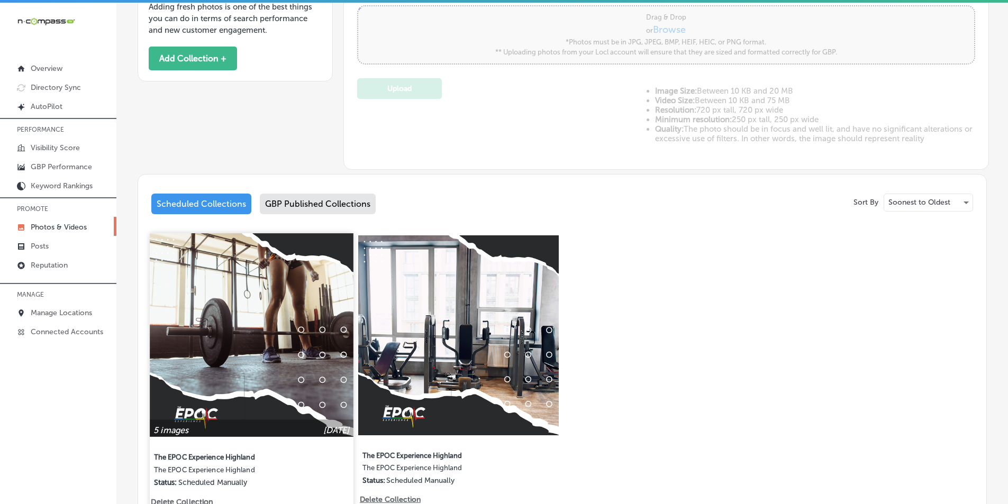
scroll to position [423, 0]
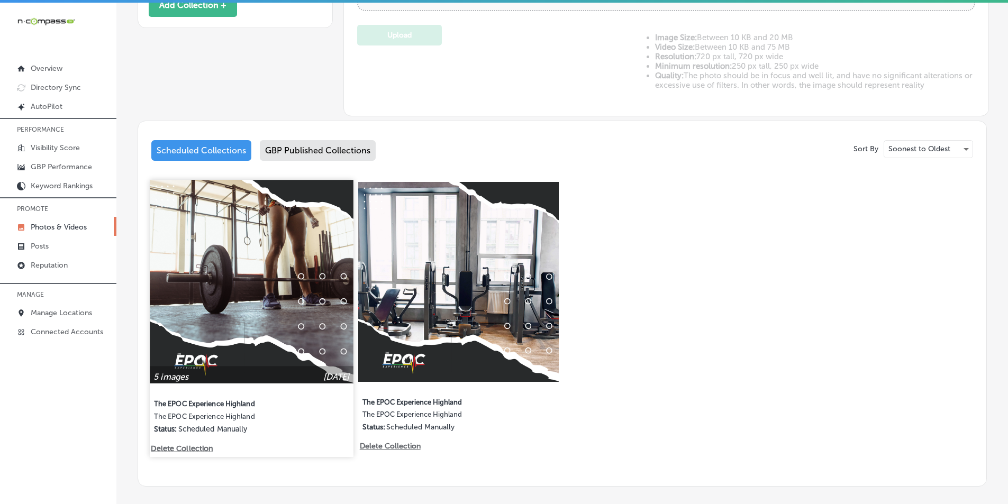
click at [241, 295] on img at bounding box center [251, 281] width 203 height 203
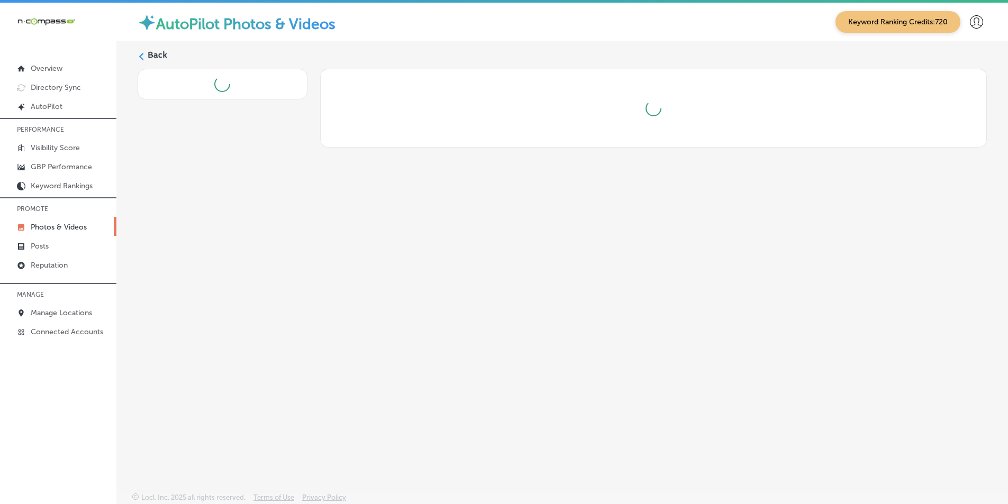
click at [241, 295] on div "Back" at bounding box center [562, 242] width 892 height 402
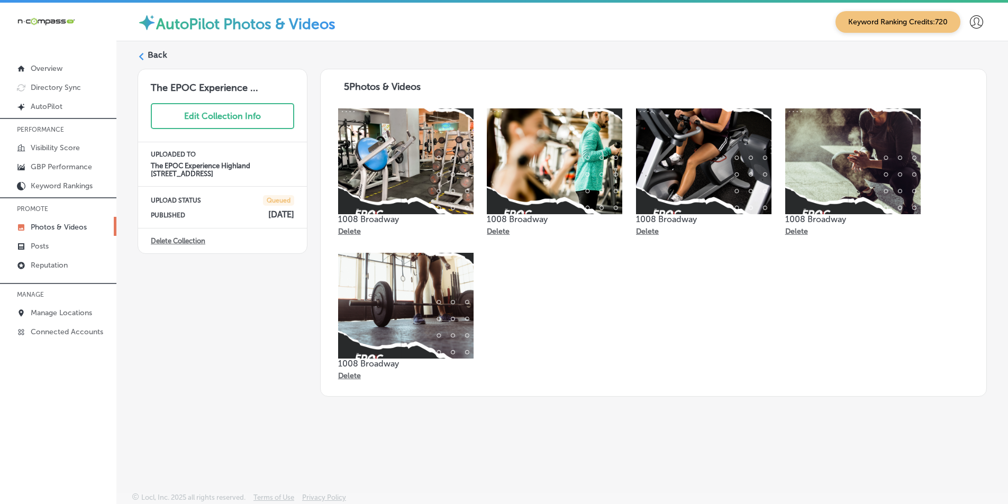
click at [146, 53] on div "Back" at bounding box center [563, 59] width 850 height 20
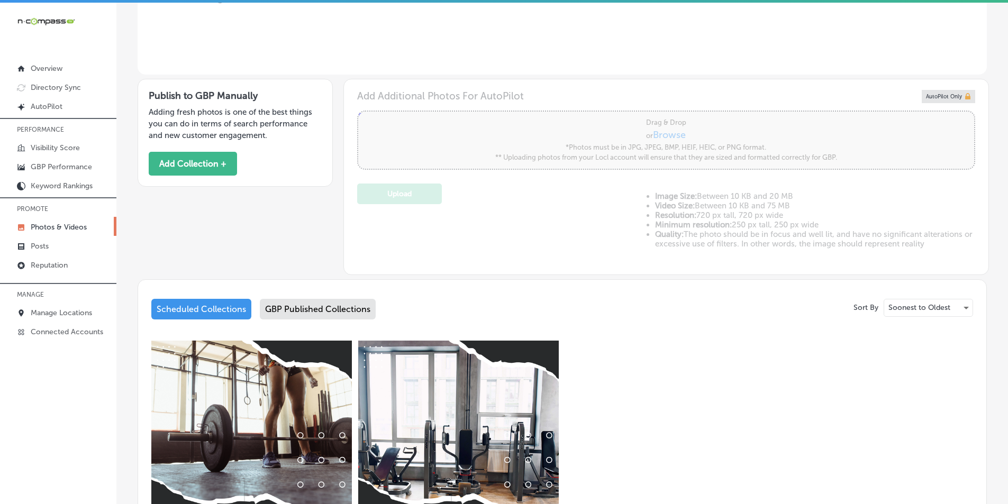
type input "5"
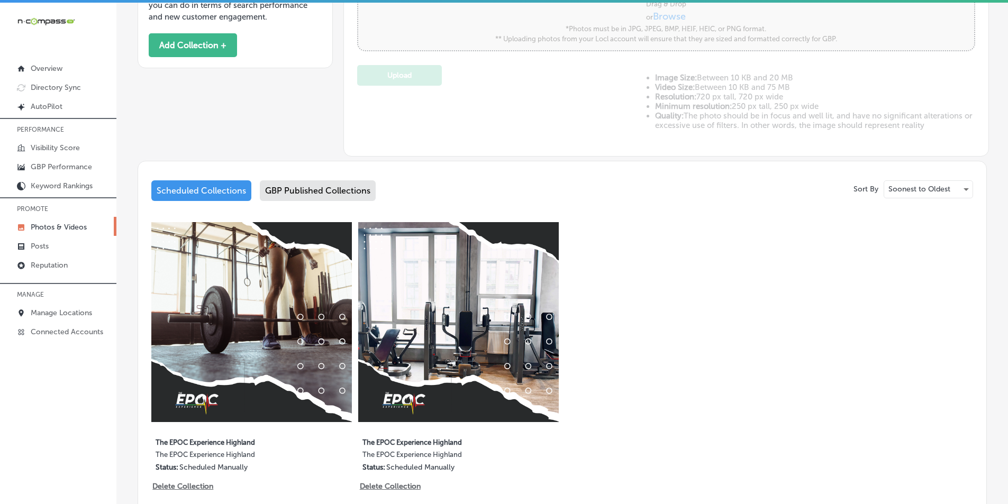
scroll to position [265, 0]
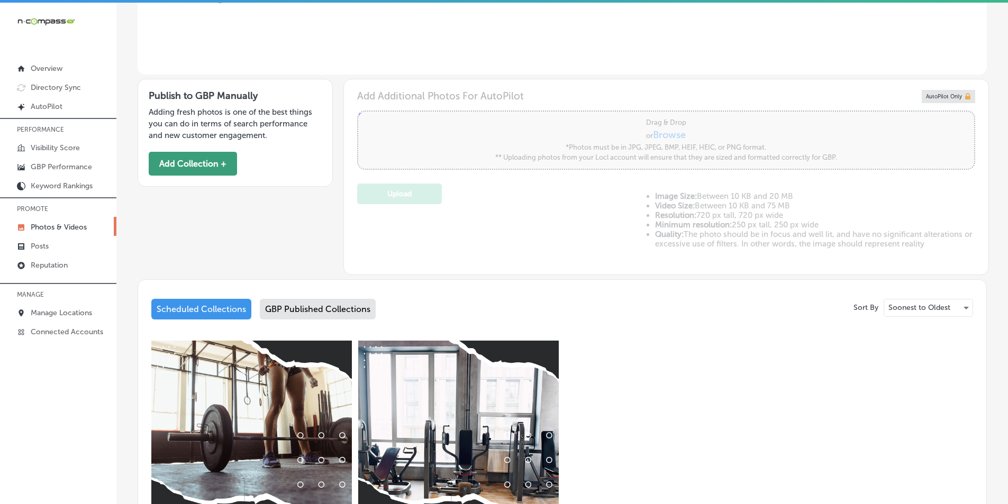
click at [172, 159] on button "Add Collection +" at bounding box center [193, 164] width 88 height 24
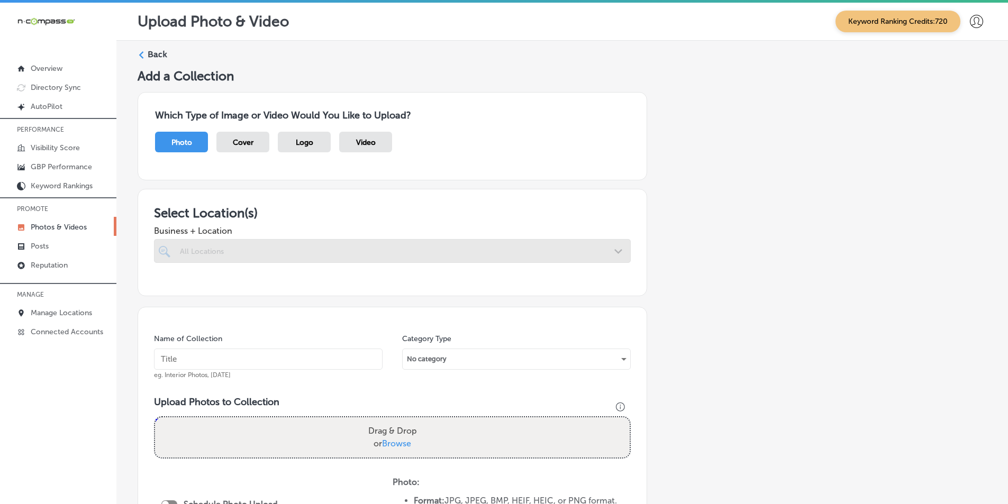
click at [192, 427] on div "Drag & Drop or Browse" at bounding box center [392, 438] width 475 height 40
click at [155, 418] on input "Drag & Drop or Browse" at bounding box center [392, 419] width 475 height 3
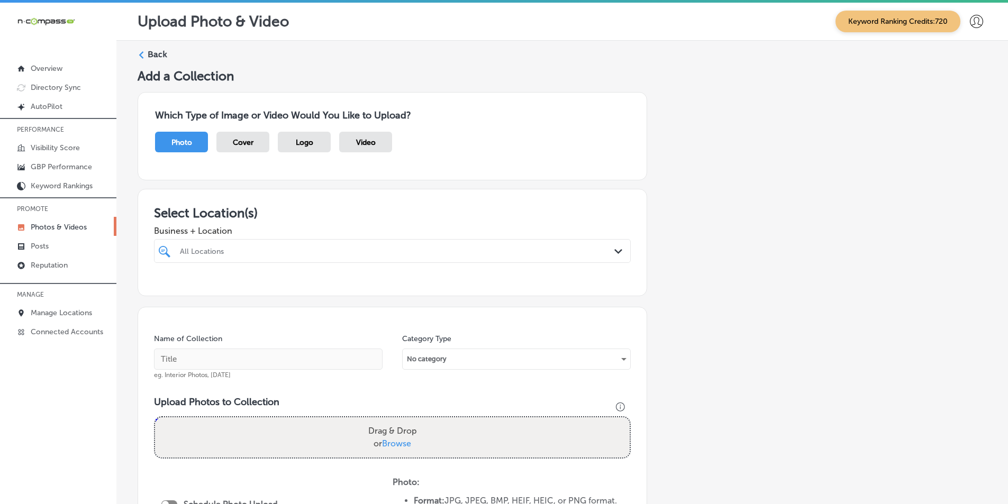
click at [156, 52] on label "Back" at bounding box center [158, 55] width 20 height 12
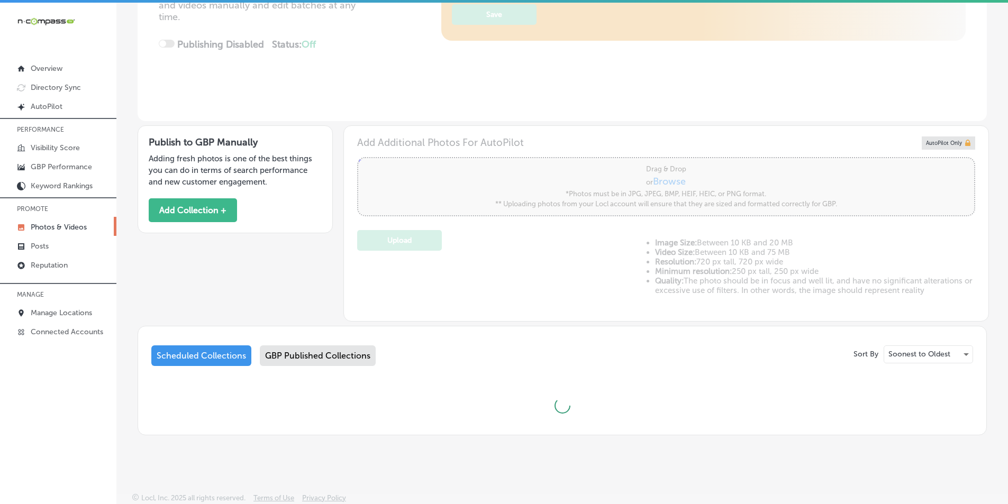
scroll to position [3, 0]
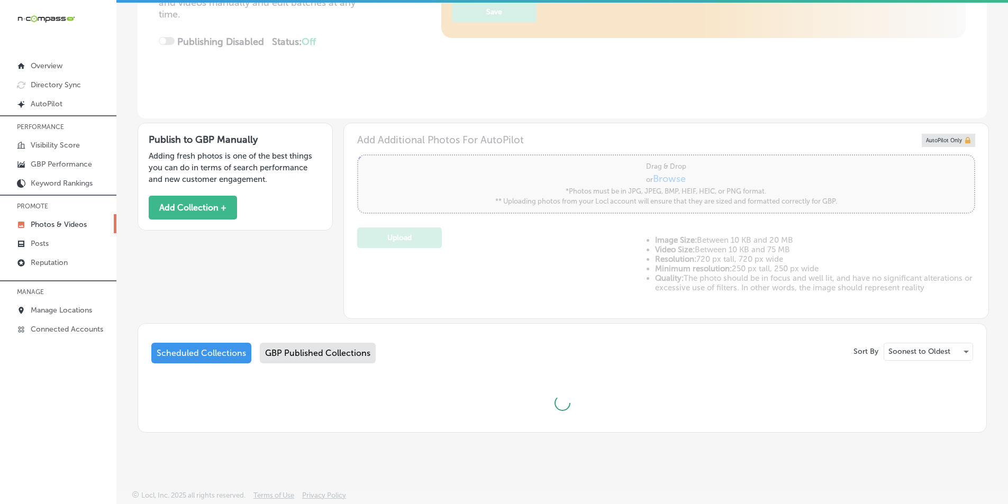
type input "5"
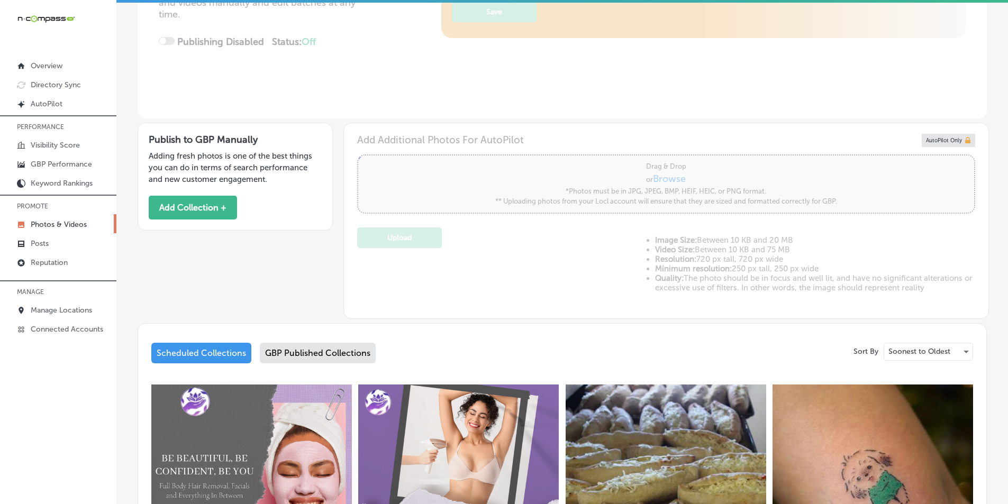
click at [345, 348] on div "GBP Published Collections" at bounding box center [318, 353] width 116 height 21
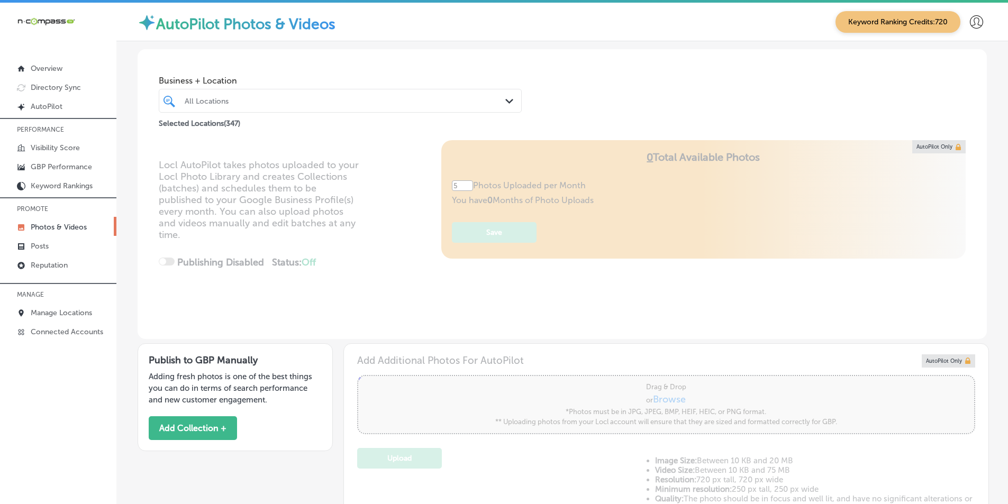
click at [325, 93] on div "All Locations" at bounding box center [340, 101] width 322 height 16
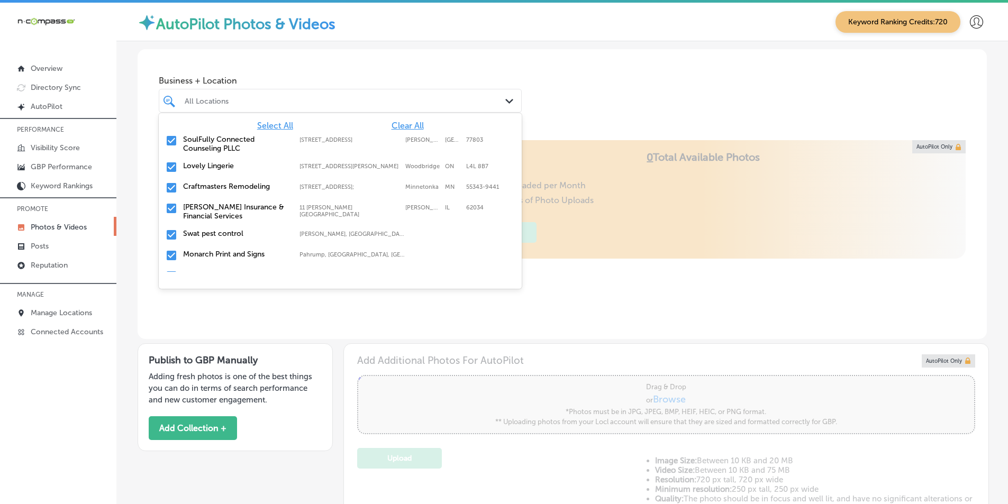
click at [392, 123] on span "Clear All" at bounding box center [408, 126] width 32 height 10
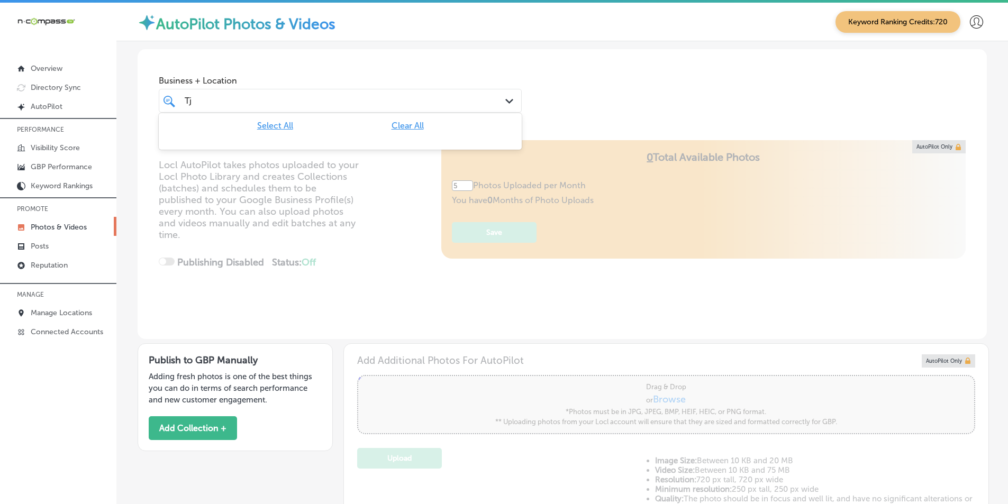
type input "T"
click at [170, 138] on input "checkbox" at bounding box center [171, 140] width 13 height 13
type input "THe EPOC"
click at [351, 253] on div "Locl AutoPilot takes photos uploaded to your Locl Photo Library and creates Col…" at bounding box center [563, 239] width 850 height 199
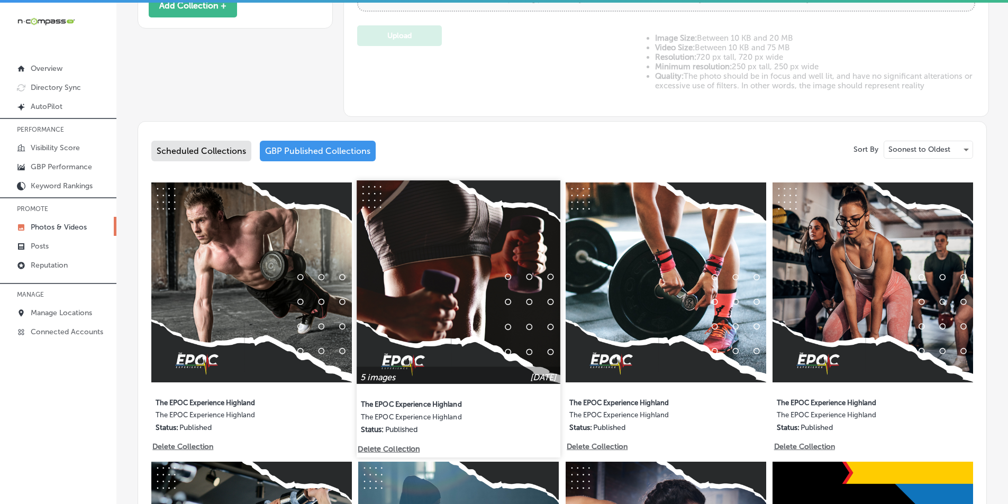
scroll to position [423, 0]
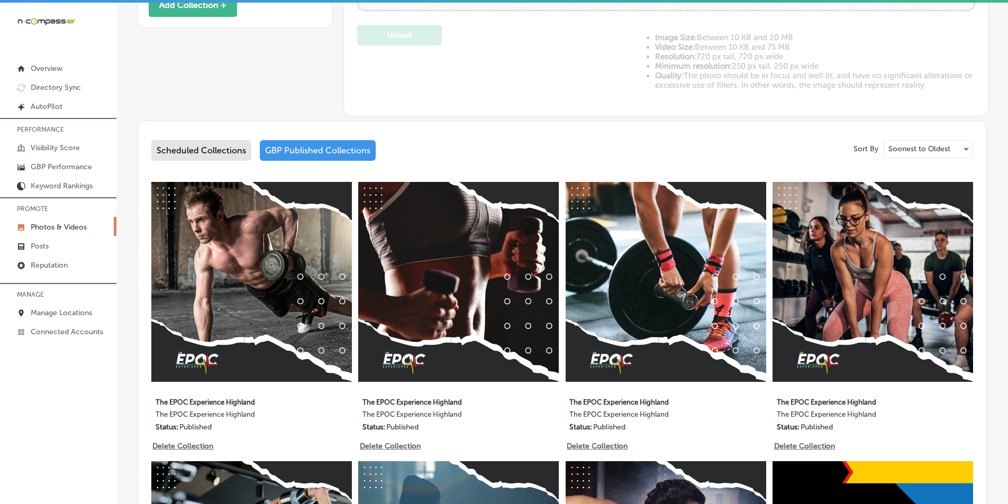
click at [553, 155] on div "Scheduled Collections GBP Published Collections" at bounding box center [562, 152] width 822 height 25
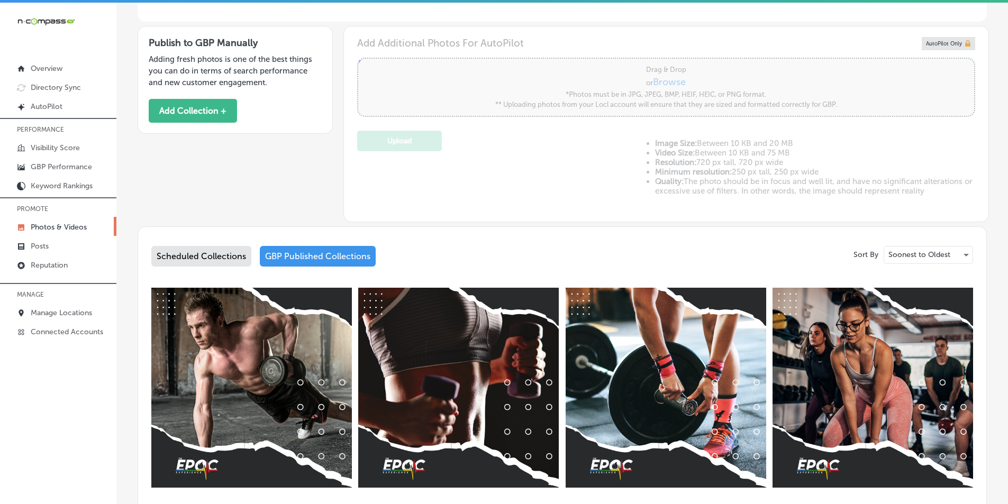
click at [167, 251] on div "Scheduled Collections" at bounding box center [201, 256] width 100 height 21
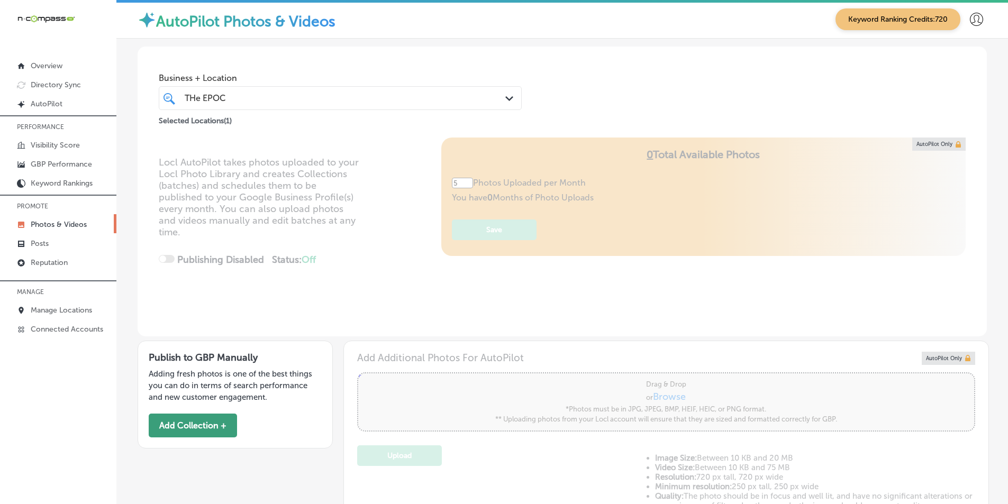
click at [184, 427] on button "Add Collection +" at bounding box center [193, 426] width 88 height 24
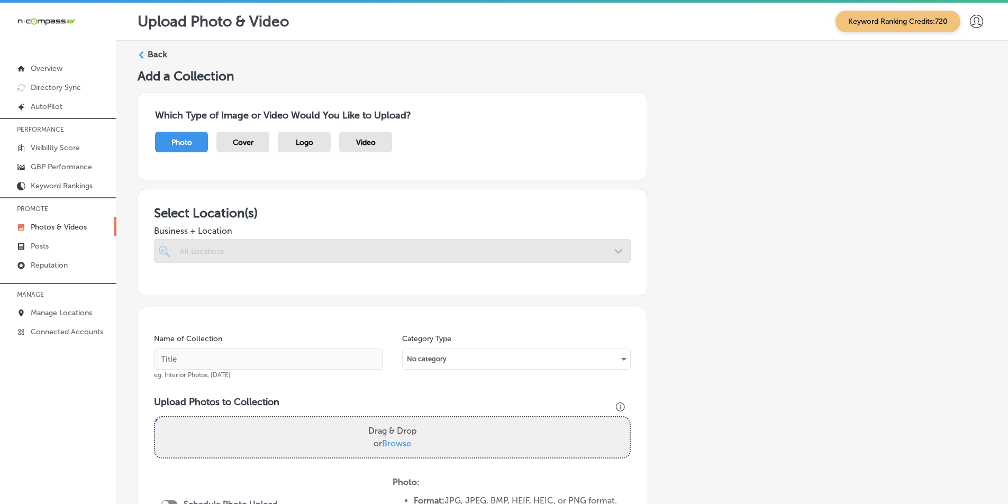
click at [227, 242] on div at bounding box center [392, 251] width 477 height 24
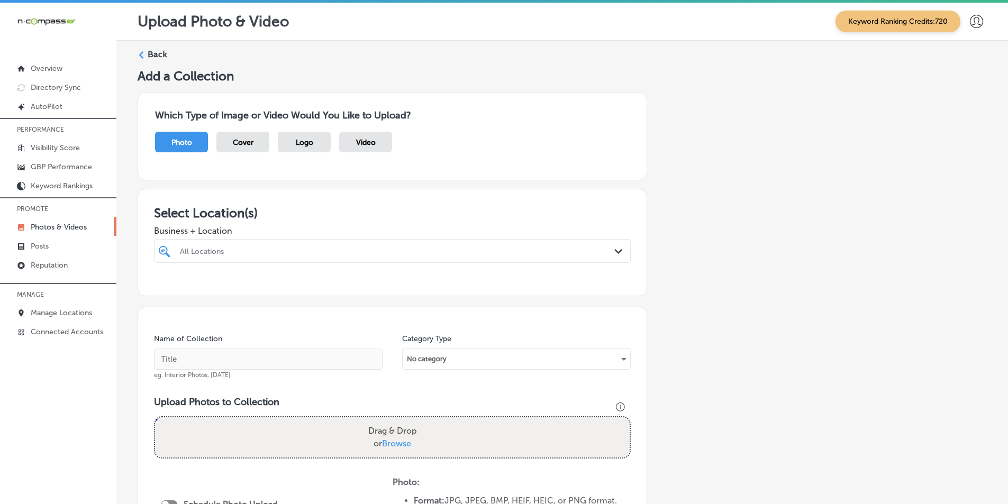
click at [200, 249] on div "All Locations" at bounding box center [398, 251] width 436 height 9
click at [166, 290] on input "checkbox" at bounding box center [166, 291] width 13 height 13
type input "The EPO"
click at [286, 332] on div "Name of Collection eg. Interior Photos, March 2020 Category Type No category Up…" at bounding box center [393, 469] width 510 height 324
click at [641, 60] on div "Back" at bounding box center [563, 59] width 850 height 20
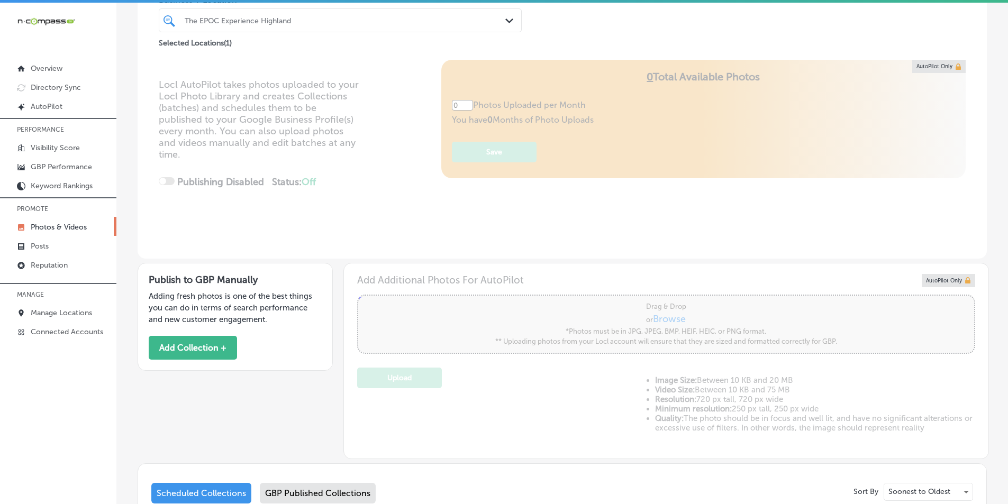
type input "5"
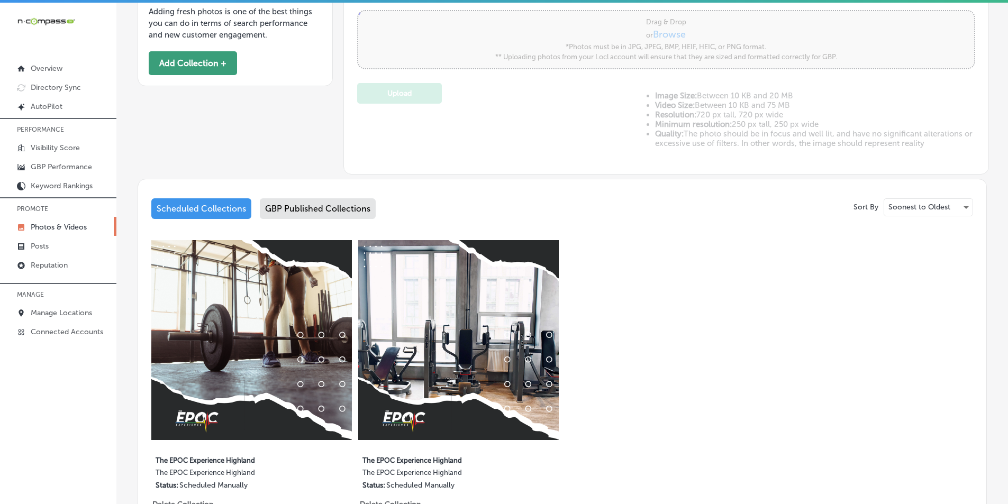
scroll to position [371, 0]
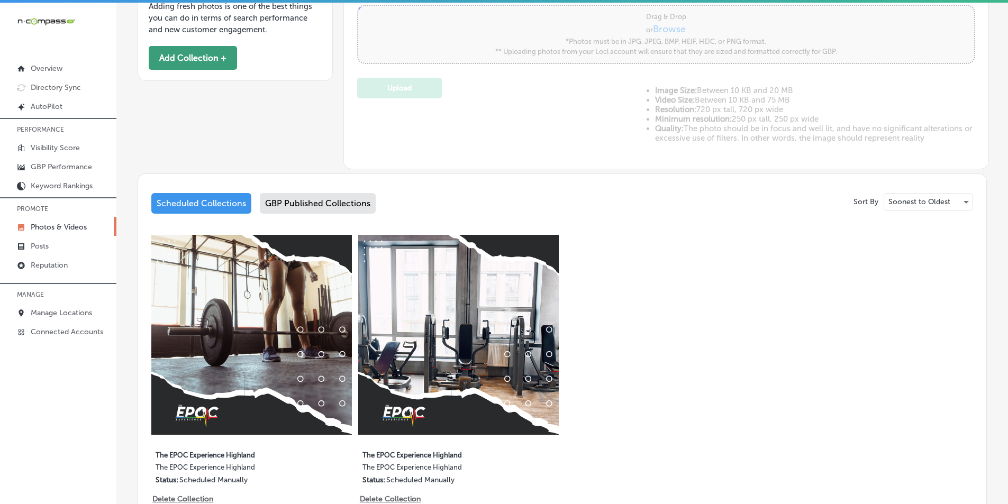
click at [202, 57] on button "Add Collection +" at bounding box center [193, 58] width 88 height 24
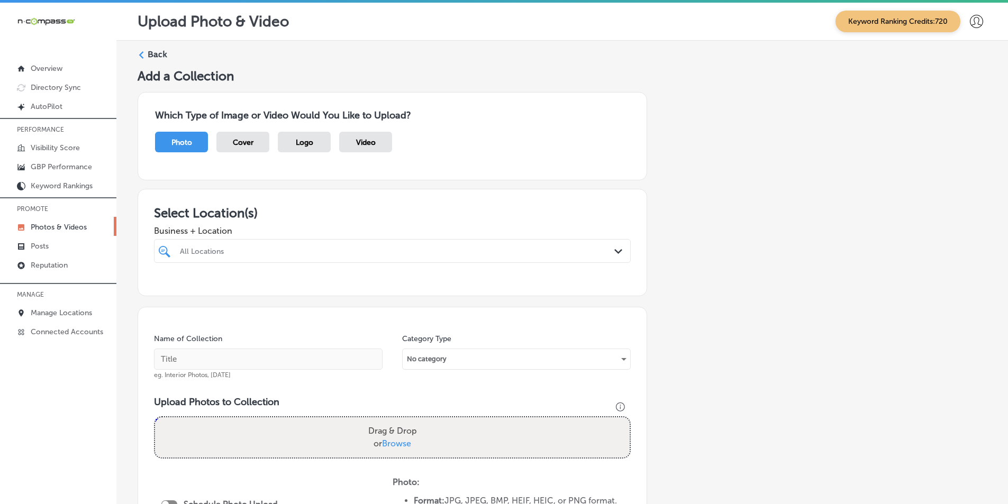
click at [258, 242] on div "All Locations Path Created with Sketch." at bounding box center [392, 251] width 477 height 24
click at [165, 291] on input "checkbox" at bounding box center [166, 291] width 13 height 13
type input "The EPOC"
click at [209, 359] on input "text" at bounding box center [268, 359] width 229 height 21
paste input "epoch"
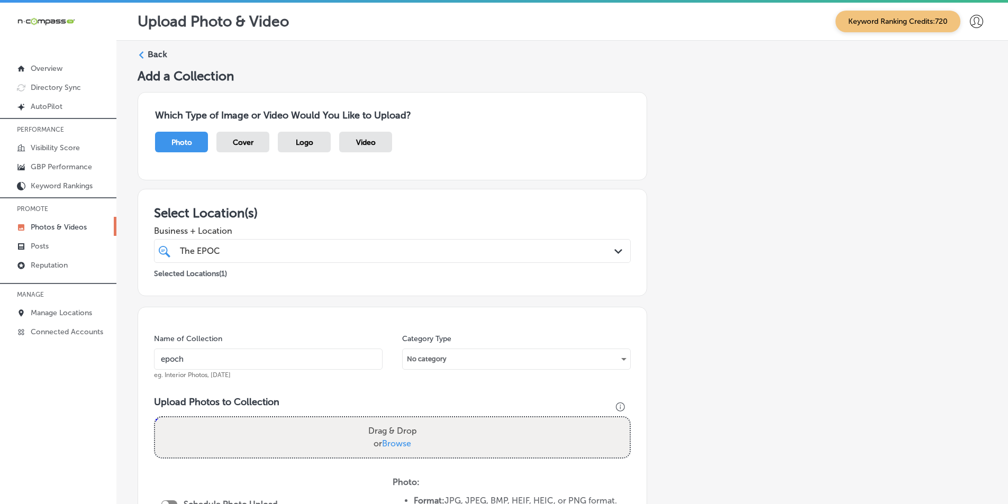
type input "epoch"
click at [205, 427] on div "Drag & Drop or Browse" at bounding box center [392, 438] width 475 height 40
click at [155, 418] on input "Drag & Drop or Browse" at bounding box center [392, 419] width 475 height 3
type input "C:\fakepath\The EPOC Experience Highland (2).png"
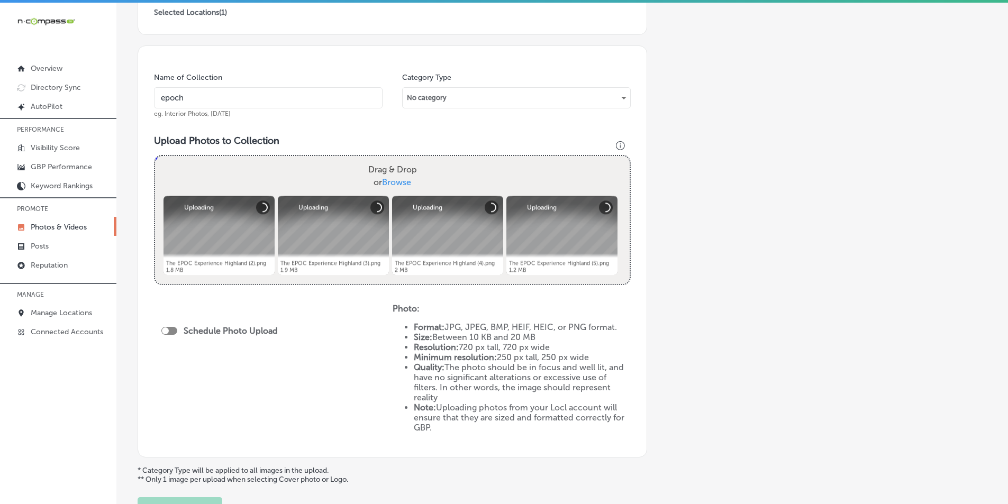
scroll to position [265, 0]
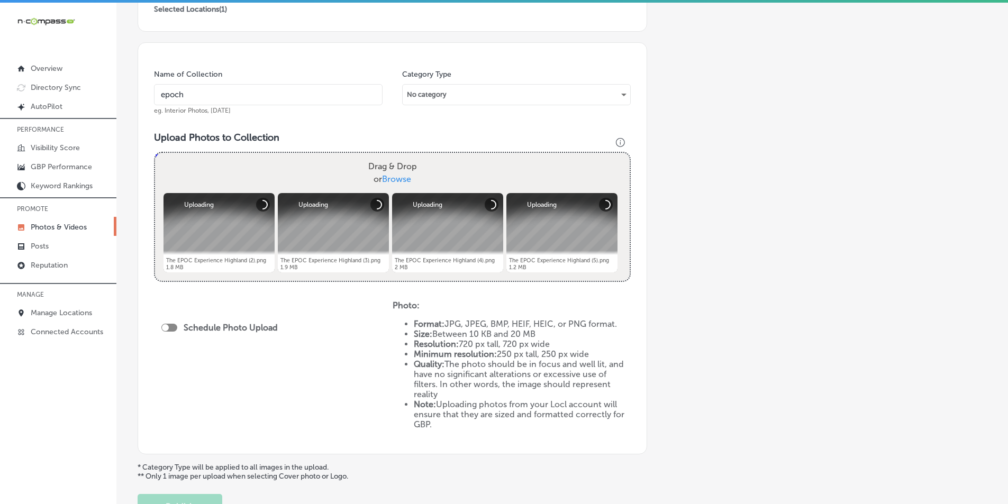
click at [271, 169] on div "Drag & Drop or Browse" at bounding box center [392, 173] width 475 height 40
click at [155, 153] on input "Drag & Drop or Browse" at bounding box center [392, 154] width 475 height 3
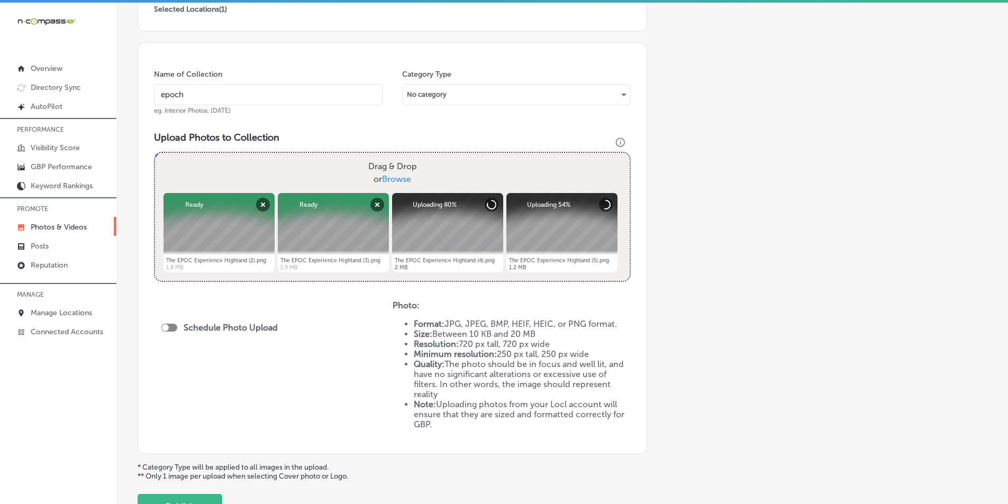
type input "C:\fakepath\The EPOC Experience Highland (6).png"
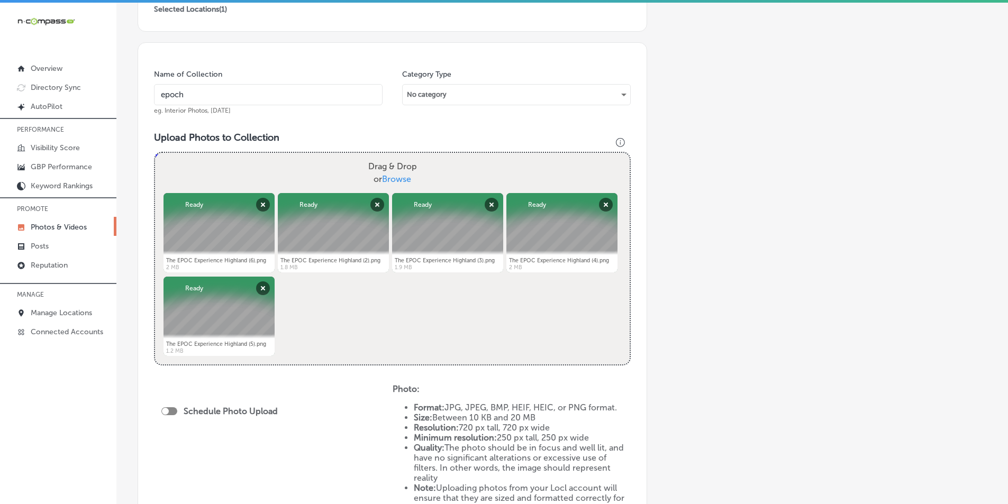
click at [169, 410] on div at bounding box center [169, 412] width 16 height 8
checkbox input "true"
click at [231, 441] on div "Publish Now Path Created with Sketch." at bounding box center [222, 450] width 122 height 25
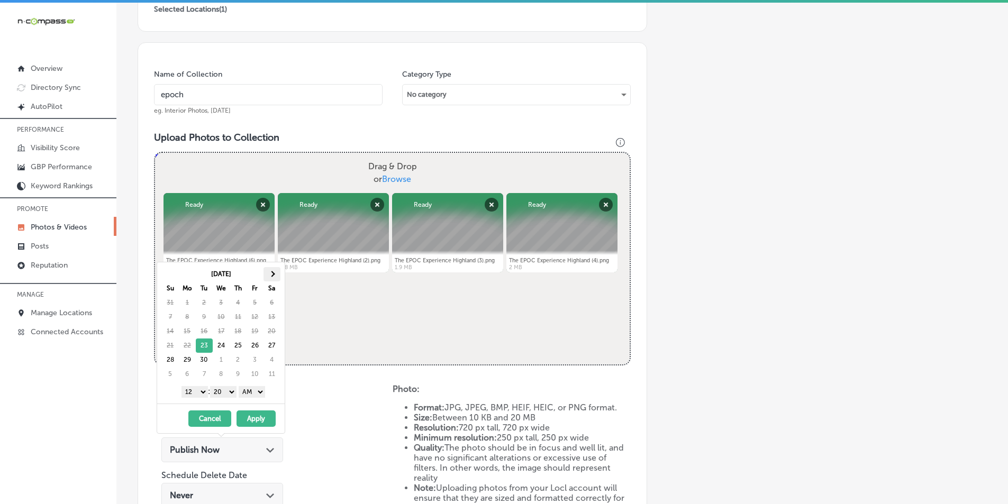
click at [273, 275] on span at bounding box center [272, 274] width 6 height 6
click at [195, 391] on select "1 2 3 4 5 6 7 8 9 10 11 12" at bounding box center [195, 392] width 26 height 12
click at [233, 391] on select "00 10 20 30 40 50" at bounding box center [223, 392] width 26 height 12
click at [263, 392] on select "AM PM" at bounding box center [252, 392] width 26 height 12
drag, startPoint x: 257, startPoint y: 420, endPoint x: 267, endPoint y: 405, distance: 17.8
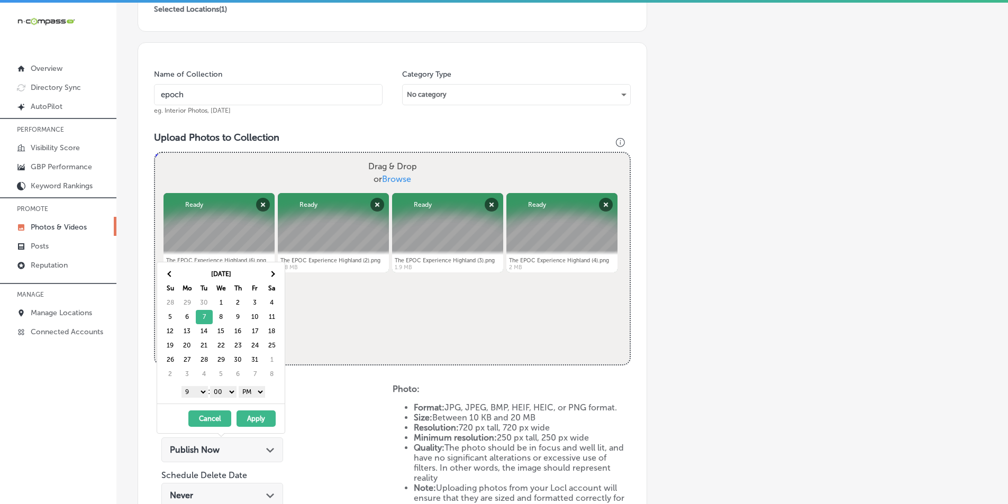
click at [257, 419] on button "Apply" at bounding box center [256, 419] width 39 height 16
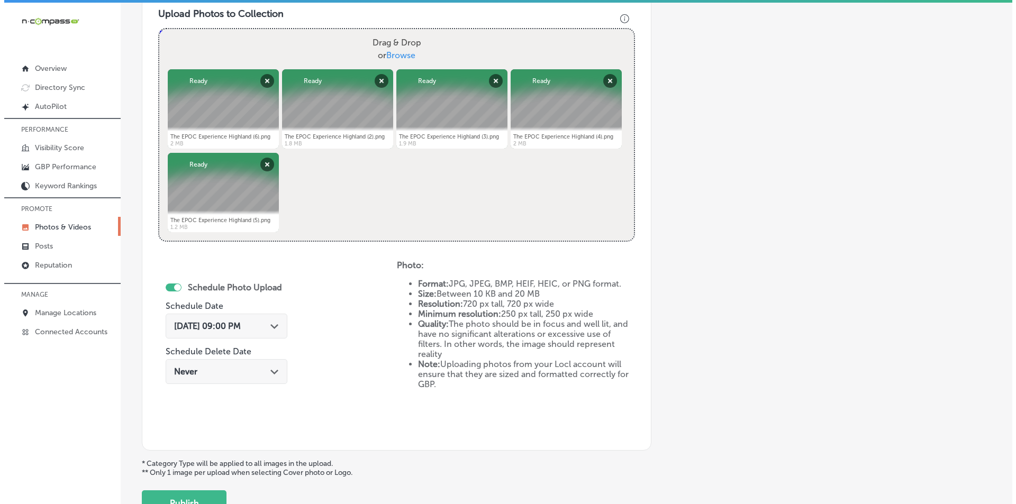
scroll to position [470, 0]
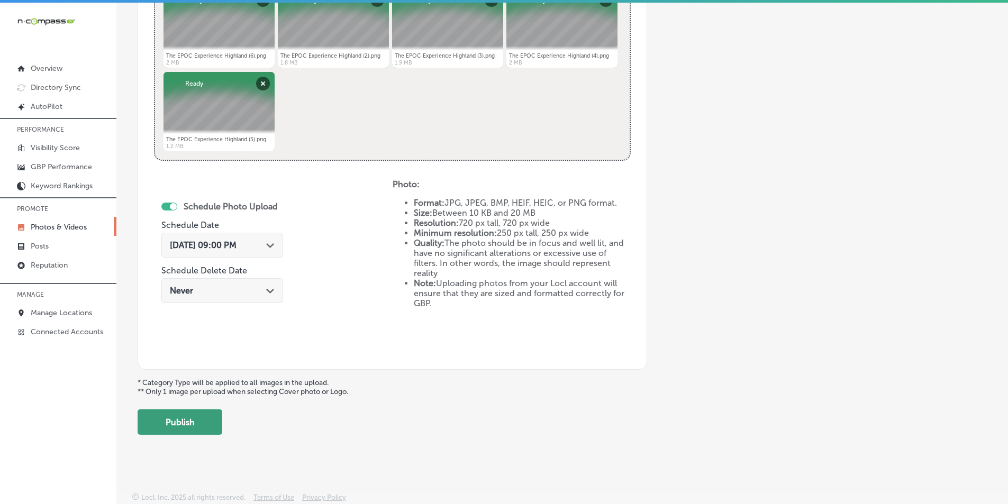
click at [190, 417] on button "Publish" at bounding box center [180, 422] width 85 height 25
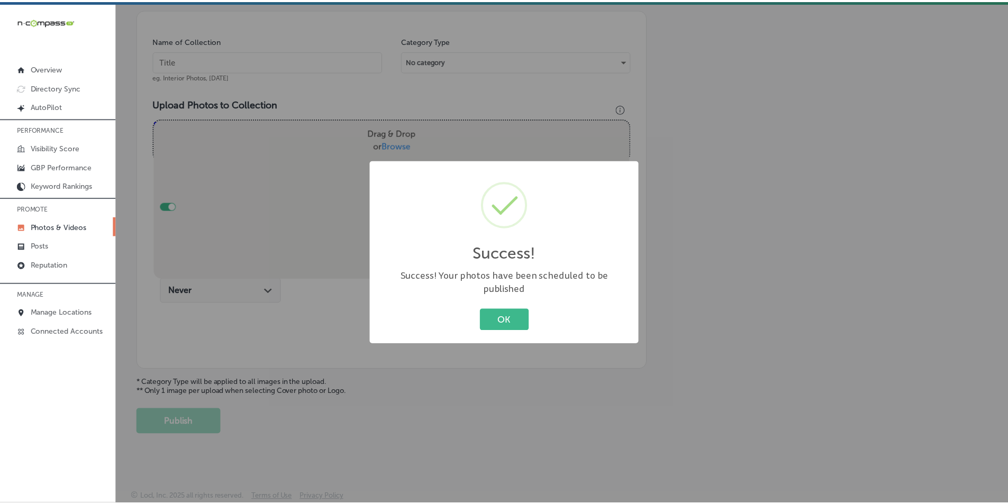
scroll to position [298, 0]
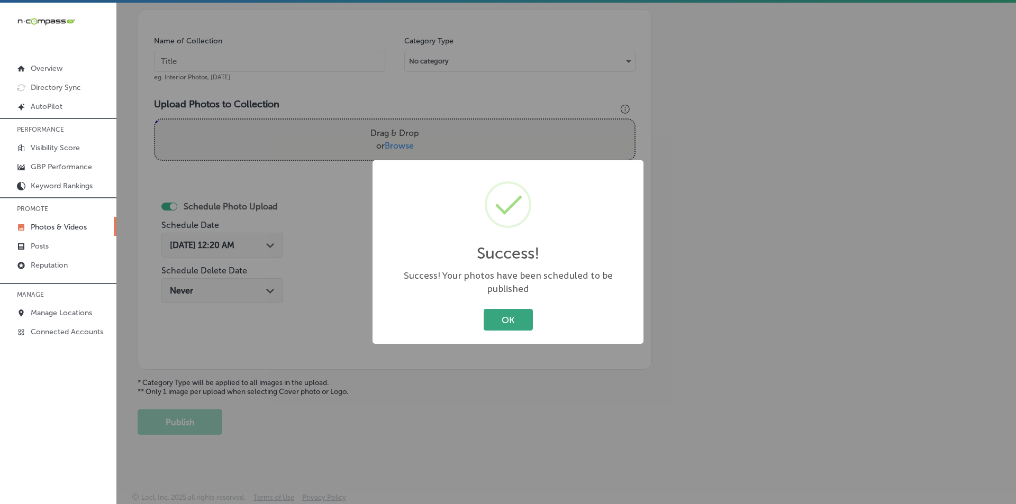
click at [512, 310] on button "OK" at bounding box center [508, 320] width 49 height 22
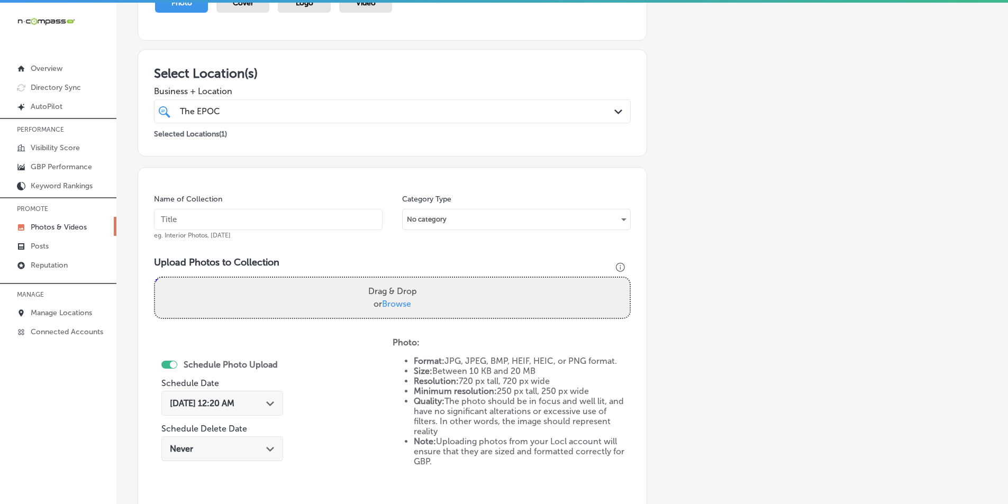
scroll to position [139, 0]
click at [266, 219] on input "text" at bounding box center [268, 220] width 229 height 21
click at [191, 217] on input "text" at bounding box center [268, 220] width 229 height 21
paste input "gyms near me"
type input "gyms near me"
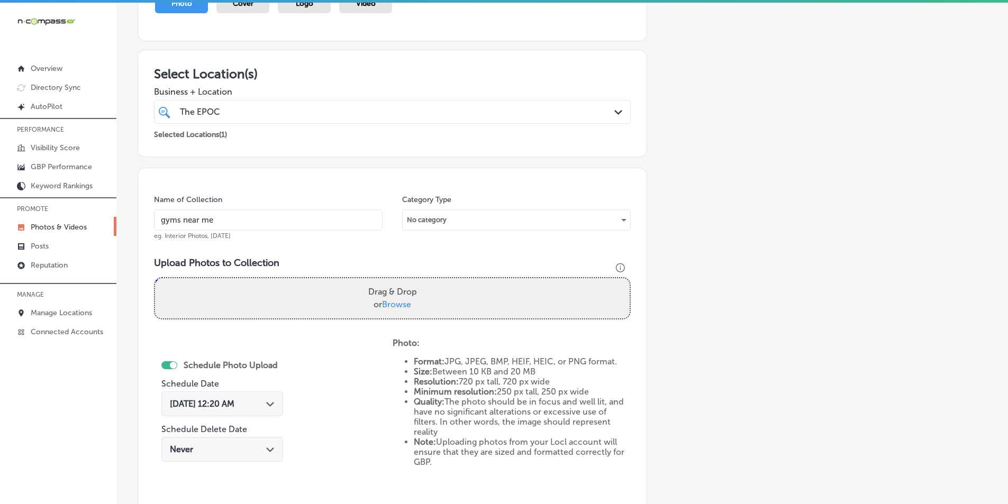
click at [247, 286] on div "Drag & Drop or Browse" at bounding box center [392, 298] width 475 height 40
click at [155, 278] on input "Drag & Drop or Browse" at bounding box center [392, 279] width 475 height 3
type input "C:\fakepath\The EPOC Experience Highland (7).png"
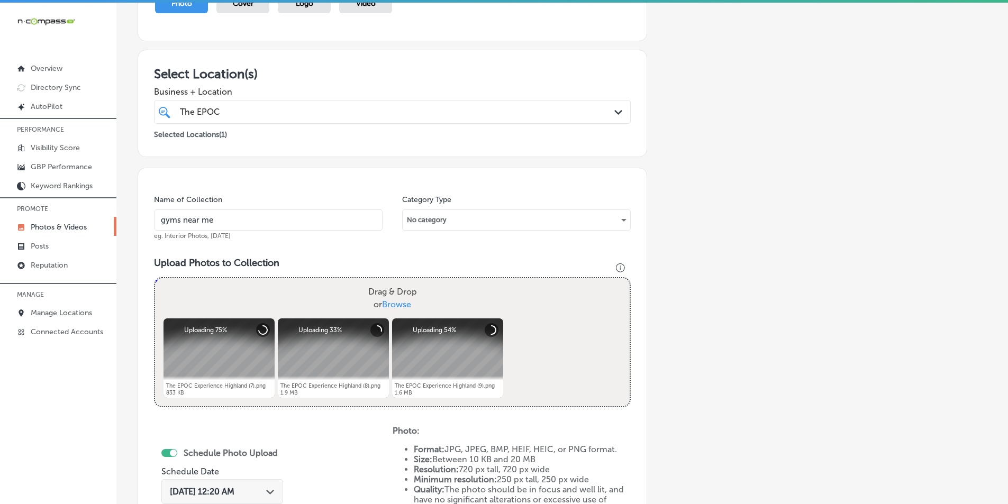
click at [237, 293] on div "Drag & Drop or Browse" at bounding box center [392, 298] width 475 height 40
click at [155, 278] on input "Drag & Drop or Browse" at bounding box center [392, 279] width 475 height 3
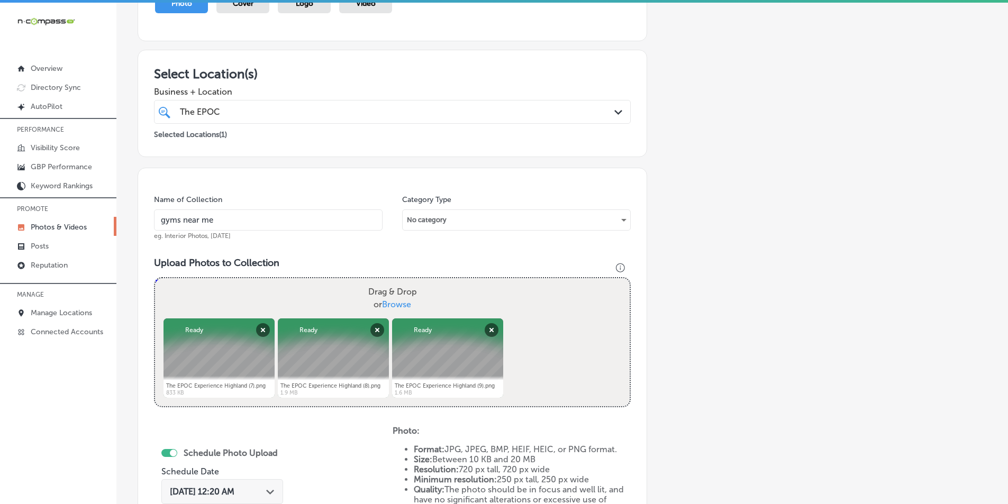
type input "C:\fakepath\The EPOC Experience Highland (10).png"
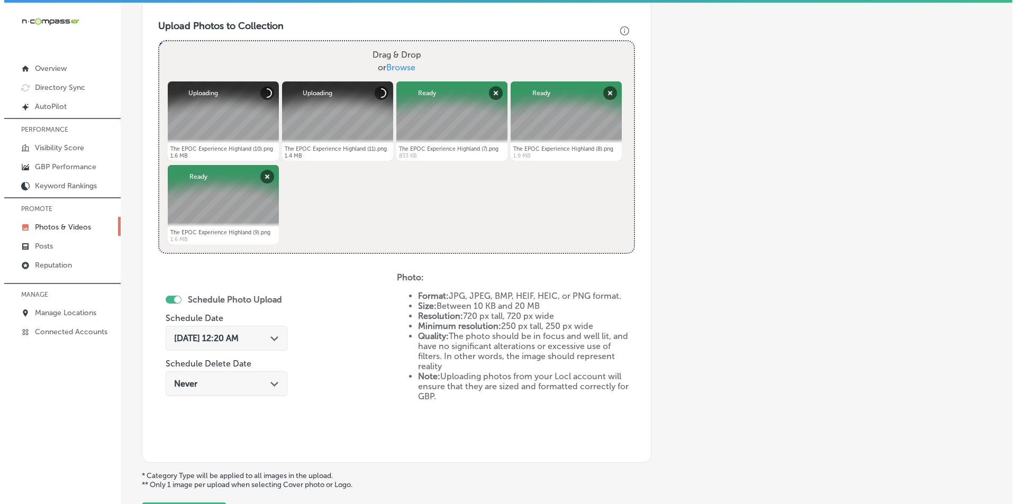
scroll to position [404, 0]
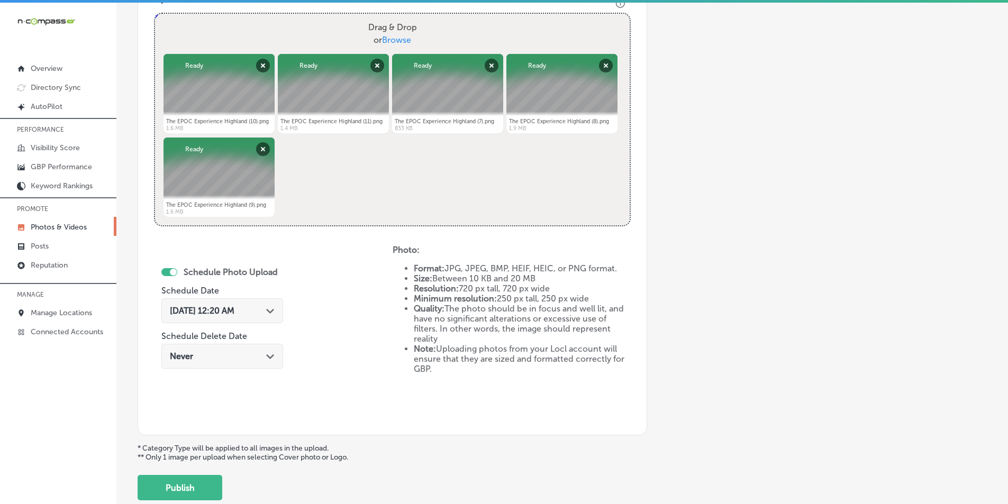
click at [274, 310] on icon "Path Created with Sketch." at bounding box center [270, 311] width 8 height 5
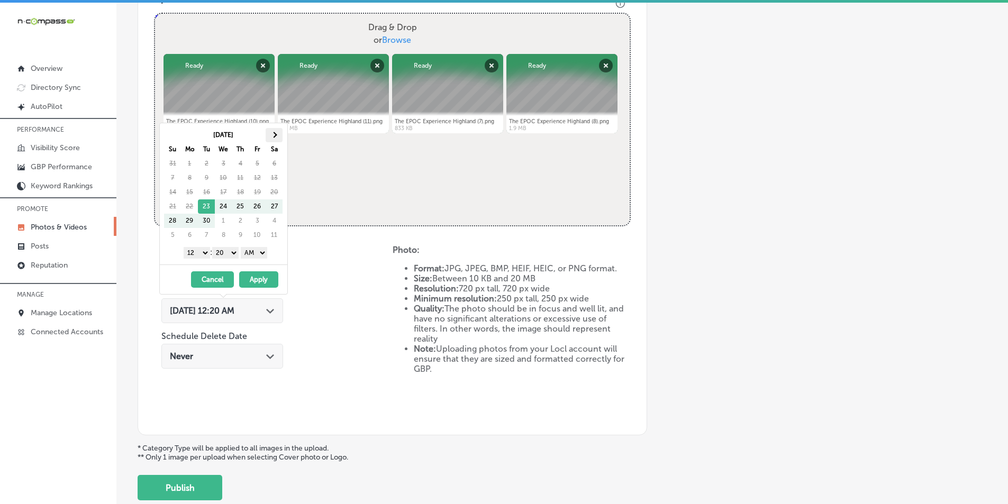
click at [273, 138] on th at bounding box center [274, 135] width 17 height 14
click at [204, 254] on select "1 2 3 4 5 6 7 8 9 10 11 12" at bounding box center [197, 253] width 26 height 12
click at [233, 250] on select "00 10 20 30 40 50" at bounding box center [225, 253] width 26 height 12
click at [265, 251] on select "AM PM" at bounding box center [254, 253] width 26 height 12
click at [259, 280] on button "Apply" at bounding box center [258, 280] width 39 height 16
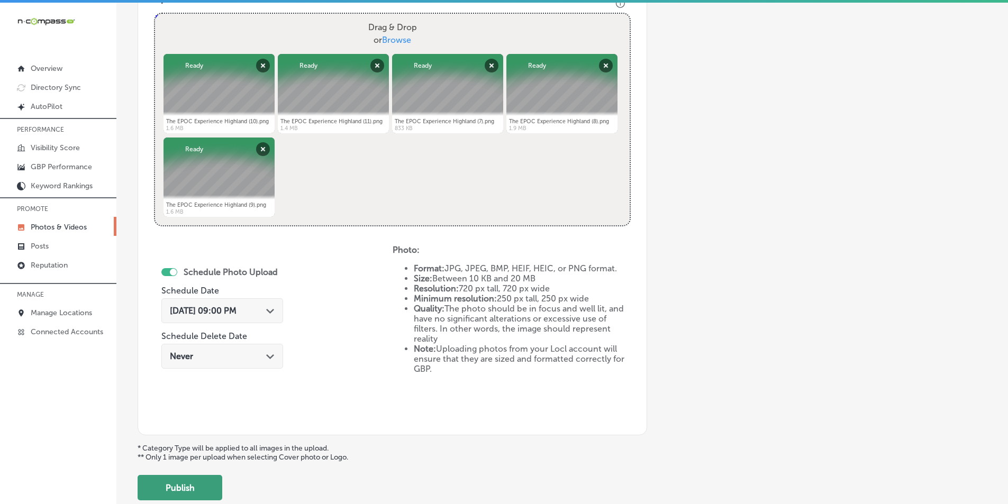
click at [181, 483] on button "Publish" at bounding box center [180, 487] width 85 height 25
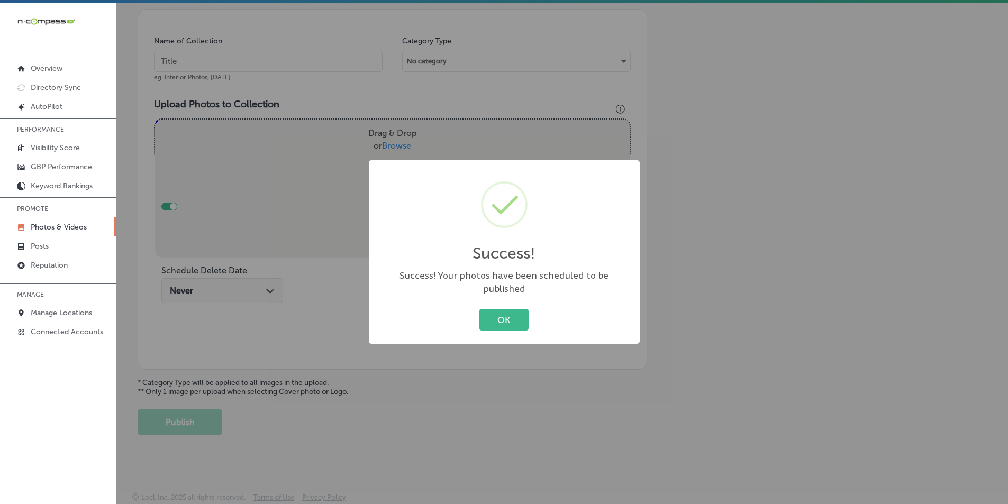
scroll to position [298, 0]
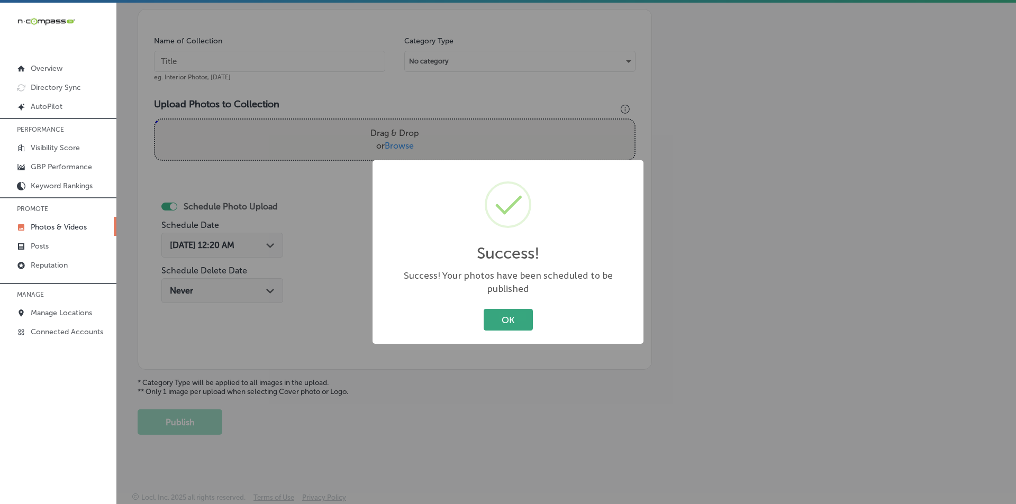
click at [497, 311] on button "OK" at bounding box center [508, 320] width 49 height 22
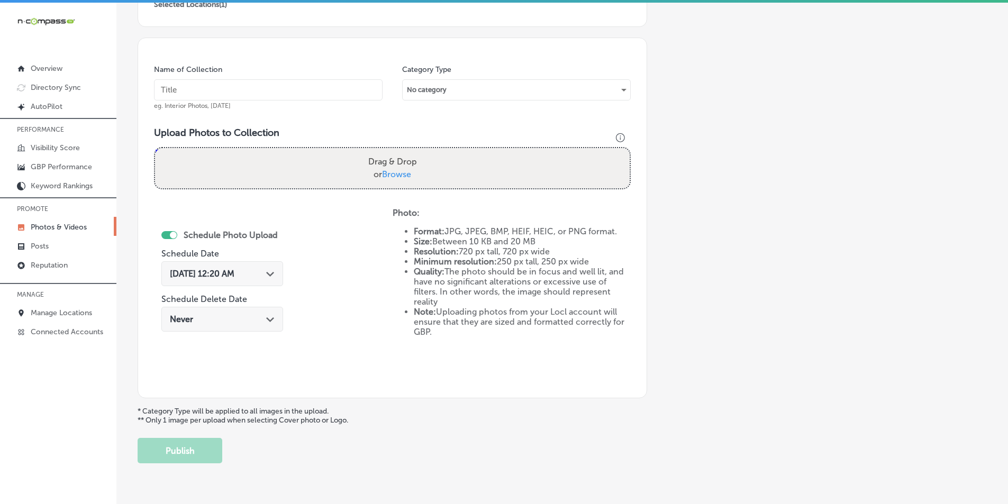
scroll to position [245, 0]
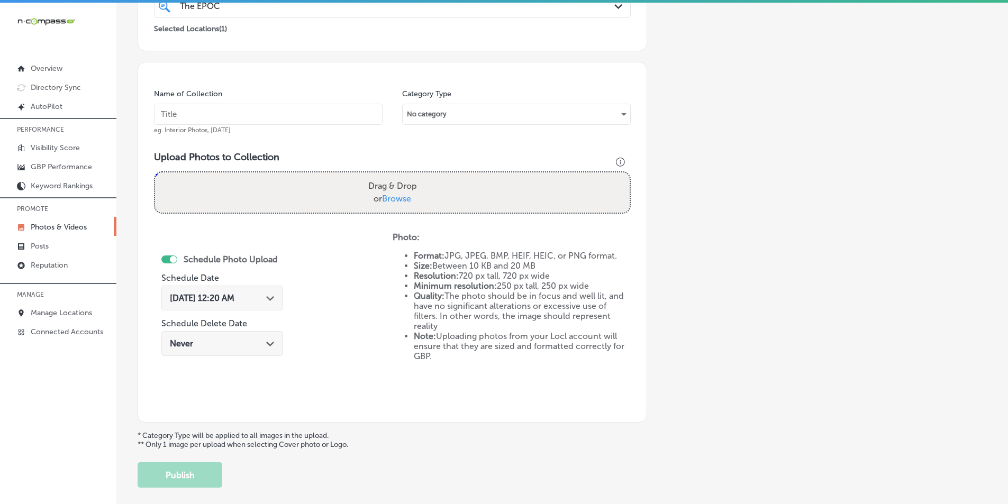
click at [245, 114] on input "text" at bounding box center [268, 114] width 229 height 21
paste input "epoc gym"
type input "epoc gym"
click at [238, 186] on div "Drag & Drop or Browse" at bounding box center [392, 193] width 475 height 40
click at [155, 173] on input "Drag & Drop or Browse" at bounding box center [392, 174] width 475 height 3
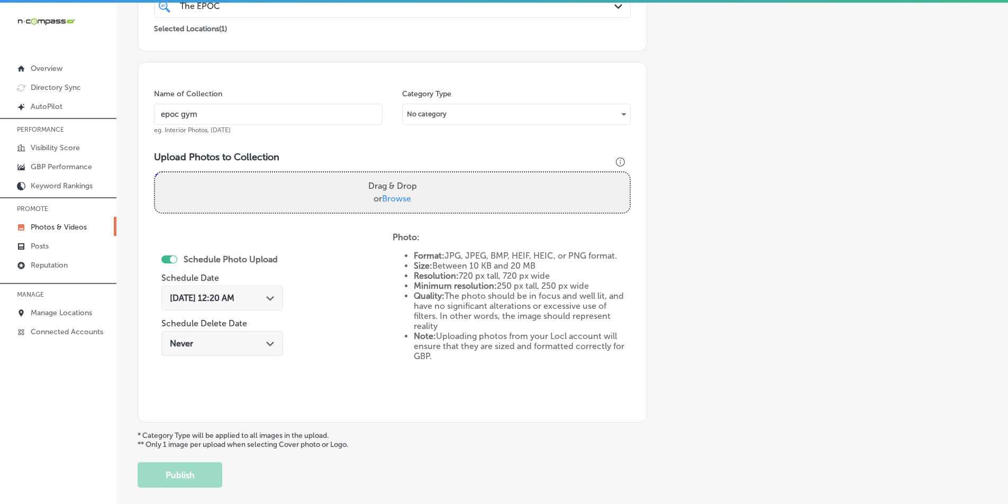
type input "C:\fakepath\The EPOC Experience Highland (12).png"
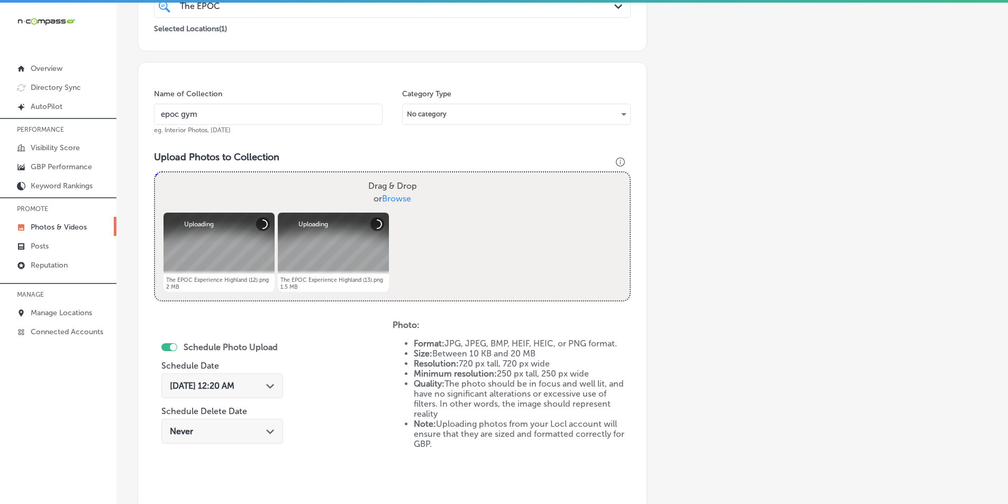
click at [219, 186] on div "Drag & Drop or Browse" at bounding box center [392, 193] width 475 height 40
click at [155, 173] on input "Drag & Drop or Browse" at bounding box center [392, 174] width 475 height 3
type input "C:\fakepath\The EPOC Experience Highland (14).png"
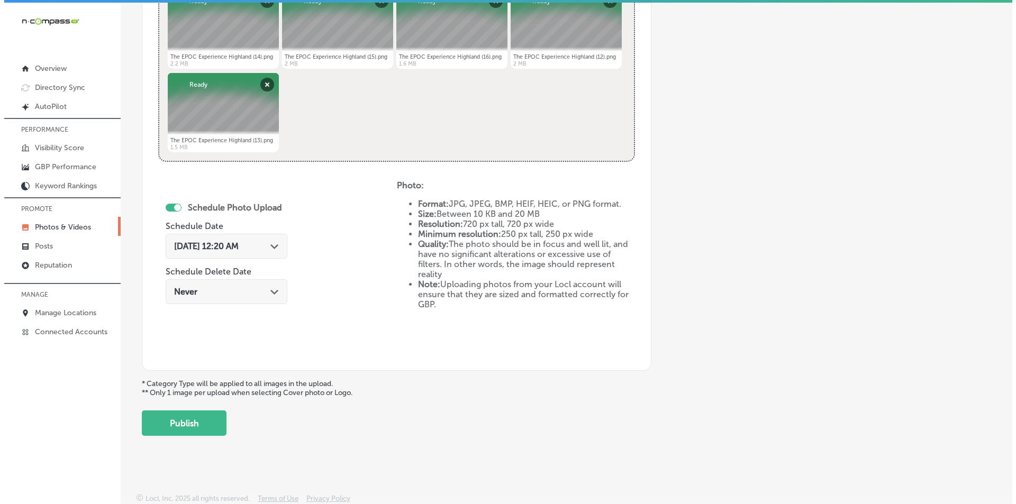
scroll to position [470, 0]
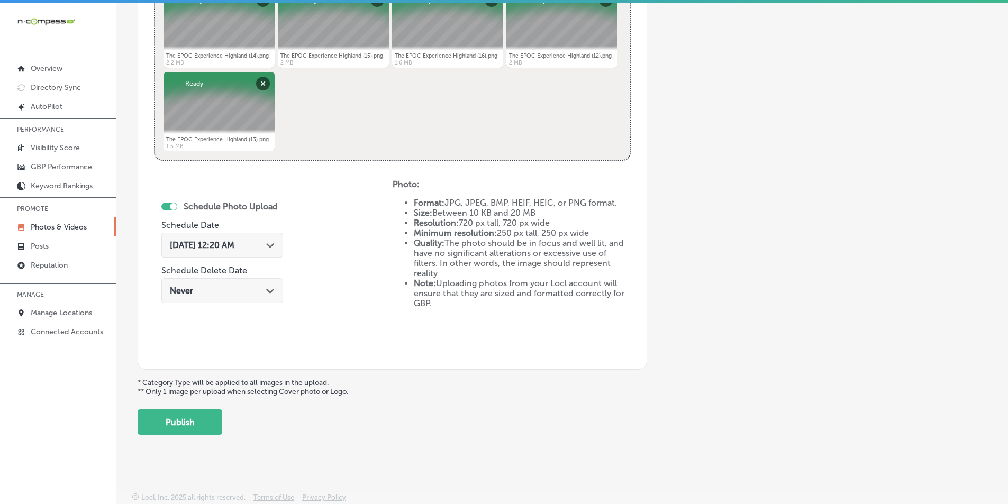
click at [215, 244] on span "Sep 23, 2025 12:20 AM" at bounding box center [202, 245] width 65 height 10
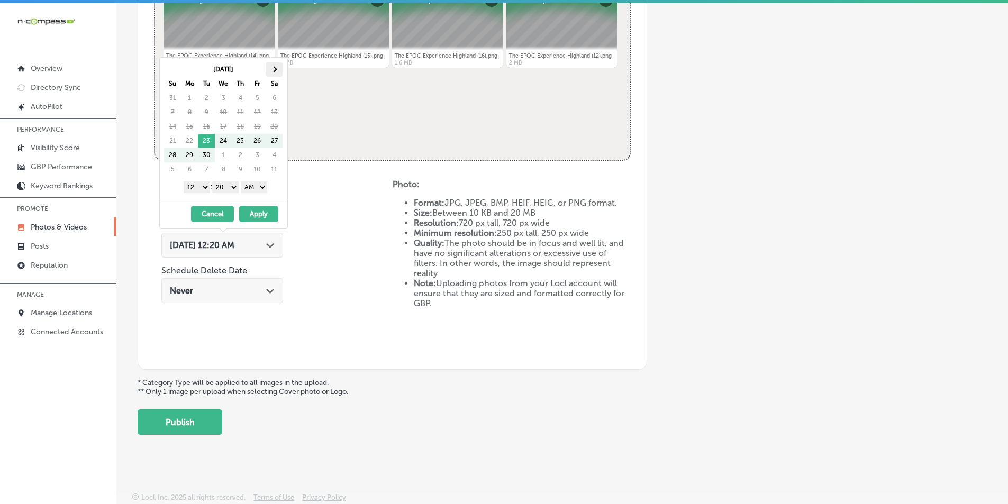
click at [274, 70] on span at bounding box center [275, 69] width 6 height 6
click at [200, 187] on select "1 2 3 4 5 6 7 8 9 10 11 12" at bounding box center [197, 188] width 26 height 12
click at [234, 187] on select "00 10 20 30 40 50" at bounding box center [225, 188] width 26 height 12
click at [263, 186] on select "AM PM" at bounding box center [254, 188] width 26 height 12
click at [259, 211] on button "Apply" at bounding box center [258, 214] width 39 height 16
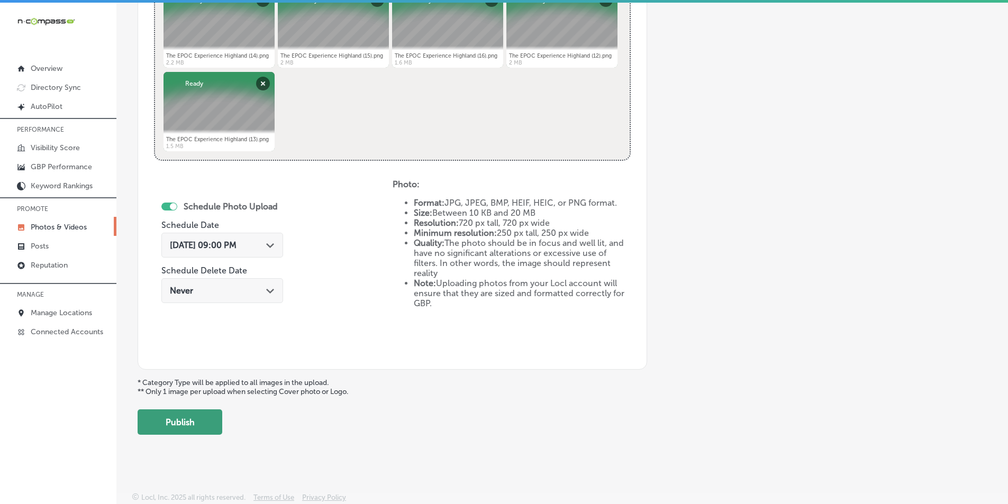
click at [177, 419] on button "Publish" at bounding box center [180, 422] width 85 height 25
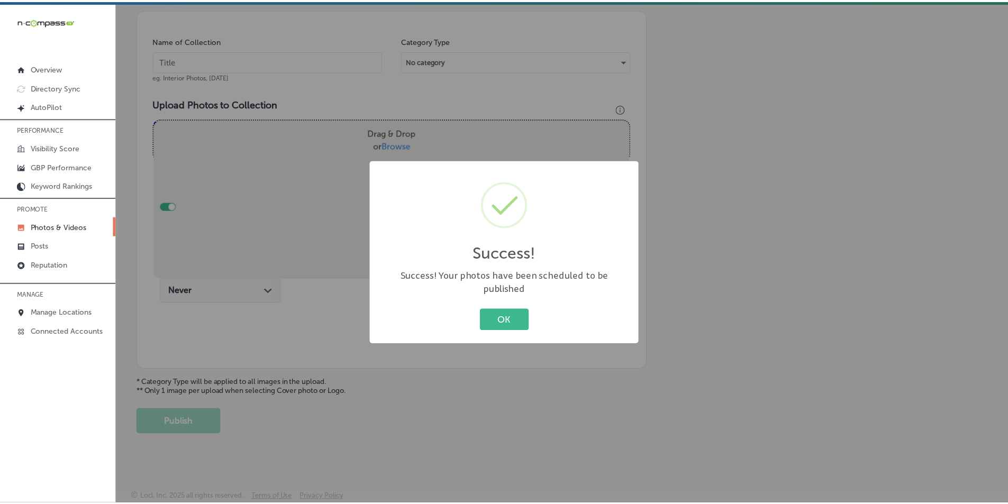
scroll to position [298, 0]
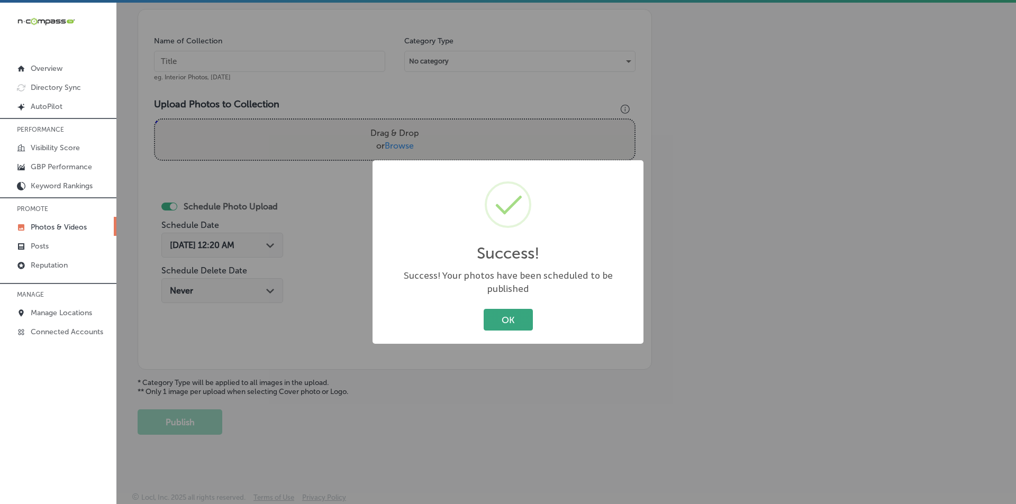
click at [489, 315] on button "OK" at bounding box center [508, 320] width 49 height 22
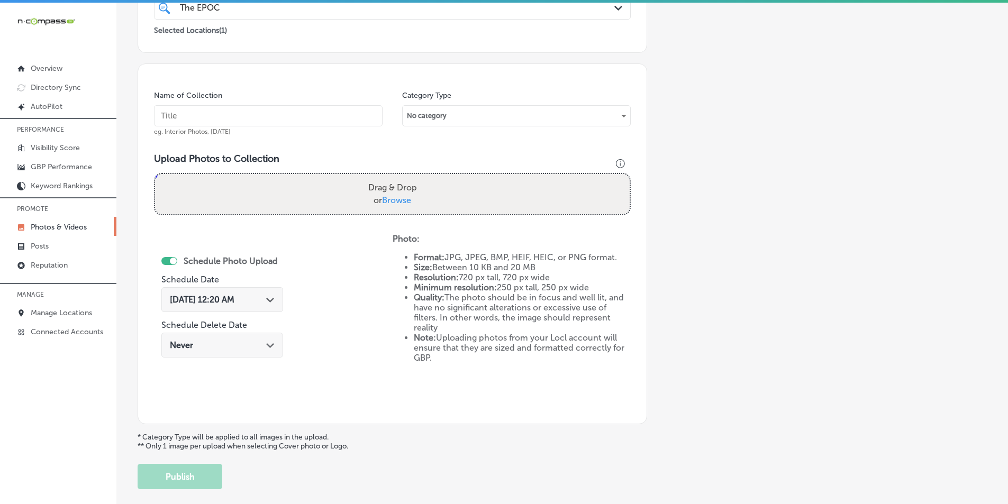
scroll to position [192, 0]
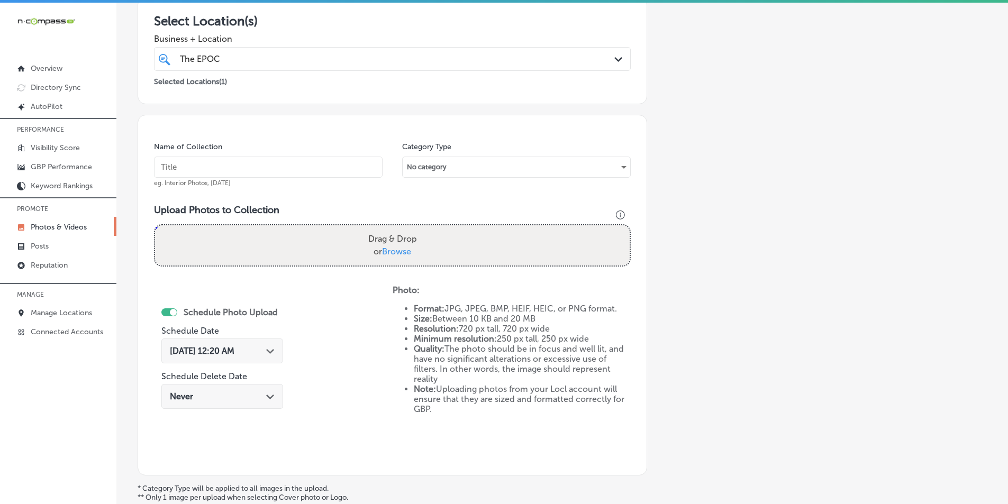
click at [212, 164] on input "text" at bounding box center [268, 167] width 229 height 21
paste input "epoc"
type input "epoc"
click at [284, 251] on div "Drag & Drop or Browse" at bounding box center [392, 246] width 475 height 40
click at [155, 226] on input "Drag & Drop or Browse" at bounding box center [392, 227] width 475 height 3
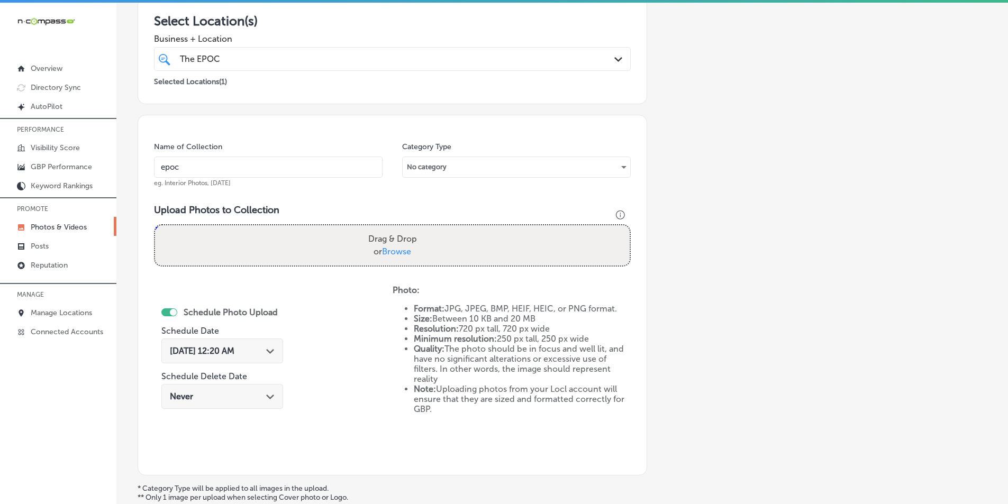
type input "C:\fakepath\The EPOC Experience Highland (18).png"
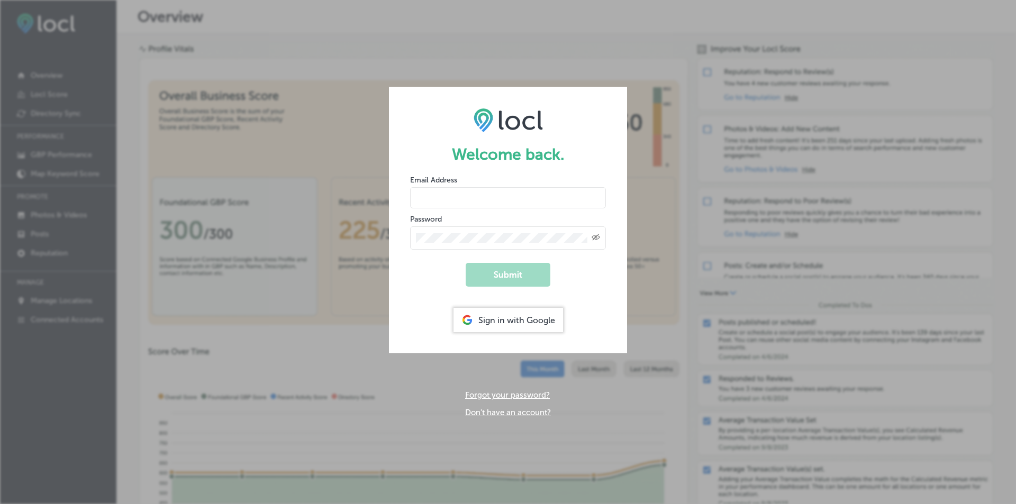
click at [509, 315] on div "Sign in with Google" at bounding box center [509, 320] width 110 height 24
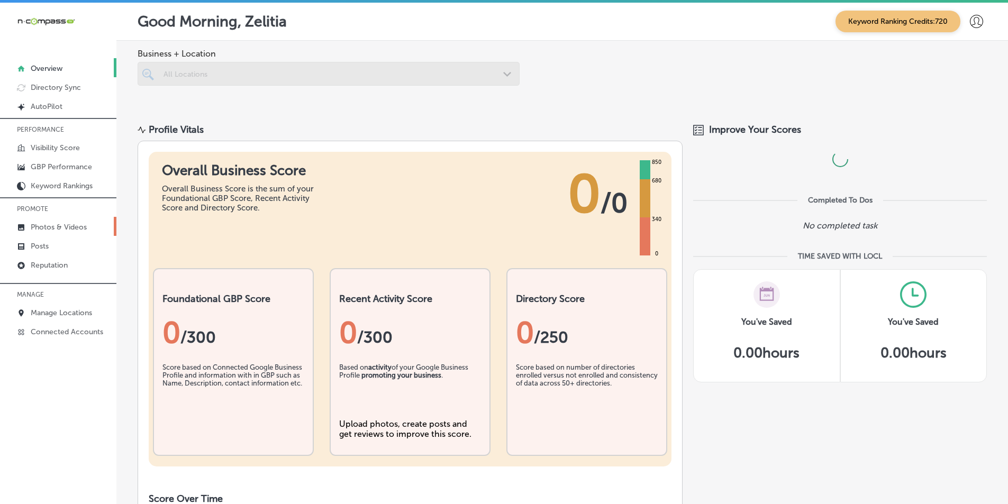
click at [80, 224] on p "Photos & Videos" at bounding box center [59, 227] width 56 height 9
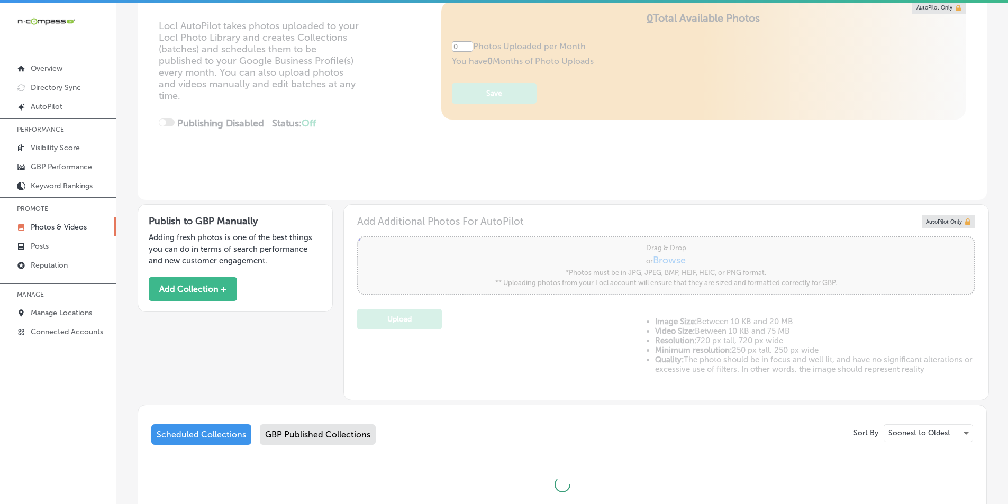
scroll to position [212, 0]
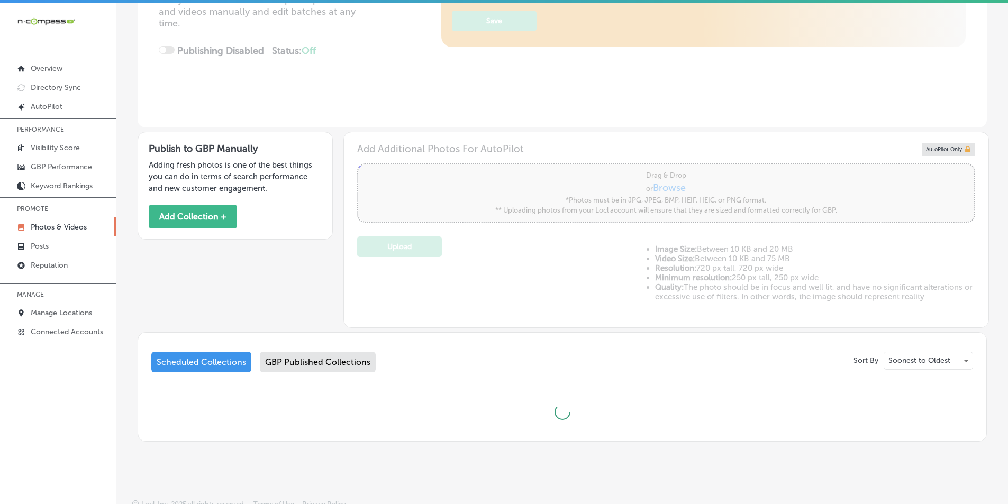
type input "5"
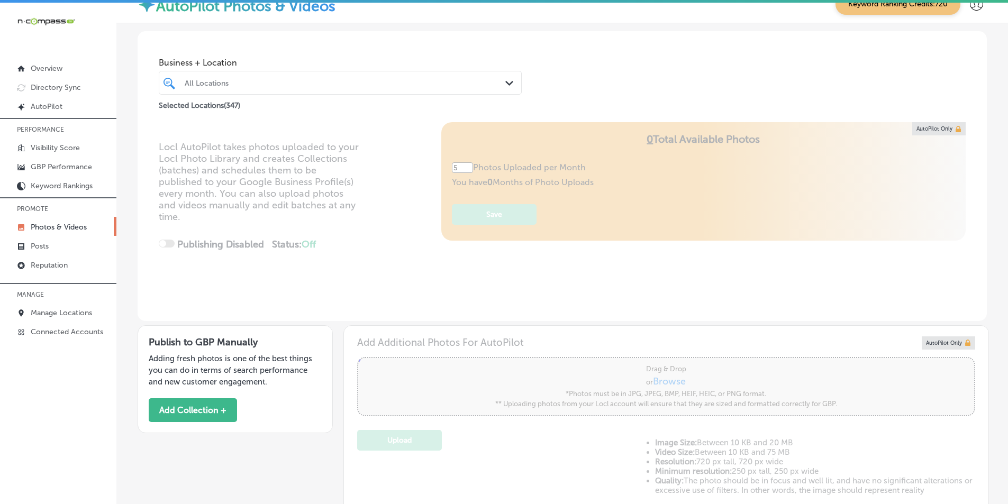
scroll to position [0, 0]
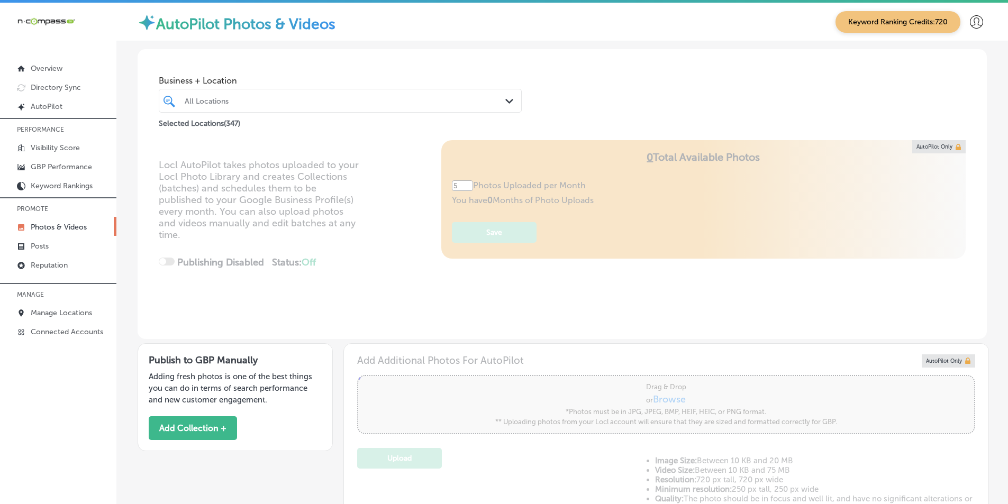
click at [353, 104] on div "All Locations" at bounding box center [346, 100] width 322 height 9
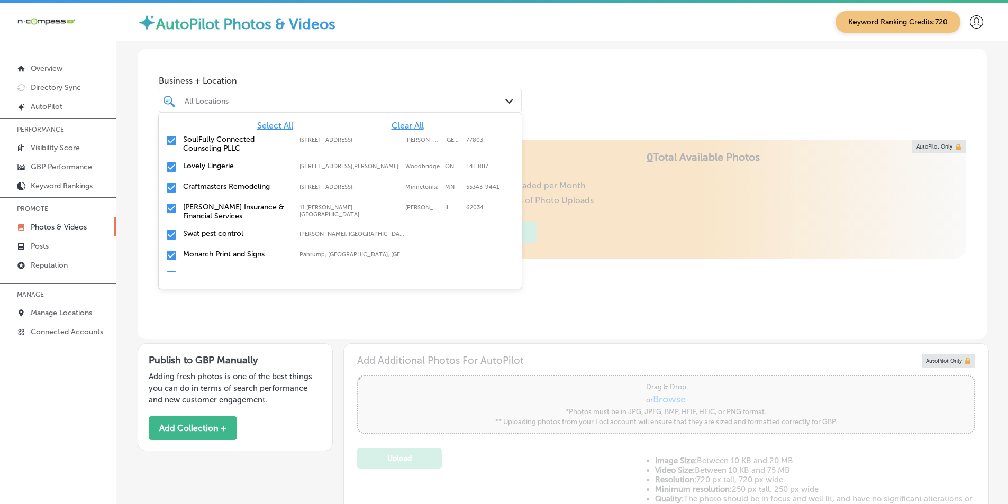
click at [405, 124] on span "Clear All" at bounding box center [408, 126] width 32 height 10
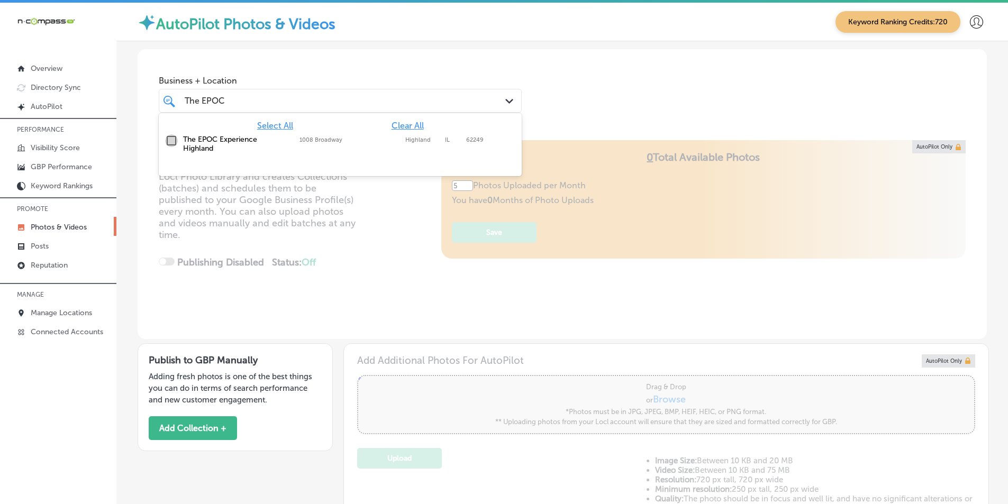
click at [169, 141] on input "checkbox" at bounding box center [171, 140] width 13 height 13
type input "The EPOC"
click at [378, 235] on div "Locl AutoPilot takes photos uploaded to your Locl Photo Library and creates Col…" at bounding box center [563, 239] width 850 height 199
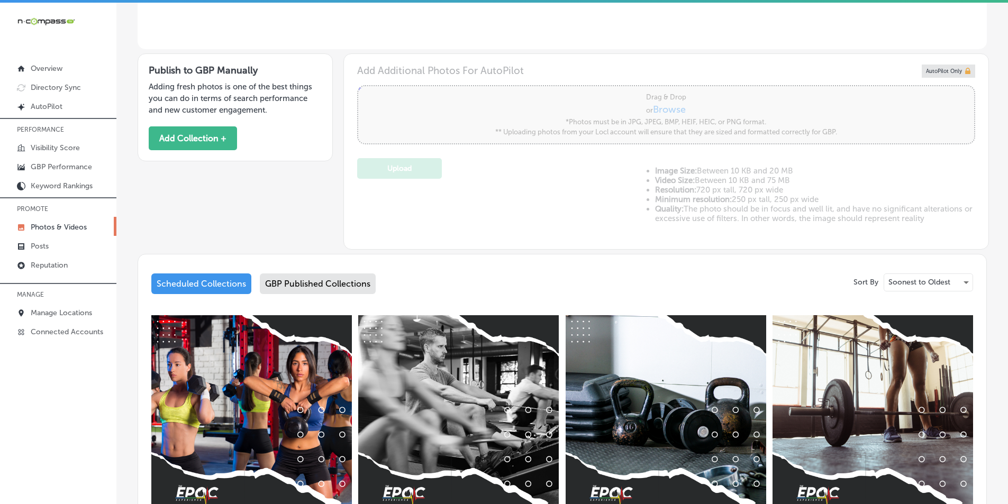
scroll to position [318, 0]
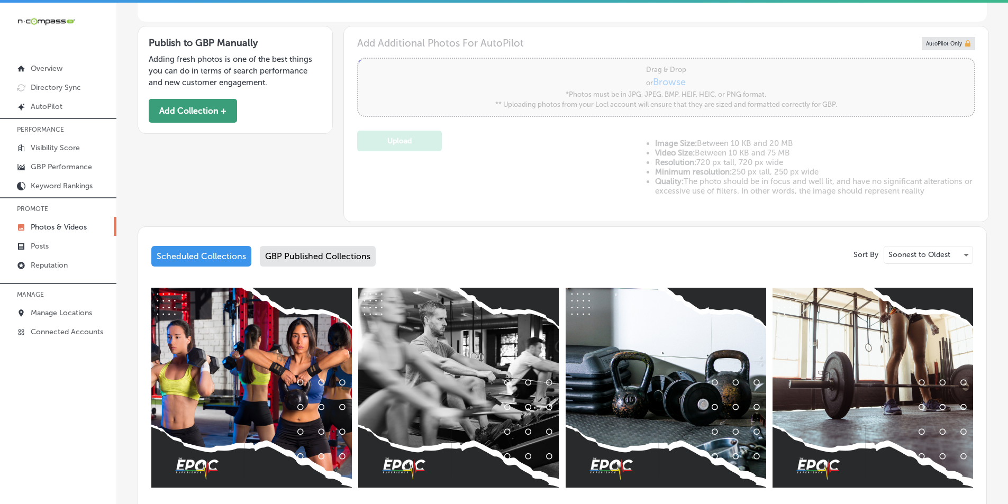
click at [194, 106] on button "Add Collection +" at bounding box center [193, 111] width 88 height 24
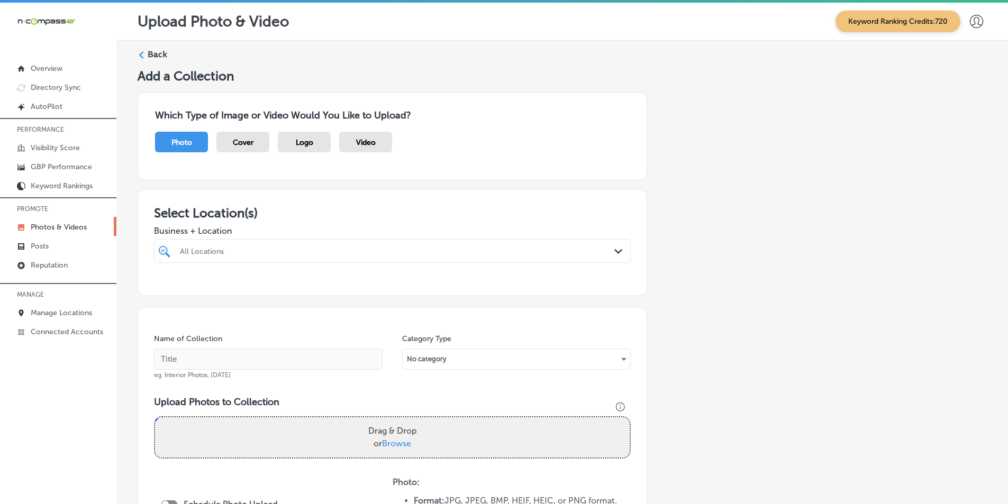
click at [256, 247] on div "All Locations" at bounding box center [398, 251] width 436 height 9
click at [165, 290] on input "checkbox" at bounding box center [166, 291] width 13 height 13
type input "the Epo"
click at [197, 358] on input "text" at bounding box center [268, 359] width 229 height 21
paste input "epoc"
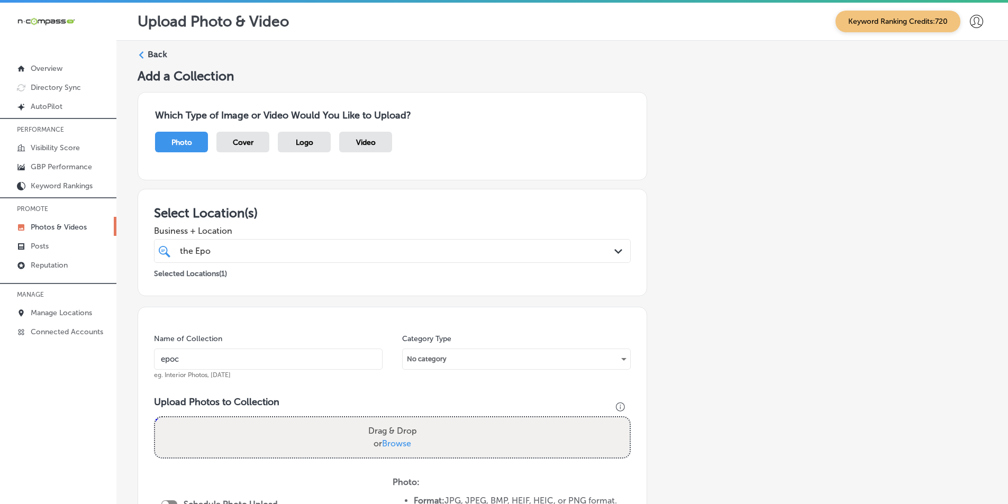
type input "epoc"
click at [181, 438] on div "Drag & Drop or Browse" at bounding box center [392, 438] width 475 height 40
click at [155, 418] on input "Drag & Drop or Browse" at bounding box center [392, 419] width 475 height 3
type input "C:\fakepath\The EPOC Experience Highland (18).png"
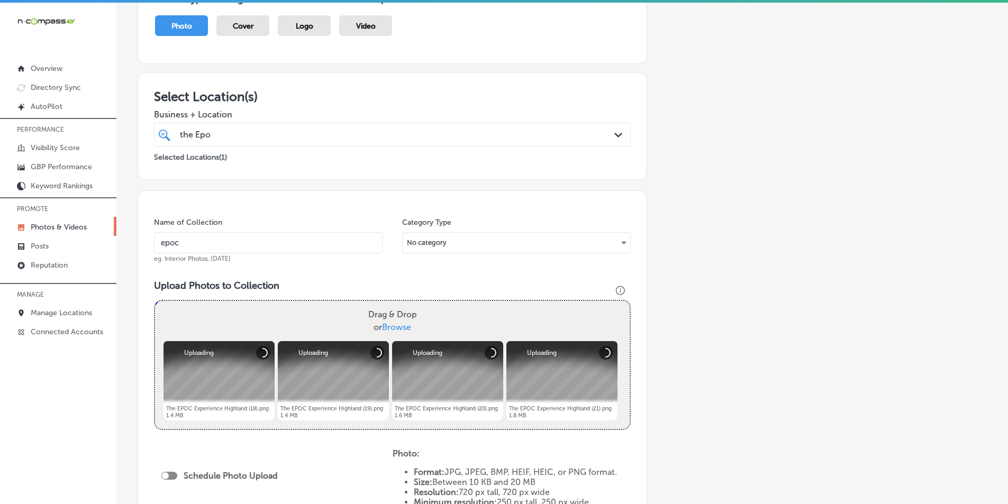
scroll to position [159, 0]
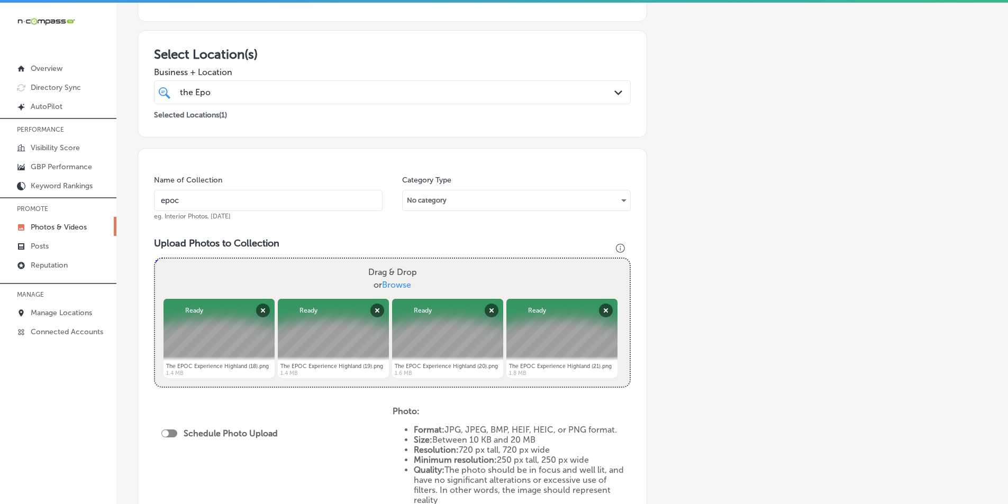
click at [272, 271] on div "Drag & Drop or Browse" at bounding box center [392, 279] width 475 height 40
click at [155, 259] on input "Drag & Drop or Browse" at bounding box center [392, 260] width 475 height 3
type input "C:\fakepath\The EPOC Experience Highland (17).png"
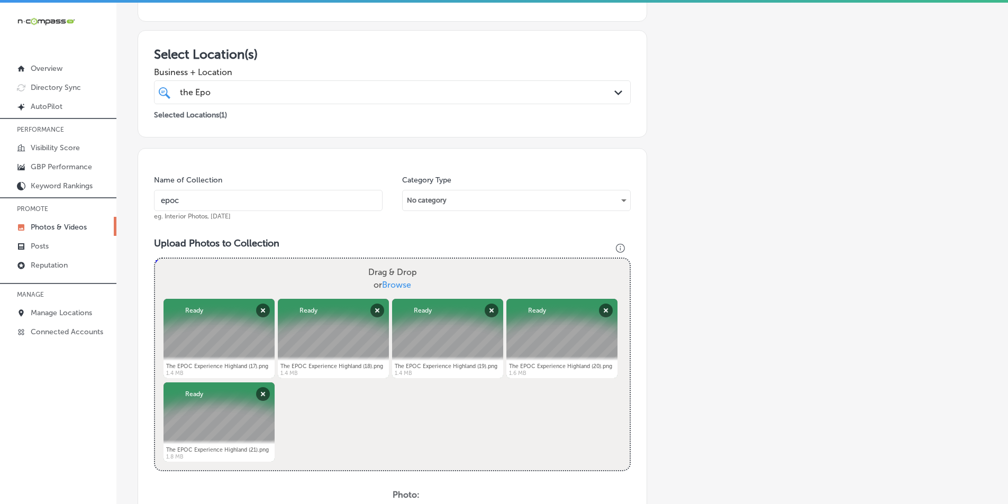
click at [403, 218] on div "Category Type No category" at bounding box center [516, 198] width 229 height 46
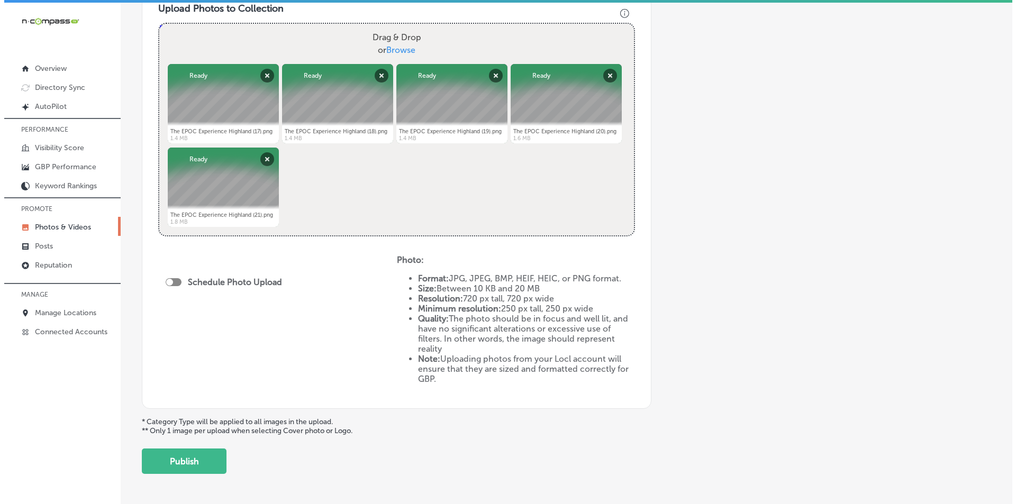
scroll to position [423, 0]
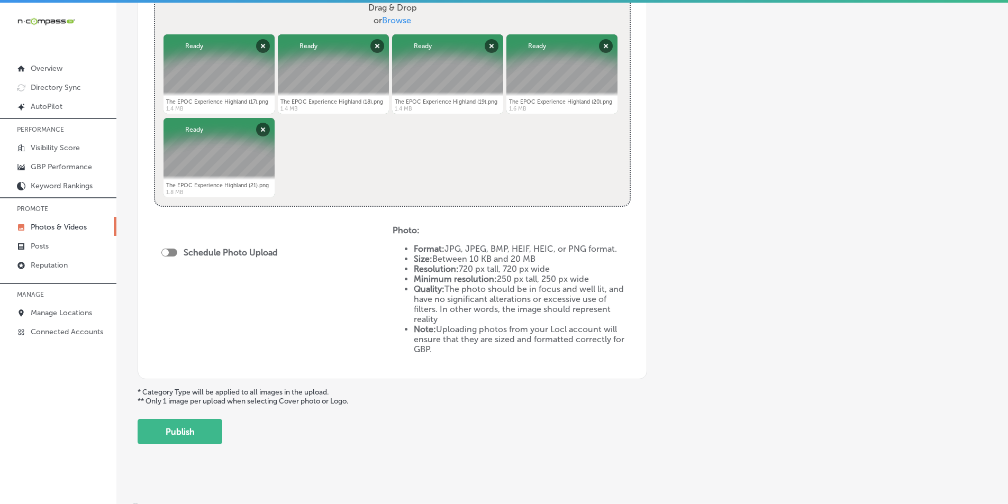
click at [171, 252] on div at bounding box center [169, 253] width 16 height 8
checkbox input "true"
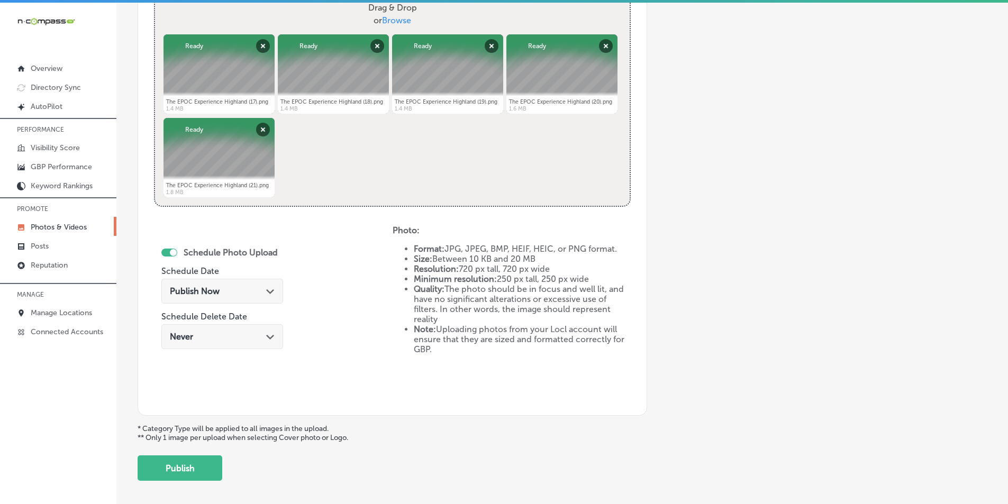
click at [257, 290] on div "Publish Now Path Created with Sketch." at bounding box center [222, 291] width 105 height 10
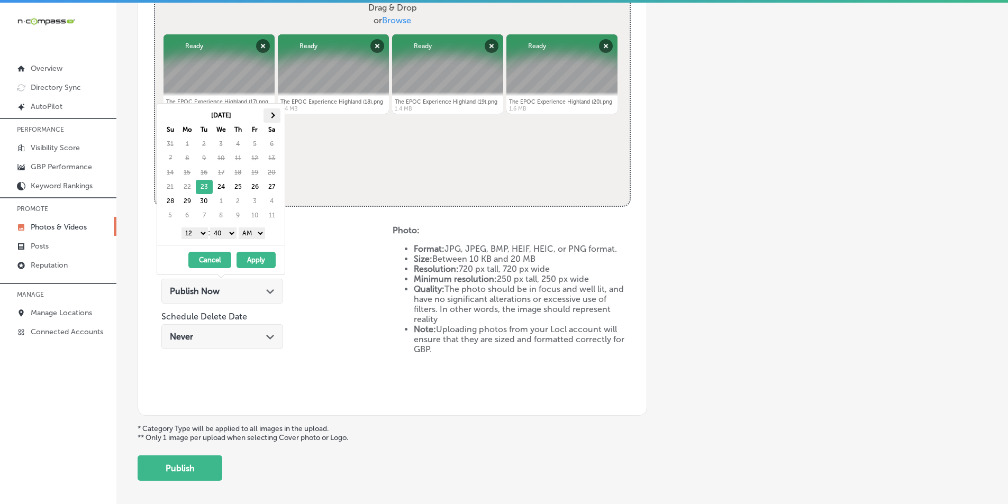
click at [274, 116] on span at bounding box center [272, 115] width 6 height 6
click at [199, 235] on select "1 2 3 4 5 6 7 8 9 10 11 12" at bounding box center [195, 234] width 26 height 12
click at [233, 234] on select "00 10 20 30 40 50" at bounding box center [223, 234] width 26 height 12
click at [262, 235] on select "AM PM" at bounding box center [252, 234] width 26 height 12
click at [251, 259] on button "Apply" at bounding box center [256, 260] width 39 height 16
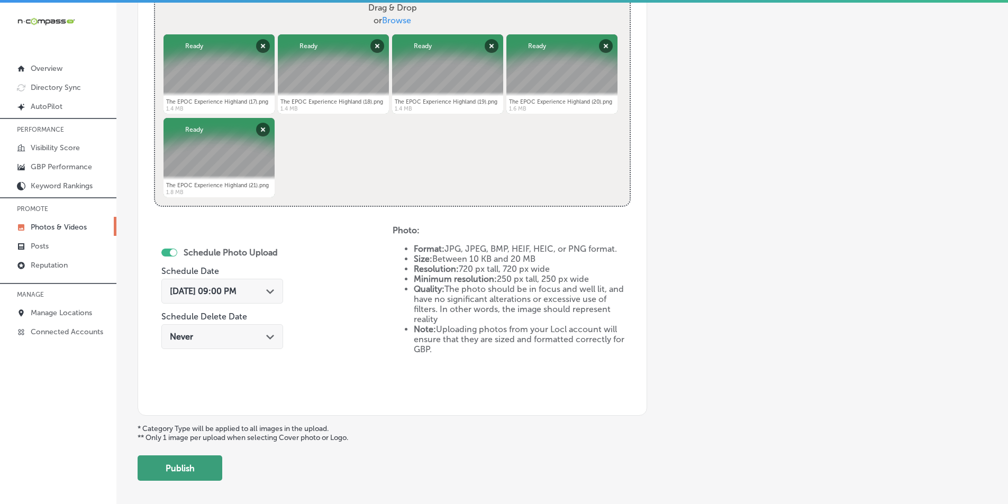
click at [183, 469] on button "Publish" at bounding box center [180, 468] width 85 height 25
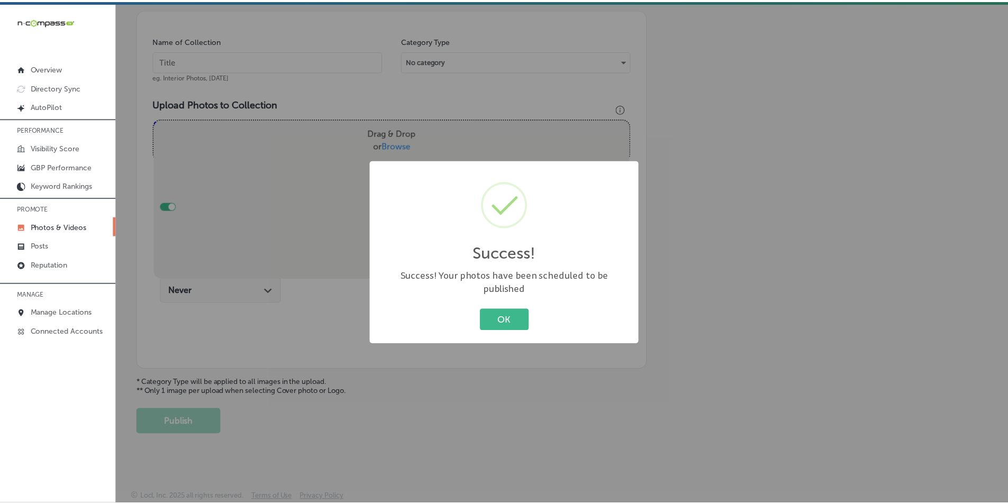
scroll to position [298, 0]
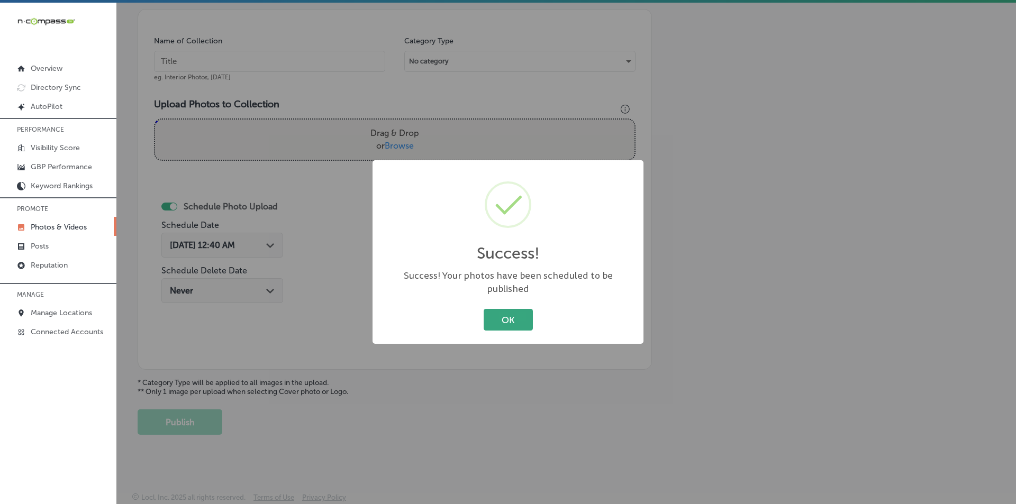
click at [497, 311] on button "OK" at bounding box center [508, 320] width 49 height 22
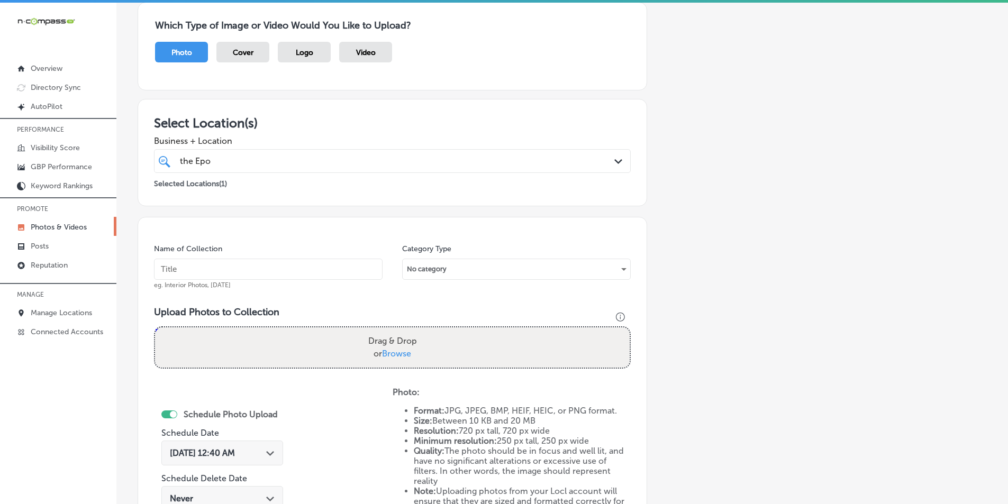
scroll to position [86, 0]
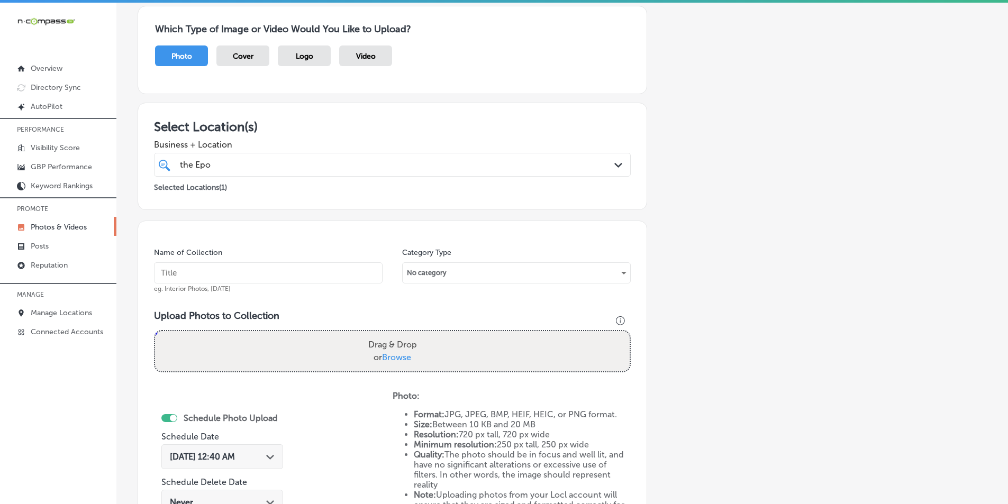
click at [243, 275] on input "text" at bounding box center [268, 273] width 229 height 21
click at [373, 303] on div "Name of Collection eg. Interior Photos, [DATE] Category Type No category Upload…" at bounding box center [393, 401] width 510 height 361
click at [183, 274] on input "text" at bounding box center [268, 273] width 229 height 21
paste input "gym"
type input "gym"
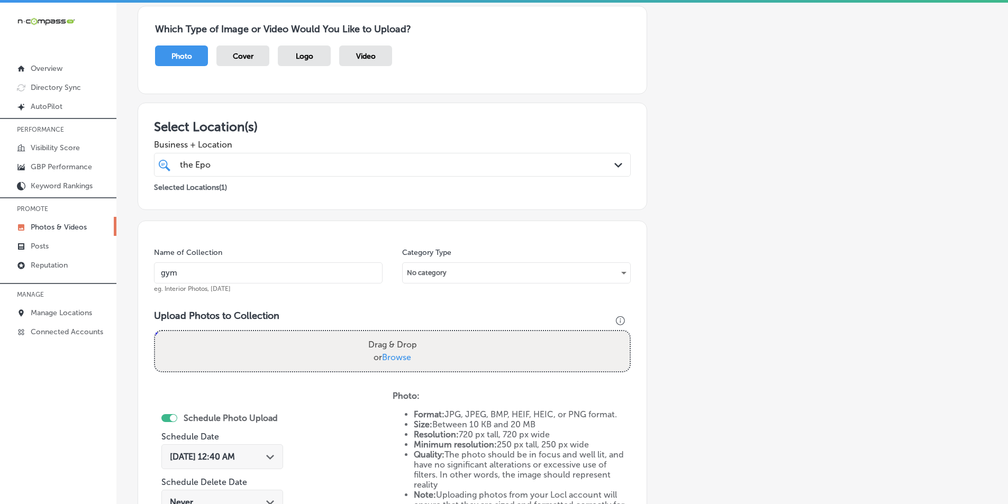
click at [191, 342] on div "Drag & Drop or Browse" at bounding box center [392, 351] width 475 height 40
click at [155, 331] on input "Drag & Drop or Browse" at bounding box center [392, 332] width 475 height 3
type input "C:\fakepath\The EPOC Experience Highland (22).png"
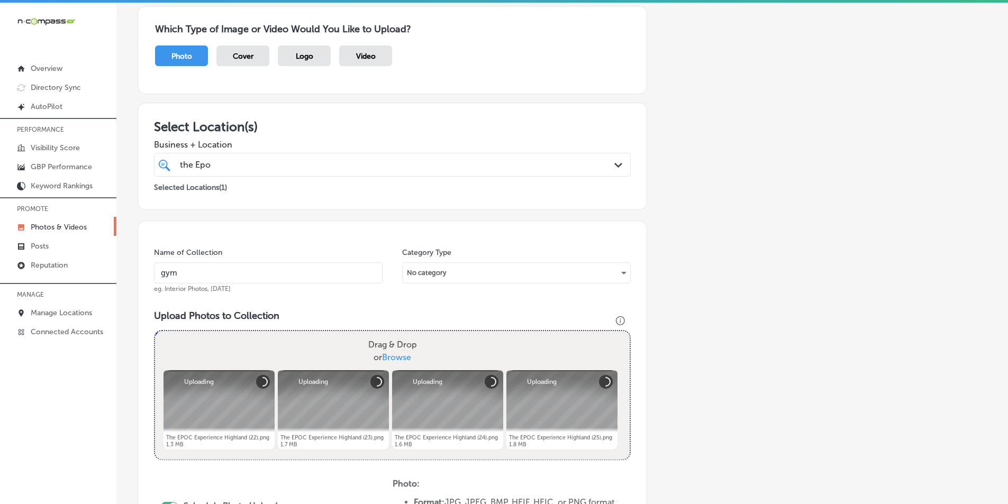
click at [210, 332] on div "Drag & Drop or Browse" at bounding box center [392, 351] width 475 height 40
click at [155, 331] on input "Drag & Drop or Browse" at bounding box center [392, 332] width 475 height 3
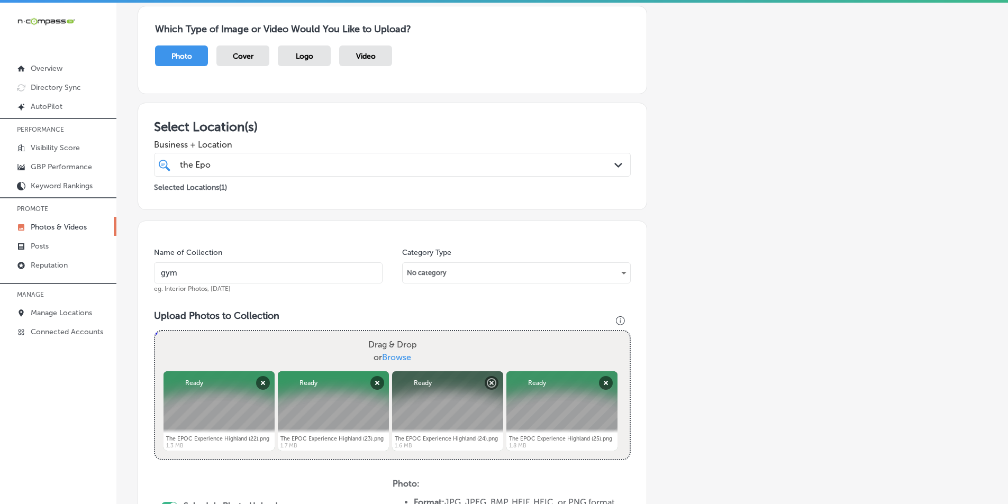
type input "C:\fakepath\The EPOC Experience Highland (26).png"
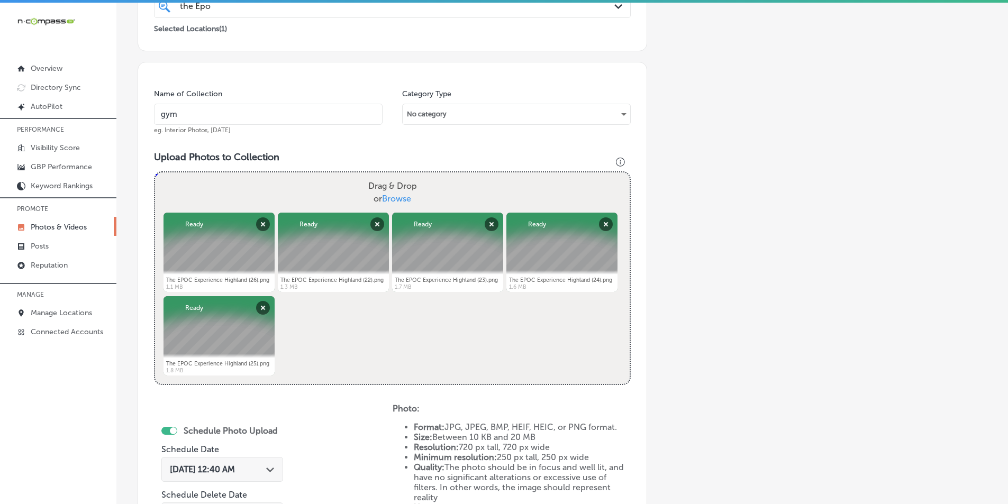
scroll to position [351, 0]
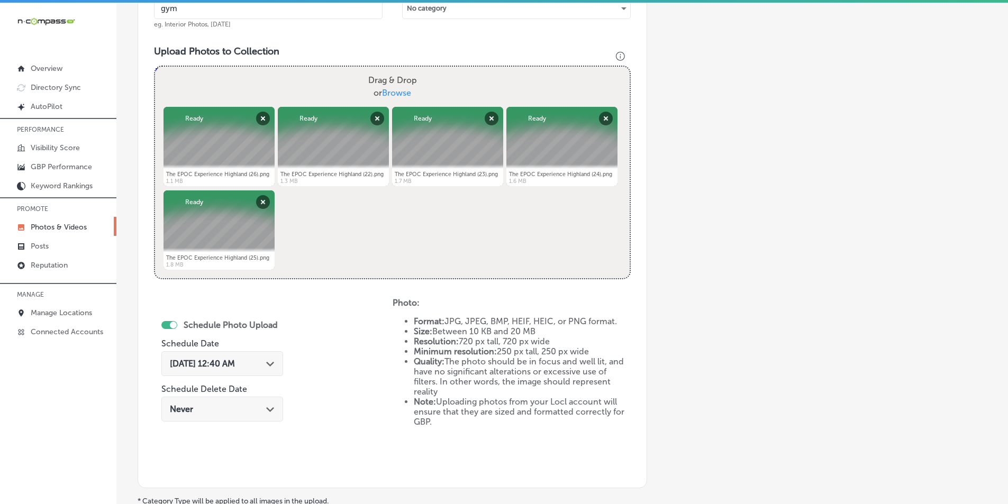
click at [273, 362] on div "Path Created with Sketch." at bounding box center [270, 363] width 8 height 8
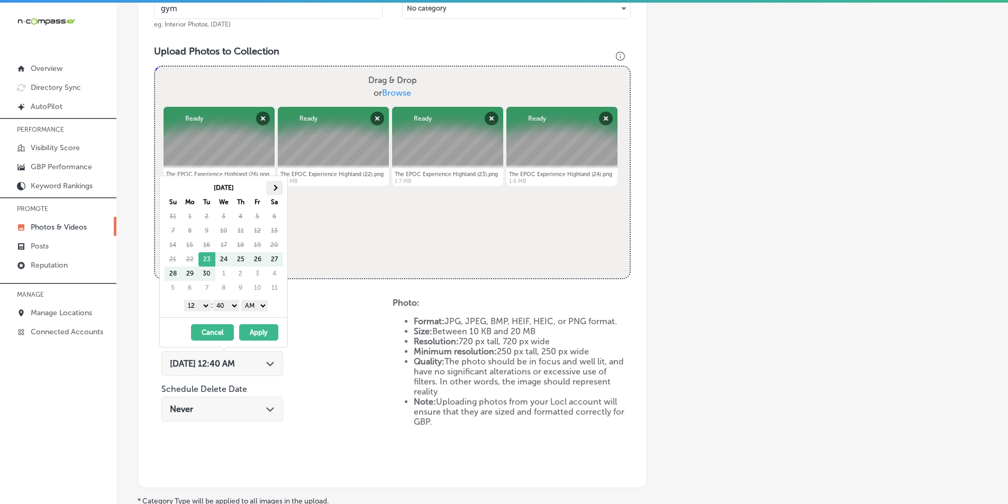
click at [276, 191] on th at bounding box center [274, 188] width 17 height 14
click at [278, 188] on th at bounding box center [274, 188] width 17 height 14
click at [203, 305] on select "1 2 3 4 5 6 7 8 9 10 11 12" at bounding box center [197, 306] width 26 height 12
click at [235, 303] on select "00 10 20 30 40 50" at bounding box center [226, 306] width 26 height 12
click at [264, 304] on select "AM PM" at bounding box center [254, 306] width 26 height 12
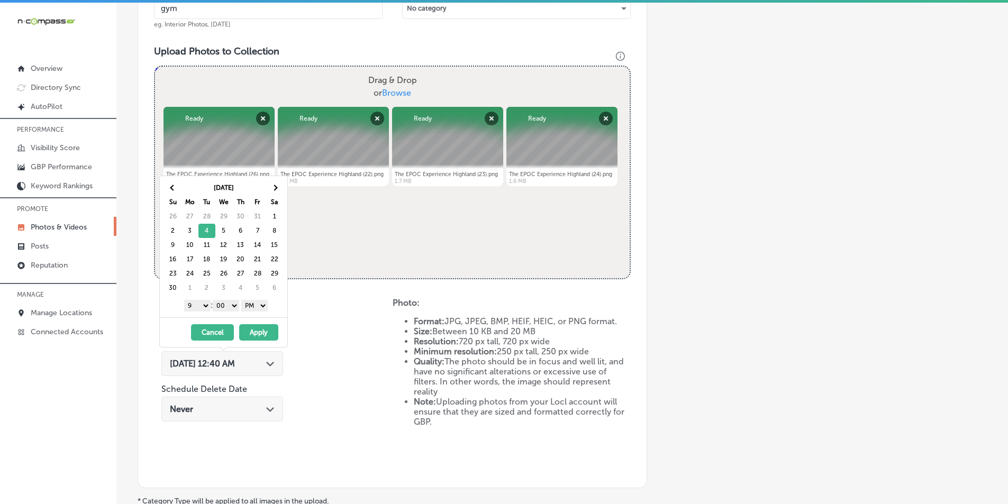
click at [252, 333] on button "Apply" at bounding box center [258, 332] width 39 height 16
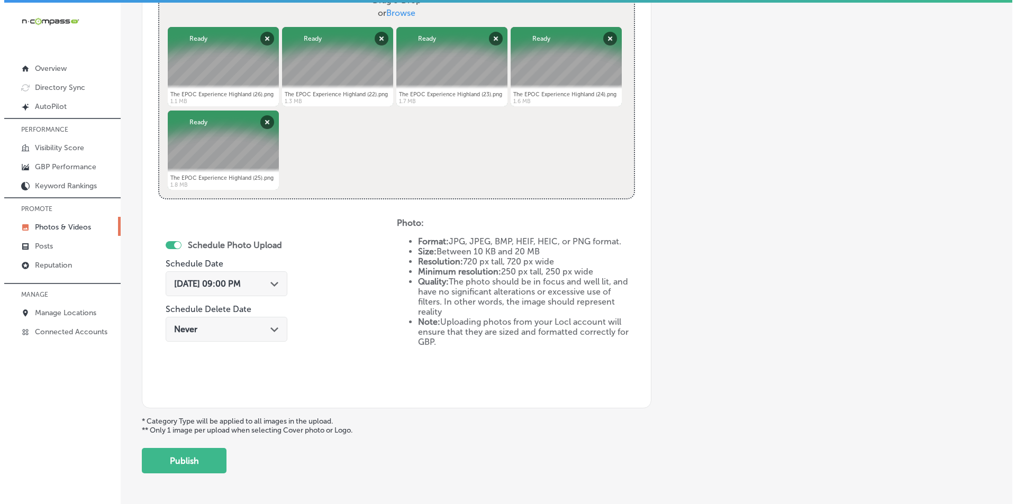
scroll to position [470, 0]
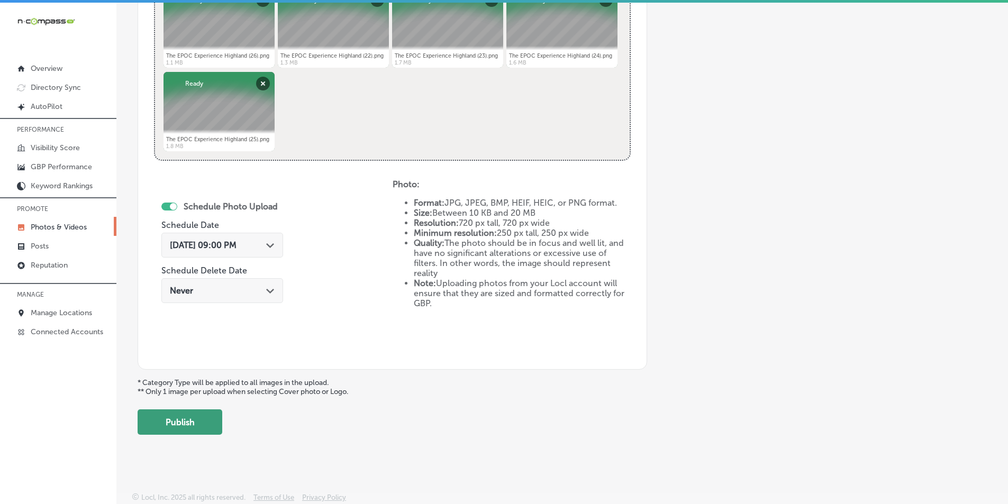
click at [189, 420] on button "Publish" at bounding box center [180, 422] width 85 height 25
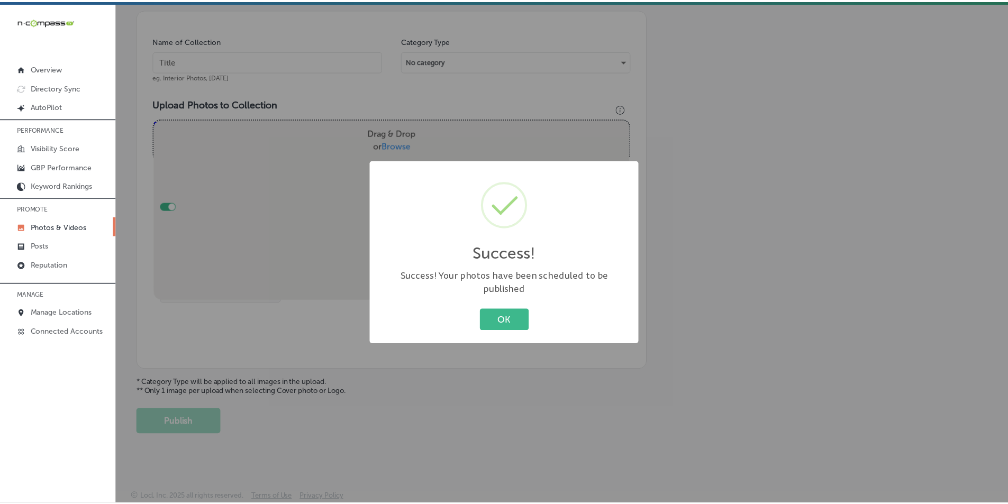
scroll to position [298, 0]
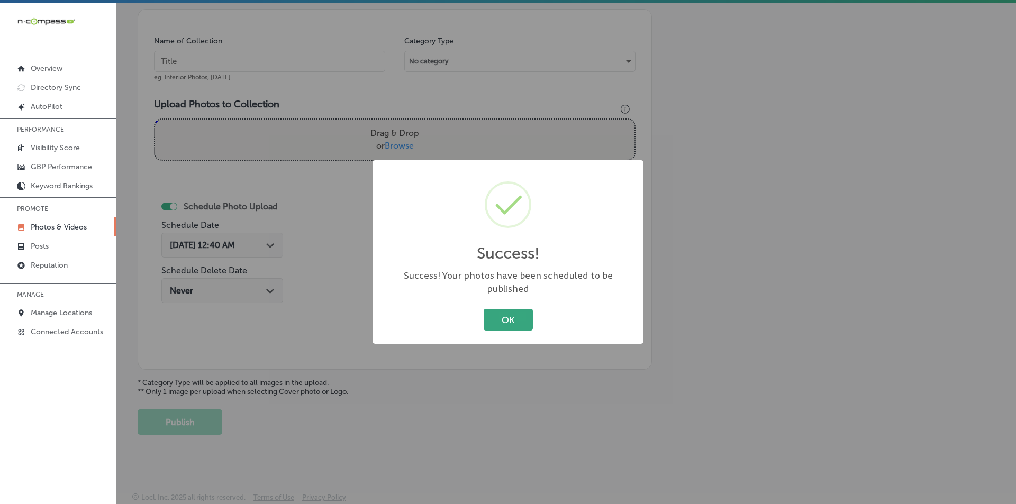
click at [495, 314] on button "OK" at bounding box center [508, 320] width 49 height 22
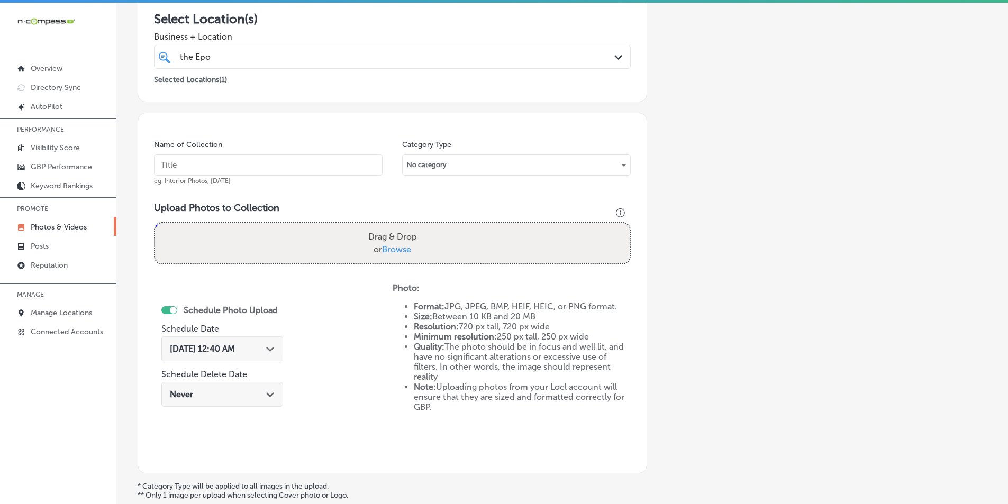
scroll to position [192, 0]
click at [183, 165] on input "text" at bounding box center [268, 167] width 229 height 21
paste input "epoch"
type input "epoch"
click at [195, 236] on div "Drag & Drop or Browse" at bounding box center [392, 246] width 475 height 40
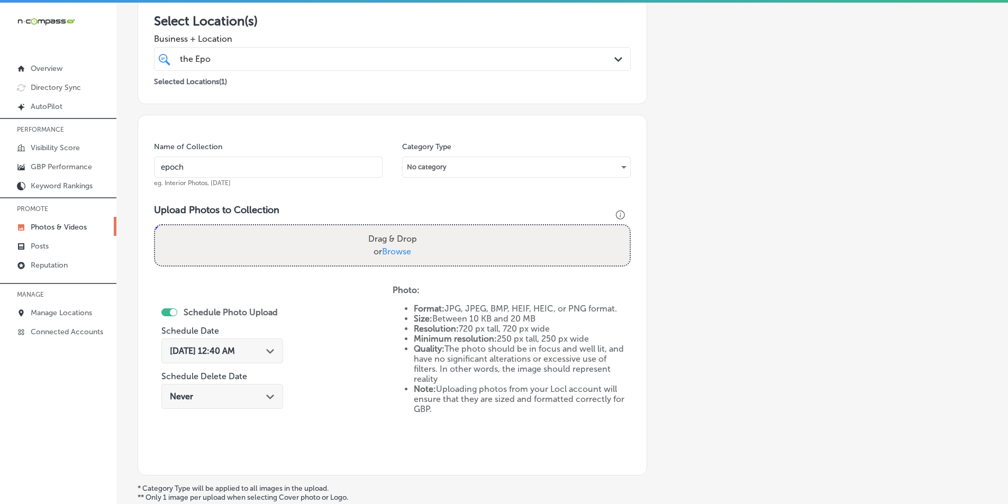
click at [155, 226] on input "Drag & Drop or Browse" at bounding box center [392, 227] width 475 height 3
type input "C:\fakepath\The EPOC Experience Highland (30).png"
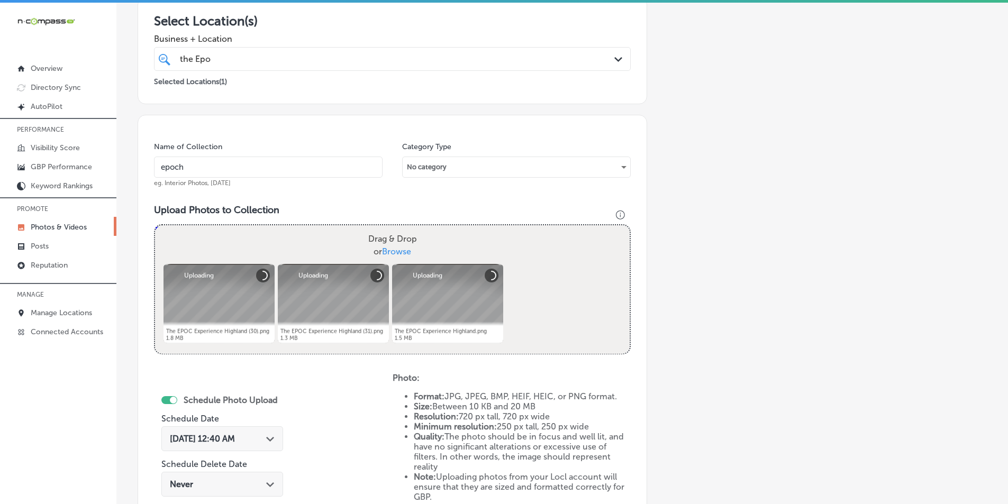
click at [260, 229] on div "Drag & Drop or Browse" at bounding box center [392, 246] width 475 height 40
click at [155, 226] on input "Drag & Drop or Browse" at bounding box center [392, 227] width 475 height 3
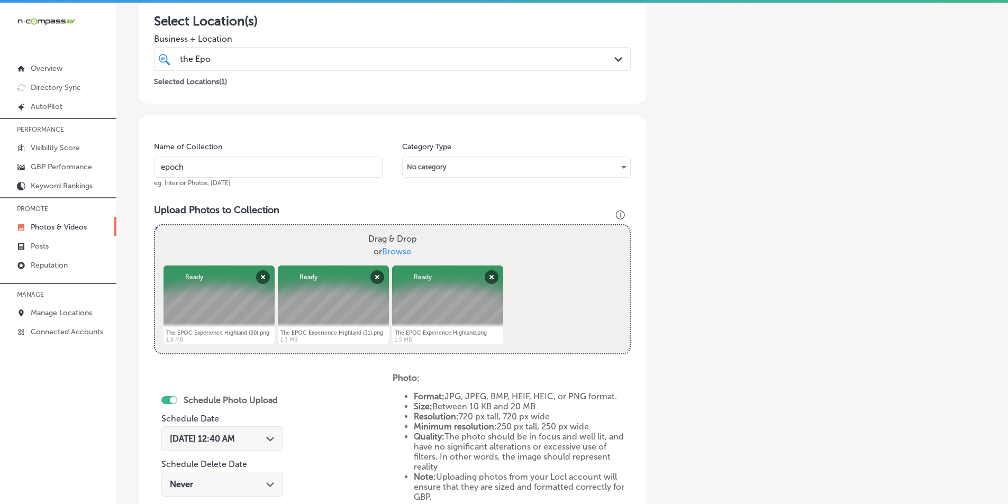
type input "C:\fakepath\The EPOC Experience Highland (28).png"
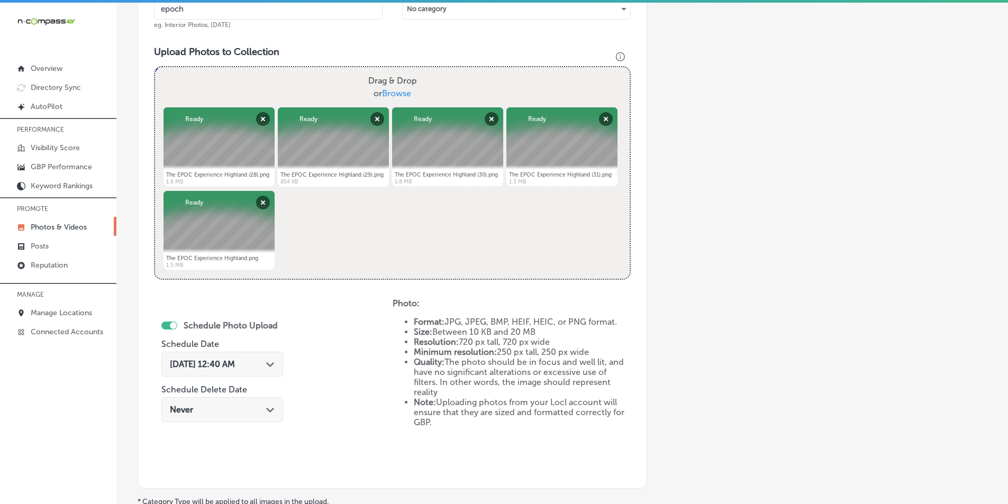
scroll to position [351, 0]
click at [272, 358] on div "[DATE] 12:40 AM Path Created with Sketch." at bounding box center [222, 363] width 122 height 25
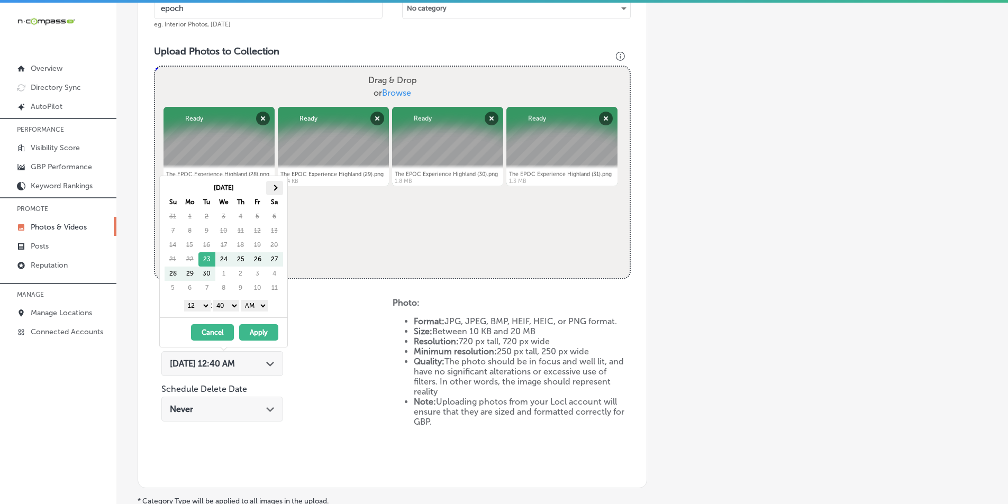
click at [273, 189] on span at bounding box center [275, 188] width 6 height 6
click at [203, 305] on select "1 2 3 4 5 6 7 8 9 10 11 12" at bounding box center [197, 306] width 26 height 12
click at [236, 304] on select "00 10 20 30 40 50" at bounding box center [226, 306] width 26 height 12
click at [266, 304] on select "AM PM" at bounding box center [254, 306] width 26 height 12
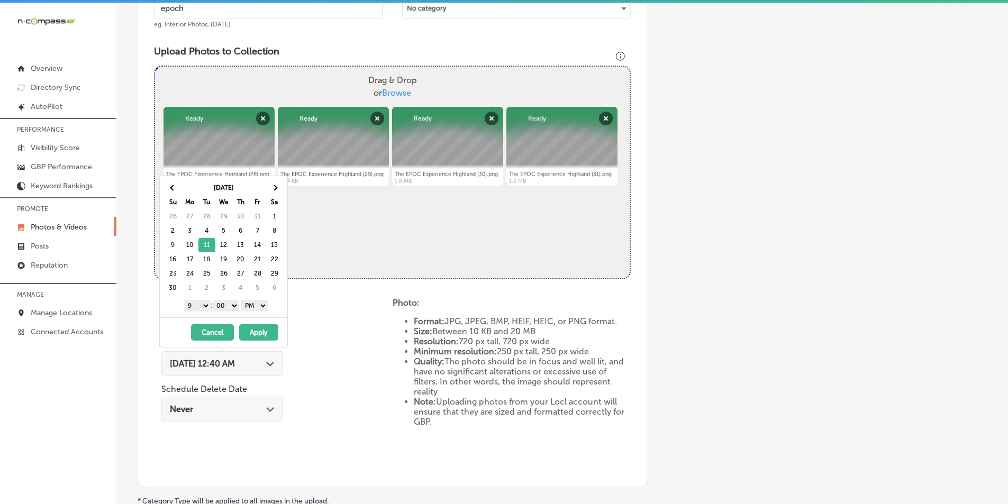
click at [260, 333] on button "Apply" at bounding box center [258, 332] width 39 height 16
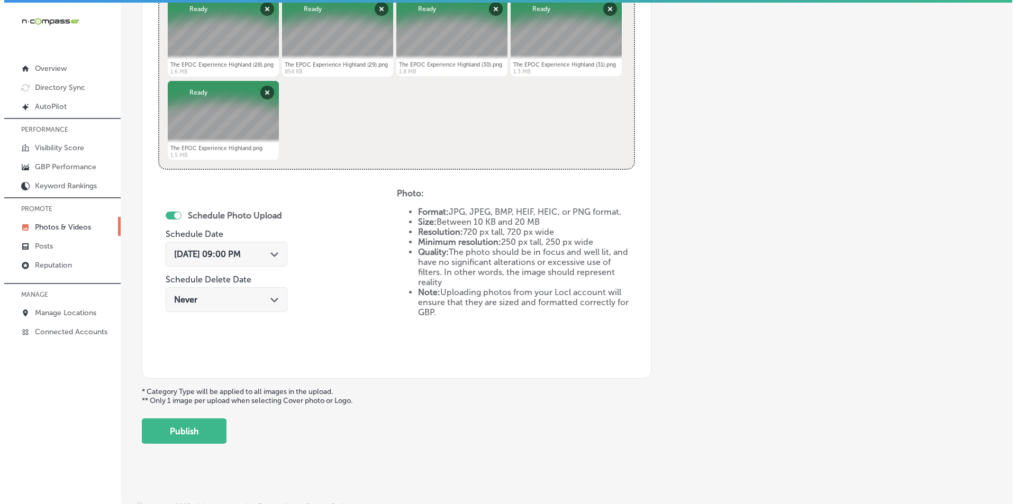
scroll to position [470, 0]
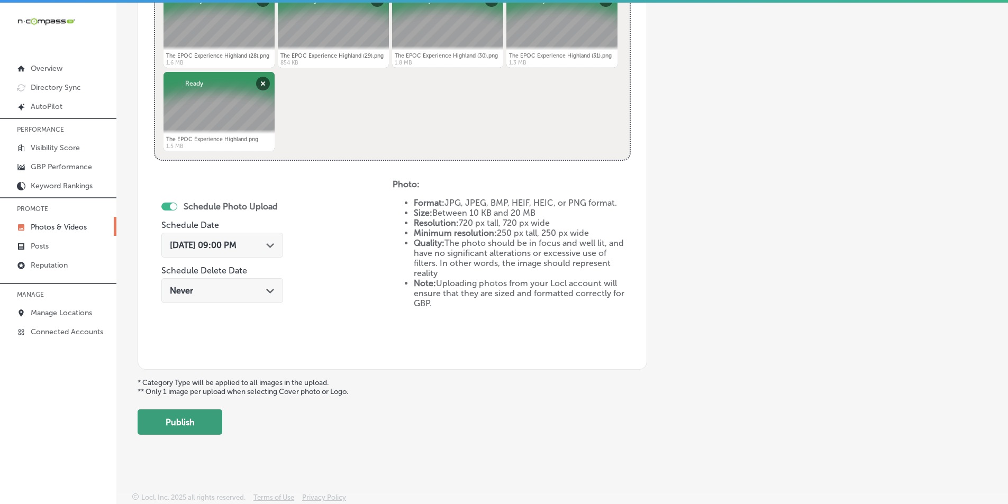
click at [193, 420] on button "Publish" at bounding box center [180, 422] width 85 height 25
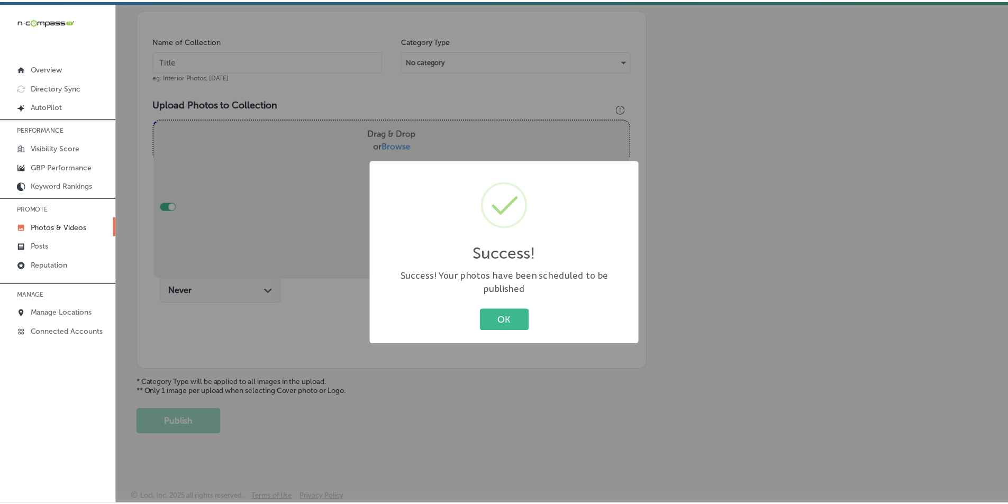
scroll to position [298, 0]
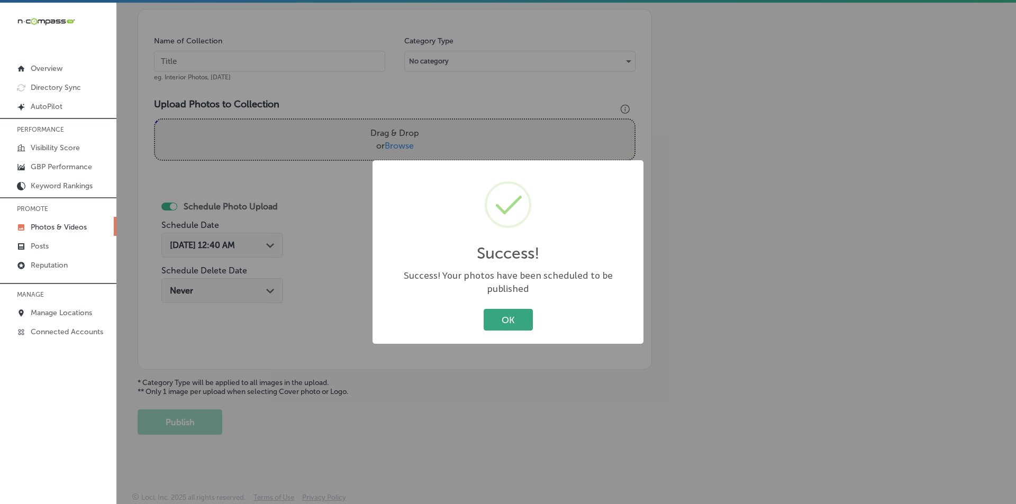
click at [504, 309] on button "OK" at bounding box center [508, 320] width 49 height 22
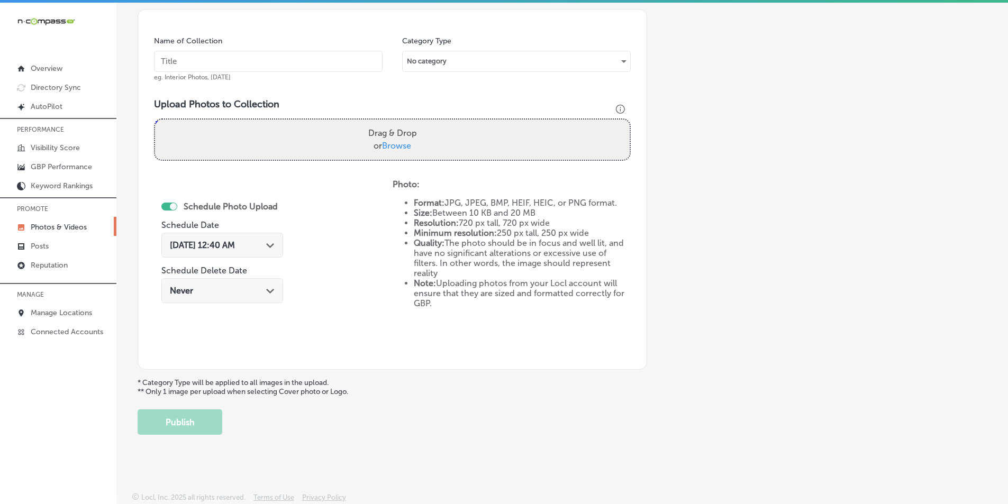
click at [274, 63] on input "text" at bounding box center [268, 61] width 229 height 21
type input "M"
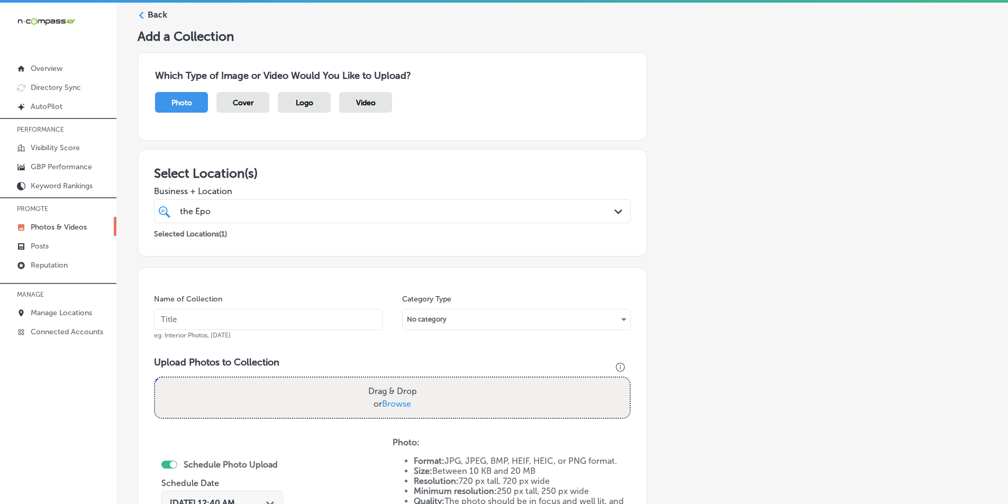
scroll to position [0, 0]
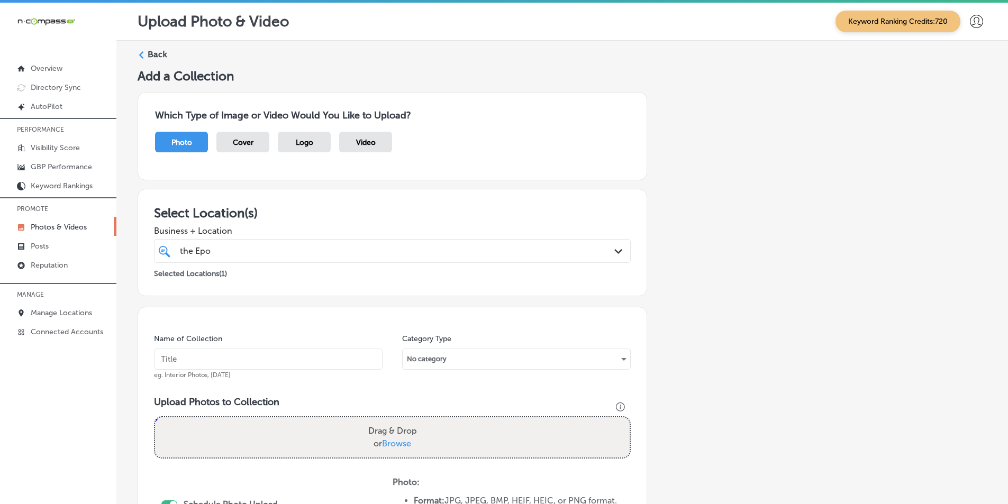
click at [144, 53] on icon at bounding box center [141, 54] width 7 height 7
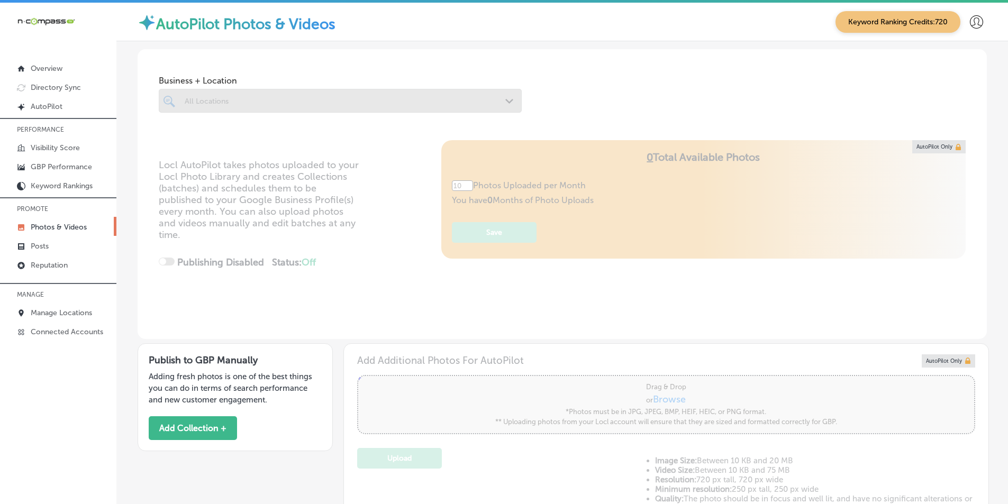
type input "5"
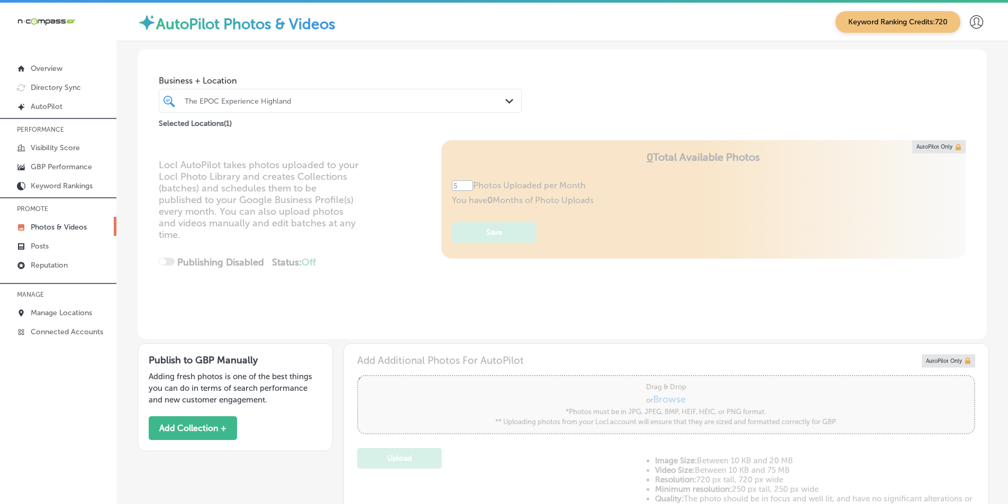
click at [308, 100] on div "The EPOC Experience Highland" at bounding box center [346, 100] width 322 height 9
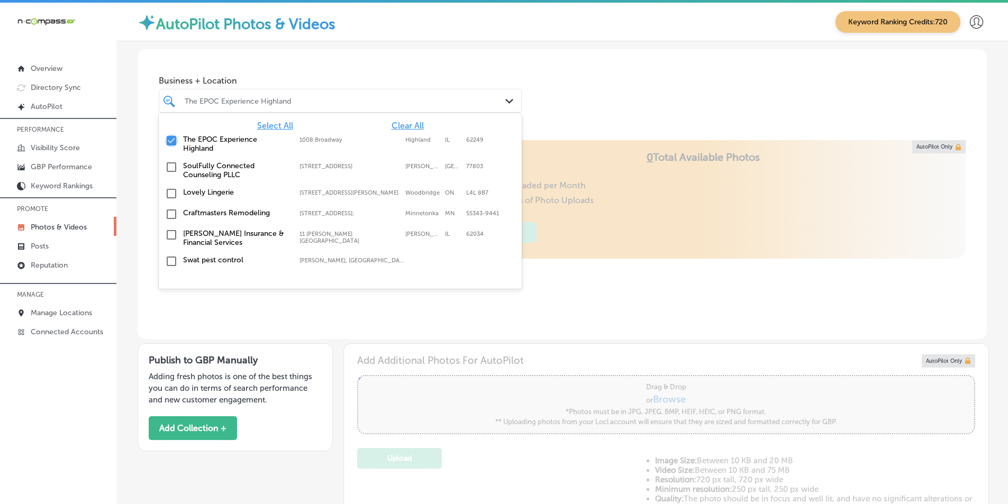
click at [170, 137] on input "checkbox" at bounding box center [171, 140] width 13 height 13
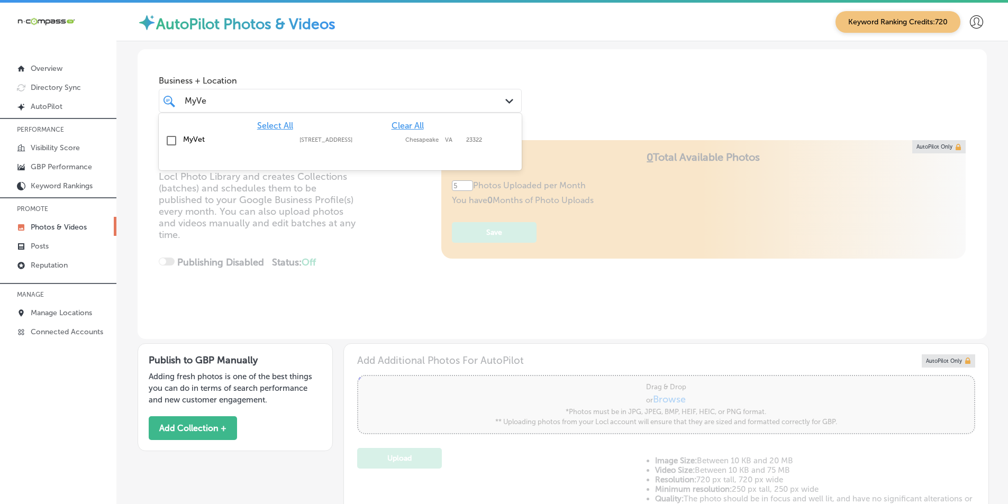
click at [169, 139] on input "checkbox" at bounding box center [171, 140] width 13 height 13
type input "MyVe"
click at [374, 197] on div "Locl AutoPilot takes photos uploaded to your Locl Photo Library and creates Col…" at bounding box center [563, 239] width 850 height 199
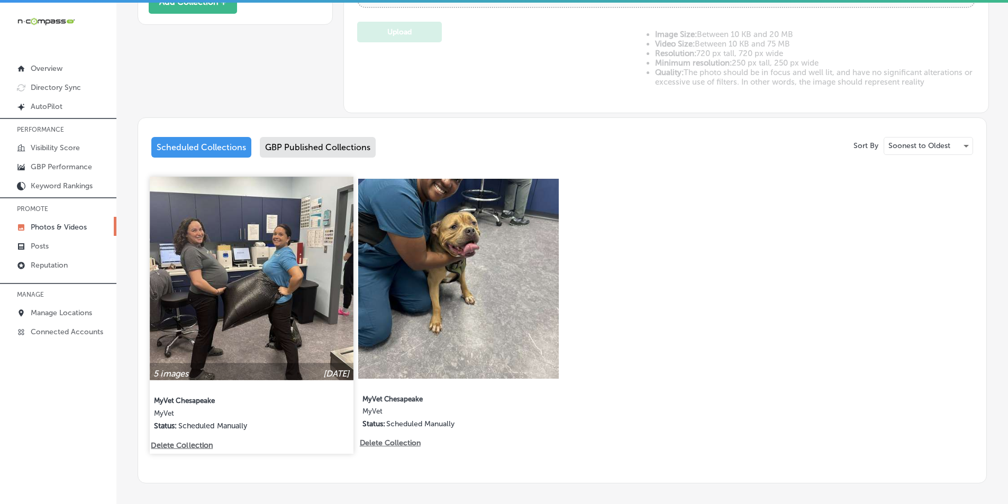
scroll to position [473, 0]
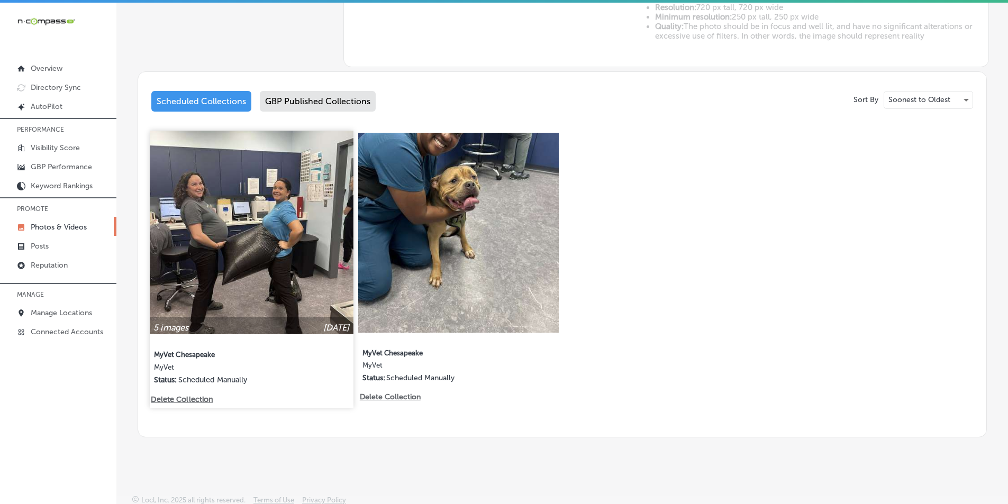
click at [267, 205] on img at bounding box center [251, 232] width 203 height 203
click at [267, 205] on div "Business + Location MyVe MyVe Path Created with Sketch. Selected Locations ( 1 …" at bounding box center [562, 7] width 892 height 877
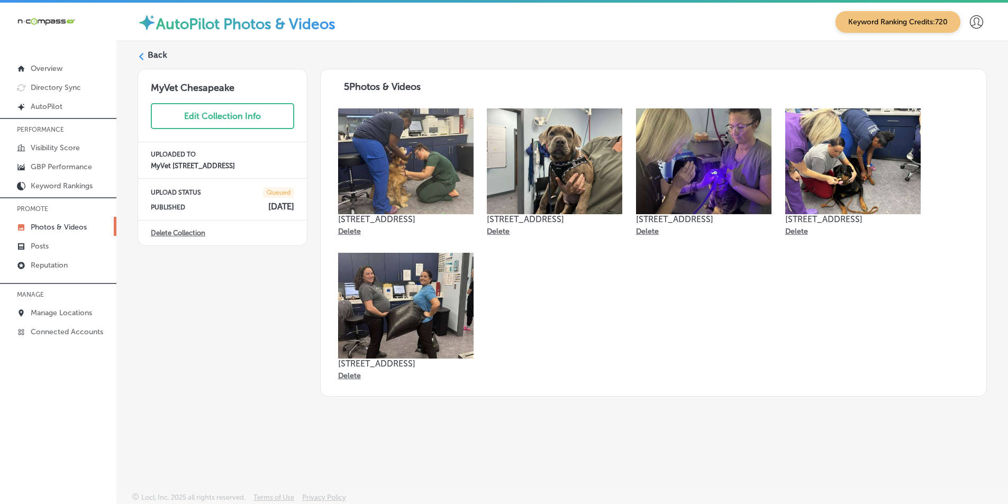
click at [139, 52] on div at bounding box center [141, 55] width 7 height 7
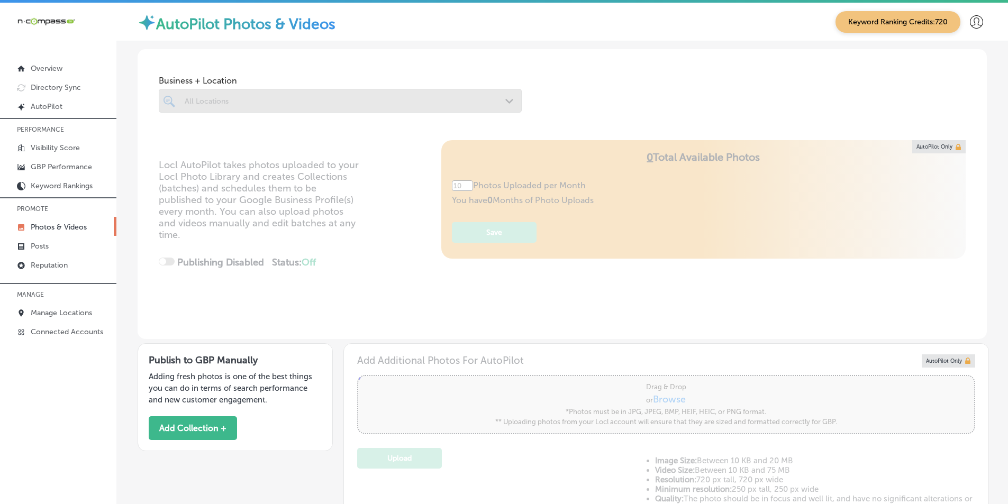
type input "5"
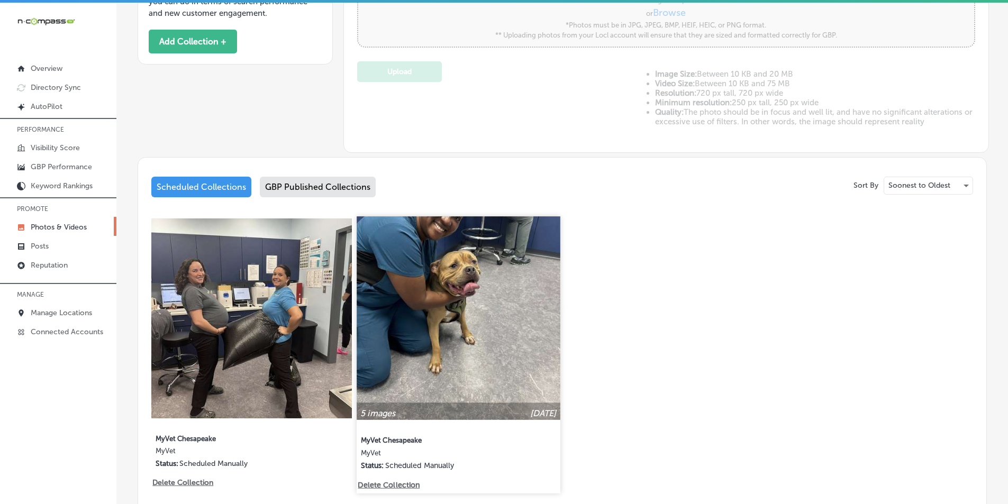
scroll to position [423, 0]
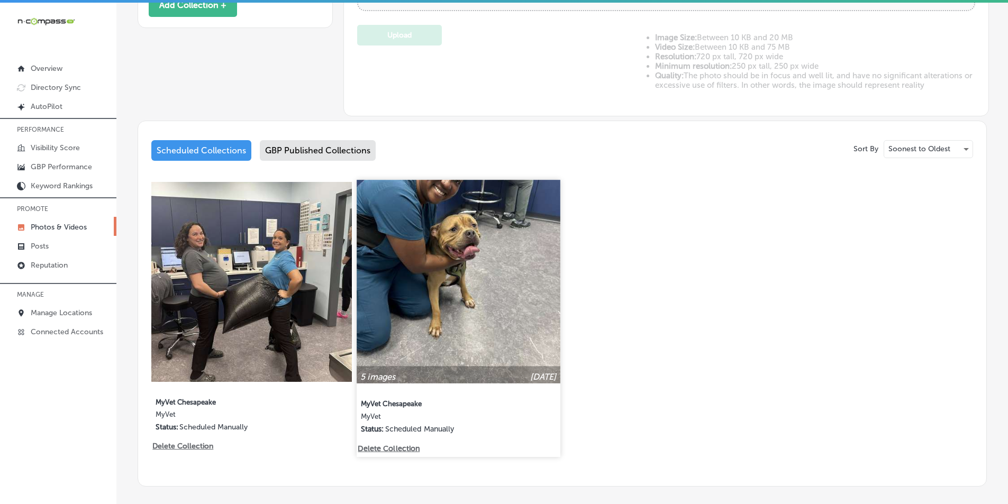
click at [450, 263] on img at bounding box center [458, 281] width 203 height 203
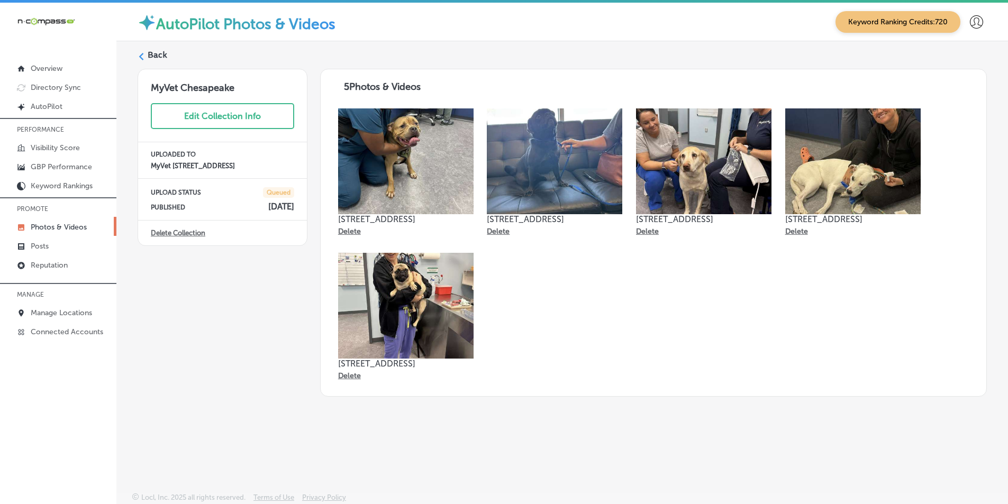
click at [143, 53] on polygon at bounding box center [141, 56] width 5 height 7
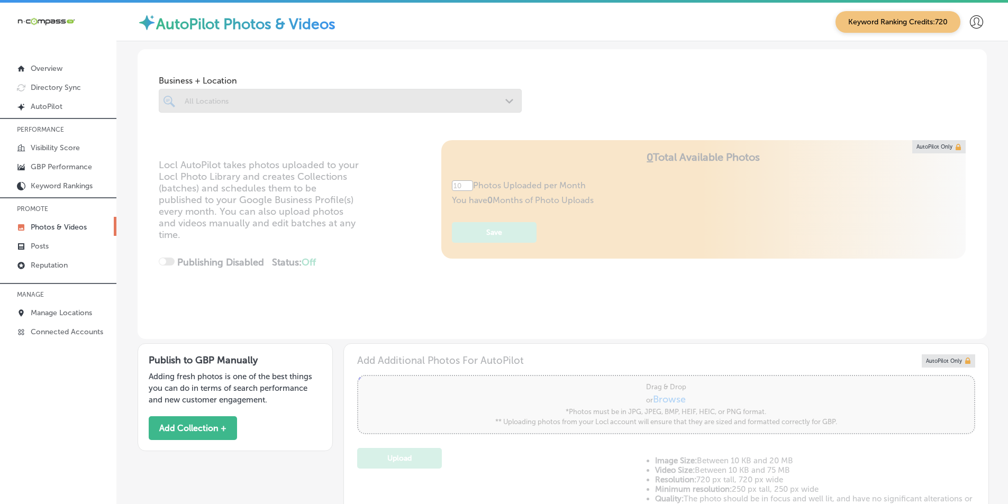
type input "5"
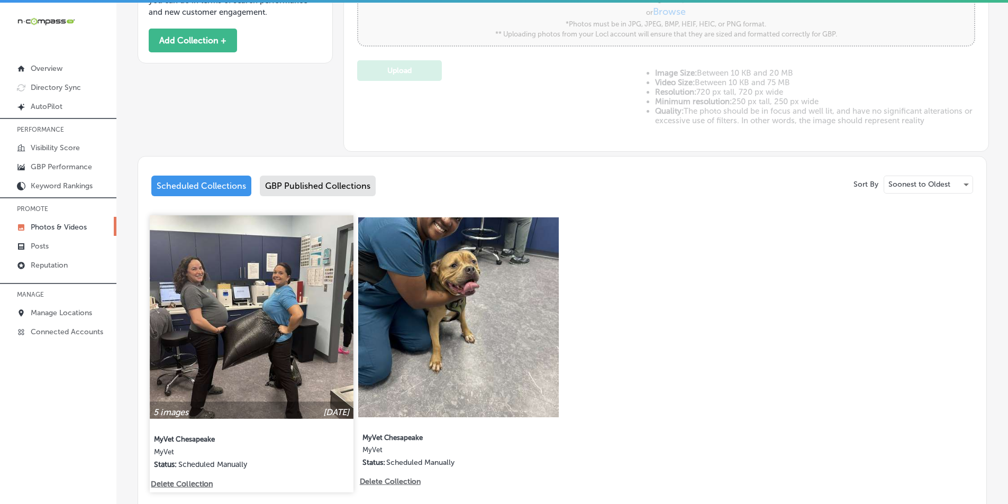
scroll to position [423, 0]
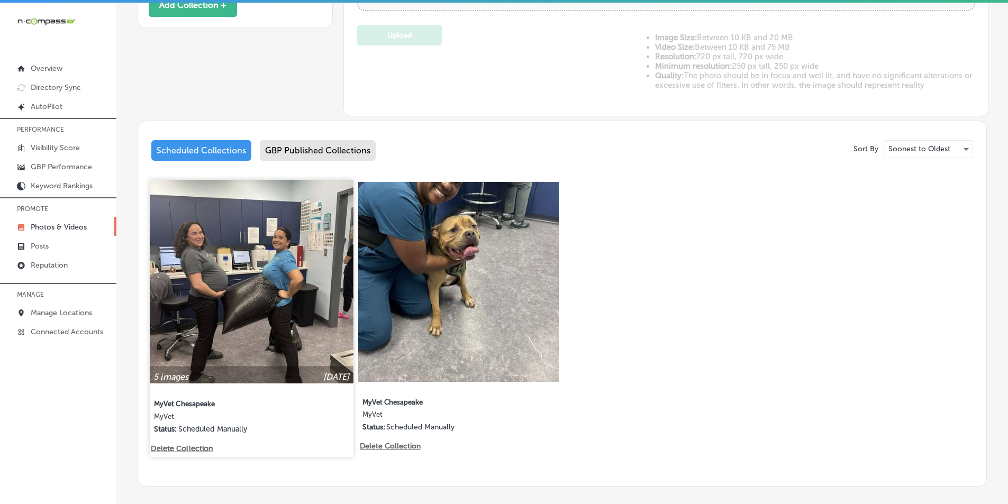
click at [240, 299] on img at bounding box center [251, 281] width 203 height 203
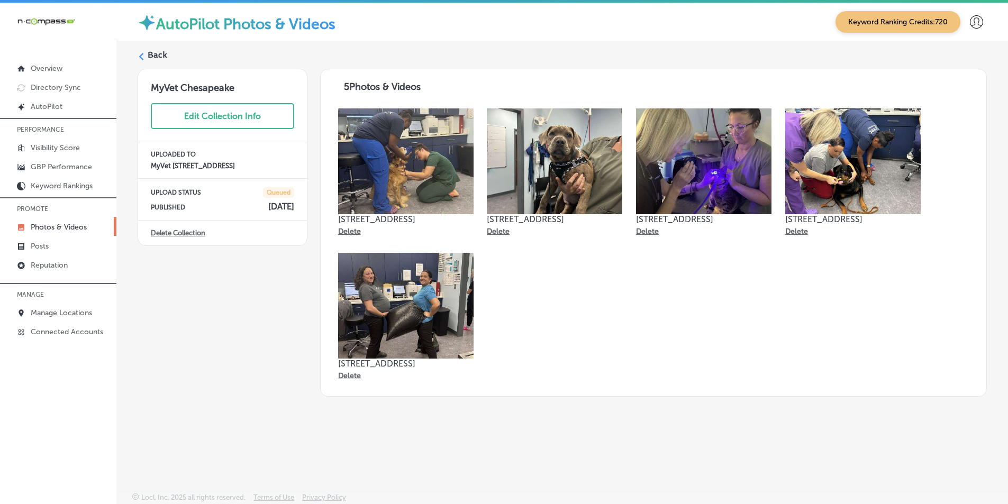
click at [154, 54] on label "Back" at bounding box center [158, 55] width 20 height 12
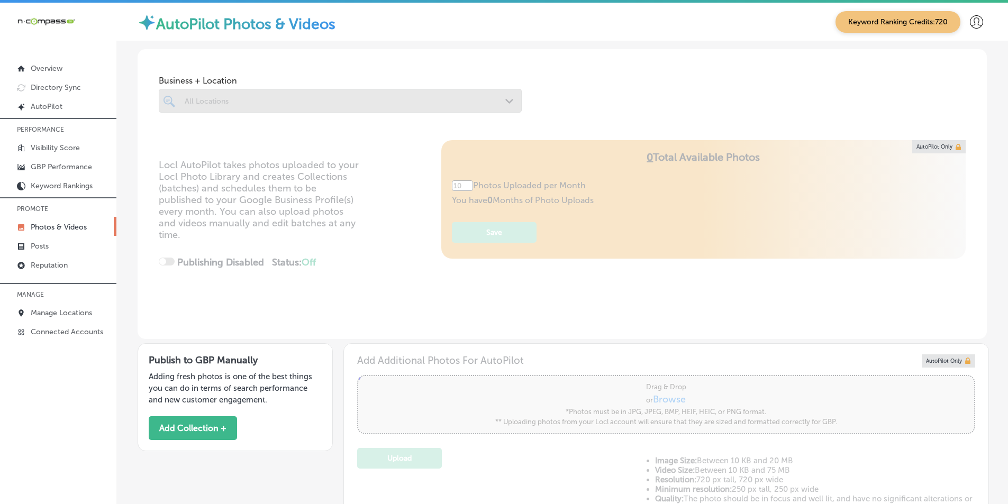
type input "5"
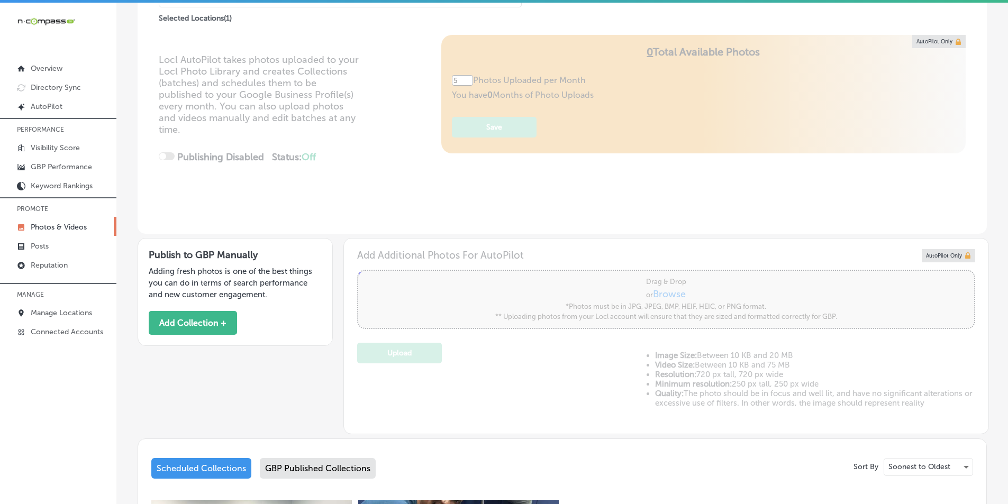
scroll to position [106, 0]
click at [205, 321] on button "Add Collection +" at bounding box center [193, 323] width 88 height 24
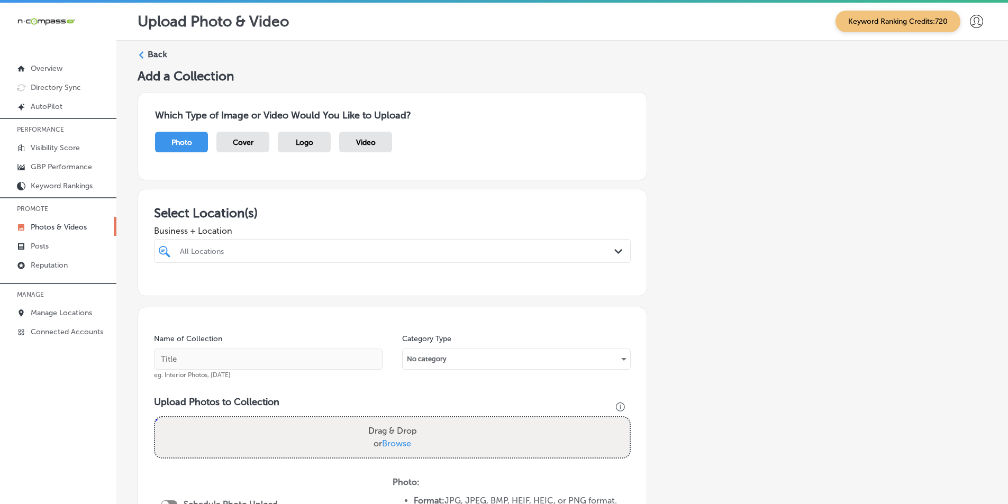
click at [213, 253] on div "All Locations" at bounding box center [398, 251] width 436 height 9
click at [166, 291] on input "checkbox" at bounding box center [166, 291] width 13 height 13
type input "MyV"
click at [190, 358] on input "text" at bounding box center [268, 359] width 229 height 21
paste input "myvet"
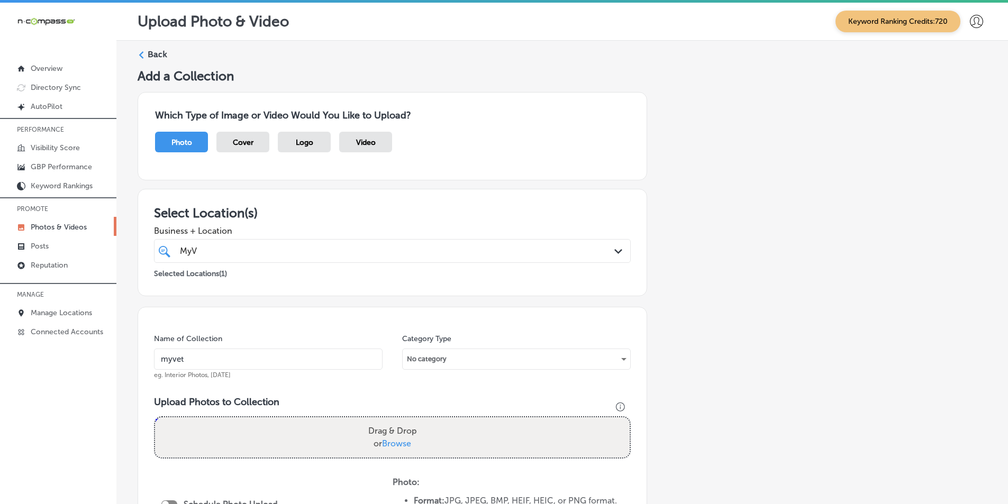
type input "myvet"
click at [210, 425] on div "Drag & Drop or Browse" at bounding box center [392, 438] width 475 height 40
click at [155, 418] on input "Drag & Drop or Browse" at bounding box center [392, 419] width 475 height 3
click at [197, 430] on div "Drag & Drop or Browse" at bounding box center [392, 438] width 475 height 40
click at [155, 418] on input "Drag & Drop or Browse" at bounding box center [392, 419] width 475 height 3
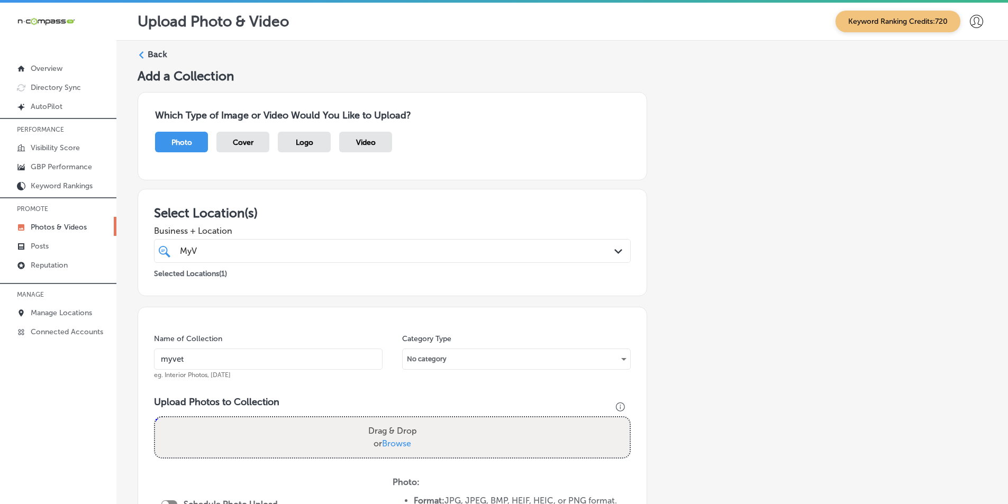
type input "C:\fakepath\Screenshot [DATE] 003704.png"
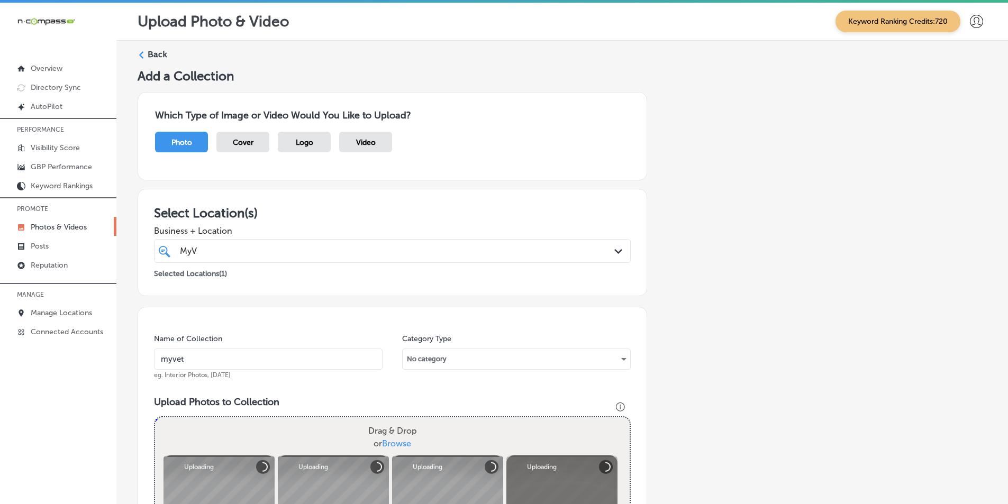
scroll to position [106, 0]
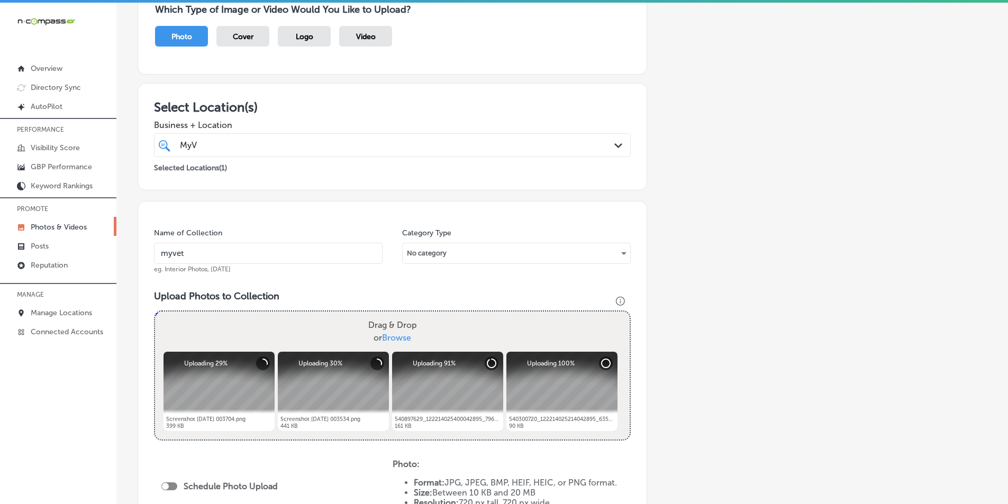
click at [179, 324] on div "Drag & Drop or Browse" at bounding box center [392, 332] width 475 height 40
click at [155, 312] on input "Drag & Drop or Browse" at bounding box center [392, 313] width 475 height 3
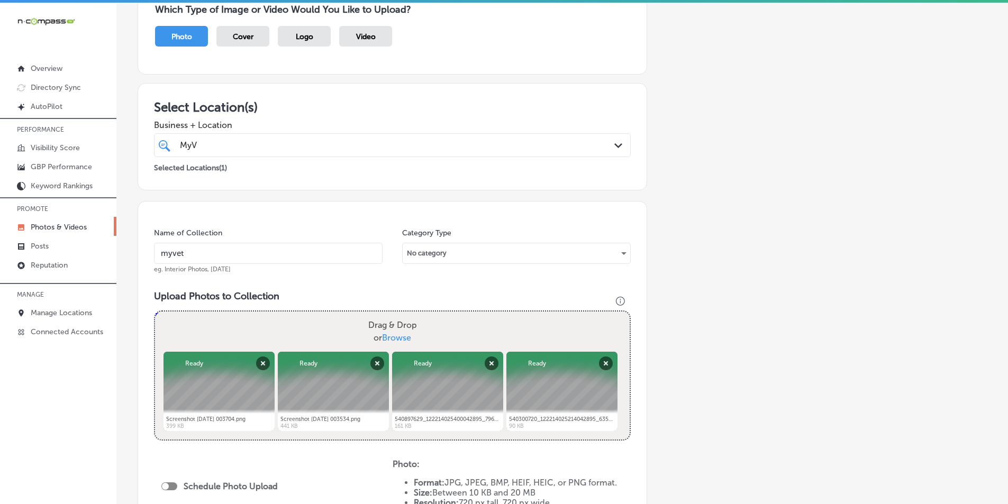
type input "C:\fakepath\Screenshot [DATE] 003133.png"
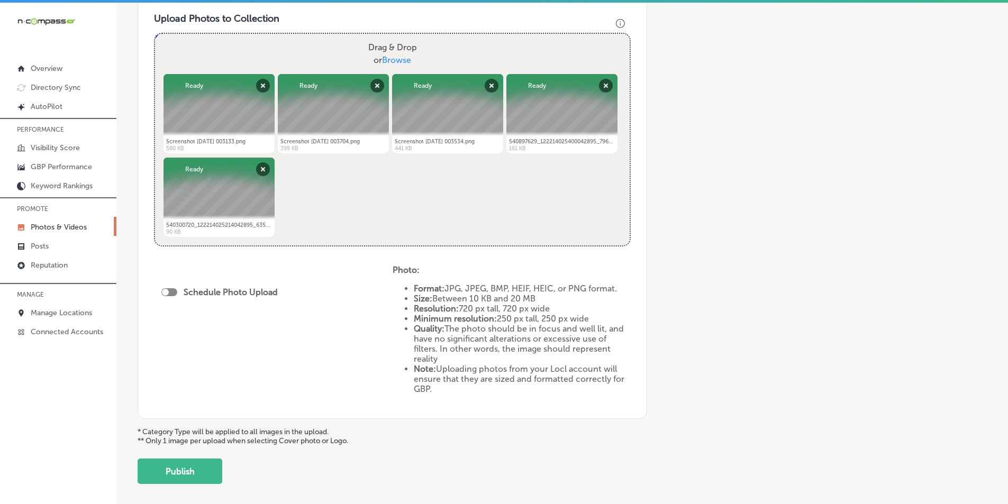
scroll to position [423, 0]
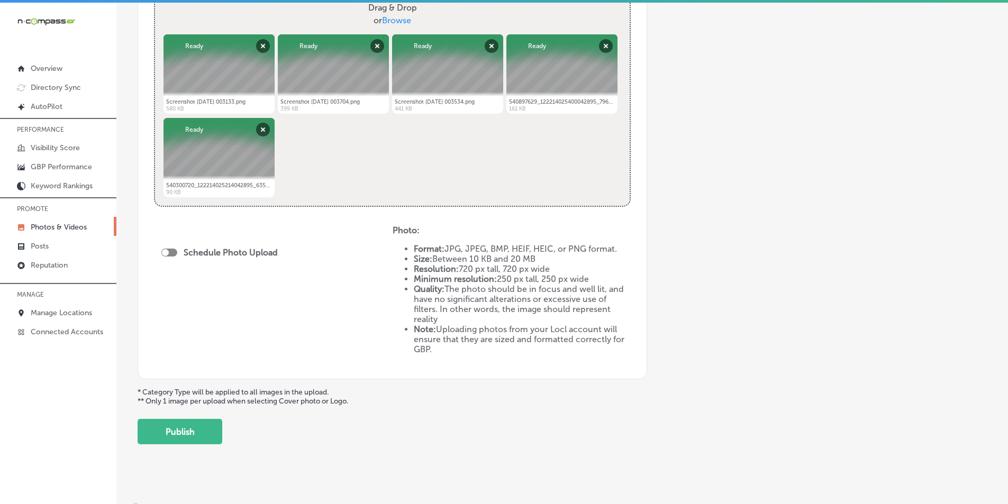
click at [174, 250] on div at bounding box center [169, 253] width 16 height 8
checkbox input "true"
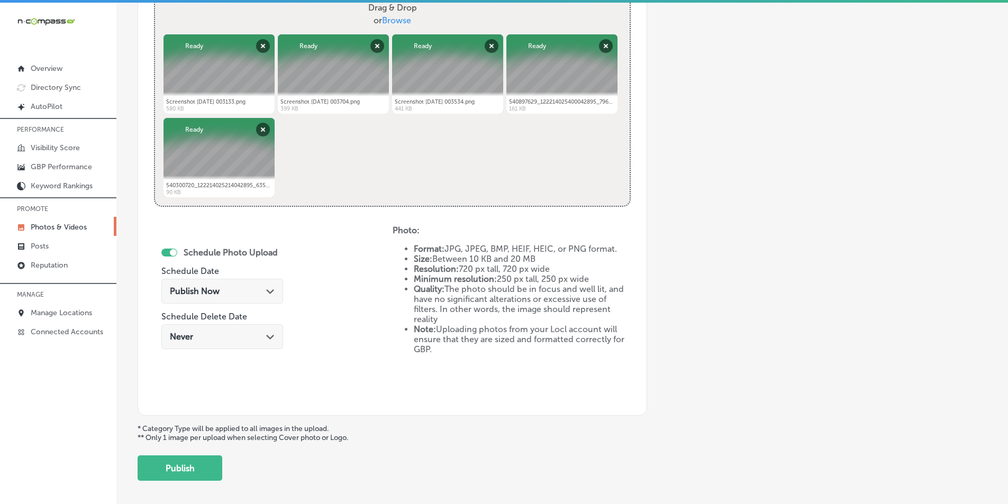
click at [241, 291] on div "Publish Now Path Created with Sketch." at bounding box center [222, 291] width 105 height 10
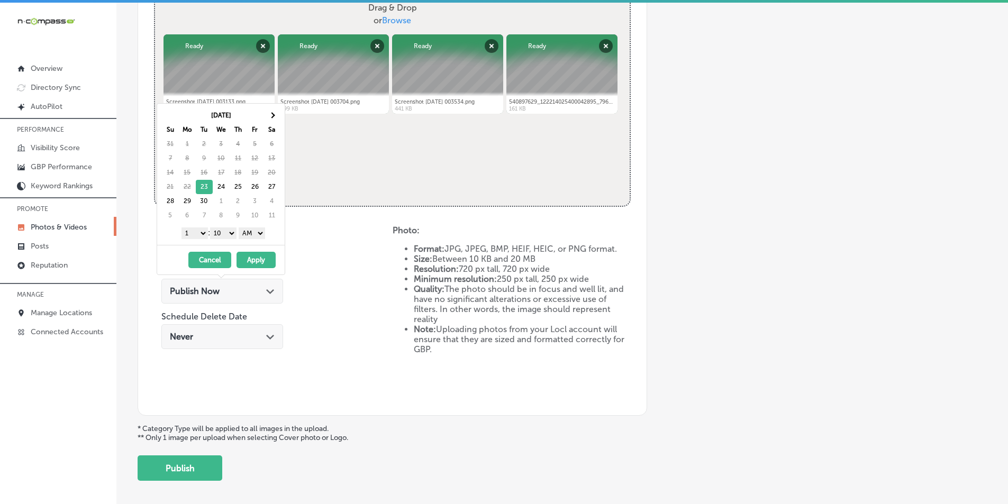
click at [201, 234] on select "1 2 3 4 5 6 7 8 9 10 11 12" at bounding box center [195, 234] width 26 height 12
click at [268, 116] on th at bounding box center [272, 116] width 17 height 14
click at [232, 234] on select "00 10 20 30 40 50" at bounding box center [223, 234] width 26 height 12
click at [264, 232] on select "AM PM" at bounding box center [252, 234] width 26 height 12
click at [250, 259] on button "Apply" at bounding box center [256, 260] width 39 height 16
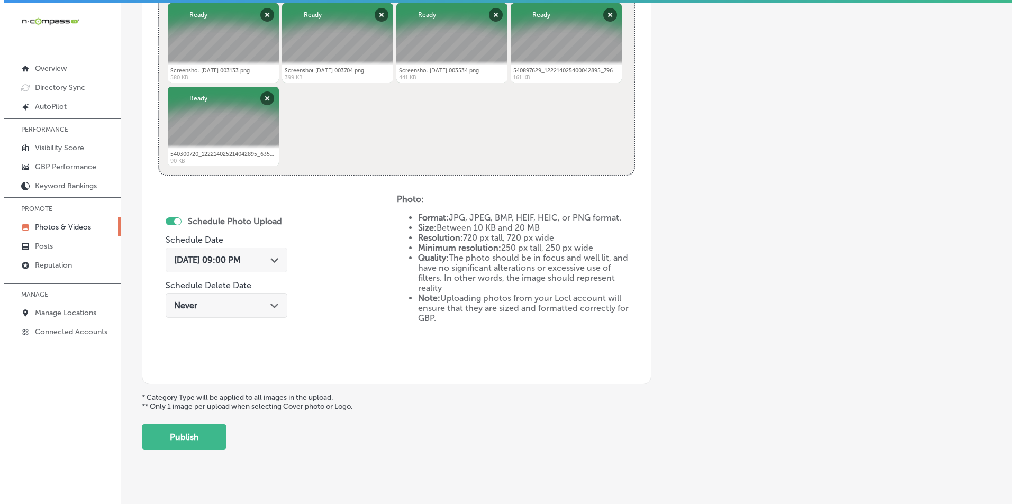
scroll to position [470, 0]
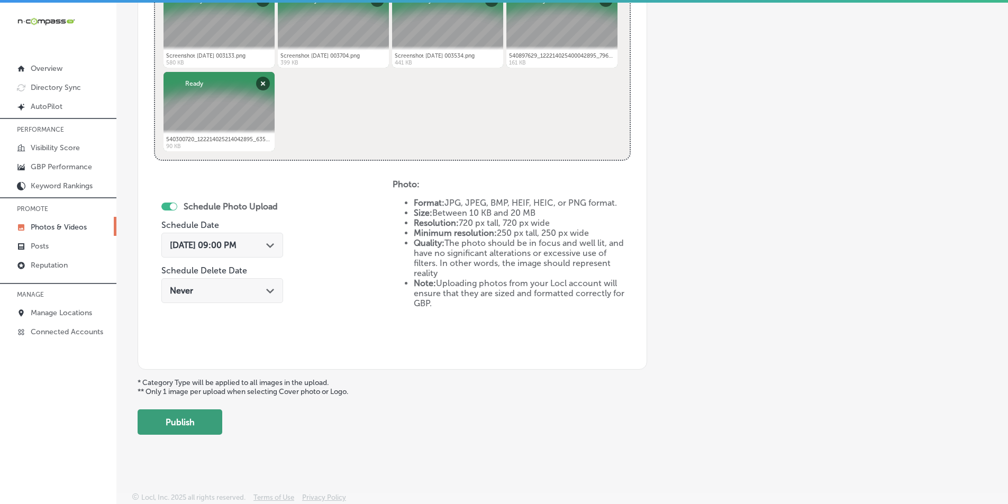
click at [180, 424] on button "Publish" at bounding box center [180, 422] width 85 height 25
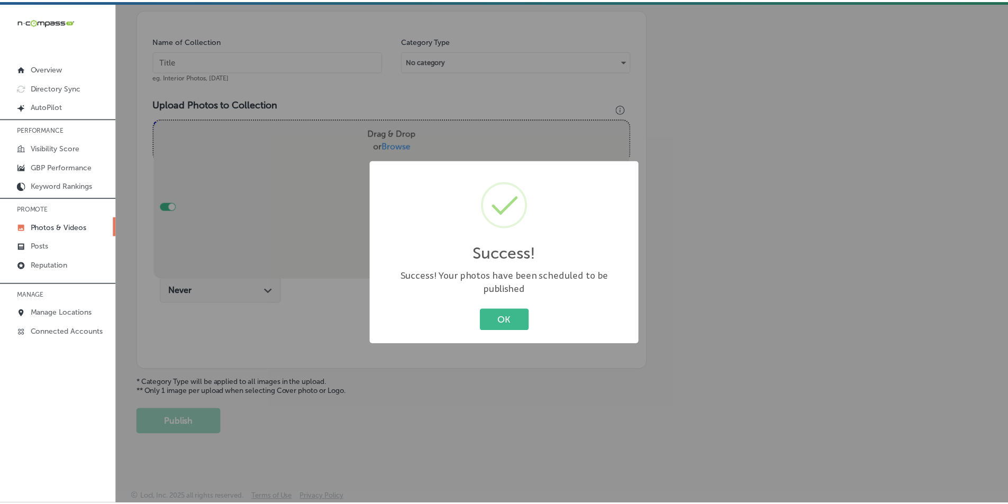
scroll to position [298, 0]
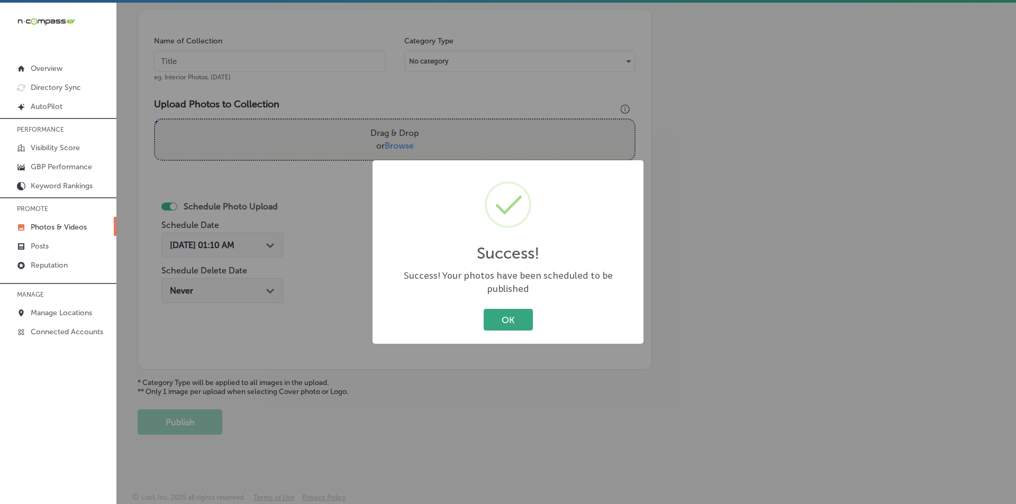
click at [502, 311] on button "OK" at bounding box center [508, 320] width 49 height 22
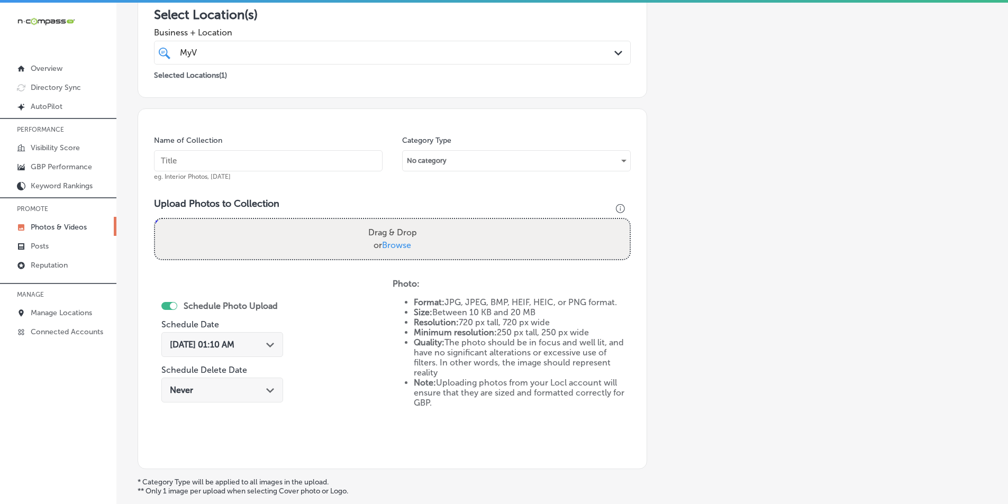
scroll to position [192, 0]
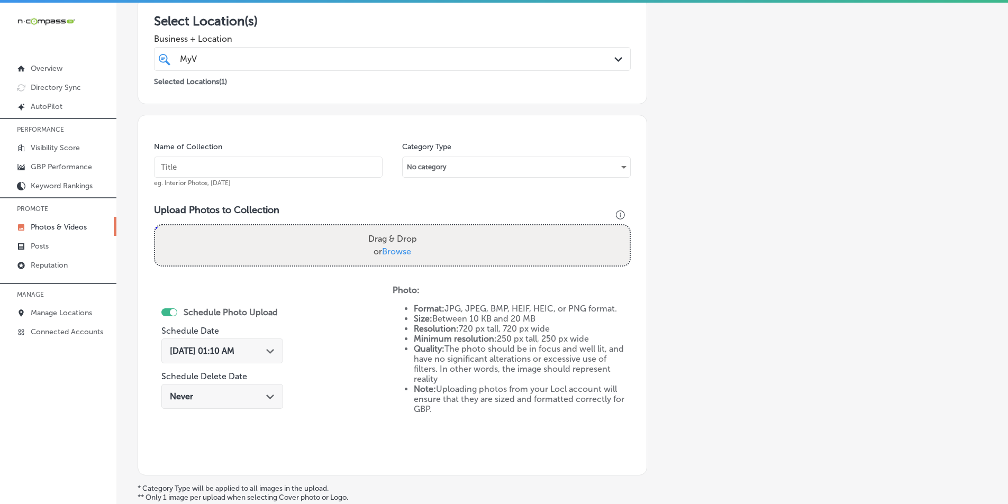
click at [297, 171] on input "text" at bounding box center [268, 167] width 229 height 21
click at [199, 164] on input "text" at bounding box center [268, 167] width 229 height 21
paste input "myvet, [GEOGRAPHIC_DATA], [GEOGRAPHIC_DATA],"
type input "myvet, [GEOGRAPHIC_DATA], [GEOGRAPHIC_DATA],"
click at [249, 241] on div "Drag & Drop or Browse" at bounding box center [392, 246] width 475 height 40
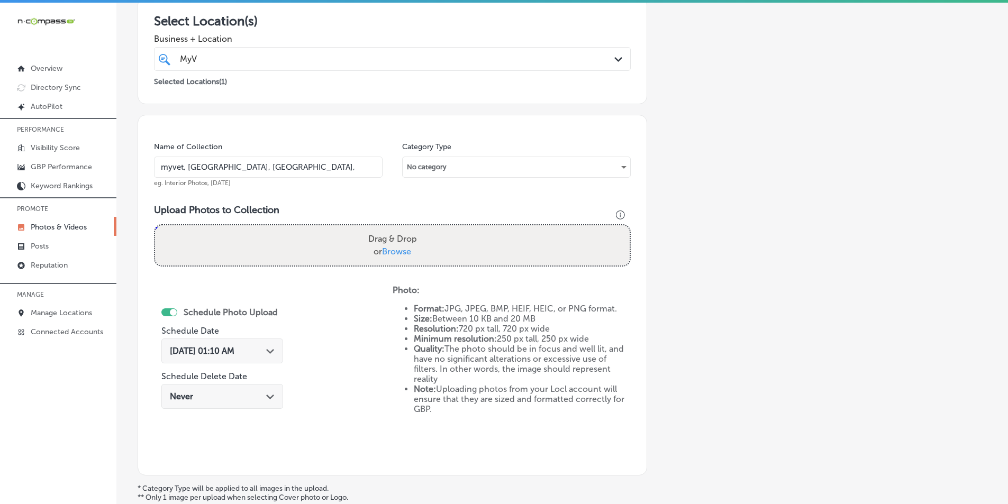
click at [155, 226] on input "Drag & Drop or Browse" at bounding box center [392, 227] width 475 height 3
type input "C:\fakepath\540053794_122214025412042895_368462474466059673_n.jpg"
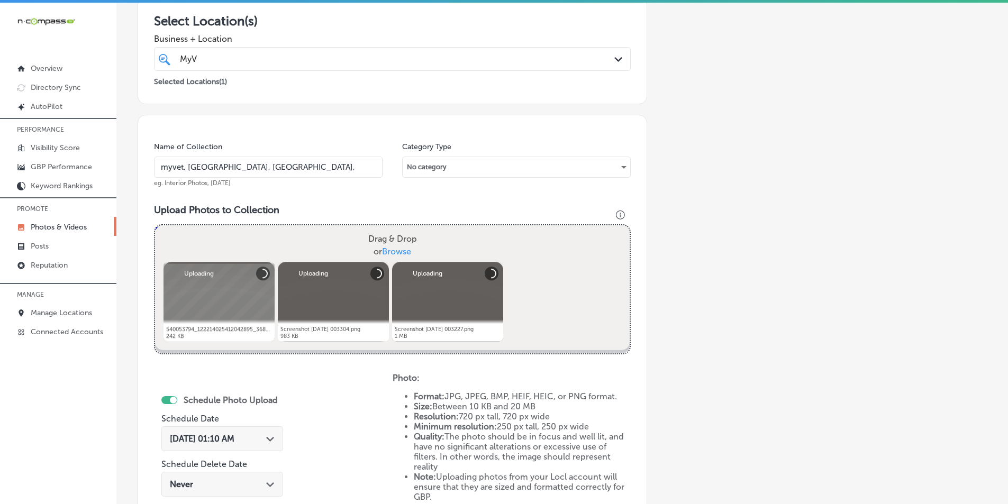
click at [251, 236] on div "Drag & Drop or Browse" at bounding box center [392, 246] width 475 height 40
click at [155, 226] on input "Drag & Drop or Browse" at bounding box center [392, 227] width 475 height 3
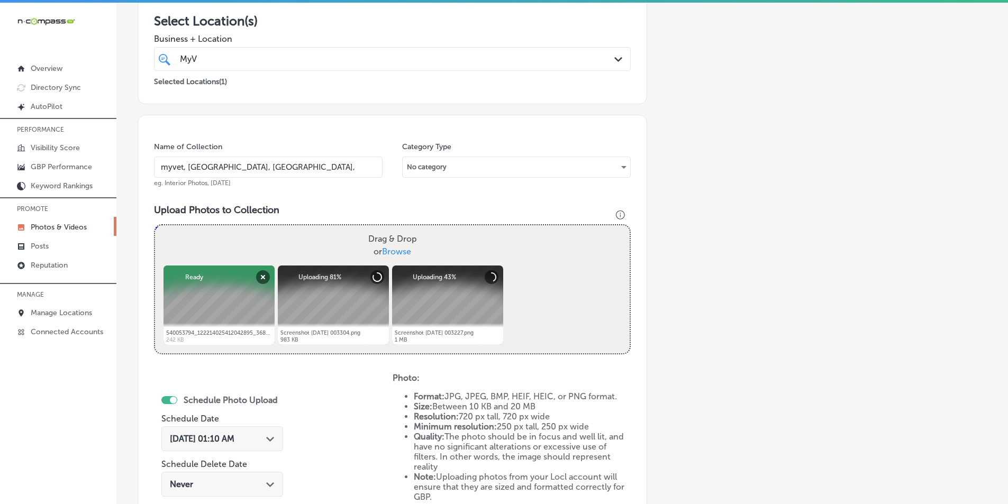
type input "C:\fakepath\Screenshot [DATE] 003059.png"
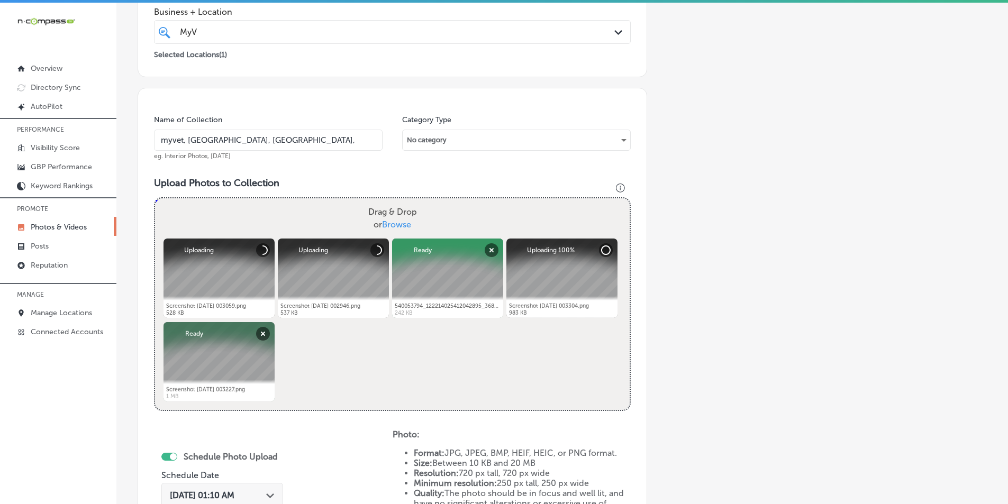
scroll to position [351, 0]
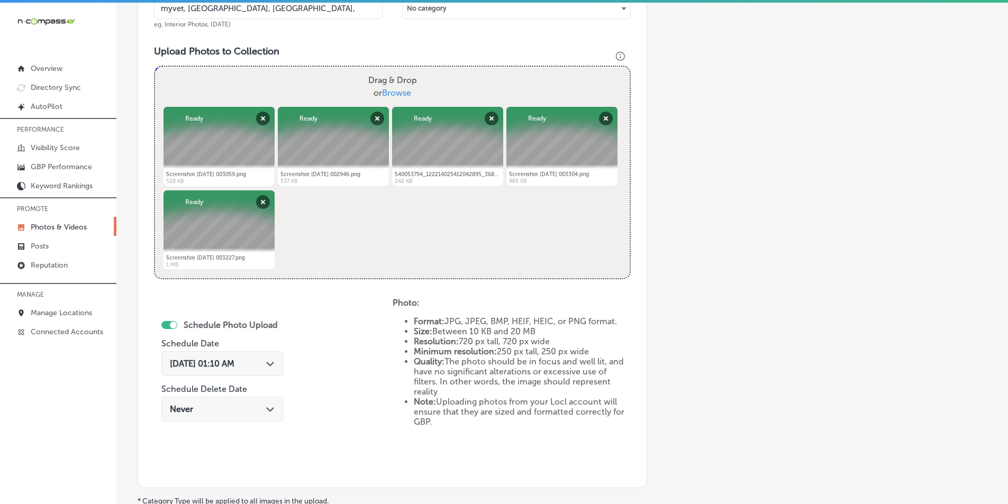
click at [269, 364] on icon "Path Created with Sketch." at bounding box center [270, 364] width 8 height 5
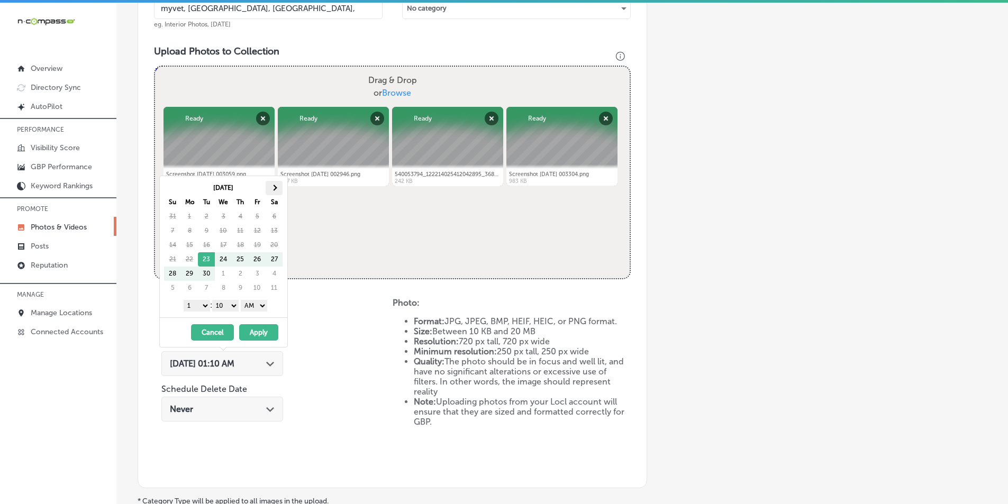
click at [274, 185] on span at bounding box center [274, 188] width 6 height 6
click at [204, 308] on select "1 2 3 4 5 6 7 8 9 10 11 12" at bounding box center [197, 306] width 26 height 12
click at [233, 300] on div "1 2 3 4 5 6 7 8 9 10 11 12 : 00 10 20 30 40 50 AM PM" at bounding box center [225, 305] width 123 height 16
click at [233, 304] on select "00 10 20 30 40 50" at bounding box center [225, 306] width 26 height 12
click at [262, 303] on select "AM PM" at bounding box center [254, 306] width 26 height 12
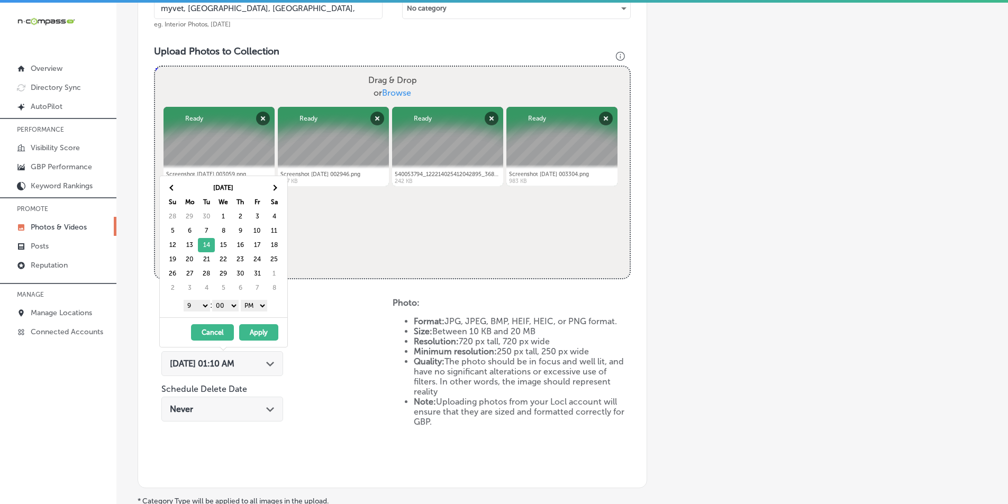
click at [251, 331] on button "Apply" at bounding box center [258, 332] width 39 height 16
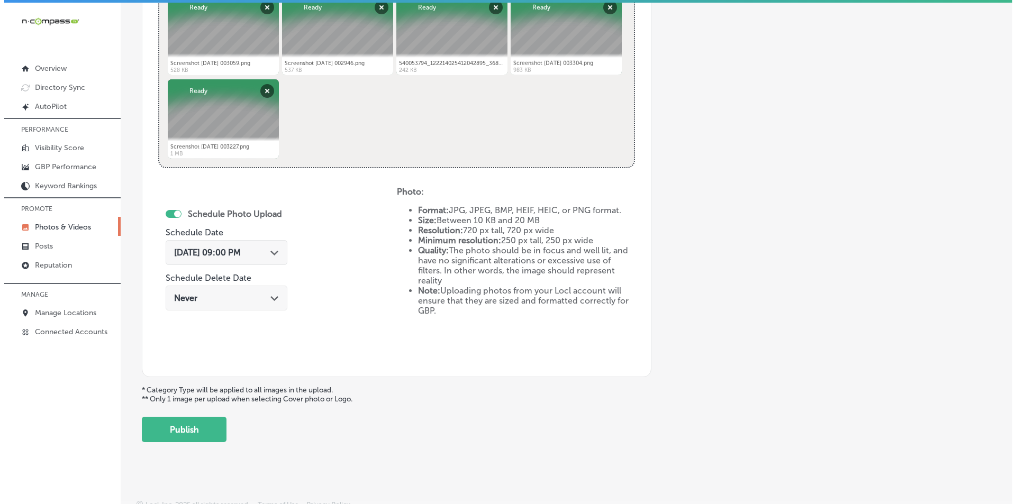
scroll to position [470, 0]
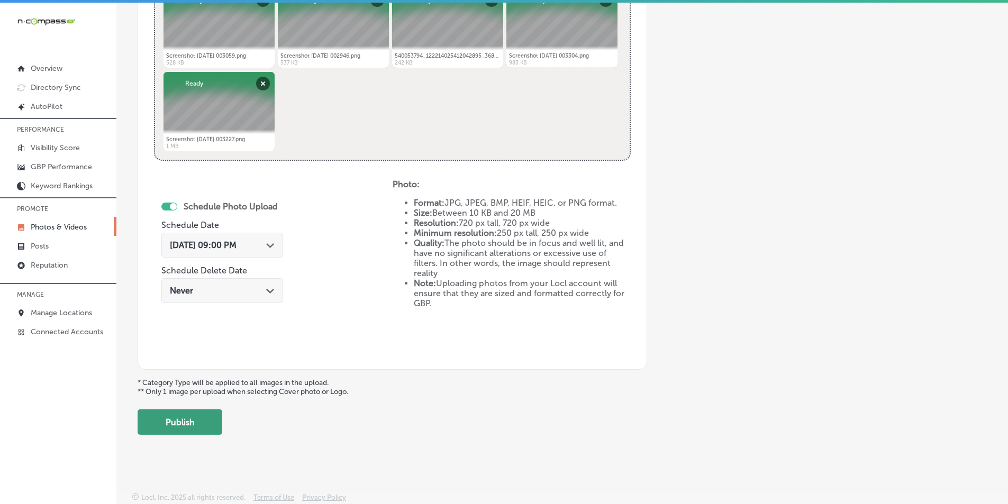
click at [187, 421] on button "Publish" at bounding box center [180, 422] width 85 height 25
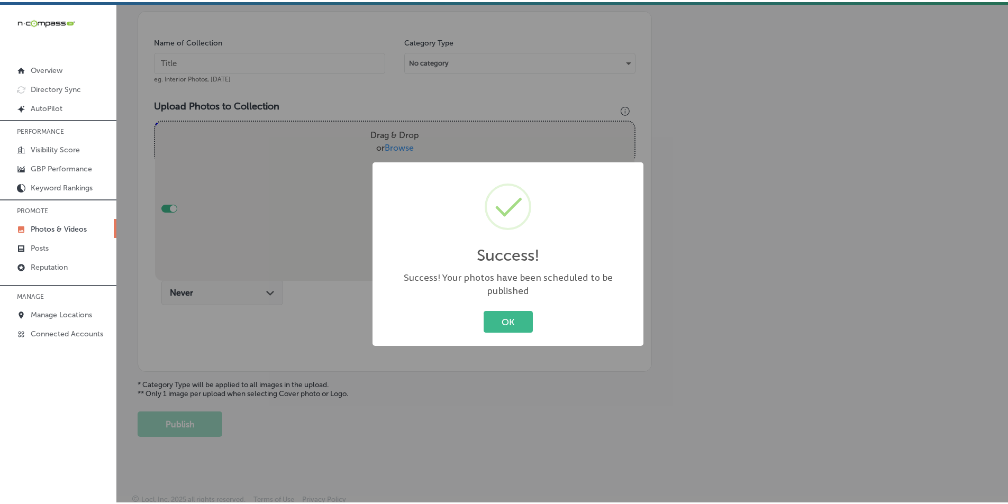
scroll to position [298, 0]
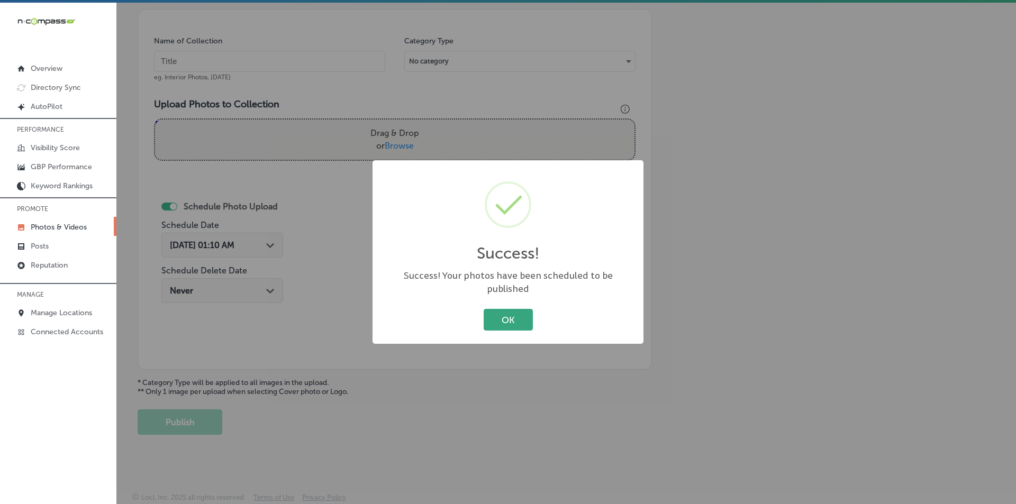
click at [500, 310] on button "OK" at bounding box center [508, 320] width 49 height 22
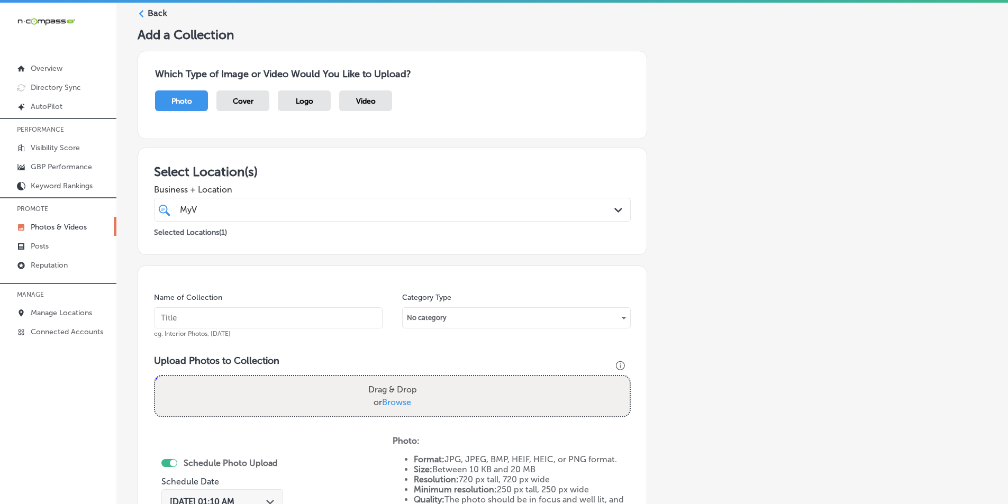
scroll to position [0, 0]
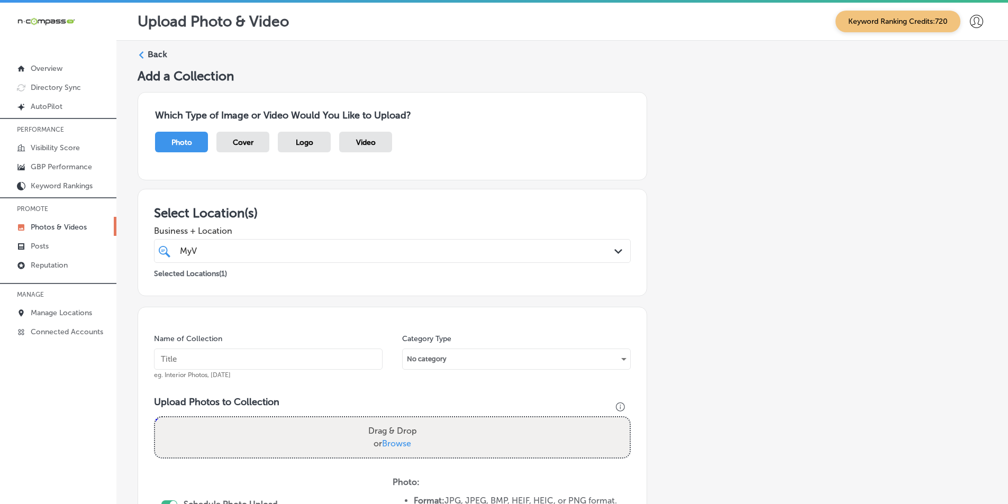
click at [142, 54] on icon at bounding box center [141, 54] width 7 height 7
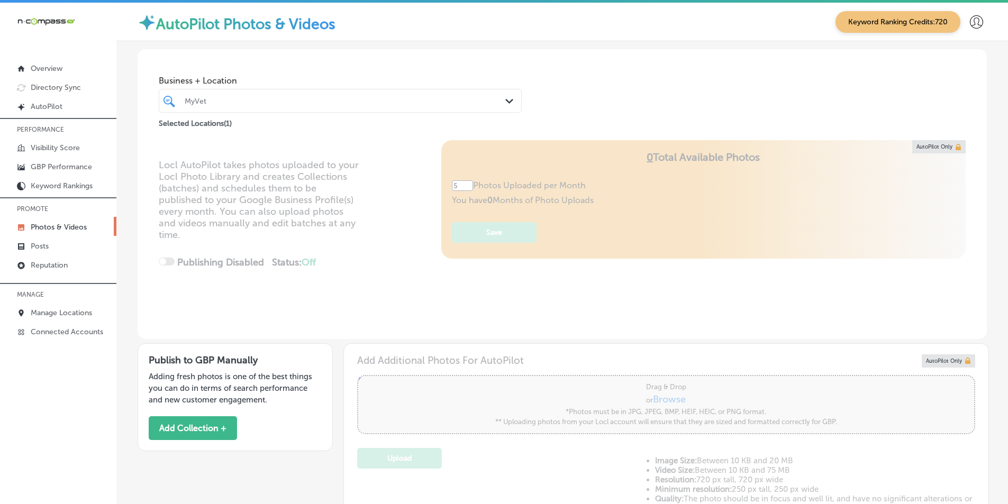
drag, startPoint x: 212, startPoint y: 100, endPoint x: 219, endPoint y: 100, distance: 6.9
click at [212, 100] on div "MyVet" at bounding box center [346, 100] width 322 height 9
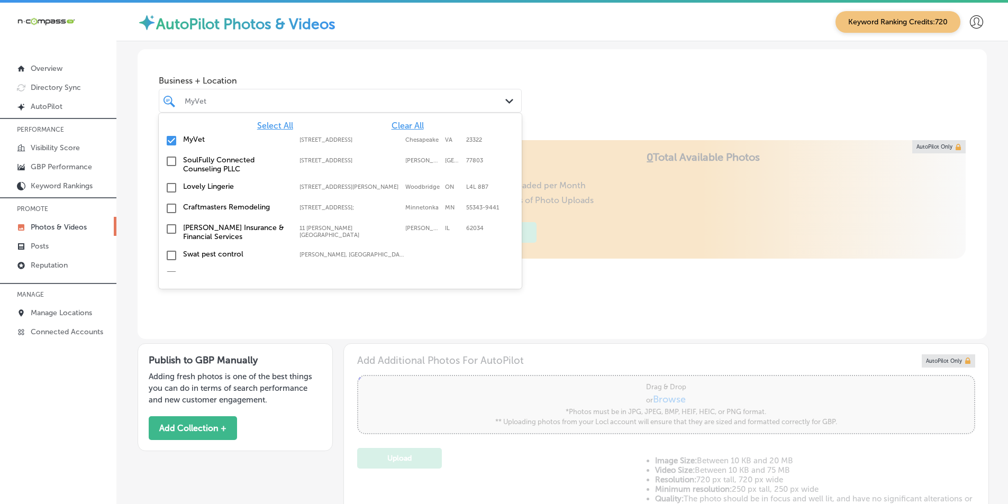
click at [169, 139] on input "checkbox" at bounding box center [171, 140] width 13 height 13
click at [211, 99] on div "MyVet" at bounding box center [346, 100] width 322 height 9
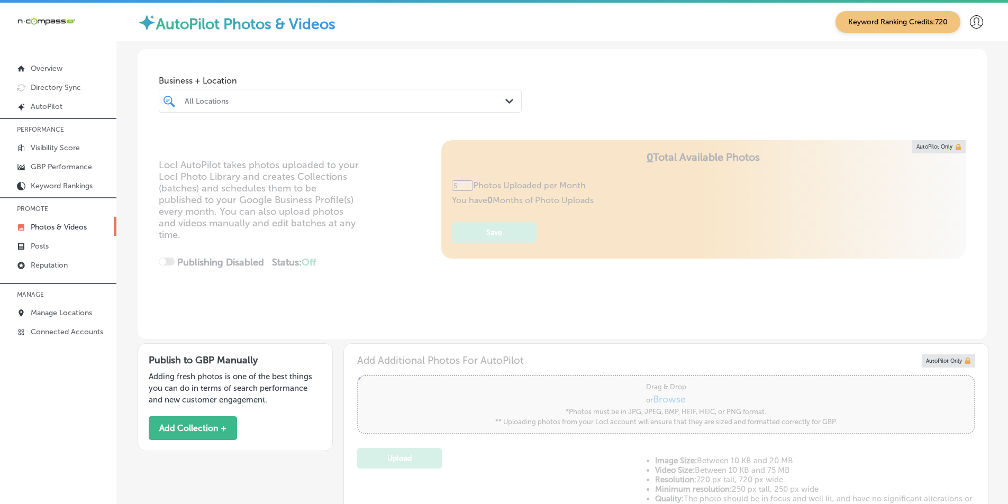
type input "0"
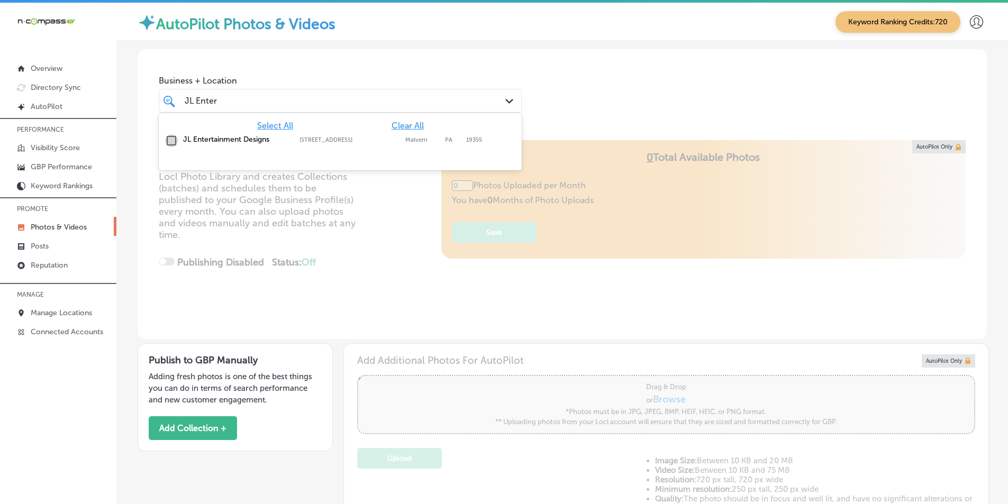
click at [172, 140] on input "checkbox" at bounding box center [171, 140] width 13 height 13
type input "JL Enter"
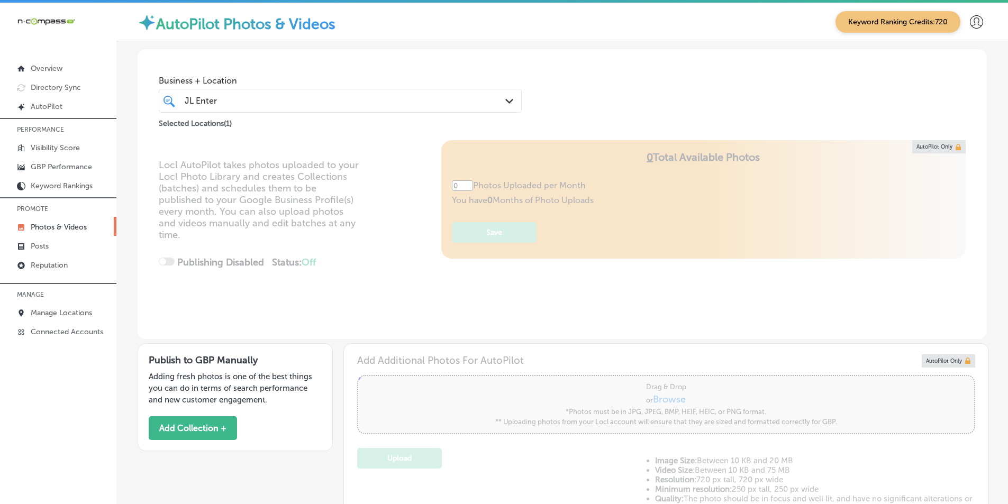
click at [392, 226] on div "Locl AutoPilot takes photos uploaded to your Locl Photo Library and creates Col…" at bounding box center [563, 239] width 850 height 199
type input "5"
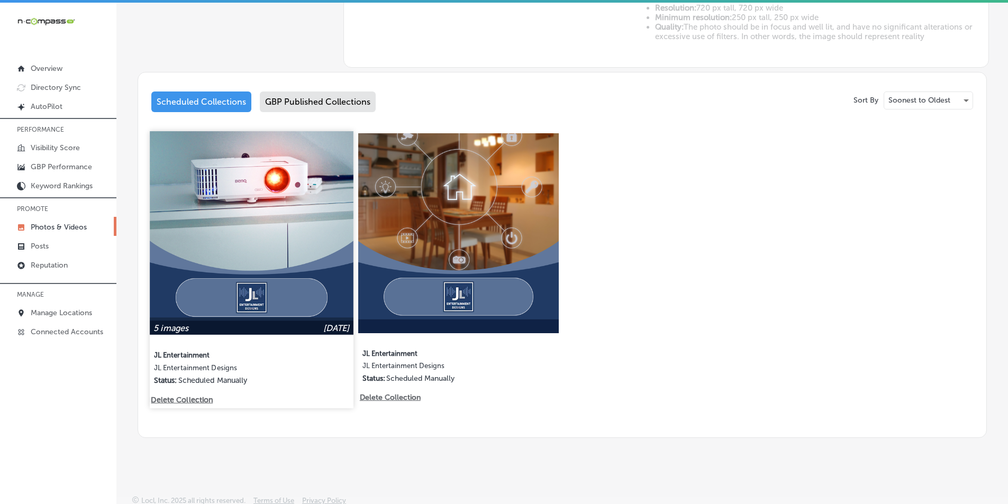
scroll to position [473, 0]
click at [295, 275] on img at bounding box center [251, 232] width 203 height 203
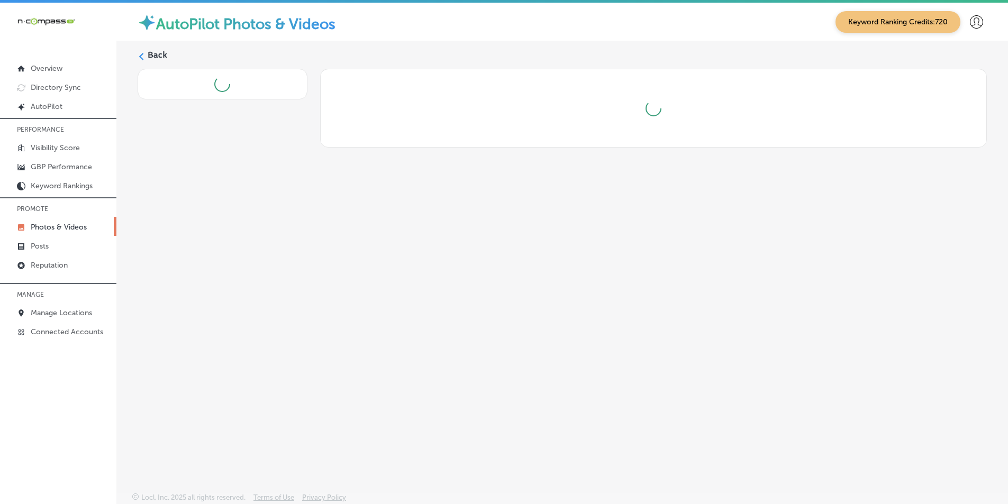
click at [295, 275] on div "Back" at bounding box center [562, 242] width 892 height 402
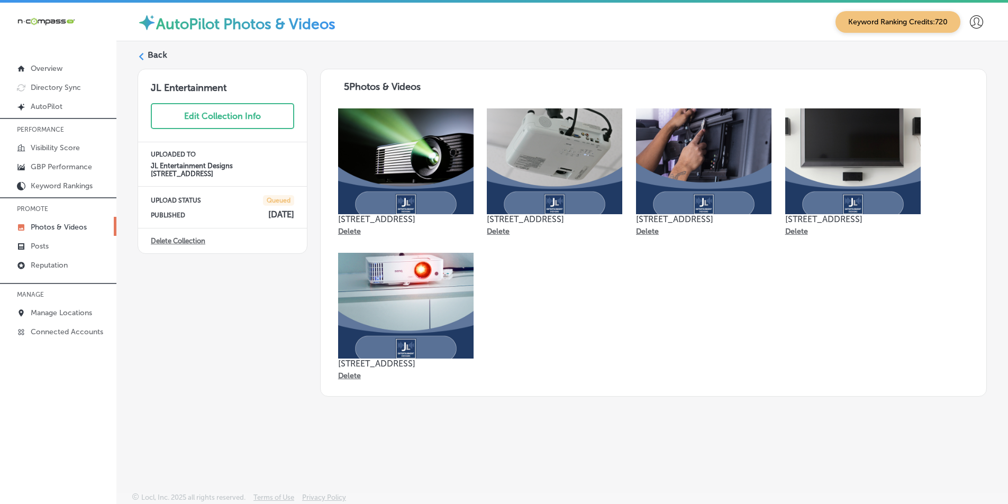
click at [143, 56] on icon at bounding box center [141, 56] width 7 height 7
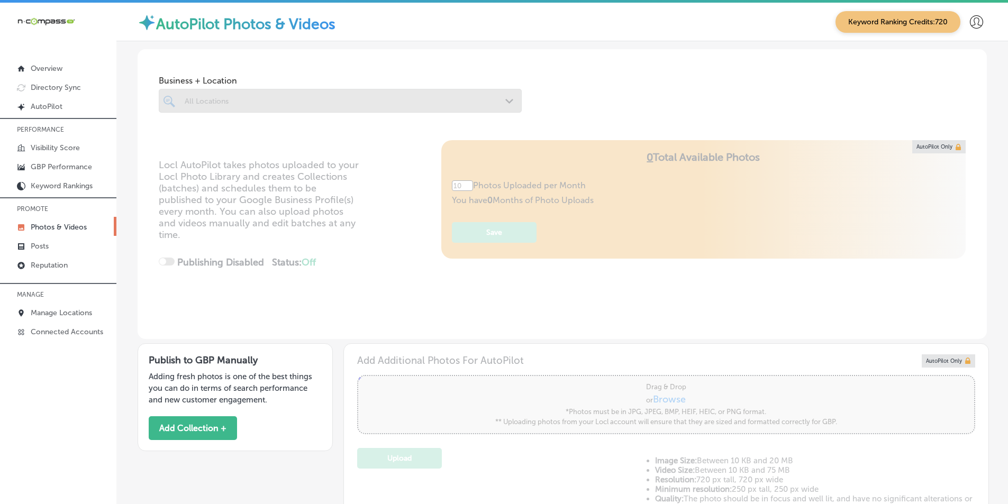
type input "5"
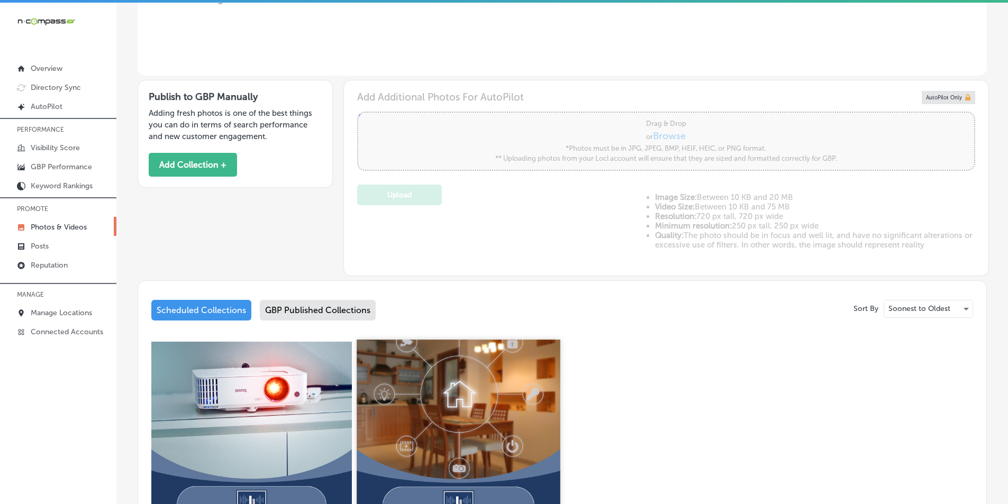
scroll to position [423, 0]
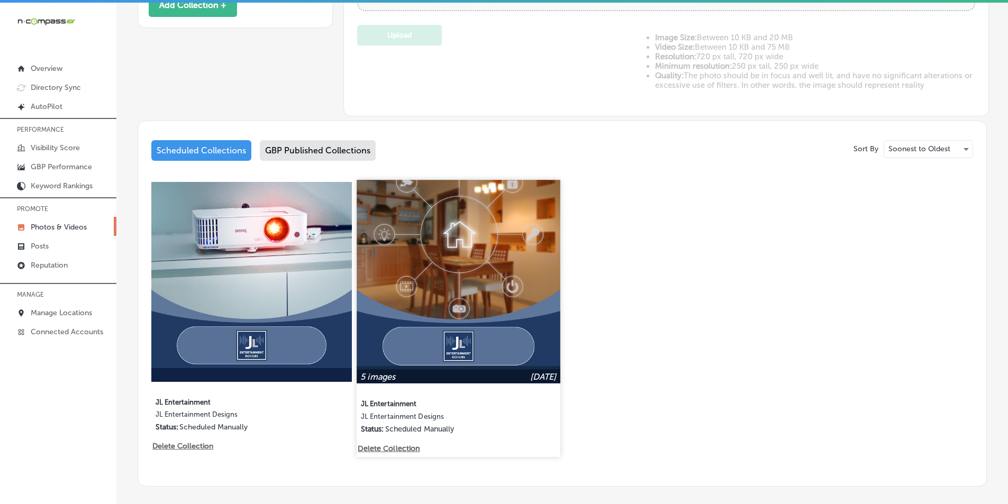
click at [418, 276] on img at bounding box center [458, 281] width 203 height 203
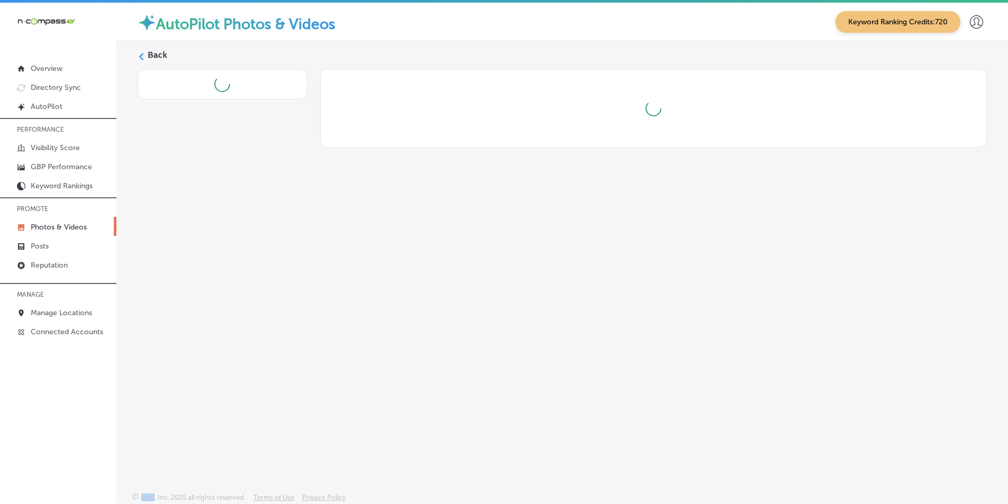
click at [418, 276] on div "Back" at bounding box center [562, 242] width 892 height 402
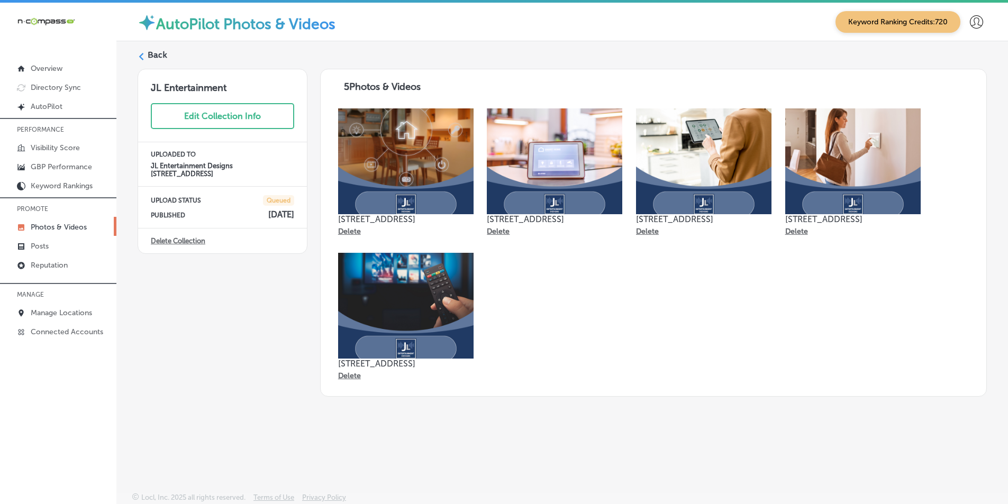
click at [142, 56] on icon at bounding box center [141, 56] width 7 height 7
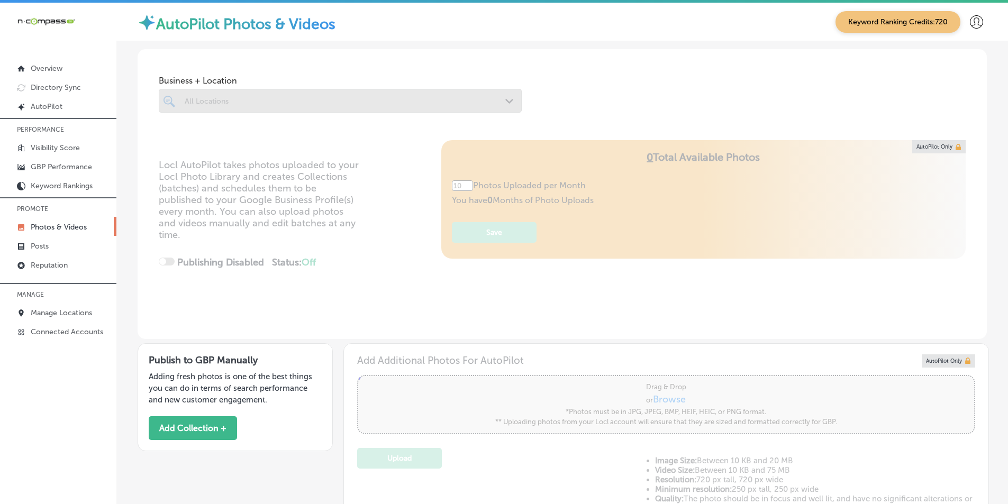
type input "5"
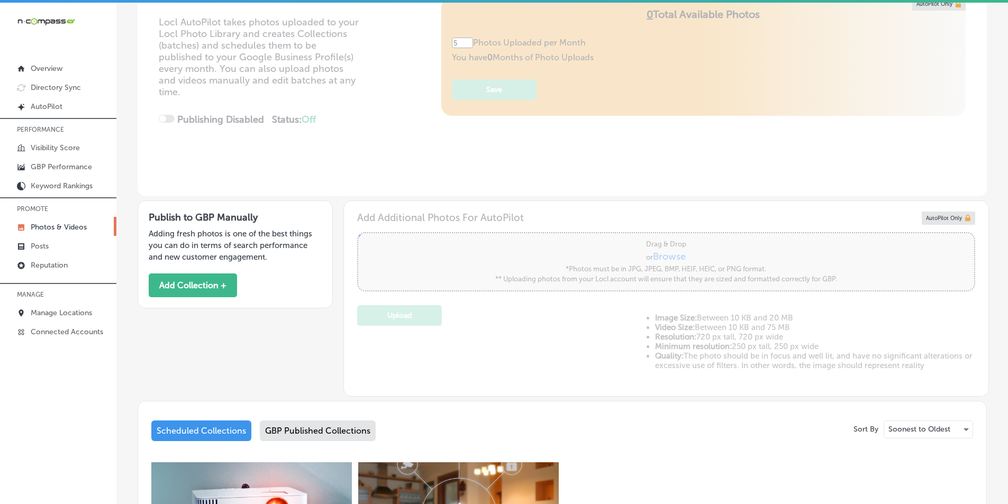
scroll to position [106, 0]
